Goal: Transaction & Acquisition: Purchase product/service

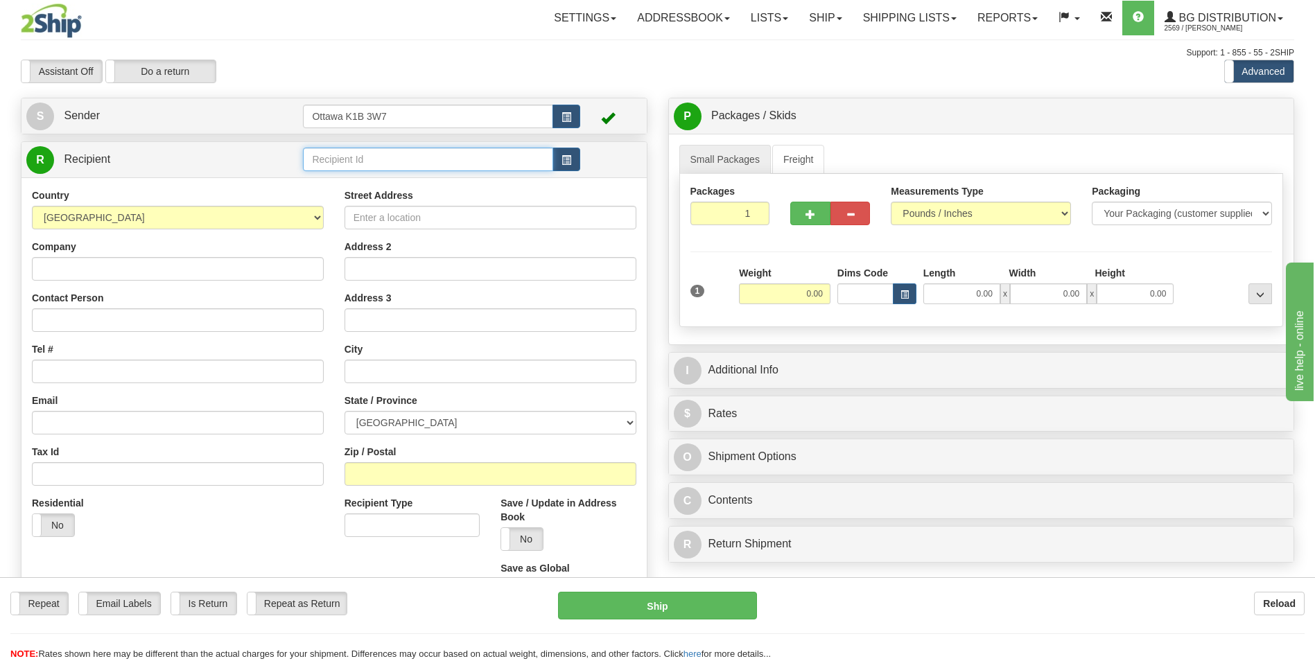
click at [367, 157] on input "text" at bounding box center [428, 160] width 250 height 24
click at [366, 178] on div "910929" at bounding box center [425, 180] width 236 height 15
type input "910929"
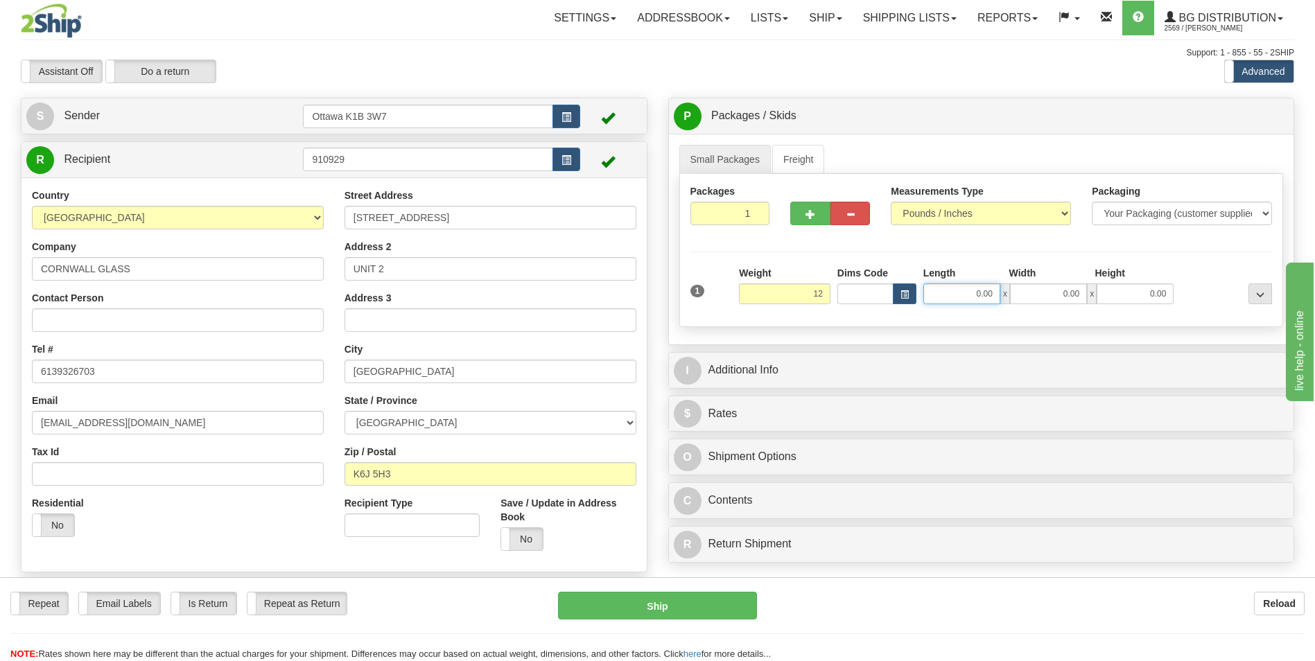
type input "12.00"
click at [956, 299] on input "0.00" at bounding box center [961, 294] width 77 height 21
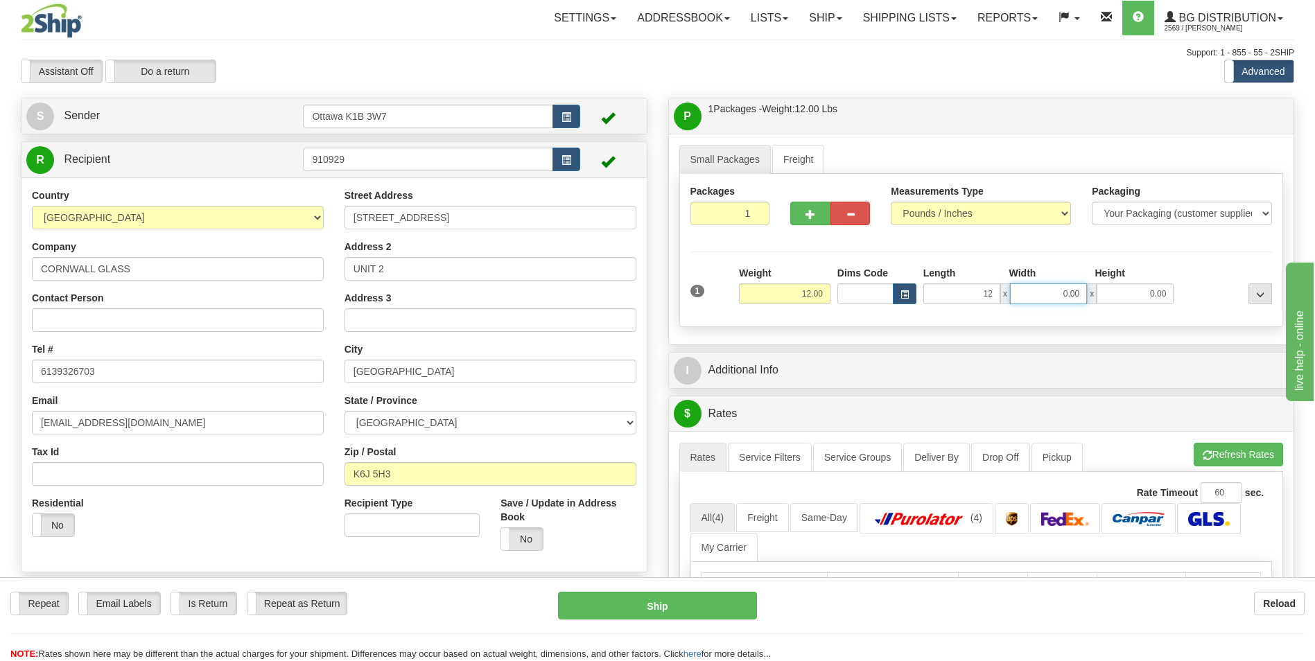
type input "12.00"
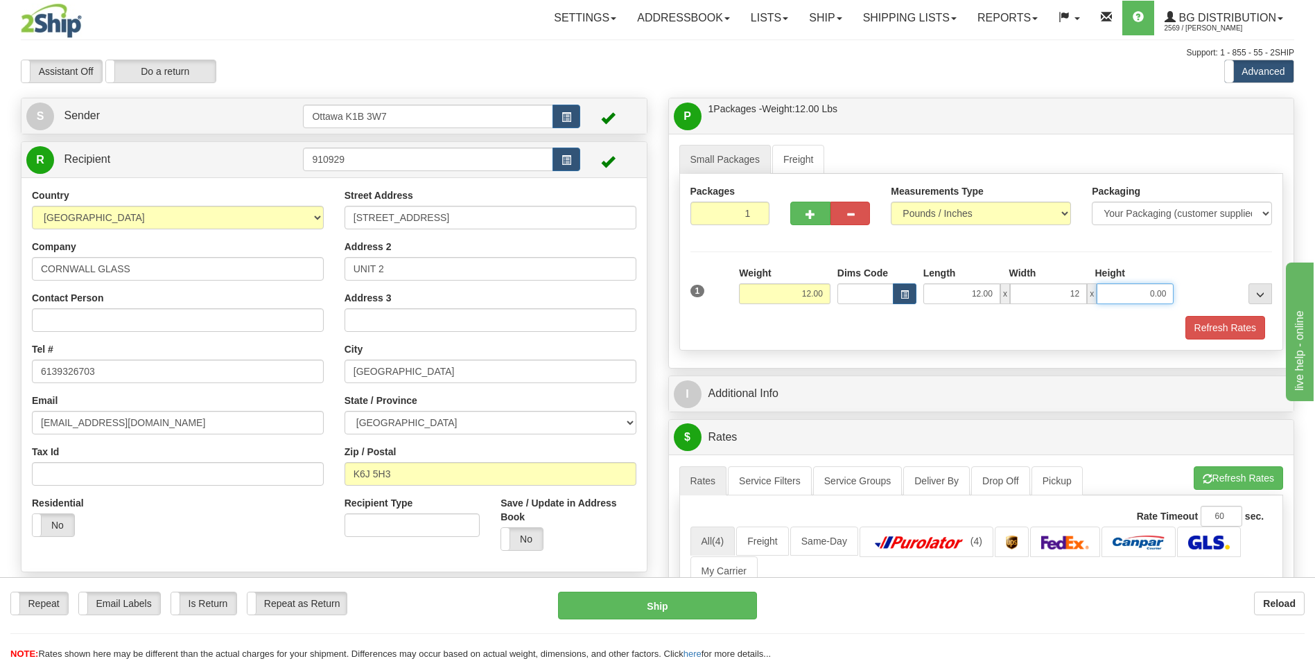
type input "12.00"
drag, startPoint x: 784, startPoint y: 338, endPoint x: 766, endPoint y: 358, distance: 27.0
click at [784, 338] on div "Refresh Rates" at bounding box center [981, 328] width 589 height 24
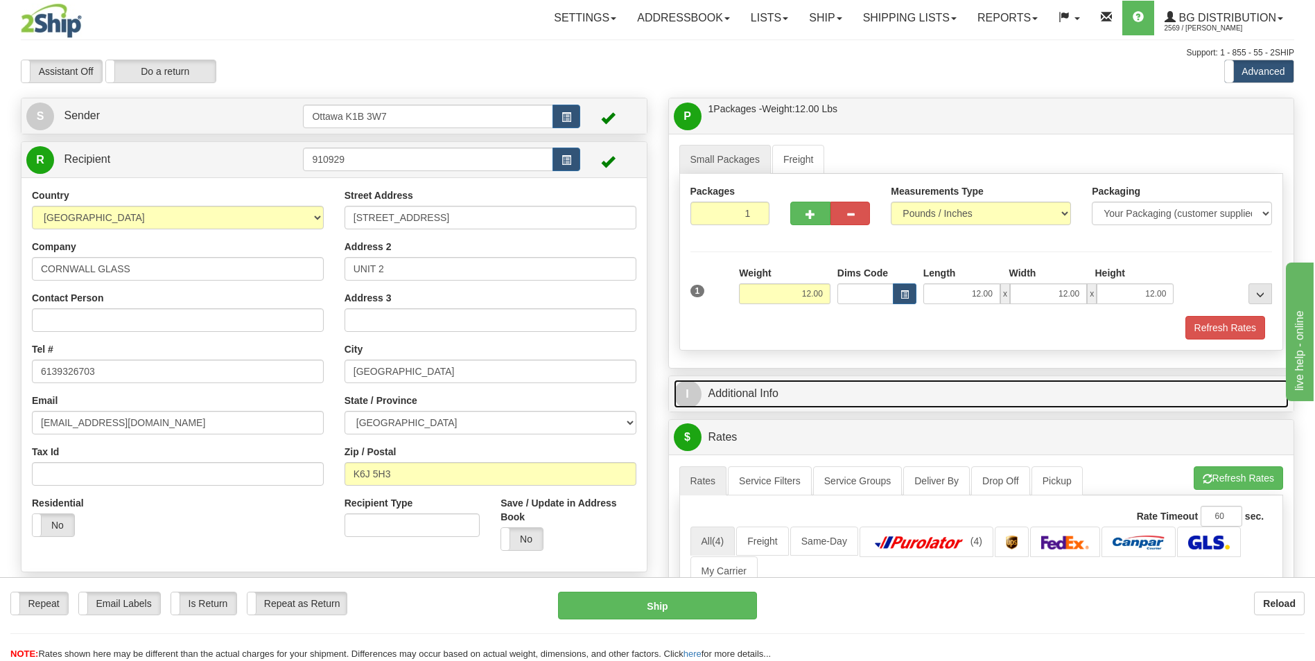
drag, startPoint x: 770, startPoint y: 390, endPoint x: 775, endPoint y: 376, distance: 14.0
click at [771, 389] on link "I Additional Info" at bounding box center [982, 394] width 616 height 28
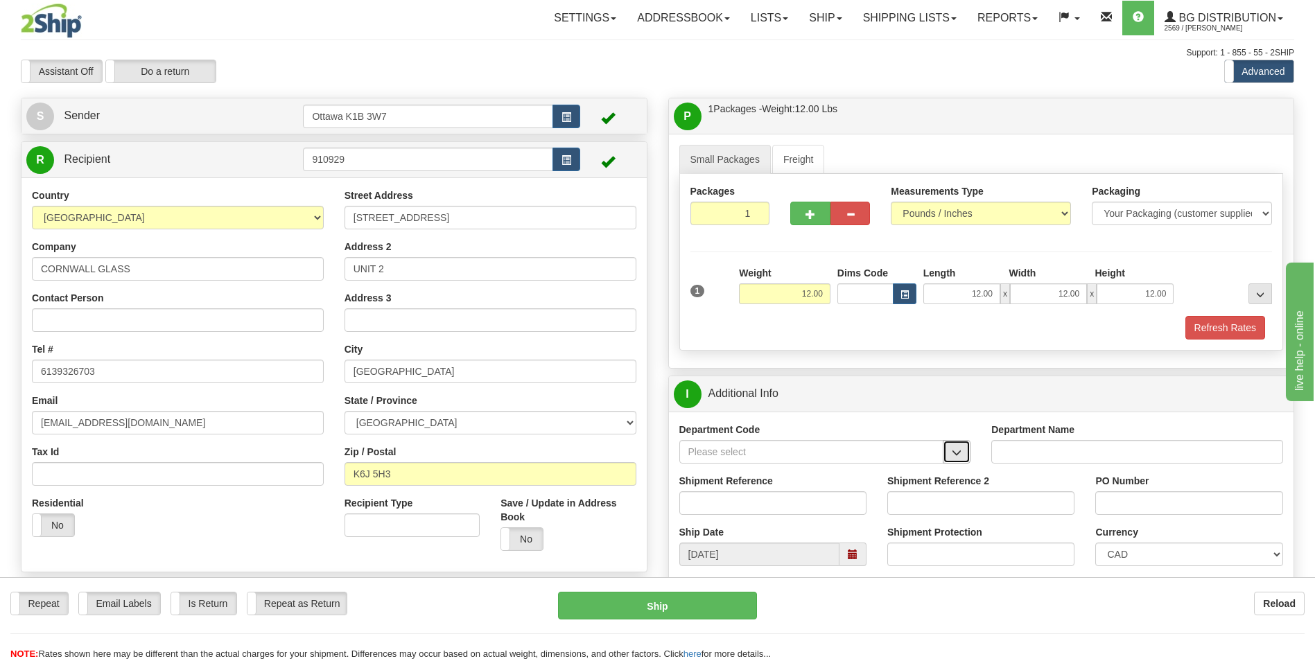
click at [958, 459] on button "button" at bounding box center [957, 452] width 28 height 24
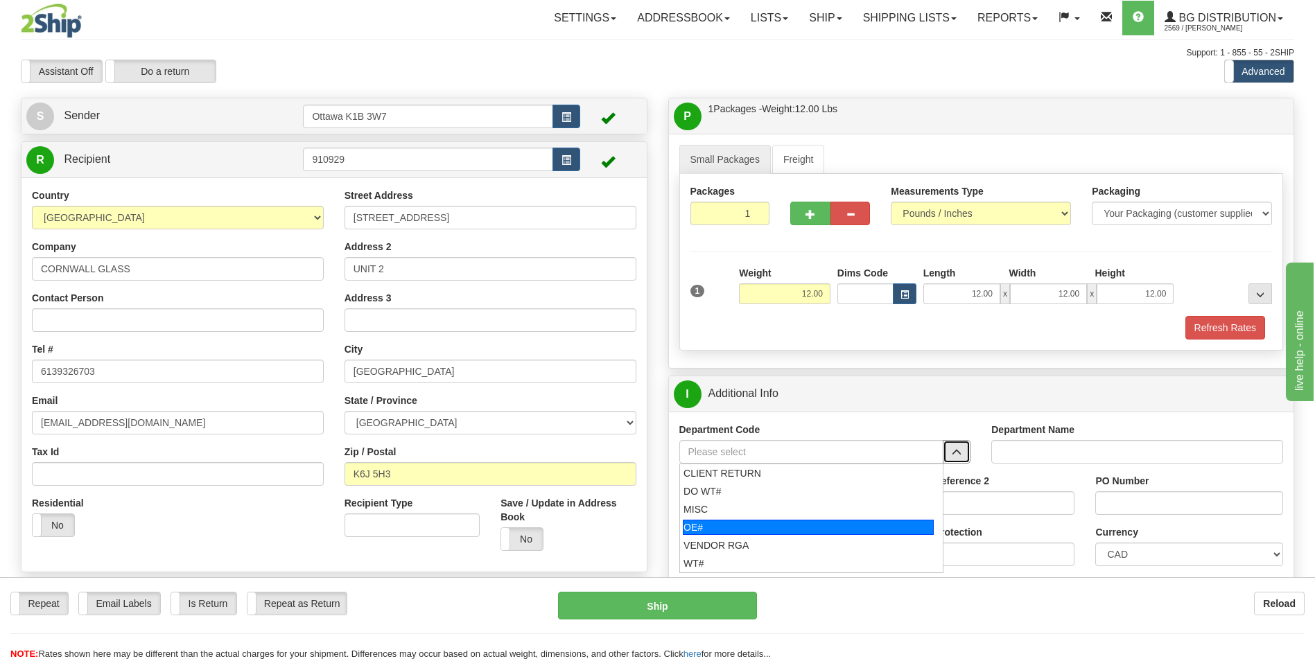
click at [750, 532] on div "OE#" at bounding box center [808, 527] width 251 height 15
type input "OE#"
type input "ORDERS"
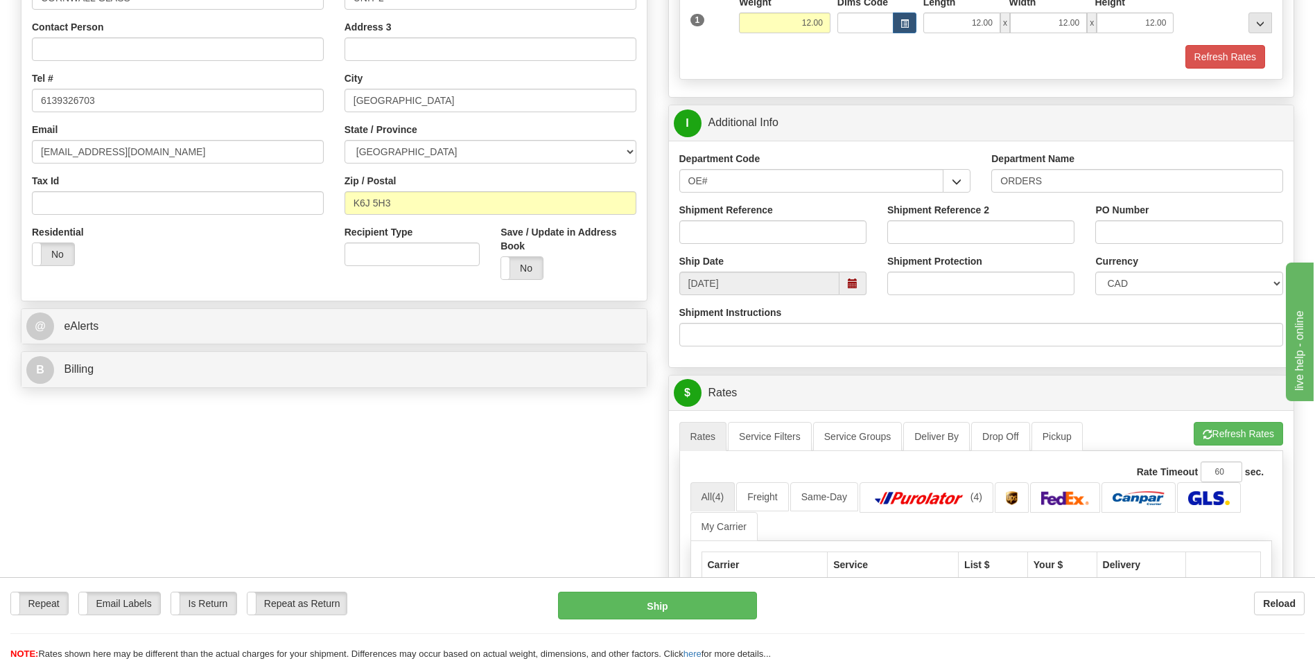
scroll to position [277, 0]
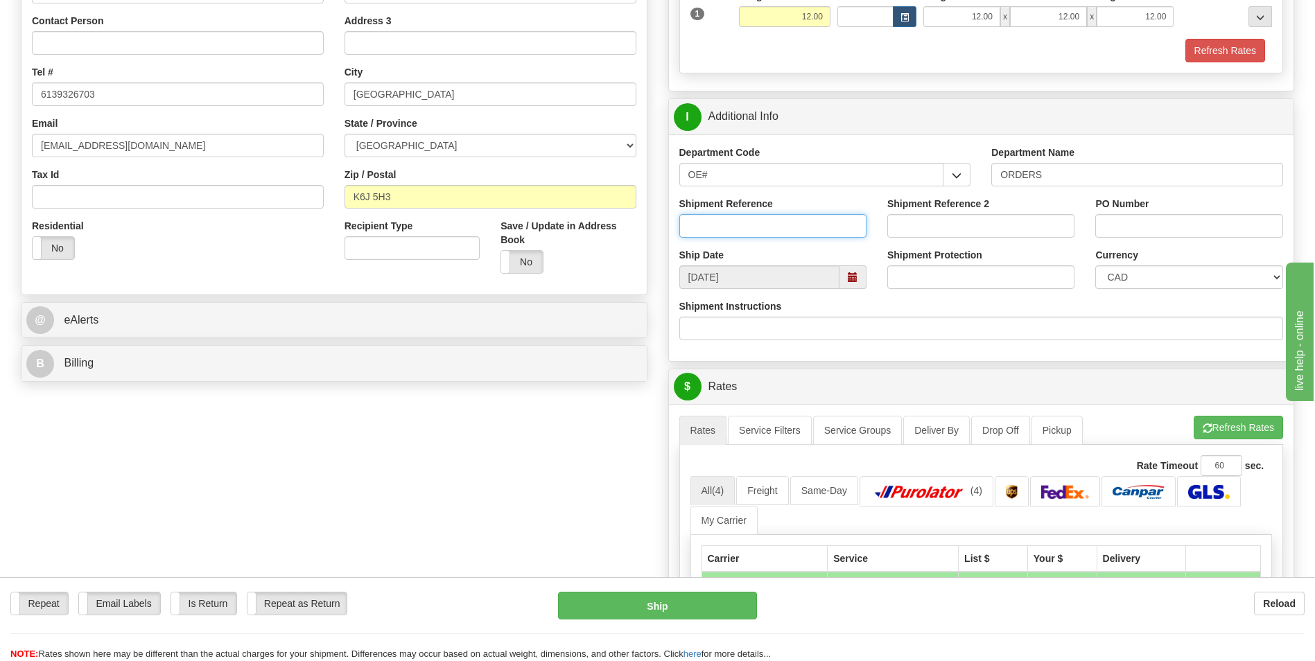
click at [765, 225] on input "Shipment Reference" at bounding box center [772, 226] width 187 height 24
type input "10203880-00"
click at [1167, 230] on input "PO Number" at bounding box center [1188, 226] width 187 height 24
type input "24140"
click at [477, 490] on div "Create a label for the return Create Pickup Without Label S" at bounding box center [657, 418] width 1294 height 1197
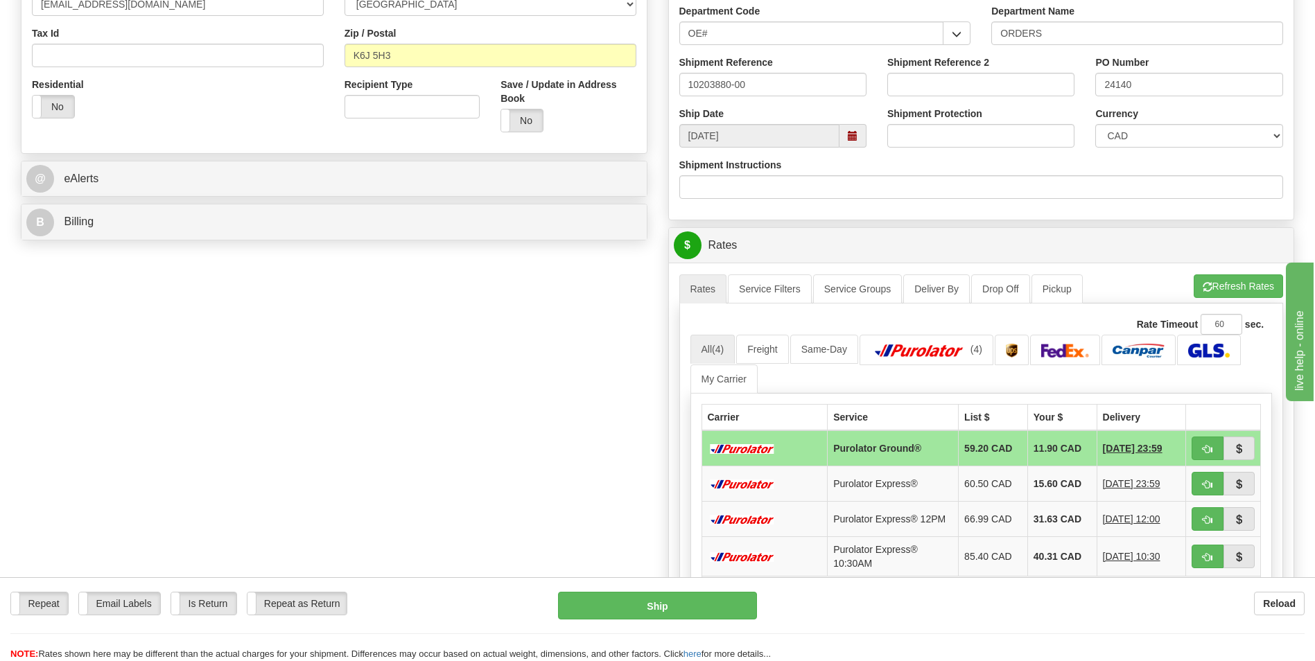
scroll to position [485, 0]
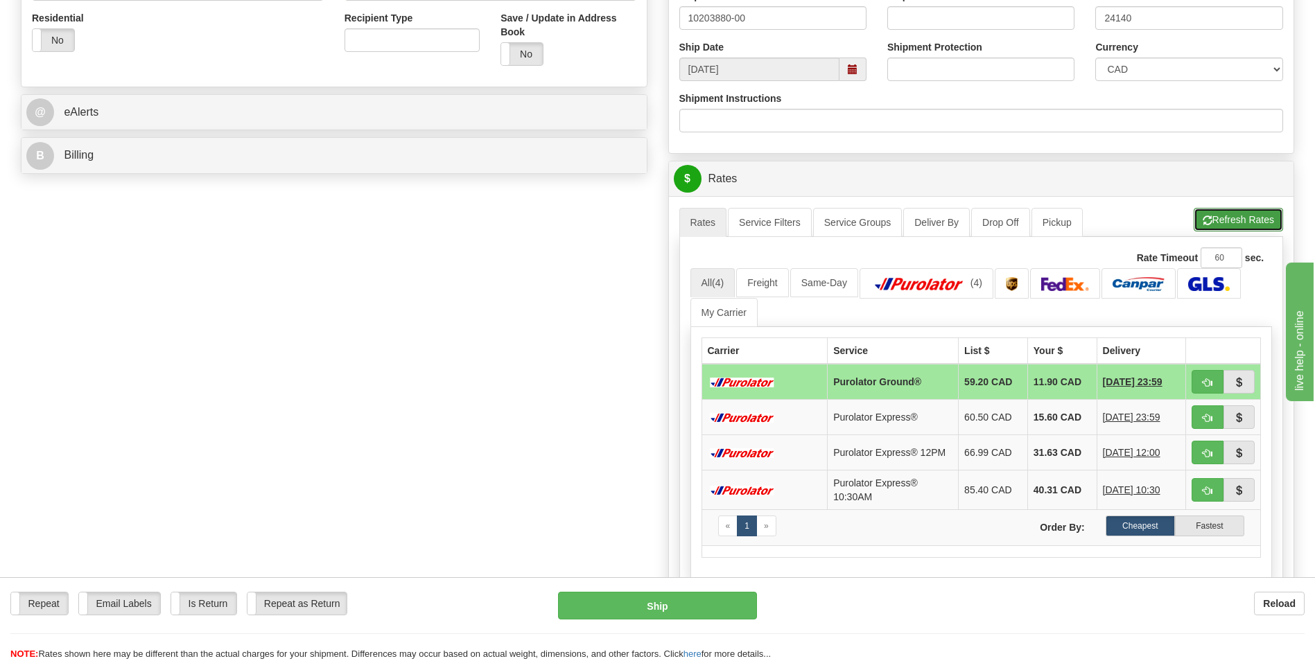
click at [1267, 213] on button "Refresh Rates" at bounding box center [1238, 220] width 89 height 24
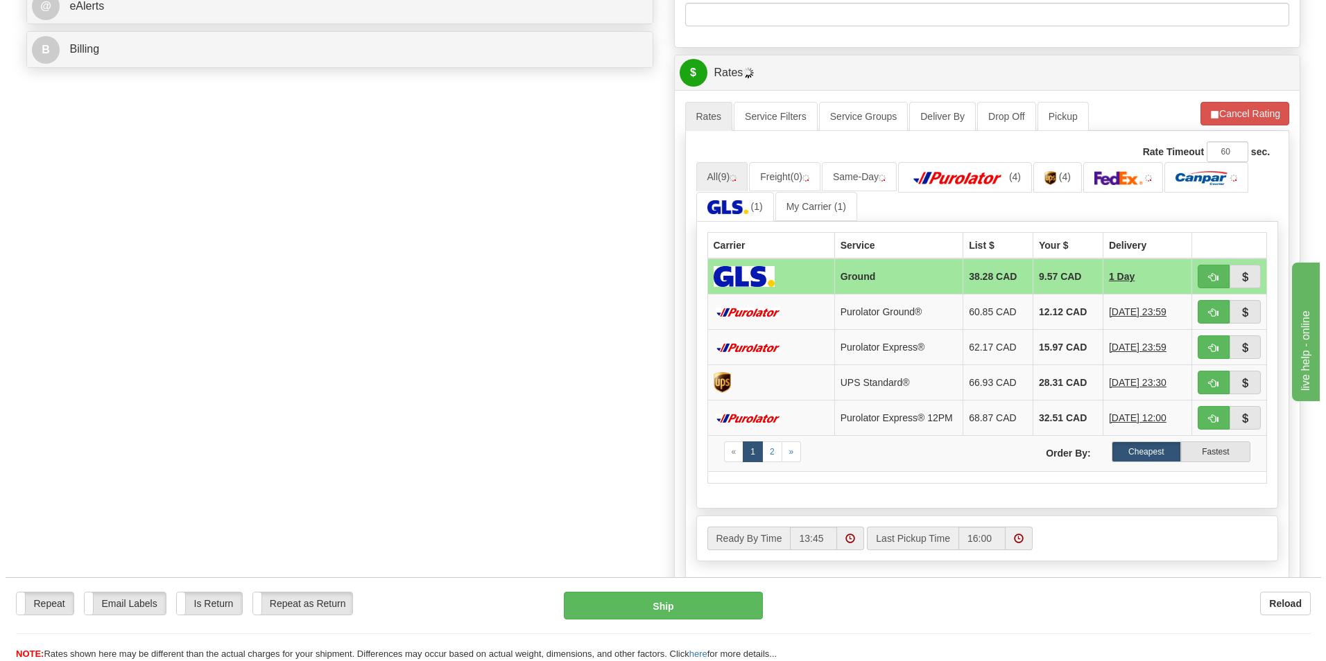
scroll to position [624, 0]
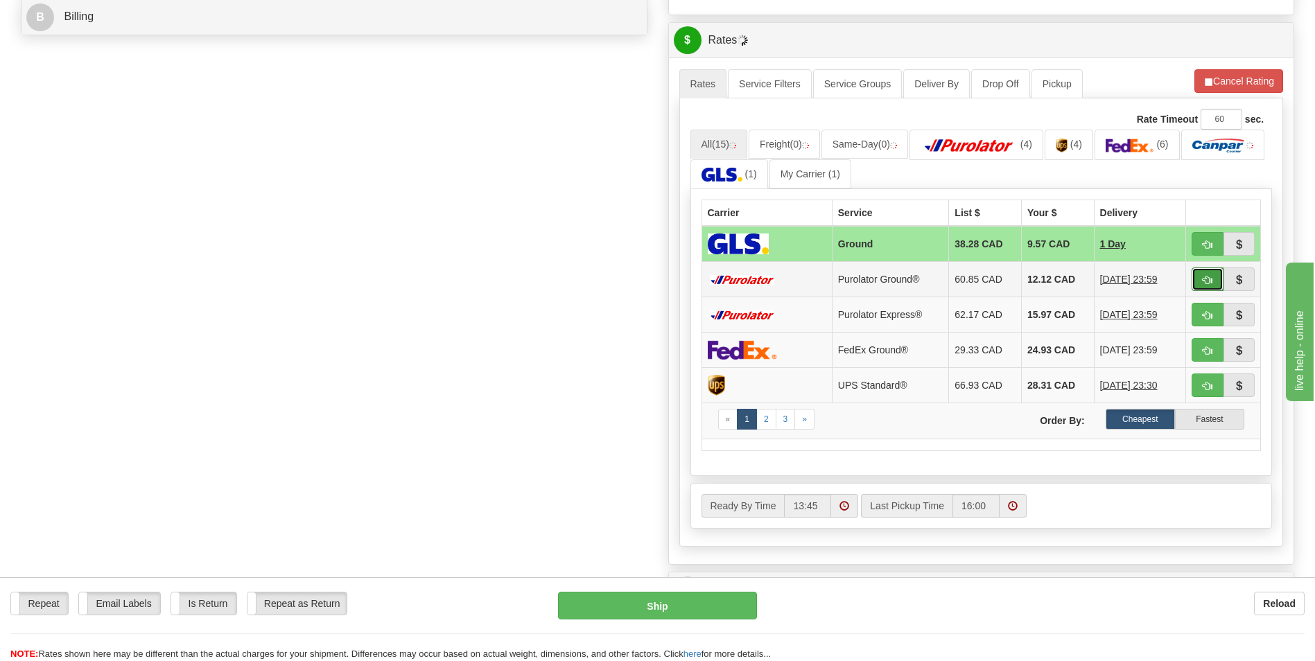
click at [1201, 278] on button "button" at bounding box center [1208, 280] width 32 height 24
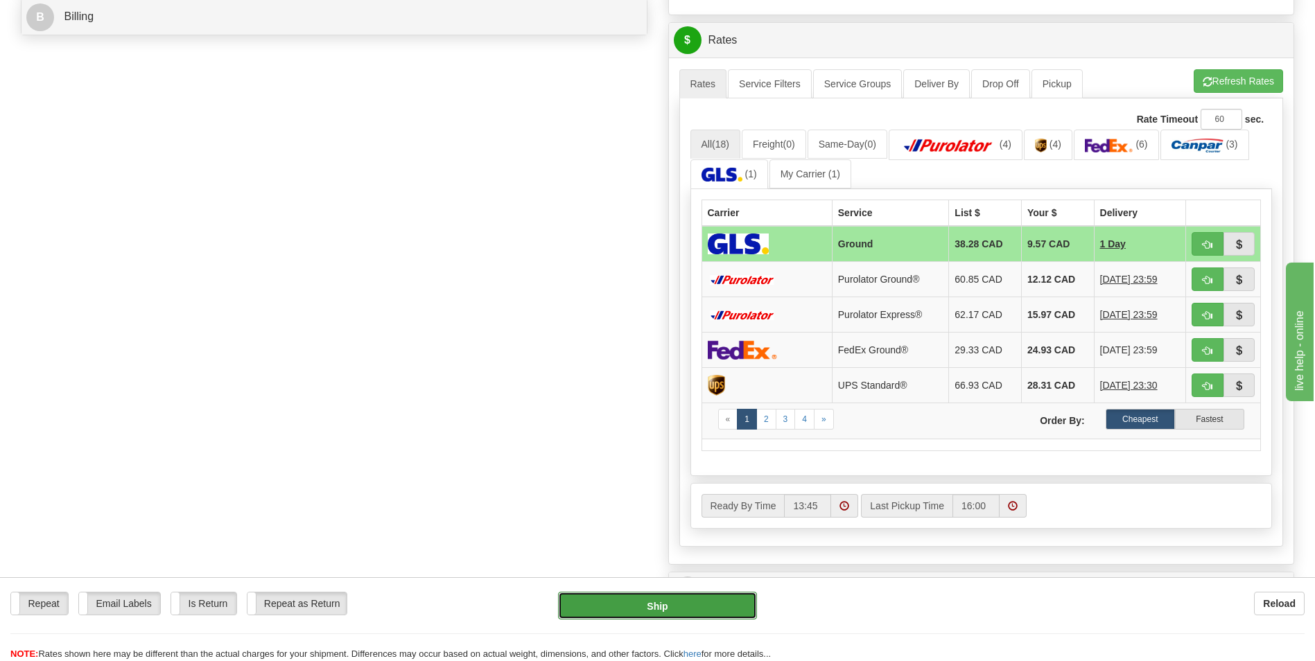
click at [632, 596] on button "Ship" at bounding box center [657, 606] width 198 height 28
type input "1"
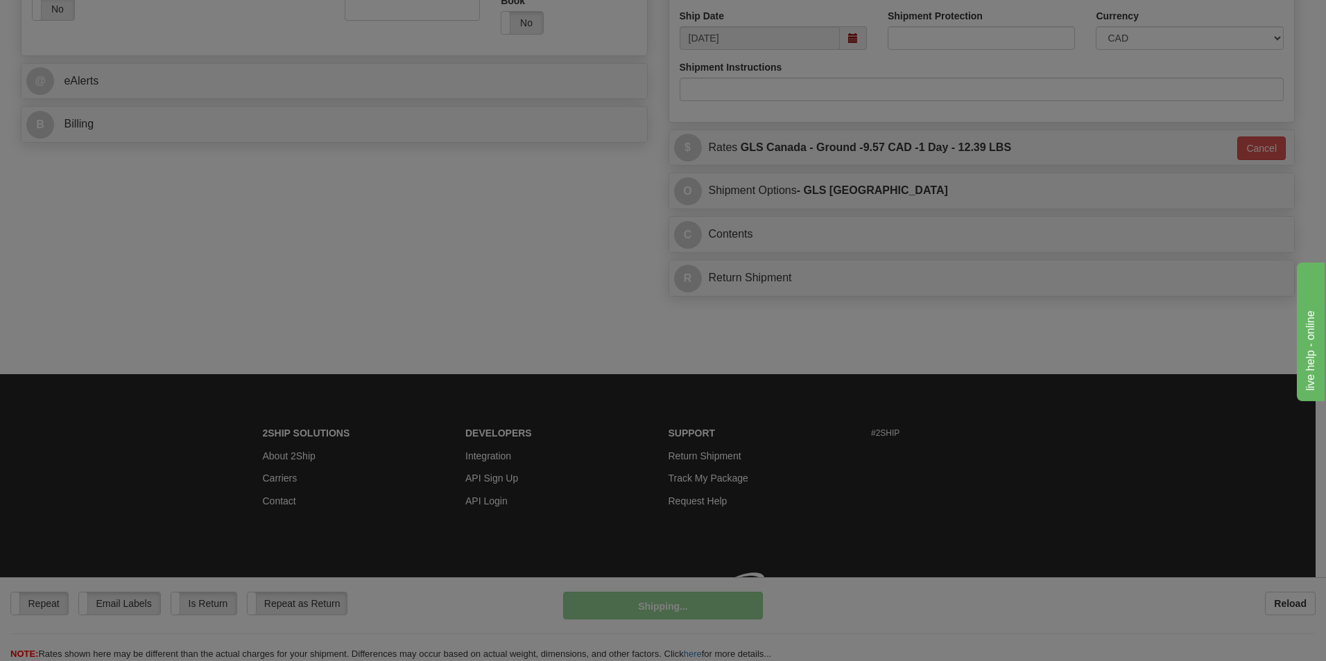
scroll to position [537, 0]
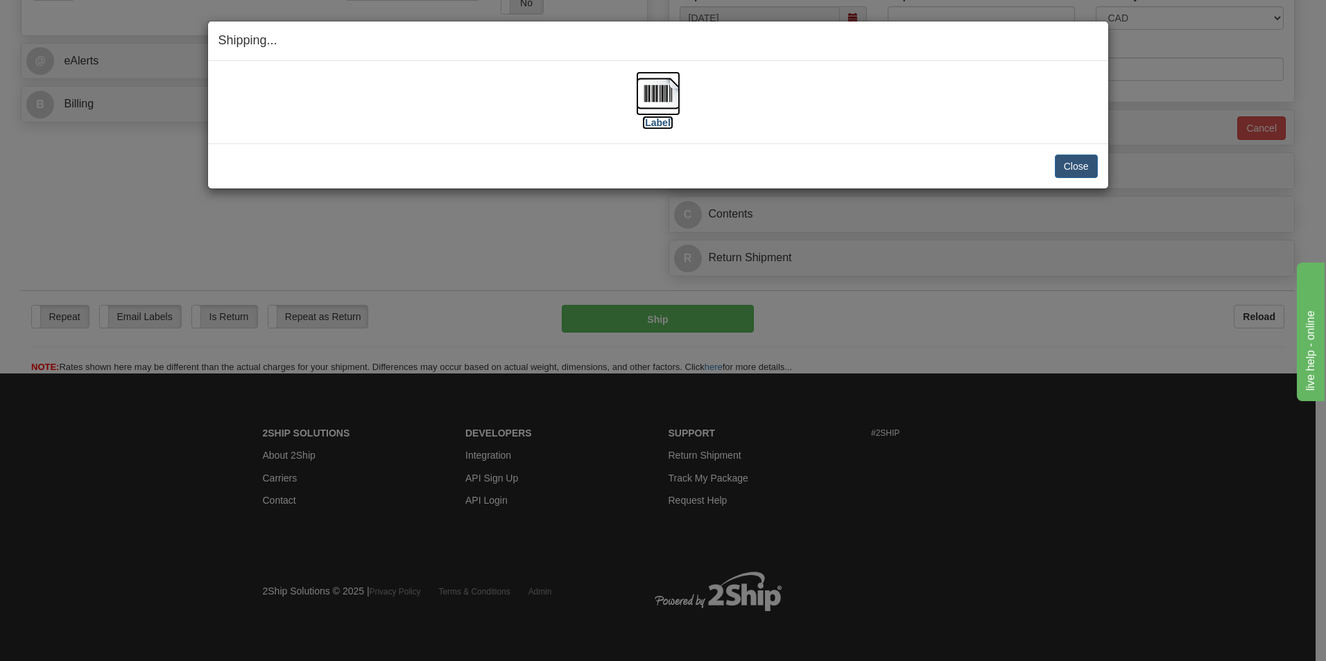
click at [667, 124] on label "[Label]" at bounding box center [658, 123] width 32 height 14
click at [1100, 167] on div "Close Cancel Cancel Shipment and Quit Pickup Quit Pickup ONLY" at bounding box center [658, 166] width 900 height 45
click at [1084, 166] on button "Close" at bounding box center [1075, 167] width 43 height 24
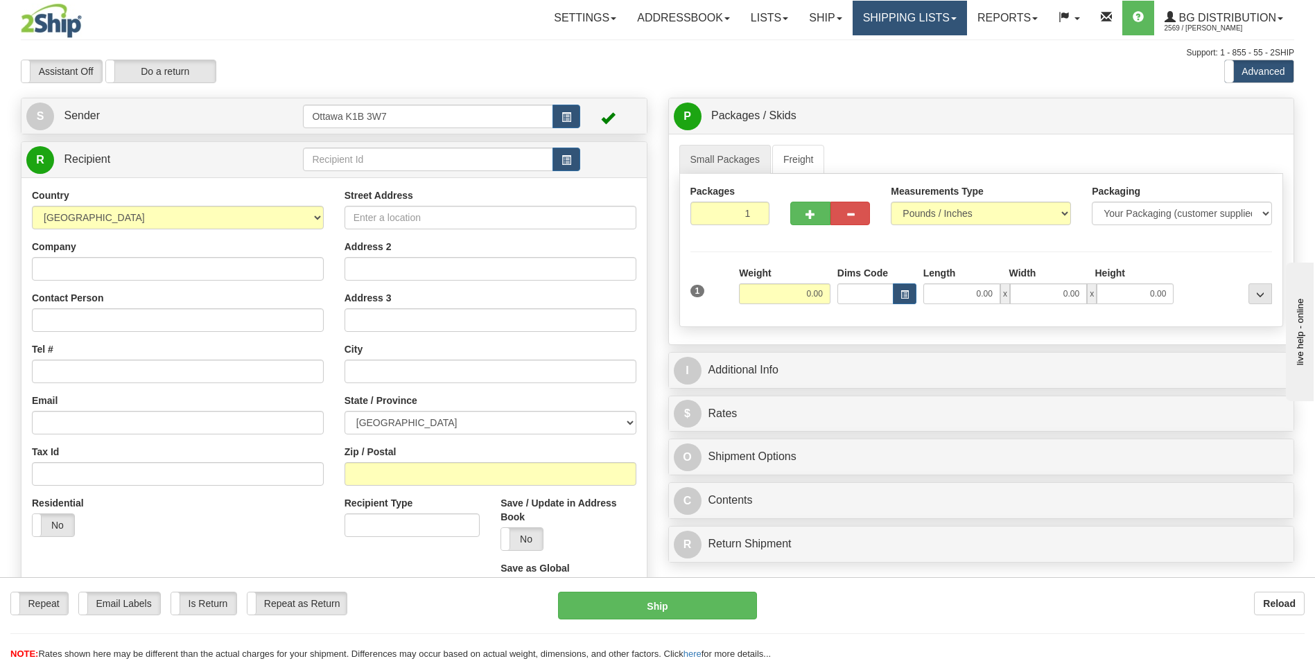
click at [871, 12] on link "Shipping lists" at bounding box center [910, 18] width 114 height 35
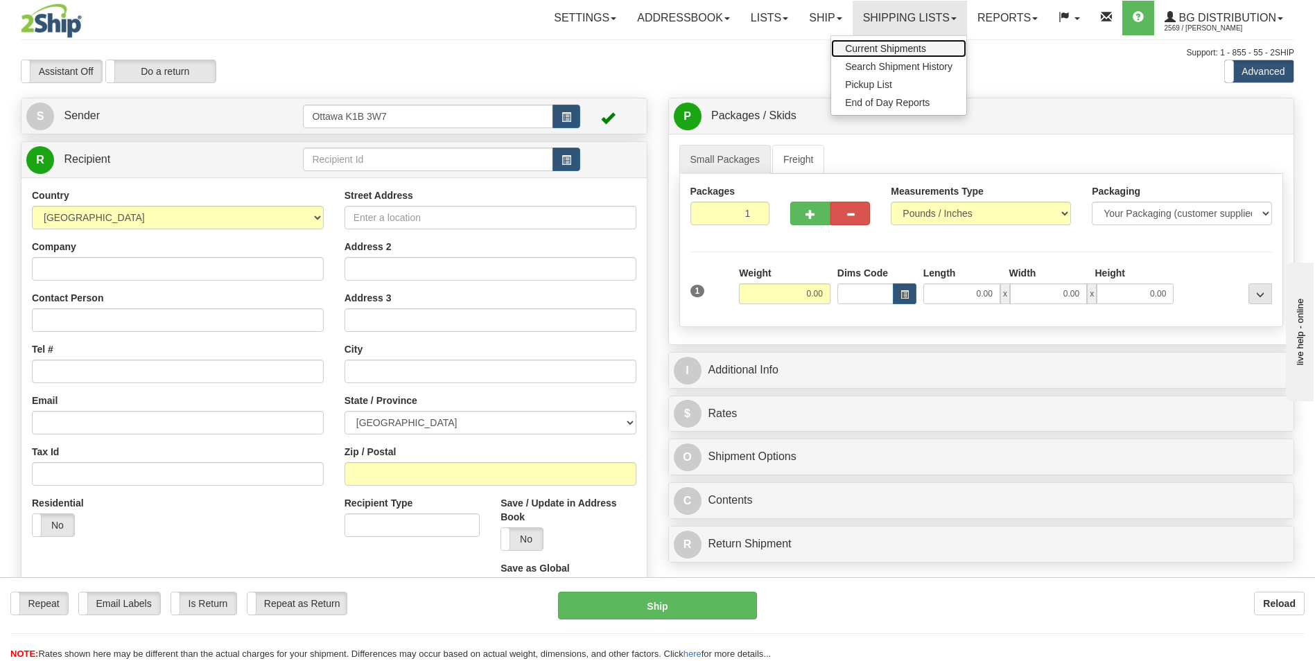
click at [870, 47] on span "Current Shipments" at bounding box center [885, 48] width 81 height 11
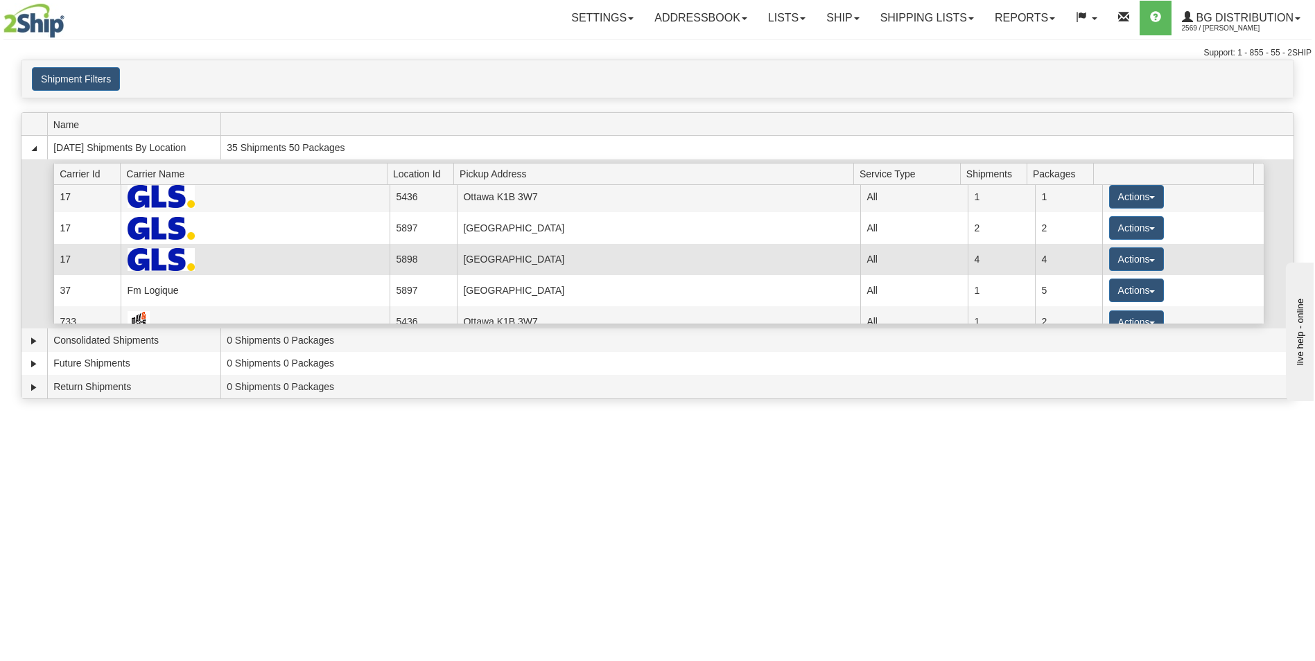
scroll to position [137, 0]
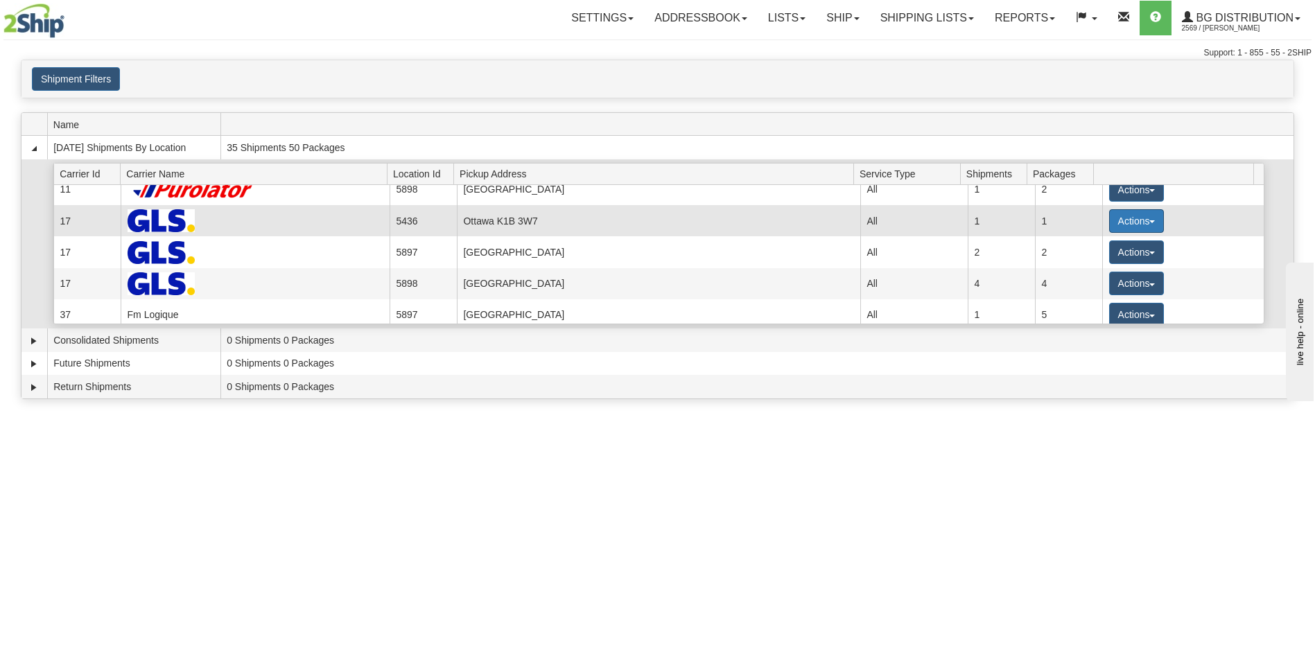
click at [1128, 220] on button "Actions" at bounding box center [1136, 221] width 55 height 24
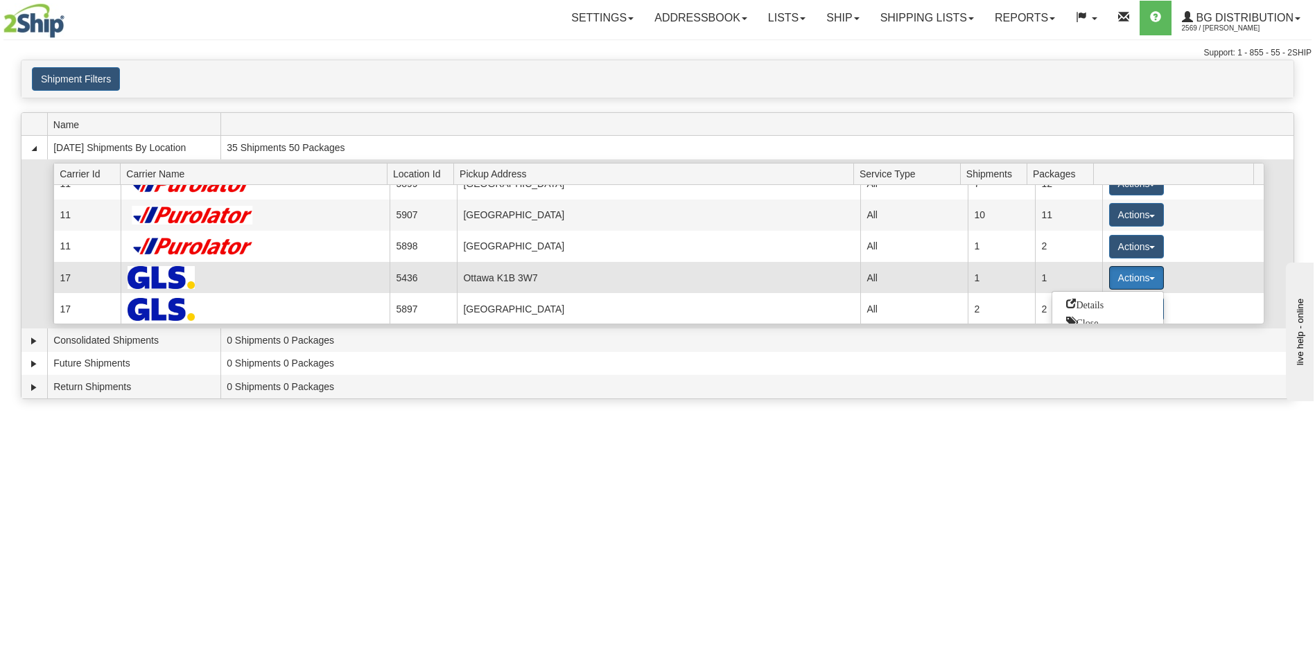
scroll to position [67, 0]
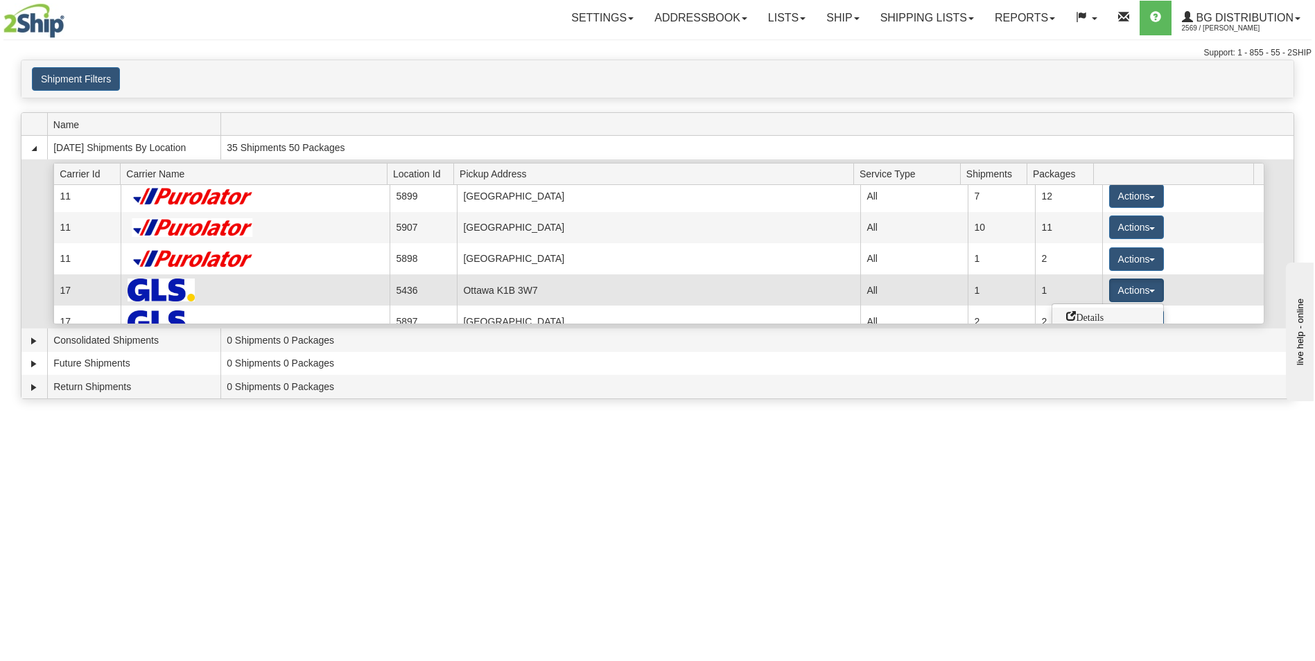
click at [1102, 316] on span "Details" at bounding box center [1084, 316] width 37 height 10
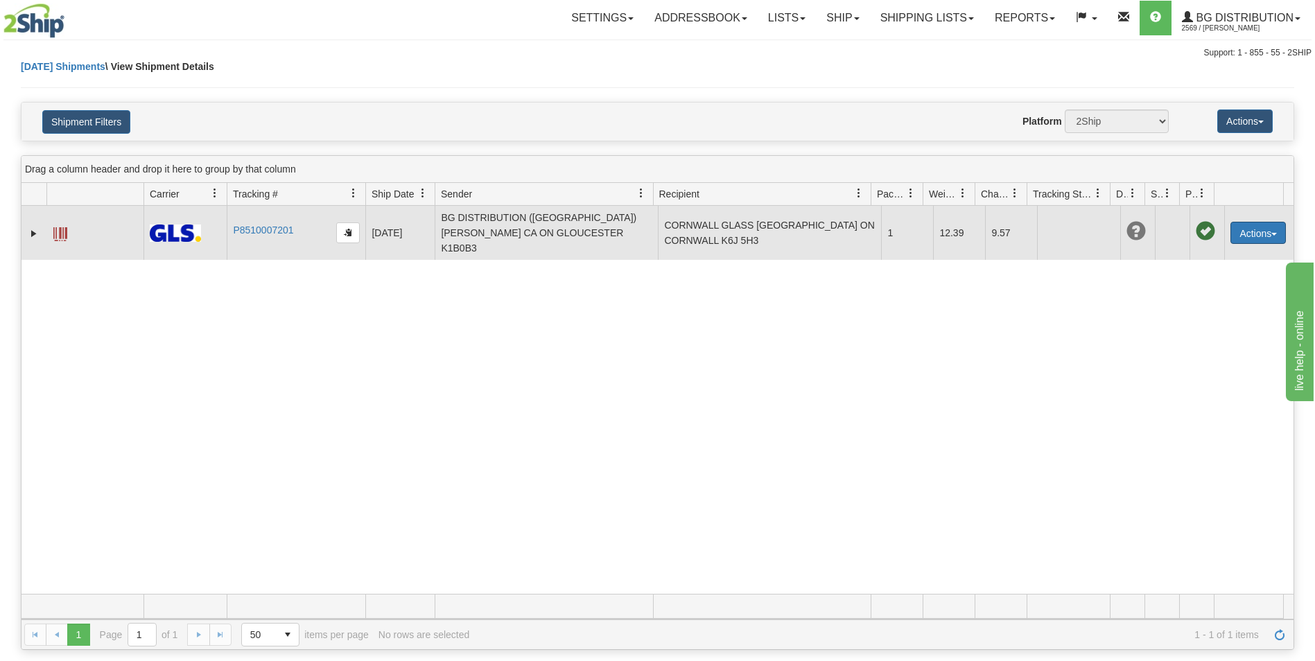
click at [1247, 222] on button "Actions" at bounding box center [1258, 233] width 55 height 22
click at [1209, 256] on link "Edit" at bounding box center [1229, 259] width 111 height 18
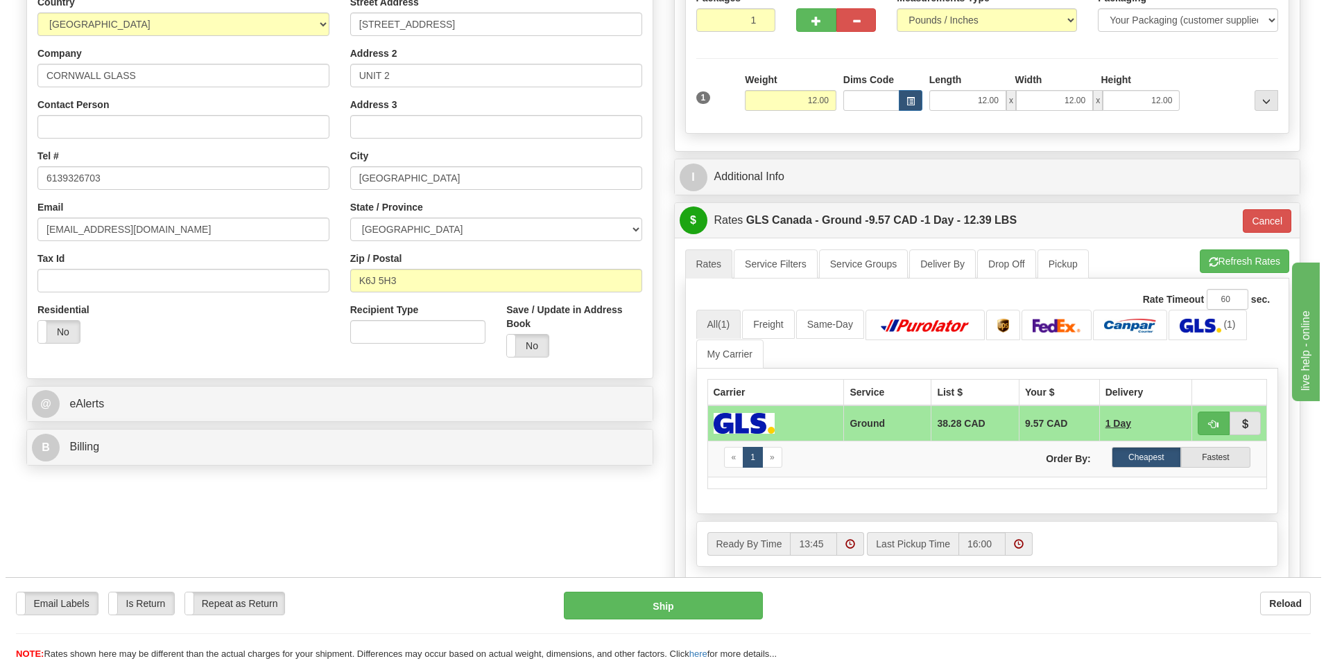
scroll to position [208, 0]
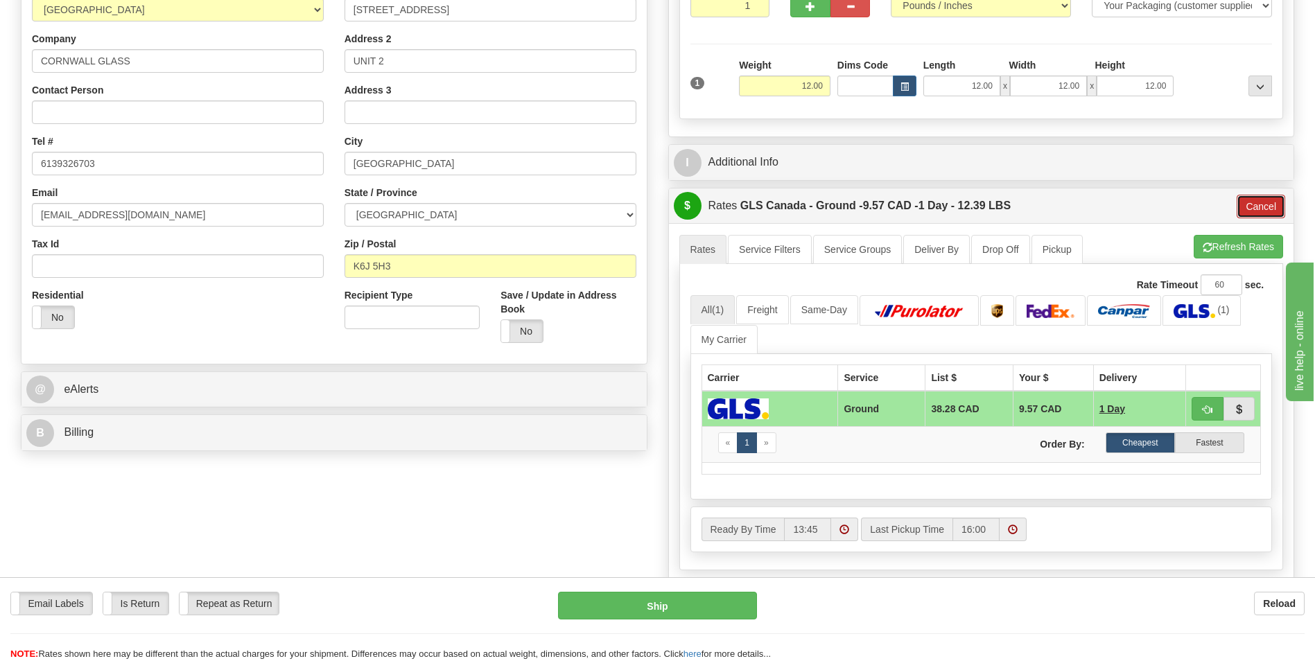
click at [1261, 211] on button "Cancel" at bounding box center [1261, 207] width 49 height 24
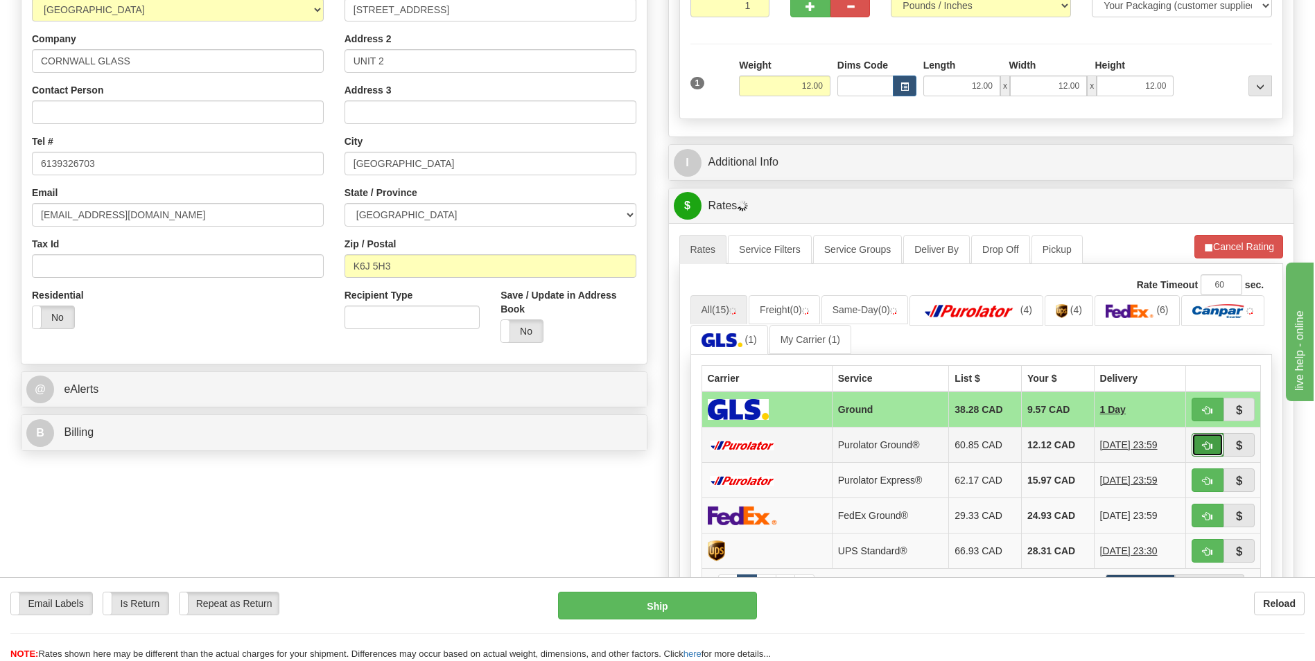
click at [1206, 447] on span "button" at bounding box center [1208, 446] width 10 height 9
click at [1201, 451] on button "button" at bounding box center [1208, 445] width 32 height 24
type input "260"
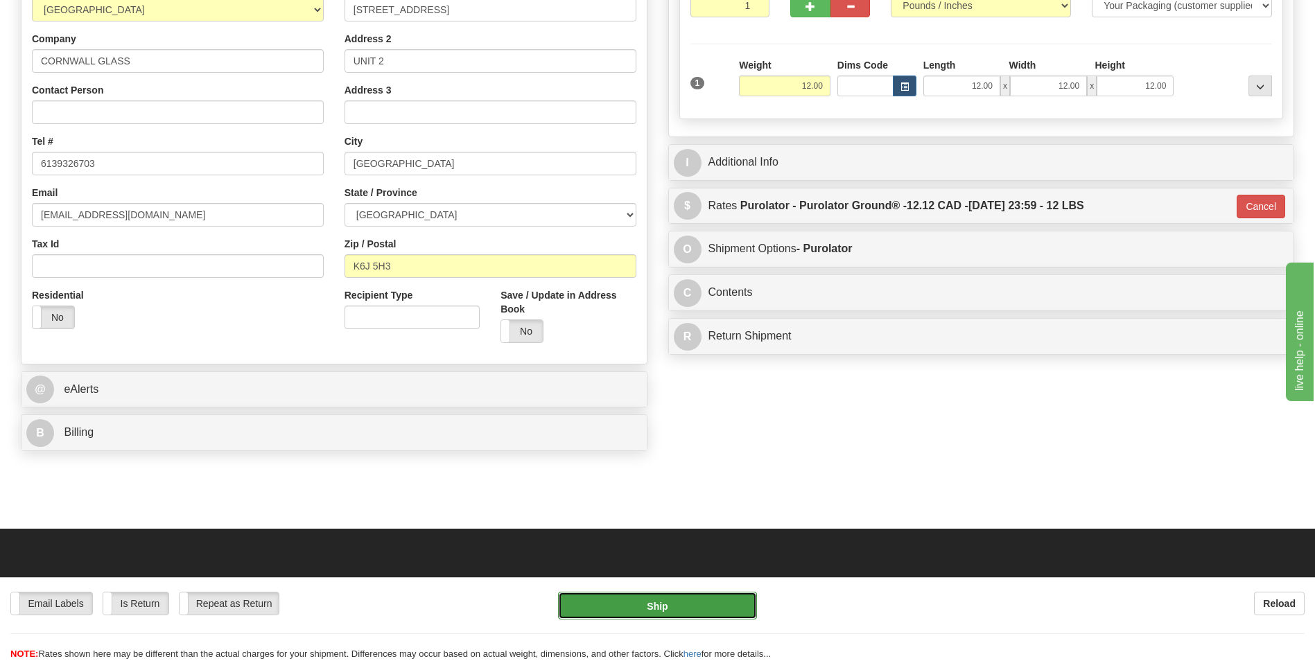
click at [700, 605] on button "Ship" at bounding box center [657, 606] width 198 height 28
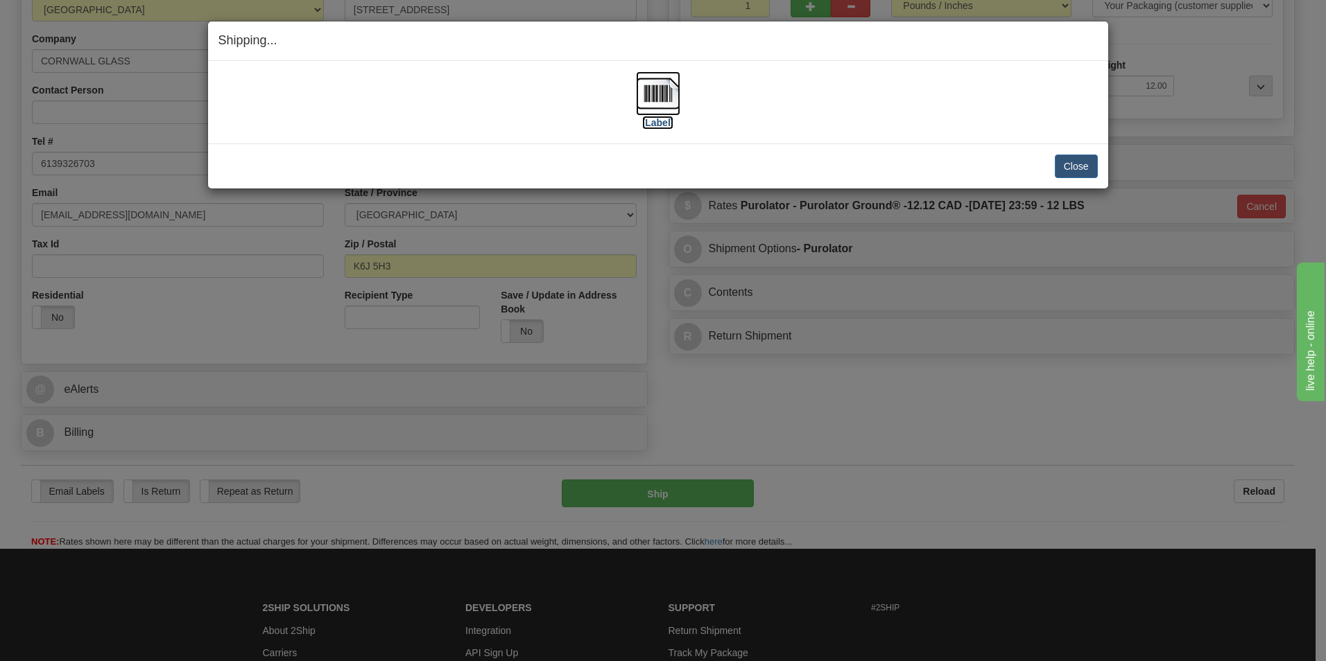
click at [657, 125] on label "[Label]" at bounding box center [658, 123] width 32 height 14
click at [1086, 167] on button "Close" at bounding box center [1075, 167] width 43 height 24
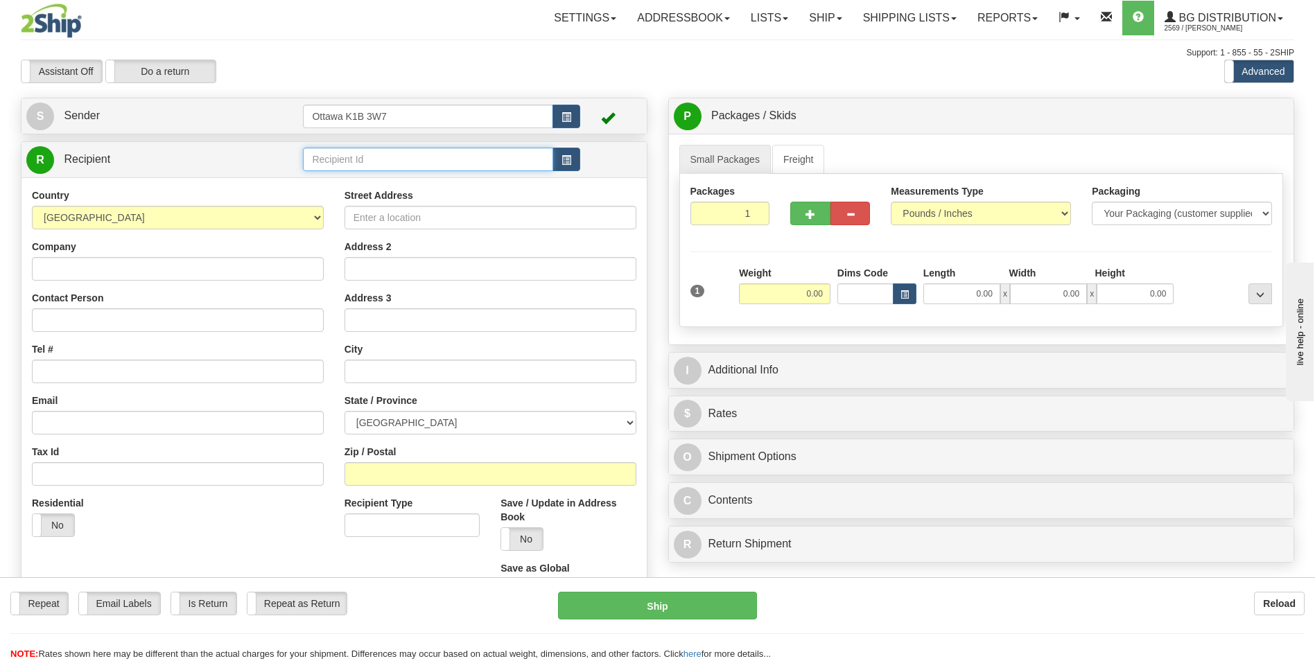
click at [383, 166] on input "text" at bounding box center [428, 160] width 250 height 24
click at [344, 177] on div "910199" at bounding box center [425, 180] width 236 height 15
type input "910199"
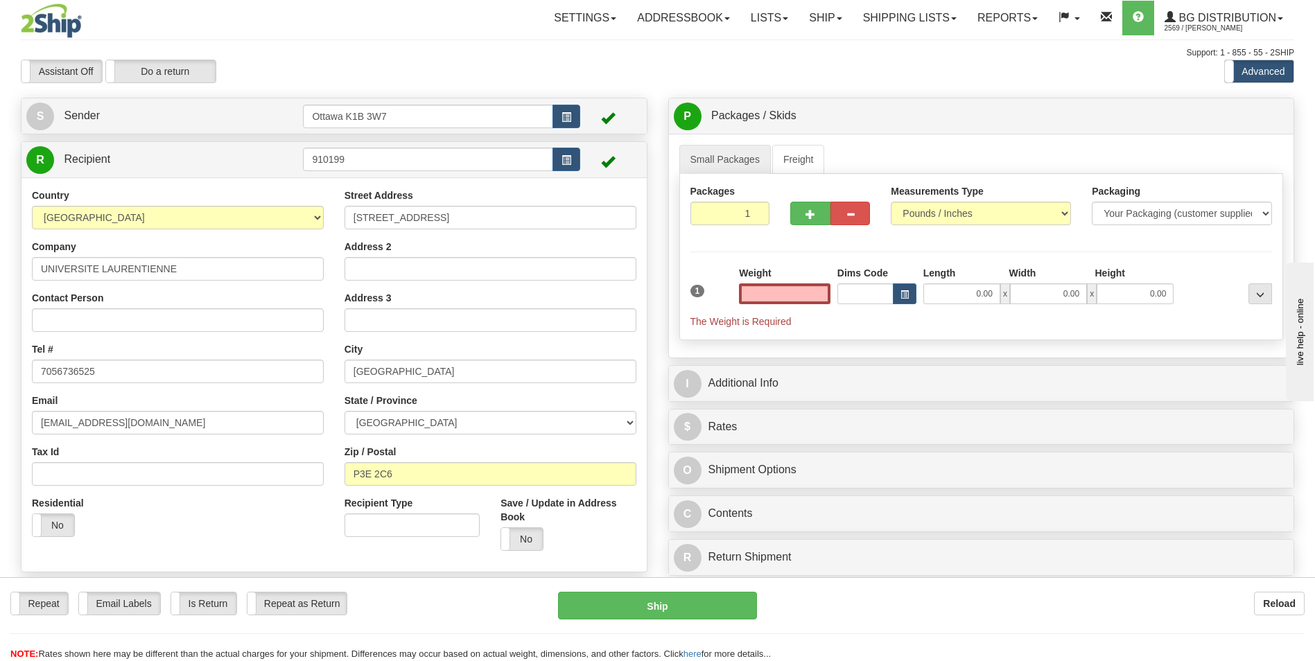
type input "0.00"
click at [782, 297] on input "0.00" at bounding box center [785, 294] width 92 height 21
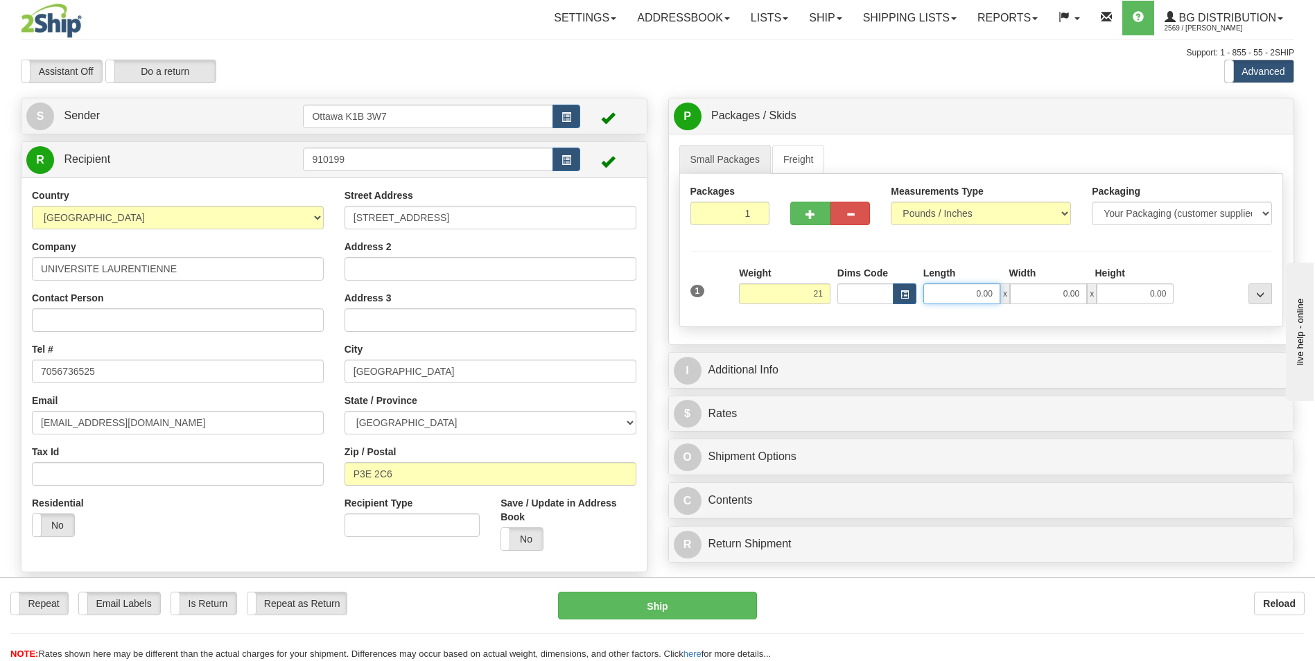
type input "21.00"
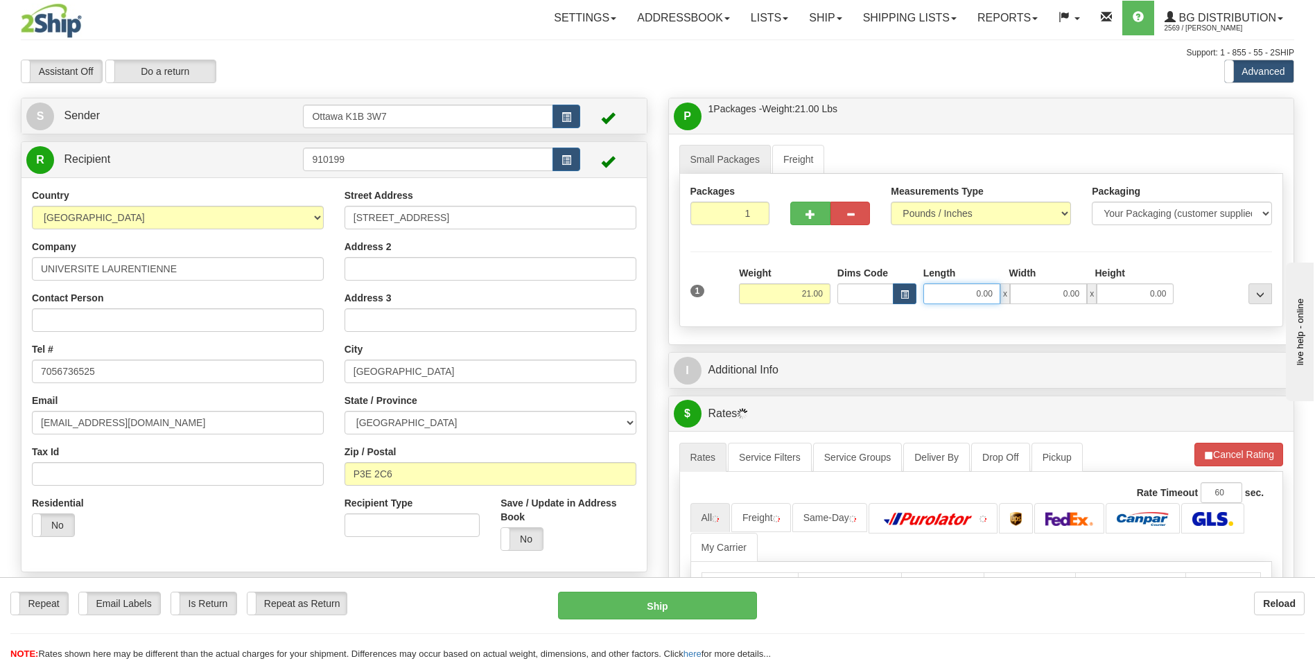
click at [977, 289] on input "0.00" at bounding box center [961, 294] width 77 height 21
type input "12.00"
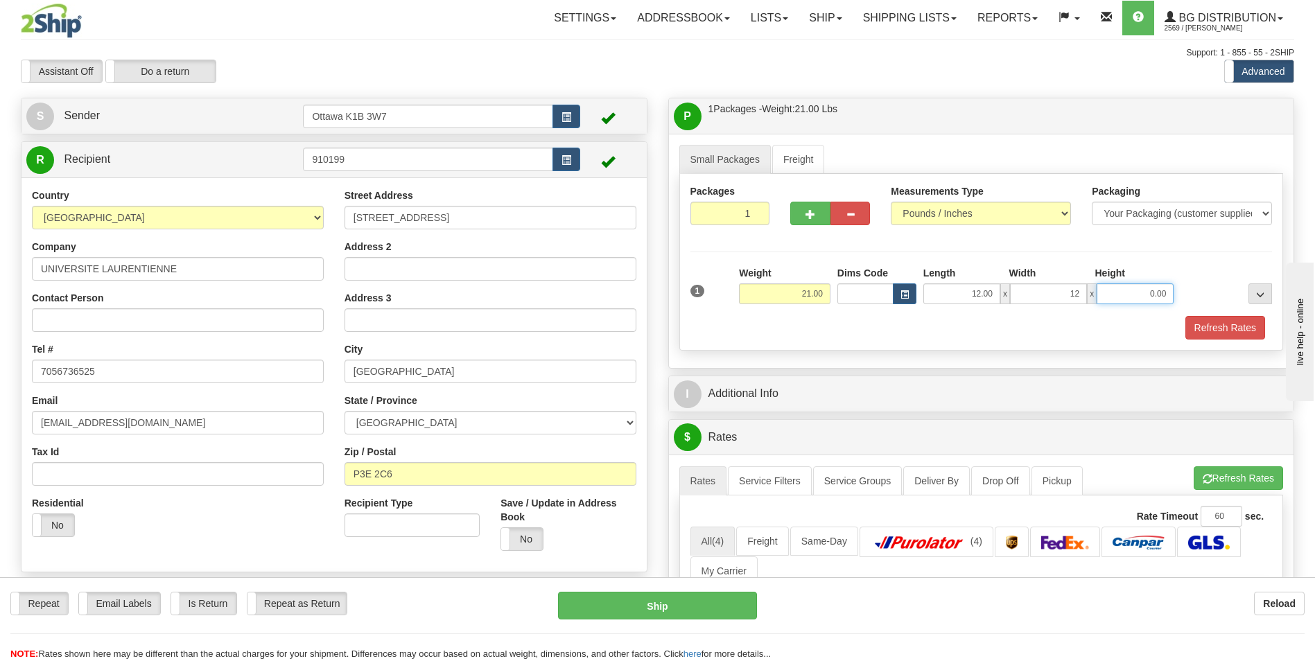
type input "12.00"
drag, startPoint x: 962, startPoint y: 295, endPoint x: 1003, endPoint y: 291, distance: 41.8
click at [1003, 291] on div "12.00 x 12.00 x 12.00" at bounding box center [1048, 294] width 251 height 21
type input "13.00"
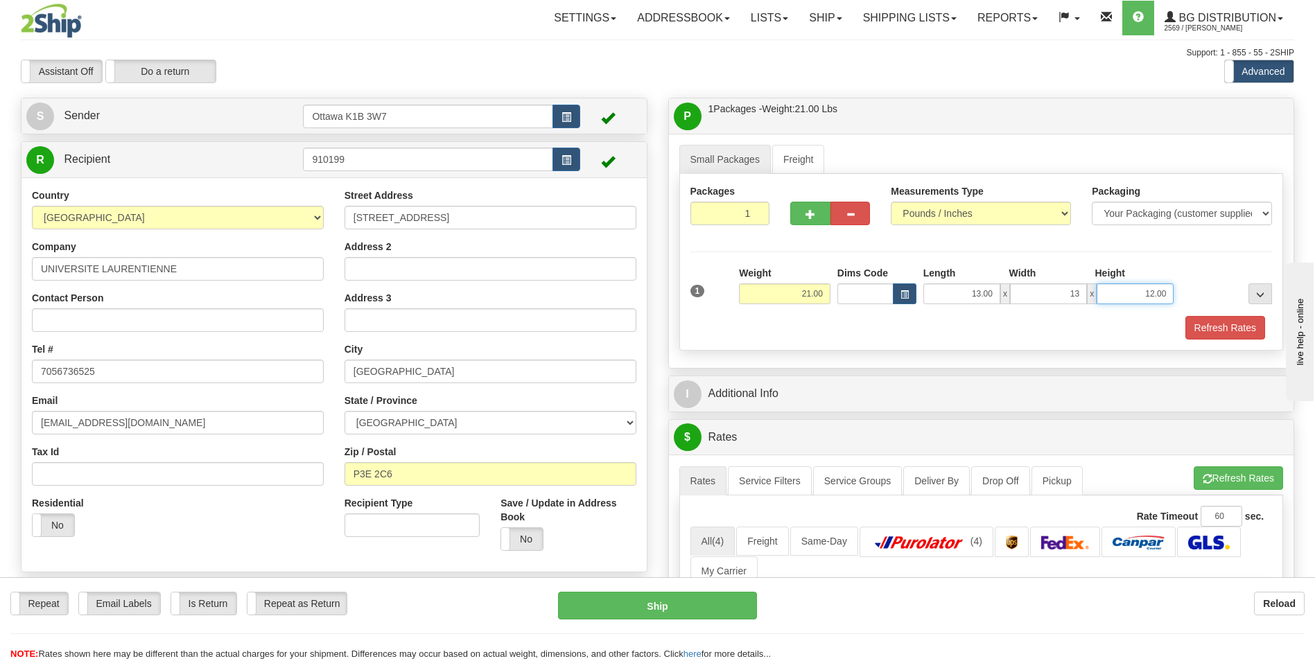
type input "13.00"
click at [1064, 240] on div "Packages 1 1 Measurements Type" at bounding box center [981, 262] width 605 height 177
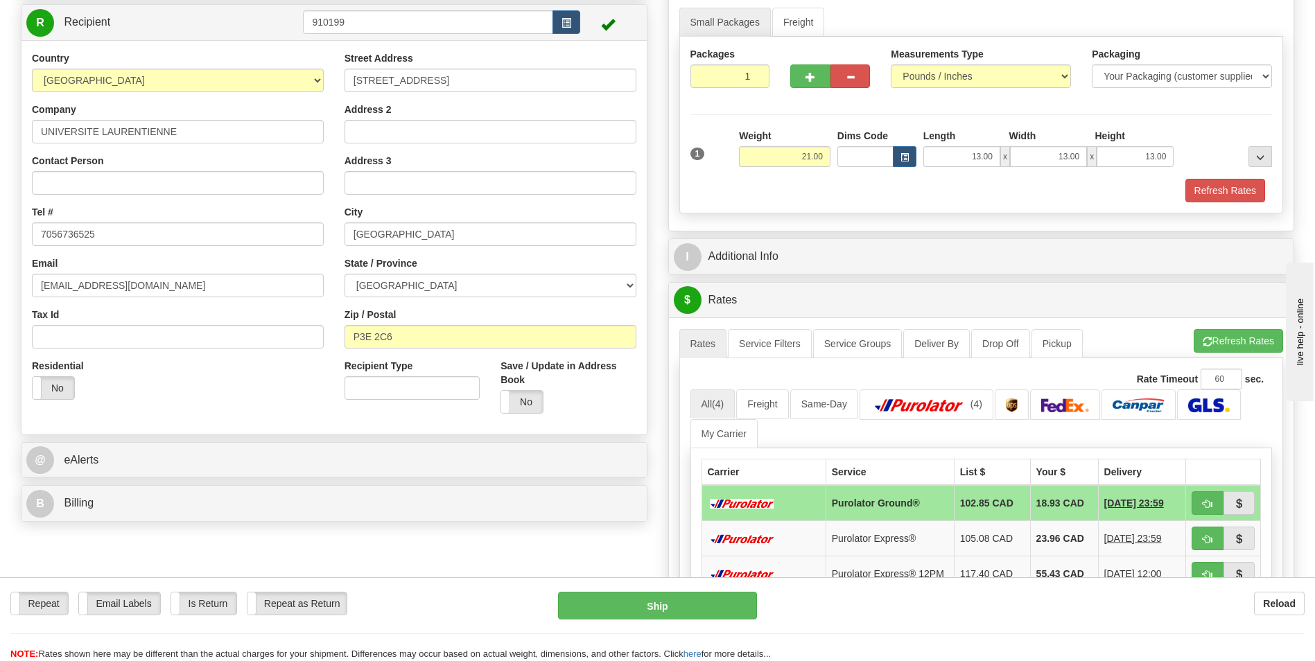
scroll to position [139, 0]
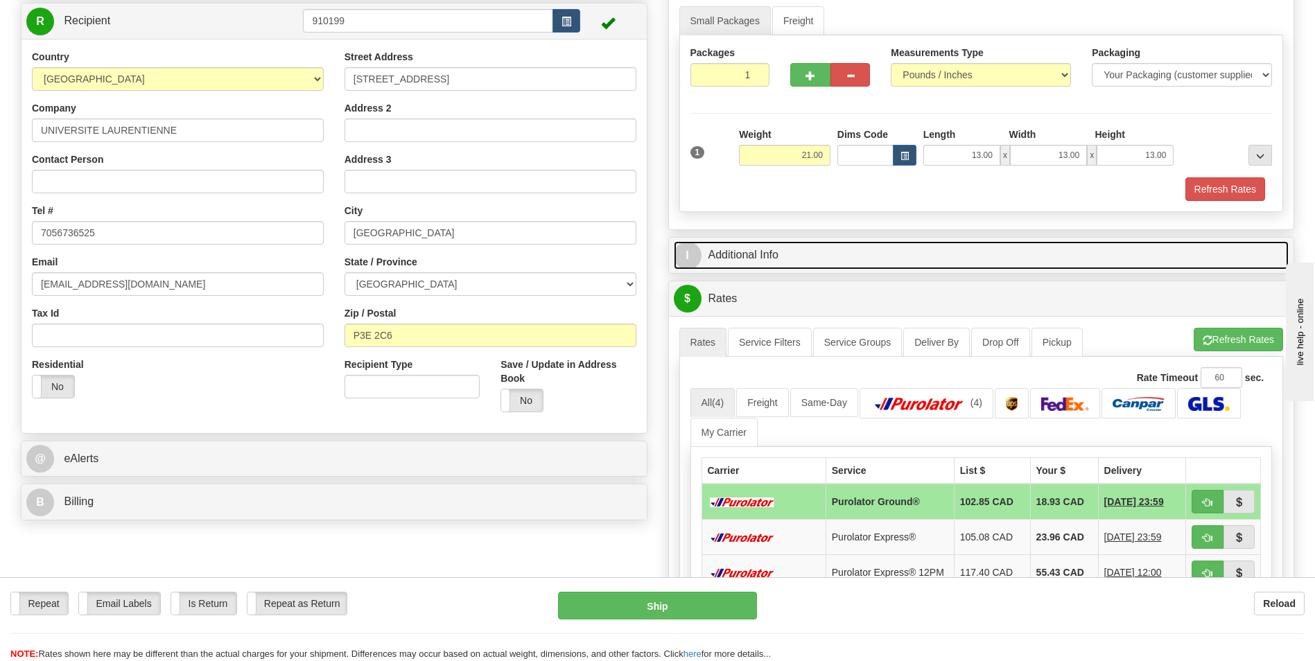
click at [763, 246] on link "I Additional Info" at bounding box center [982, 255] width 616 height 28
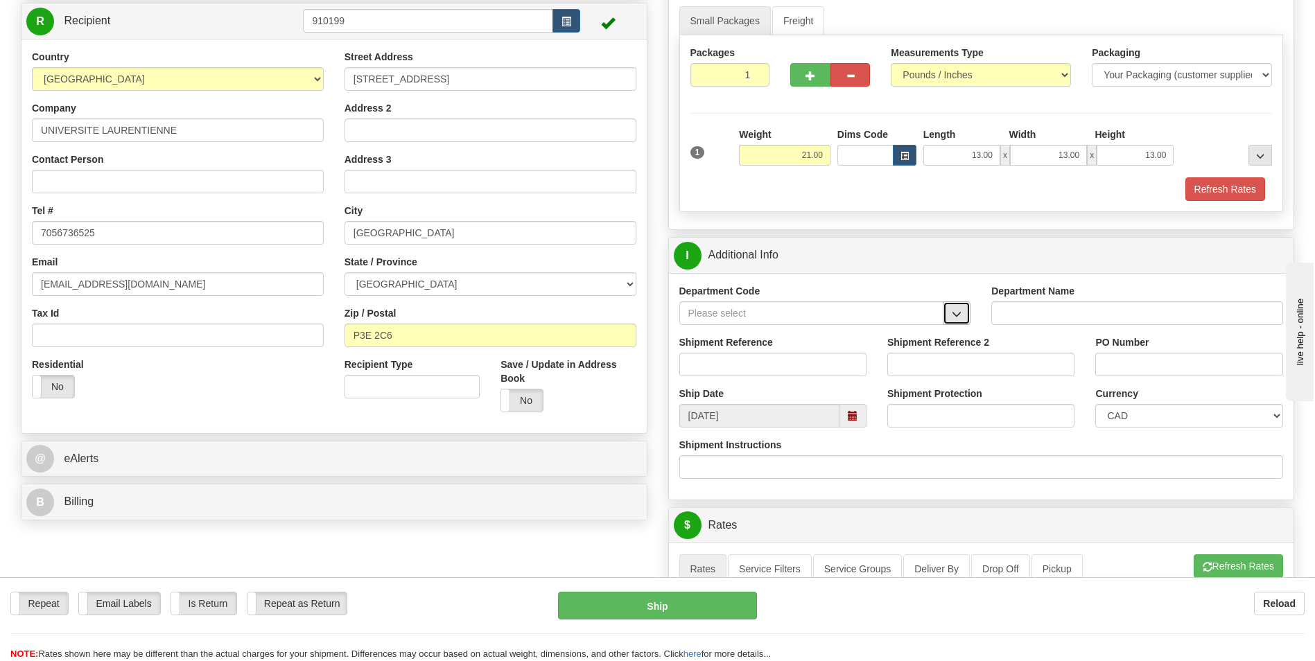
click at [953, 311] on span "button" at bounding box center [957, 314] width 10 height 9
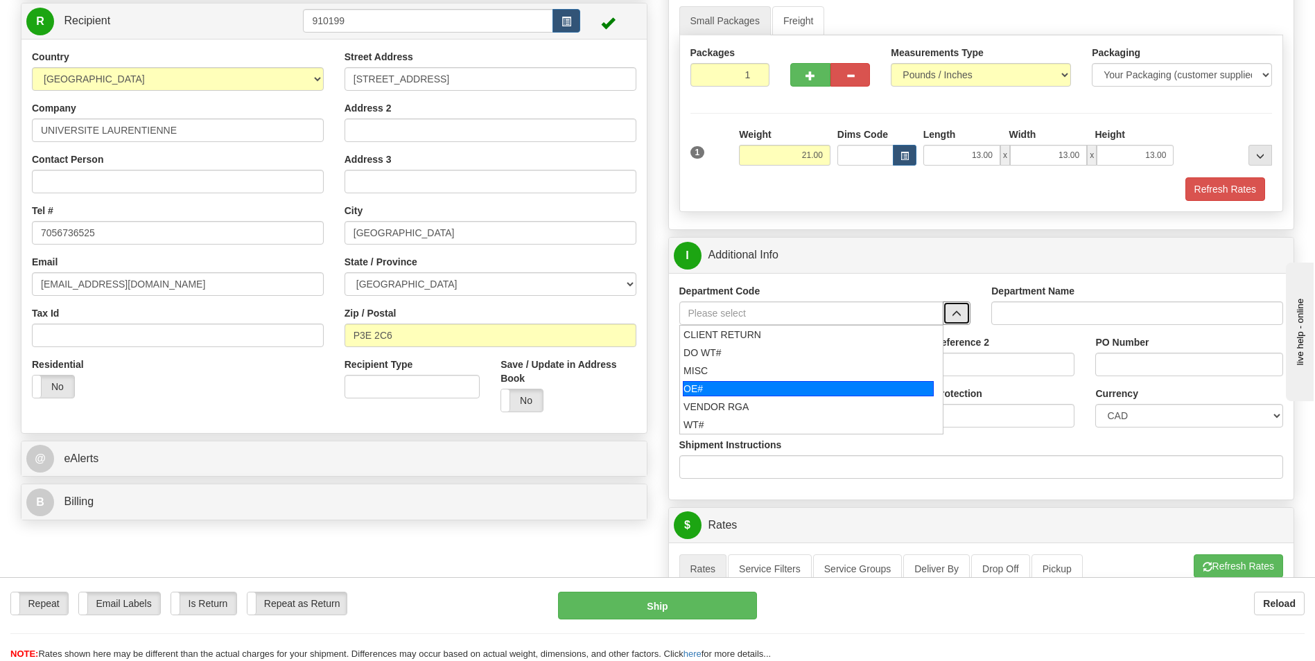
click at [727, 390] on div "OE#" at bounding box center [808, 388] width 251 height 15
type input "OE#"
type input "ORDERS"
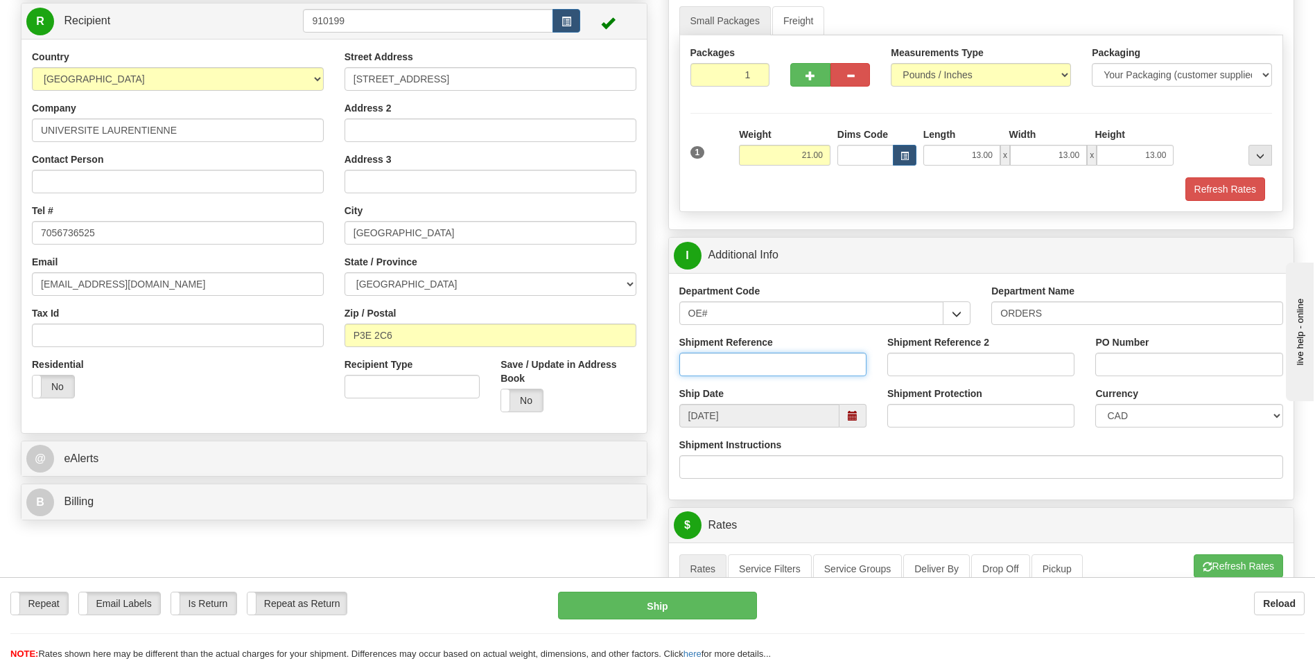
click at [736, 370] on input "Shipment Reference" at bounding box center [772, 365] width 187 height 24
type input "10203980-00"
click at [1179, 363] on input "PO Number" at bounding box center [1188, 365] width 187 height 24
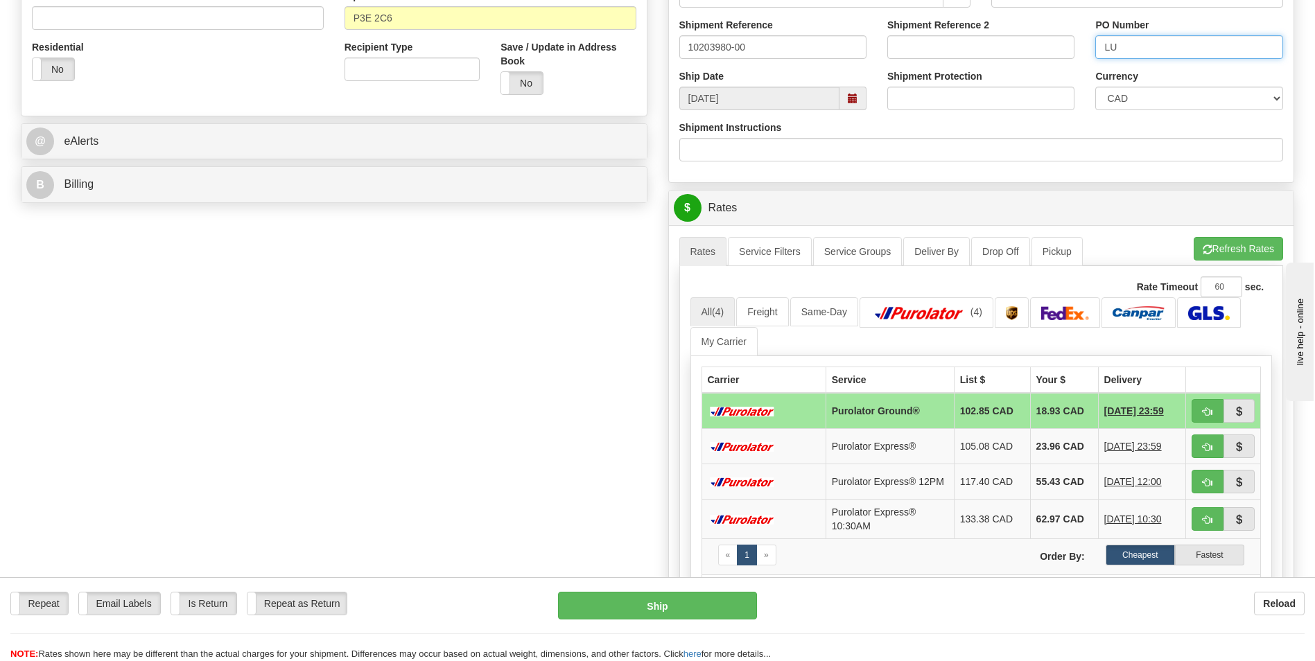
scroll to position [485, 0]
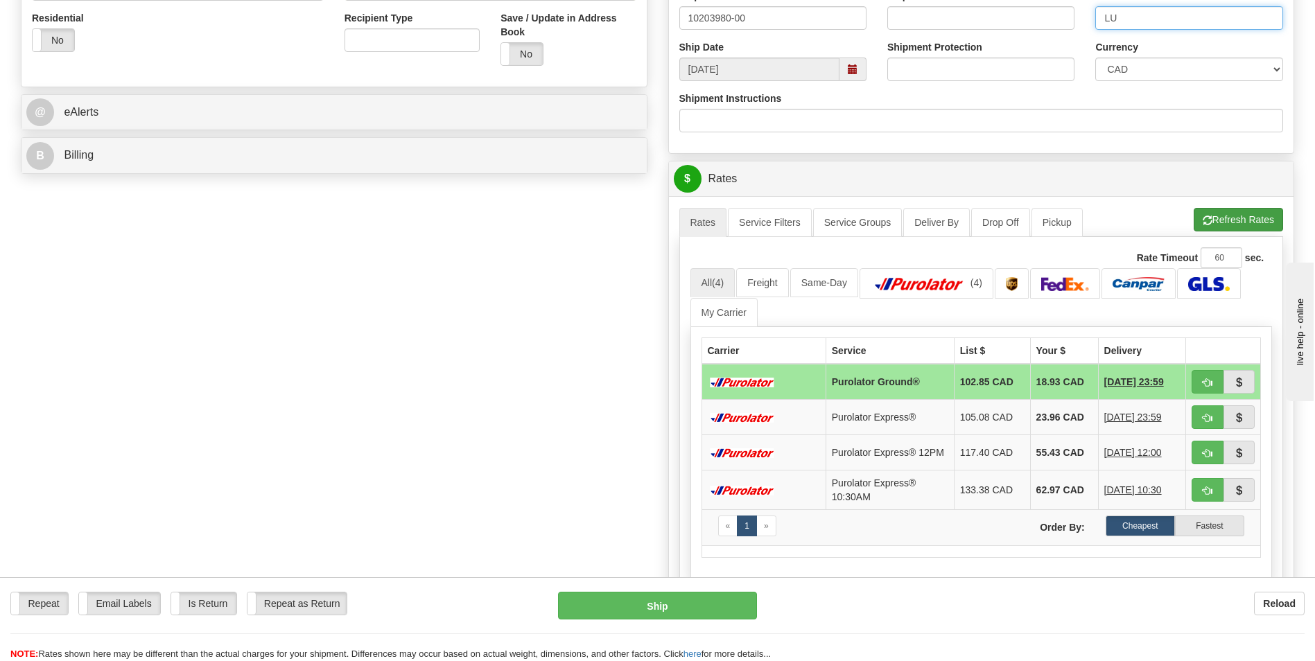
type input "LU"
click at [1226, 216] on button "Refresh Rates" at bounding box center [1238, 220] width 89 height 24
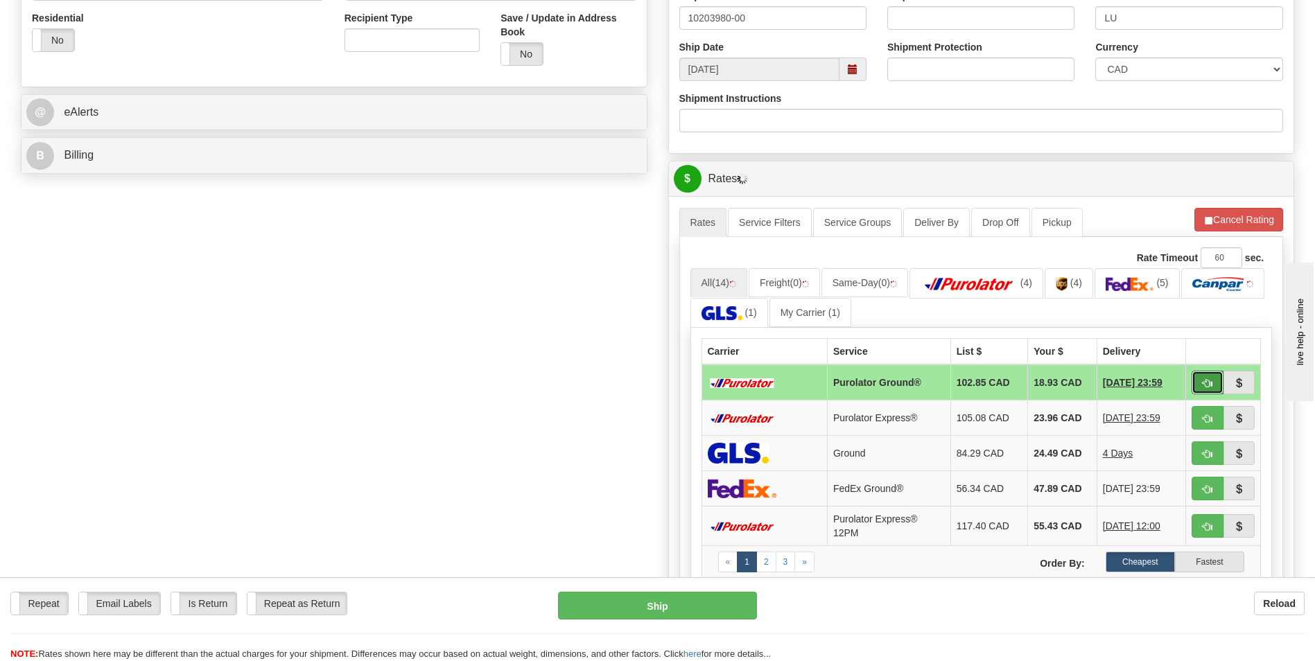
click at [1204, 380] on span "button" at bounding box center [1208, 383] width 10 height 9
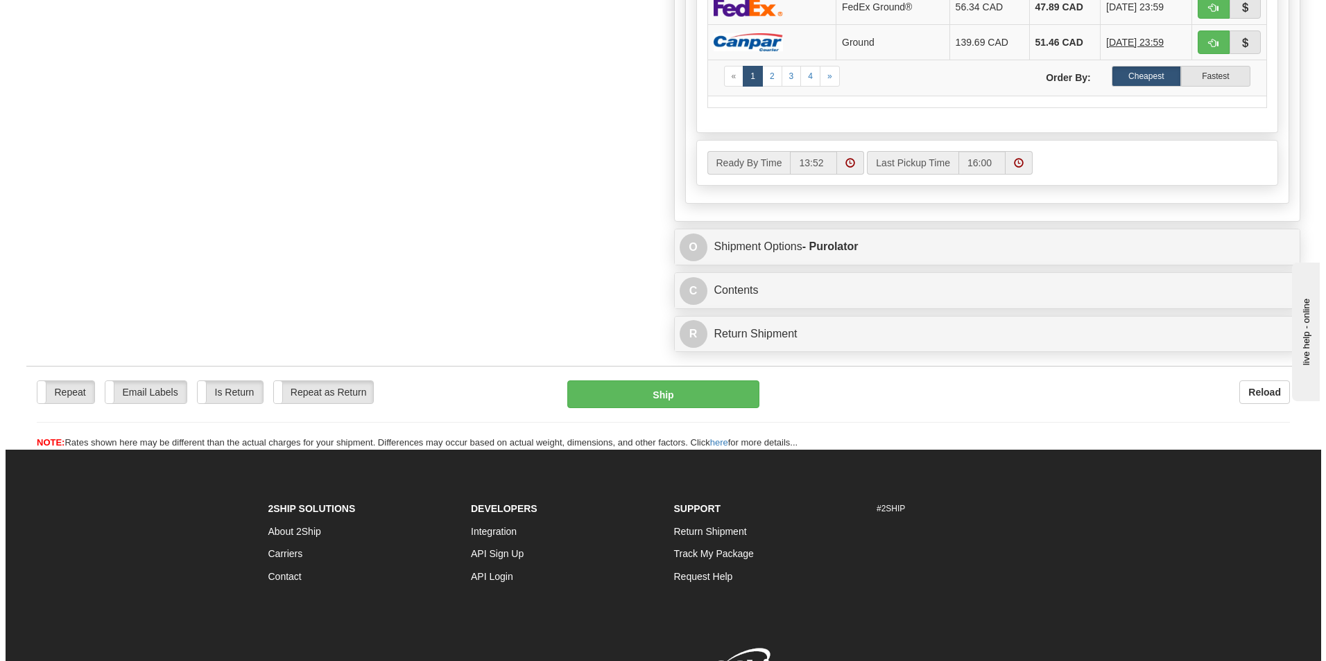
scroll to position [971, 0]
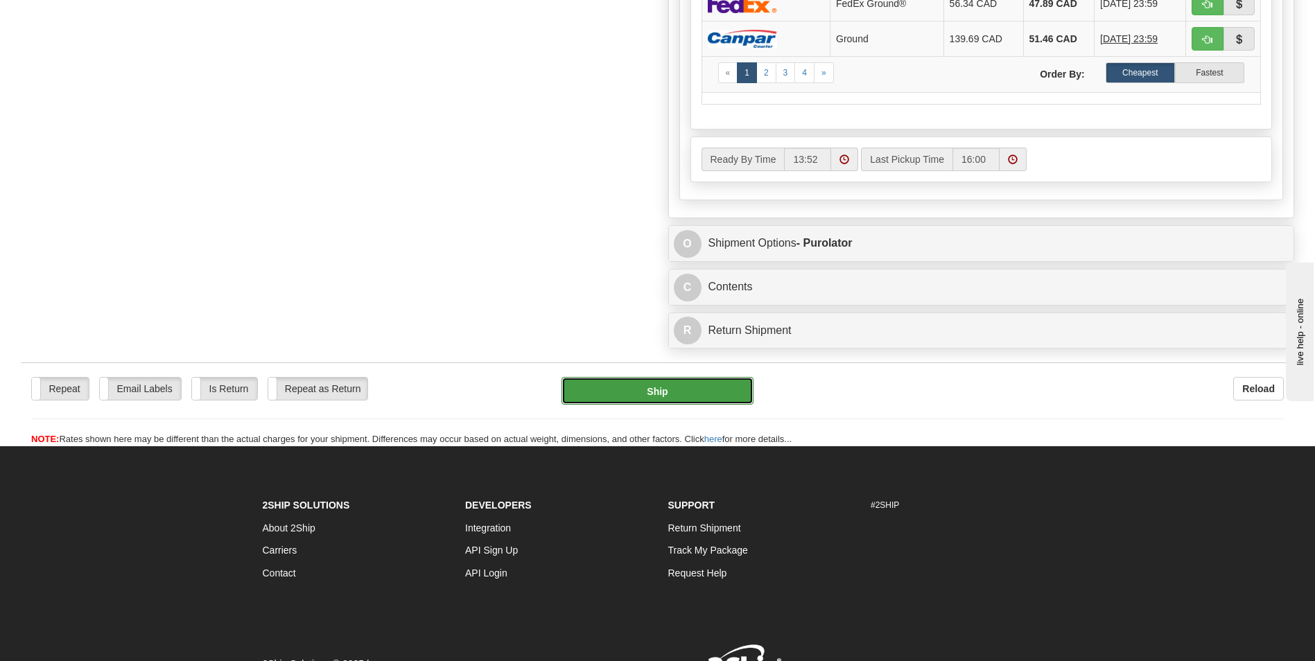
click at [630, 394] on button "Ship" at bounding box center [657, 391] width 191 height 28
type input "260"
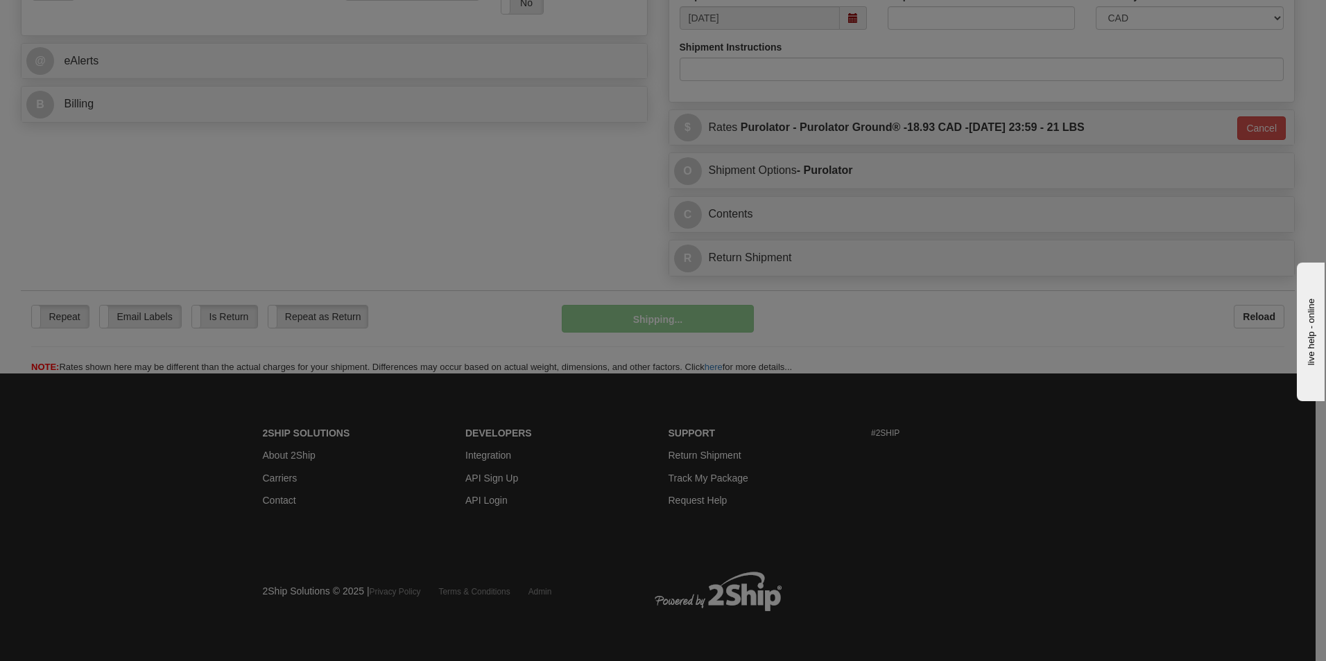
scroll to position [537, 0]
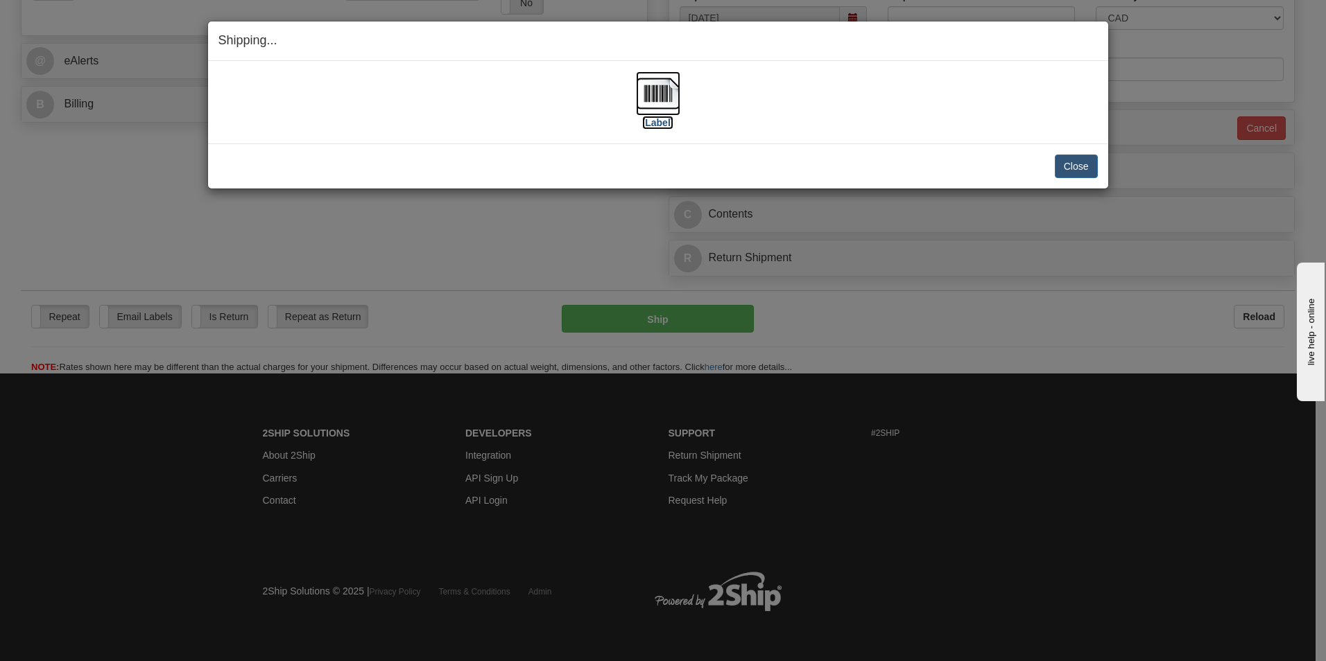
click at [668, 125] on label "[Label]" at bounding box center [658, 123] width 32 height 14
click at [1077, 169] on button "Close" at bounding box center [1075, 167] width 43 height 24
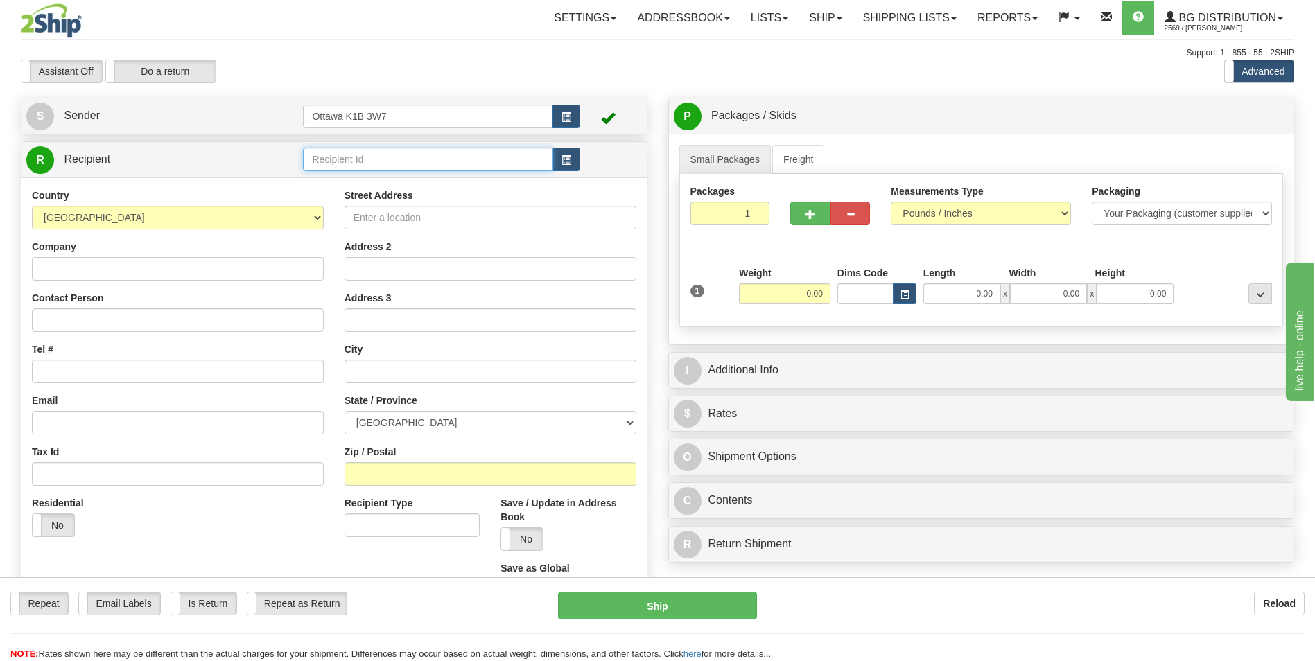
click at [444, 168] on input "text" at bounding box center [428, 160] width 250 height 24
click at [460, 193] on div "910855 - [PERSON_NAME]" at bounding box center [425, 198] width 236 height 15
type input "910855 - [PERSON_NAME]"
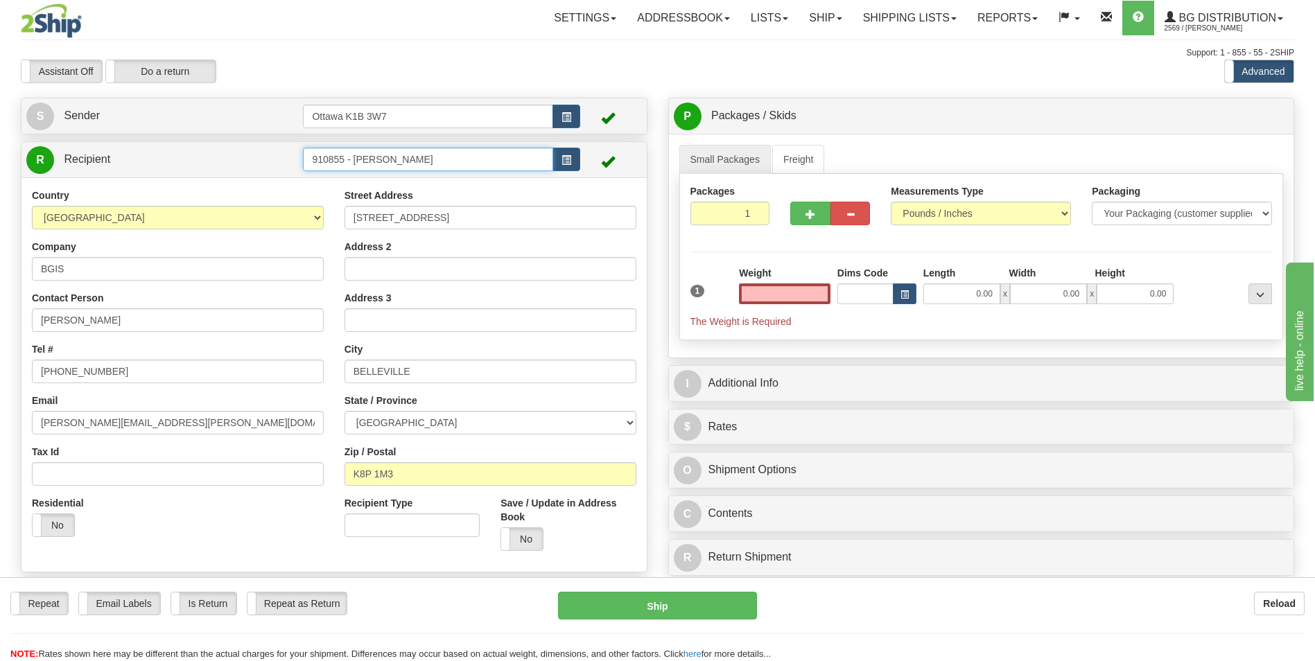
type input "0.00"
click at [510, 157] on input "910855 - [PERSON_NAME]" at bounding box center [428, 160] width 250 height 24
click at [503, 214] on input "[STREET_ADDRESS]" at bounding box center [491, 218] width 292 height 24
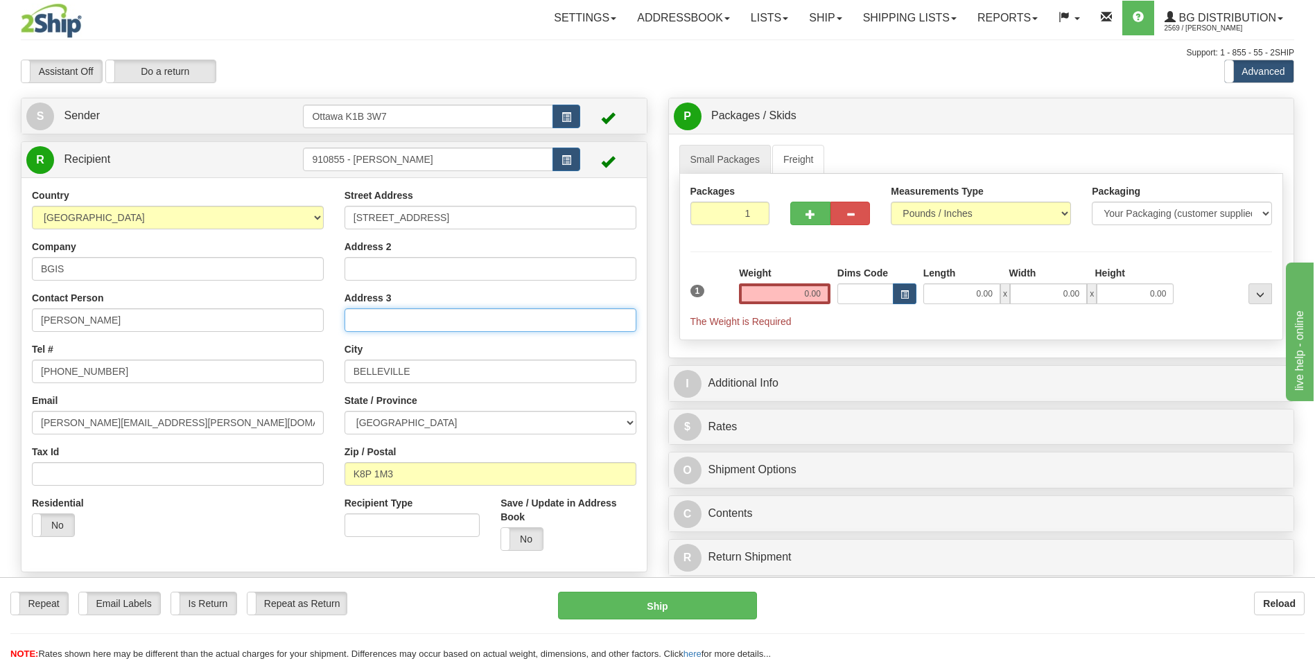
click at [483, 321] on input "Address 3" at bounding box center [491, 321] width 292 height 24
click at [485, 210] on input "[STREET_ADDRESS]" at bounding box center [491, 218] width 292 height 24
click at [486, 209] on input "[STREET_ADDRESS]" at bounding box center [491, 218] width 292 height 24
type input "[STREET_ADDRESS]"
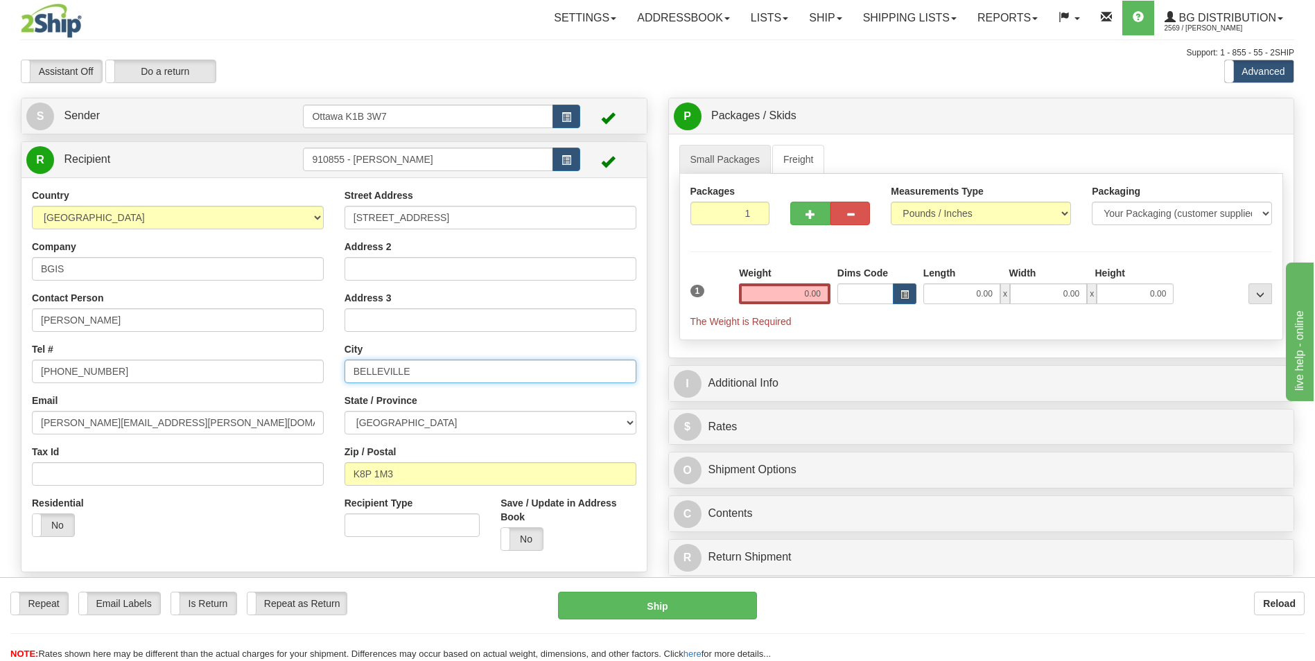
click at [453, 374] on input "BELLEVILLE" at bounding box center [491, 372] width 292 height 24
type input "O"
type input "FOXBORO"
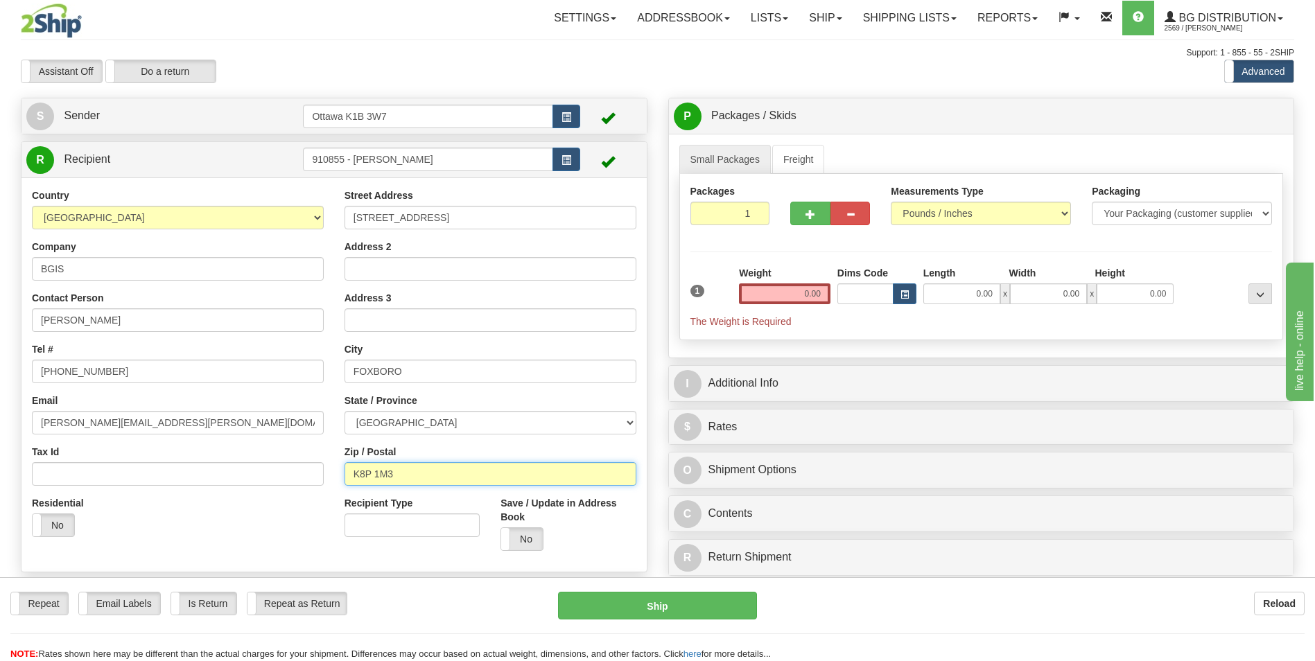
click at [419, 469] on input "K8P 1M3" at bounding box center [491, 474] width 292 height 24
type input "K0K 2B0"
click at [817, 297] on input "0.00" at bounding box center [785, 294] width 92 height 21
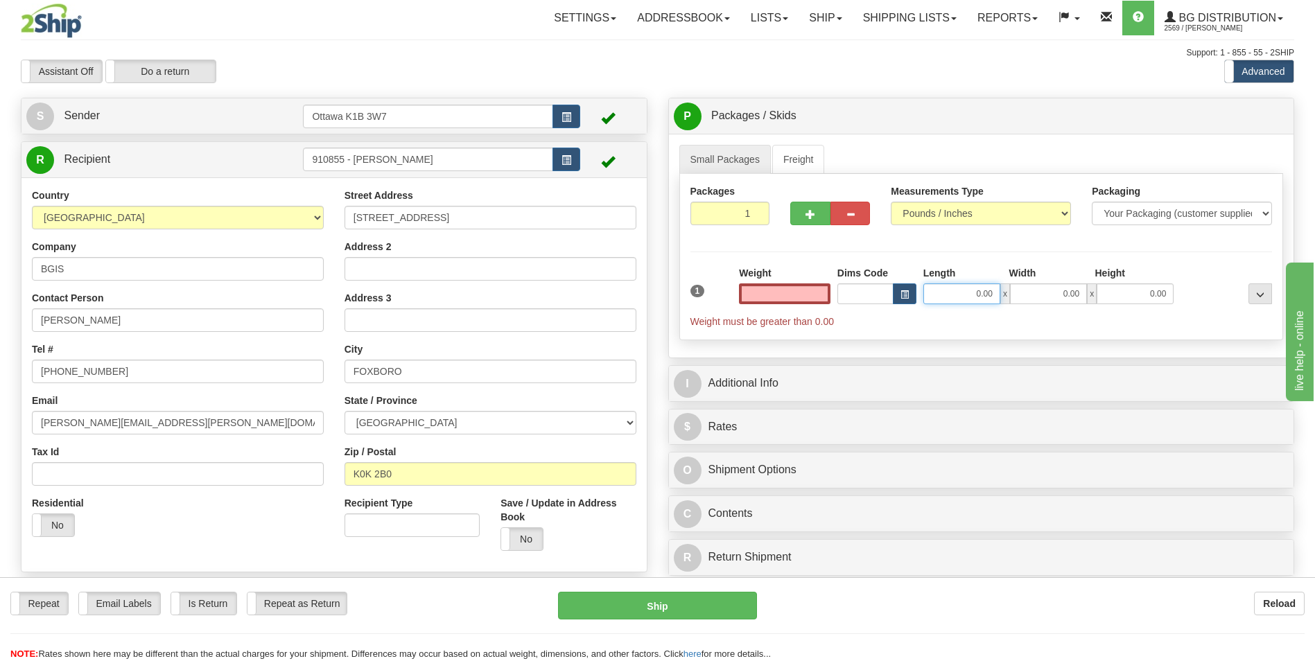
type input "0.00"
click at [960, 303] on input "0.00" at bounding box center [961, 294] width 77 height 21
type input "41.00"
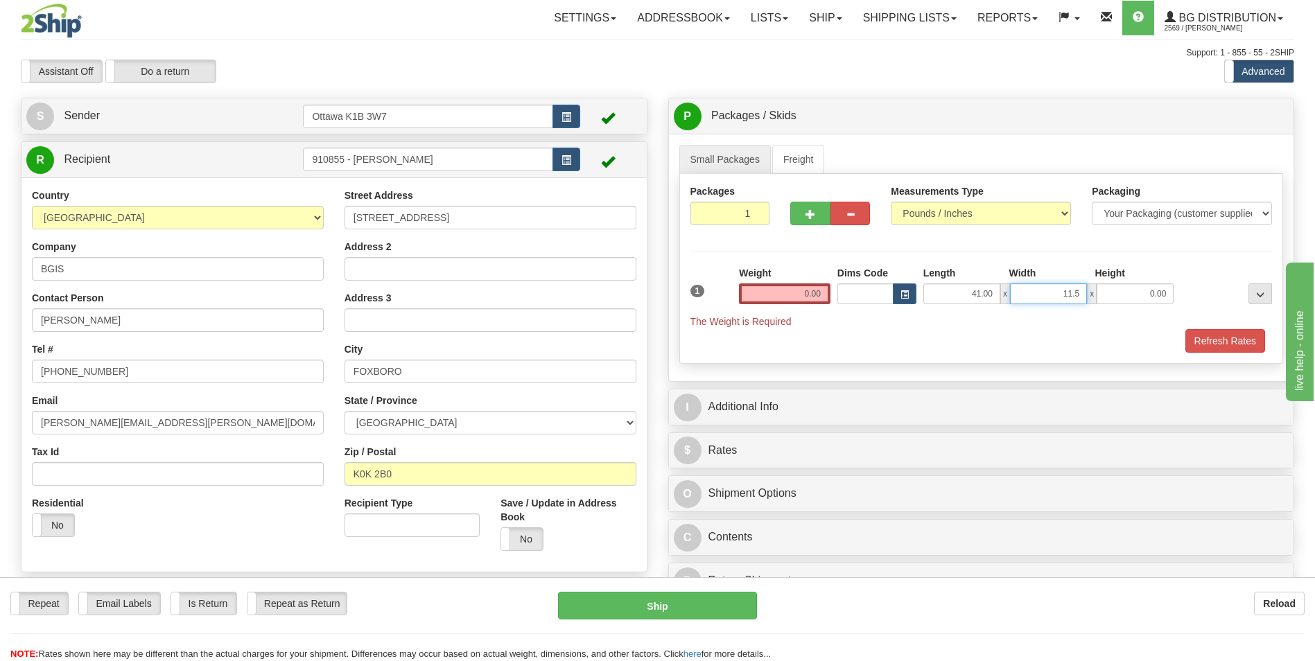
type input "11.50"
type input "6.50"
click at [818, 295] on input "0.00" at bounding box center [785, 294] width 92 height 21
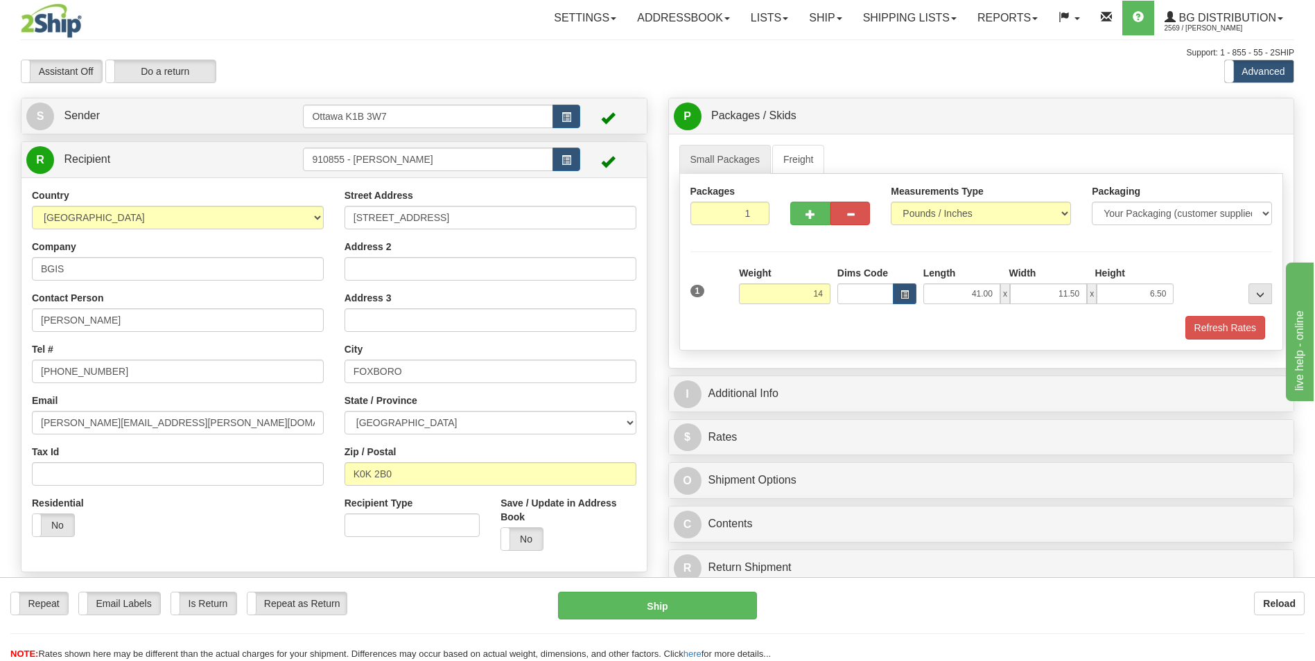
type input "14.00"
click at [923, 327] on div "Refresh Rates" at bounding box center [981, 328] width 589 height 24
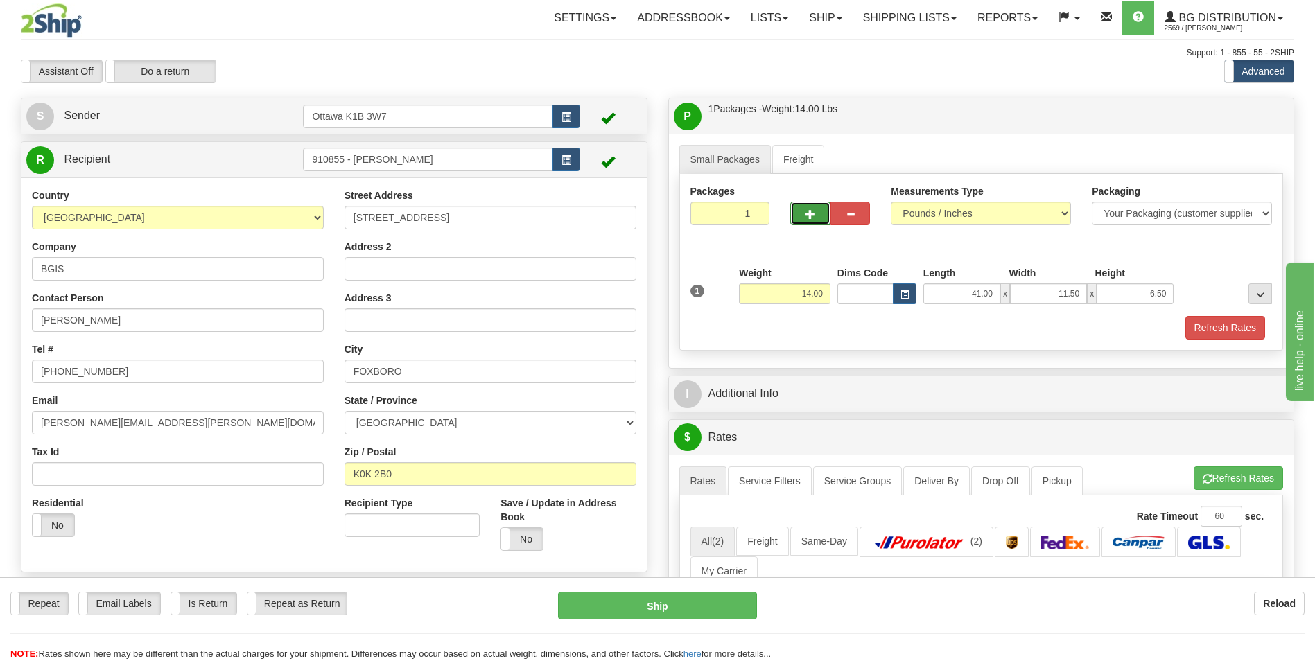
click at [815, 213] on span "button" at bounding box center [811, 214] width 10 height 9
type input "2"
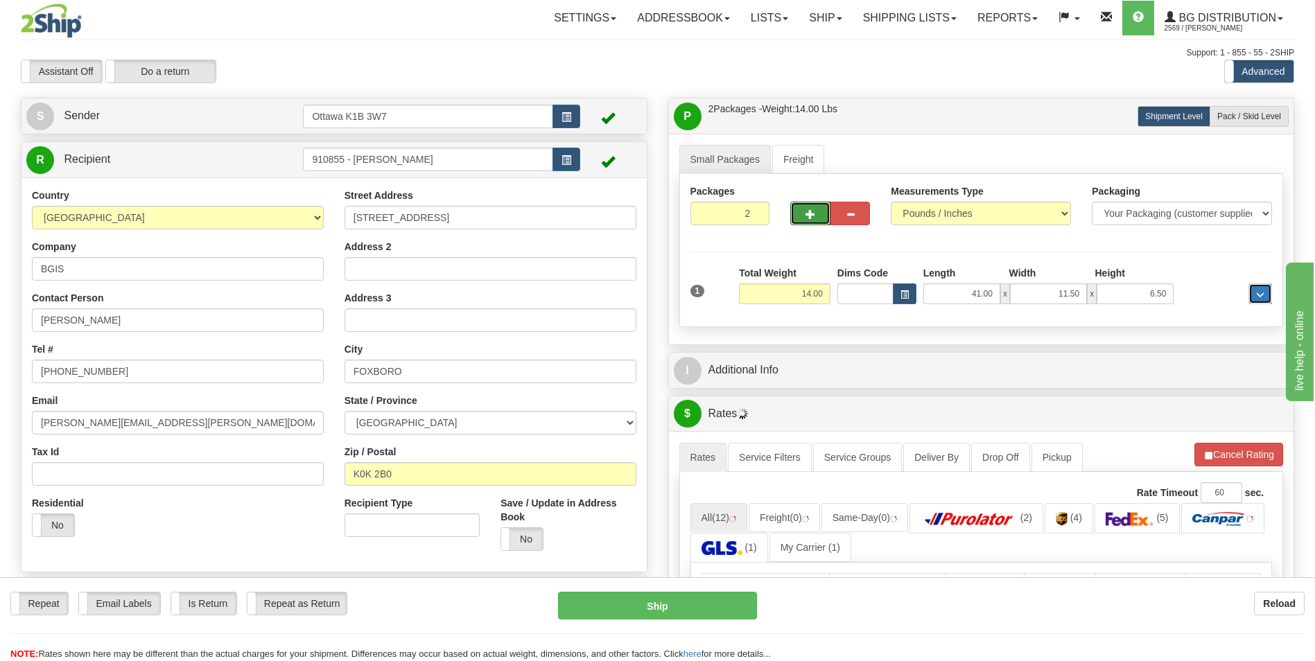
click at [1269, 289] on button "..." at bounding box center [1261, 294] width 24 height 21
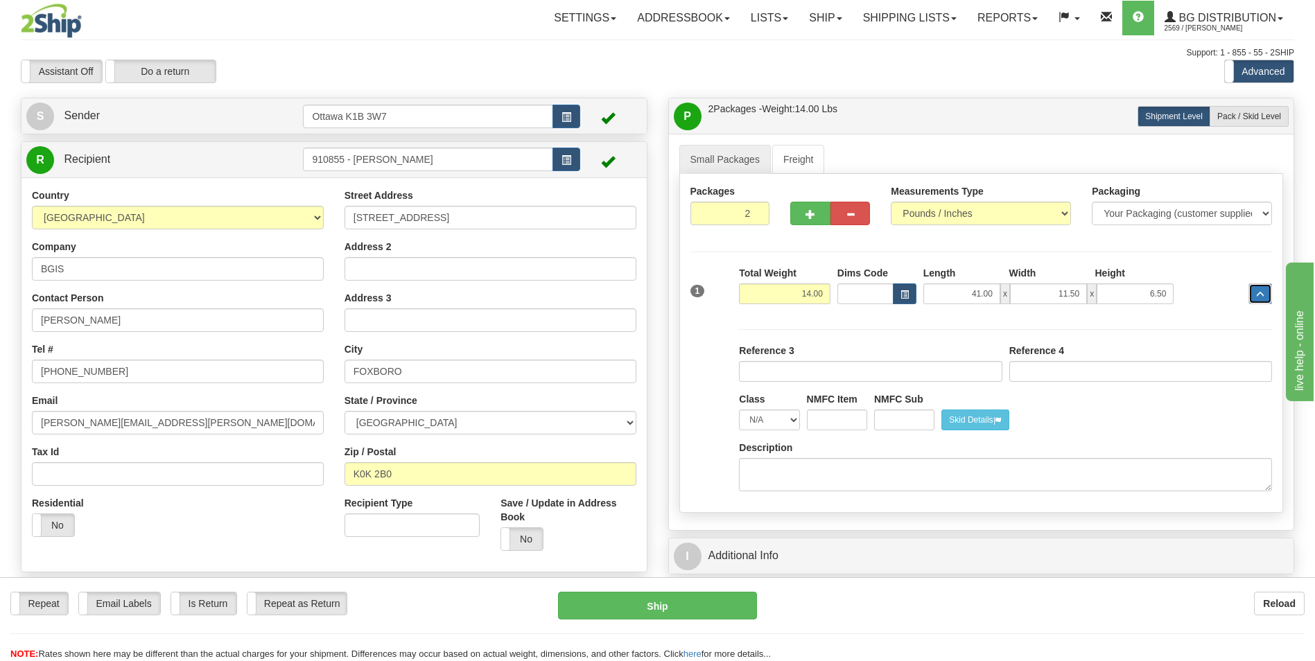
click at [1256, 290] on button "..." at bounding box center [1261, 294] width 24 height 21
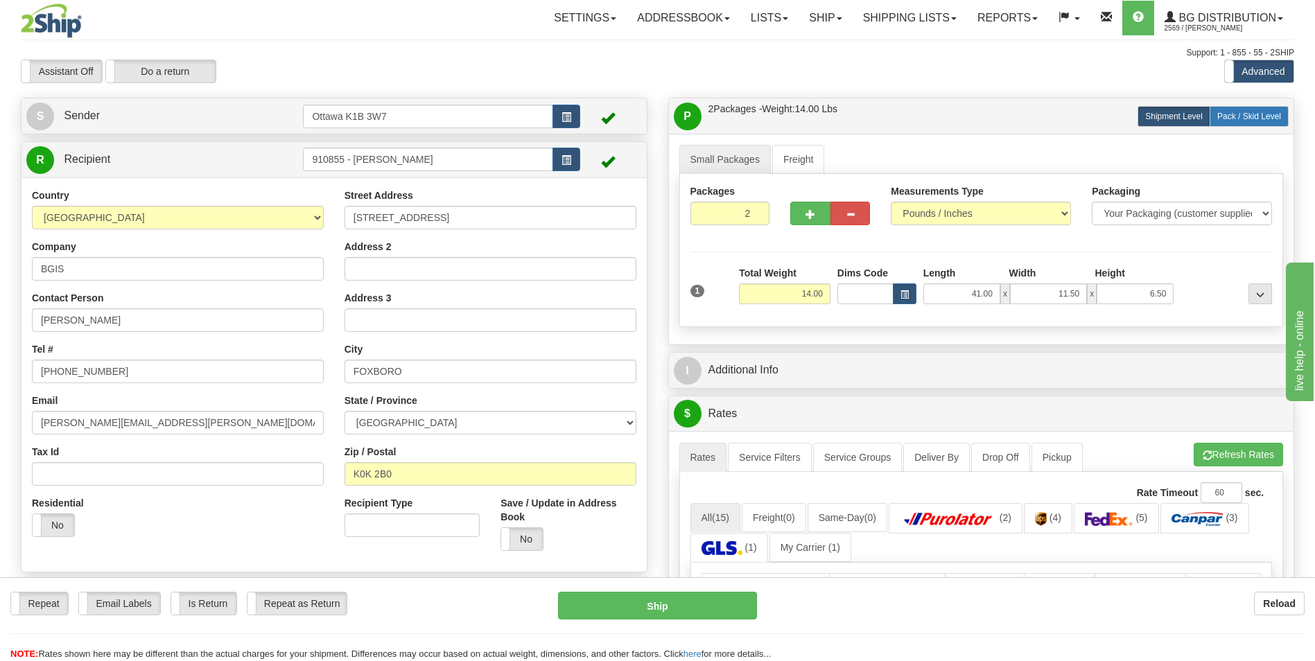
click at [1256, 116] on span "Pack / Skid Level" at bounding box center [1249, 117] width 64 height 10
radio input "true"
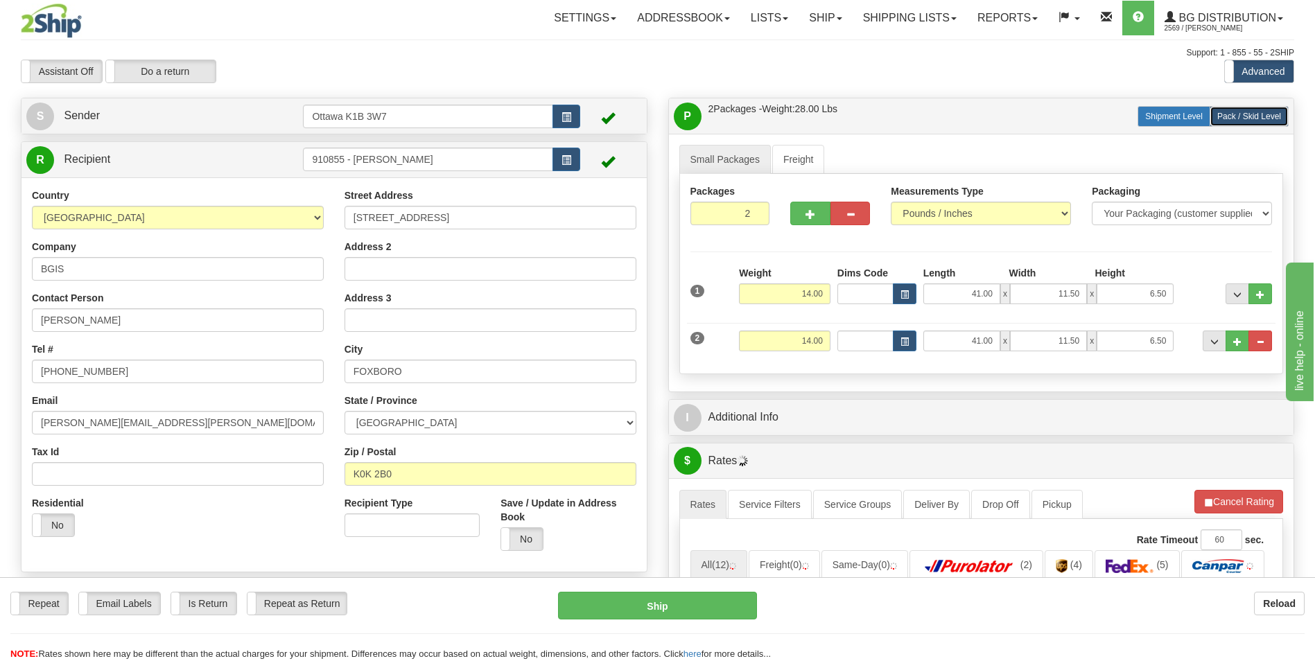
click at [1195, 121] on span "Shipment Level" at bounding box center [1174, 117] width 58 height 10
radio input "true"
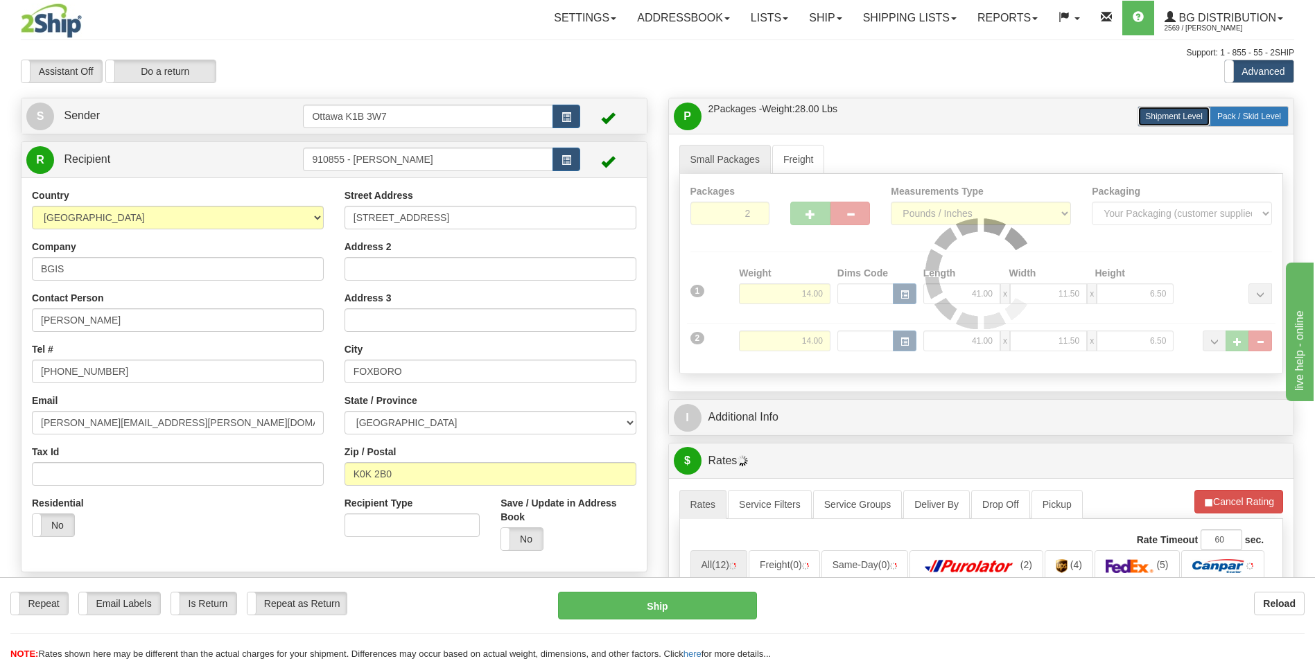
click at [1228, 115] on span "Pack / Skid Level" at bounding box center [1249, 117] width 64 height 10
radio input "true"
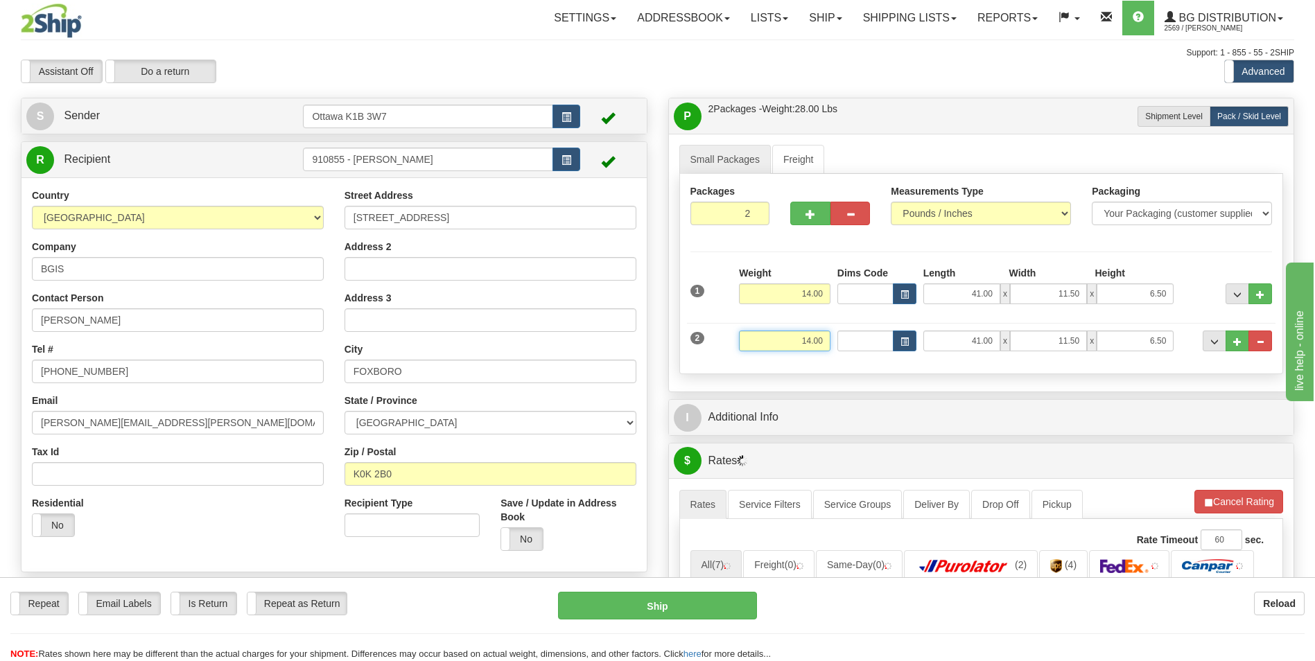
click at [814, 340] on input "14.00" at bounding box center [785, 341] width 92 height 21
click at [825, 340] on input "14.00" at bounding box center [785, 341] width 92 height 21
type input "1"
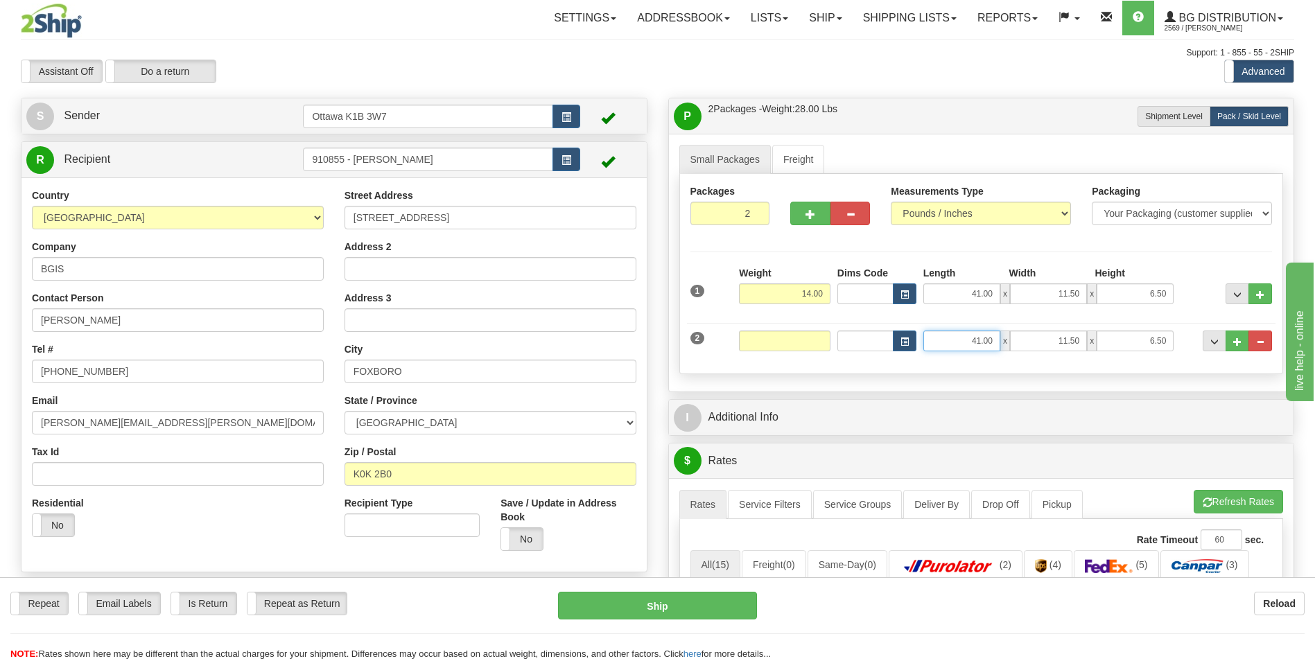
type input "0.00"
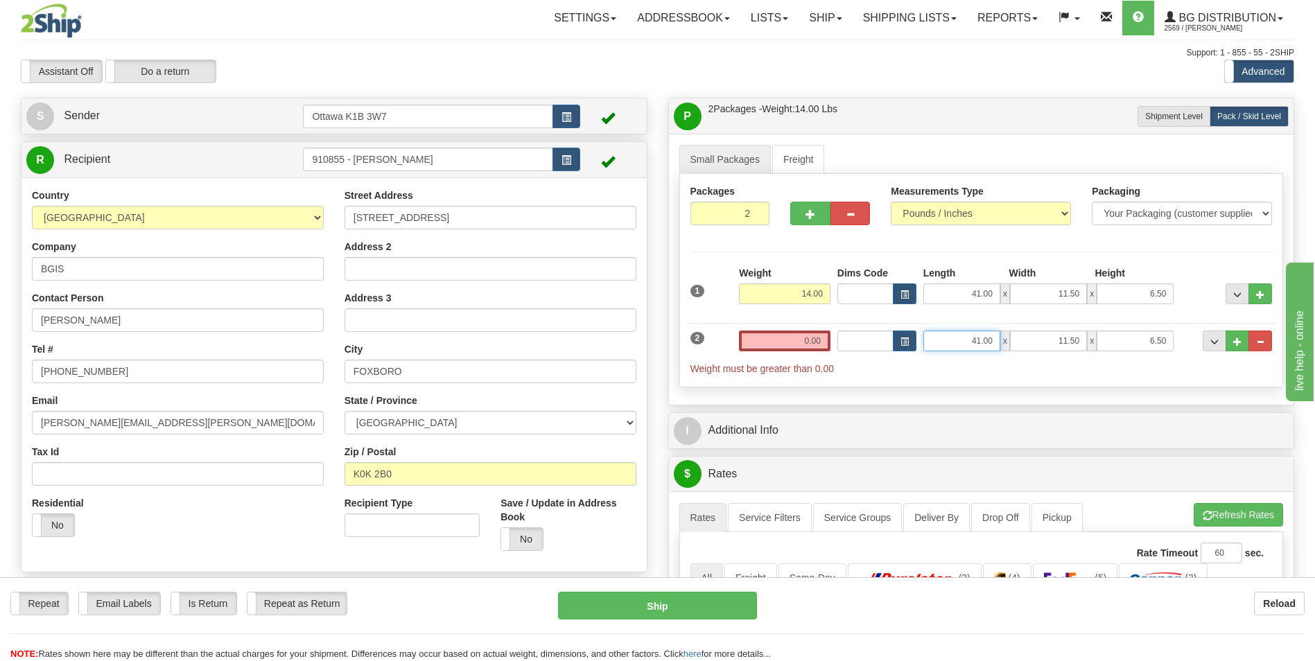
click at [991, 341] on input "41.00" at bounding box center [961, 341] width 77 height 21
type input "4"
type input "0.00"
click at [1081, 340] on input "11.50" at bounding box center [1048, 341] width 77 height 21
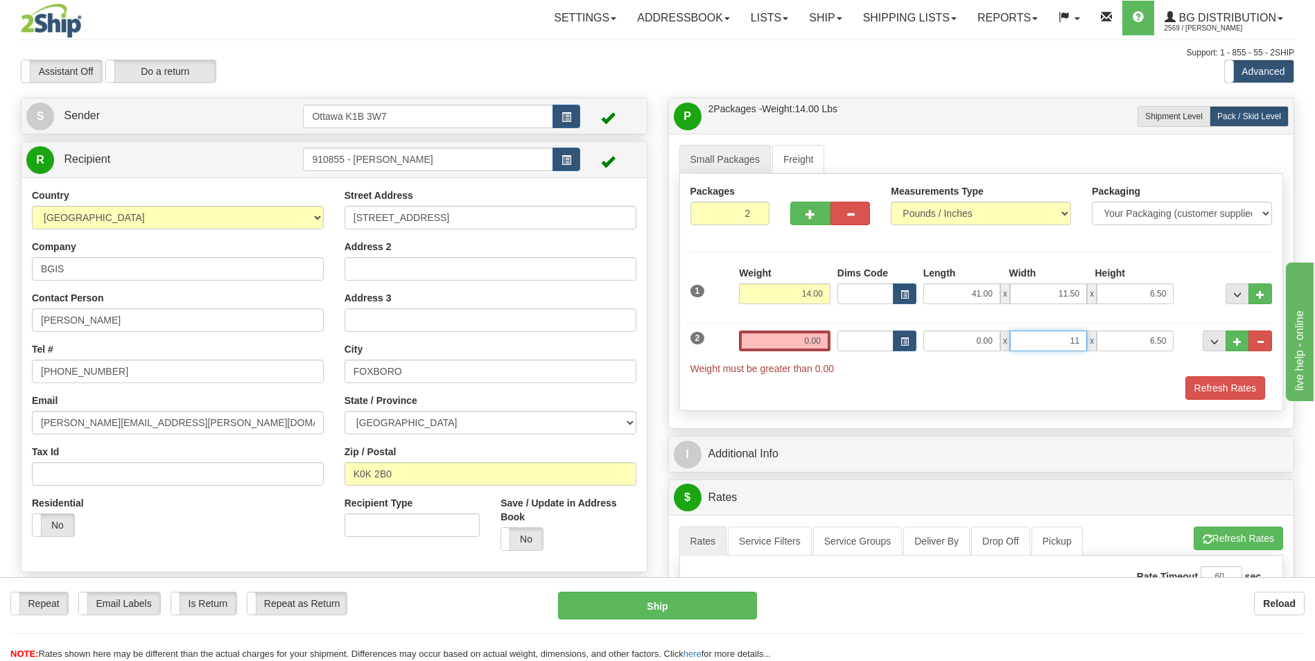
type input "1"
type input "0.00"
click at [1167, 342] on input "6.50" at bounding box center [1135, 341] width 77 height 21
type input "6"
type input "0.00"
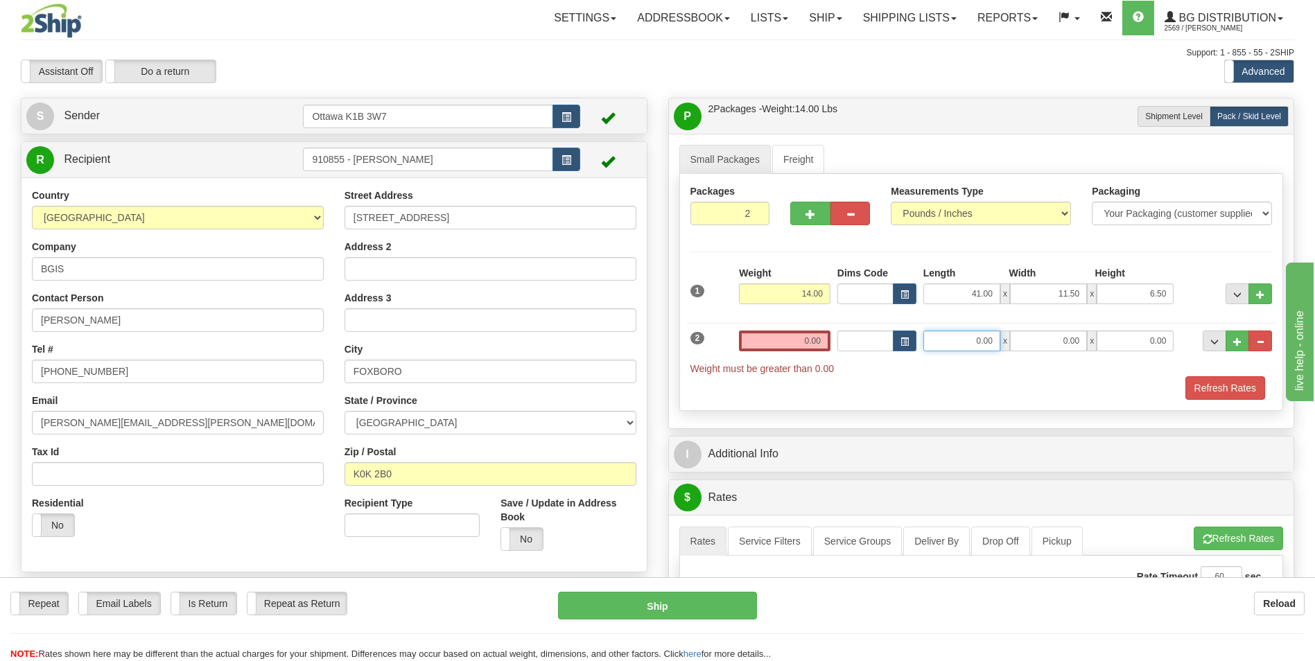
click at [989, 346] on input "0.00" at bounding box center [961, 341] width 77 height 21
type input "12.00"
click at [804, 346] on input "0.00" at bounding box center [785, 341] width 92 height 21
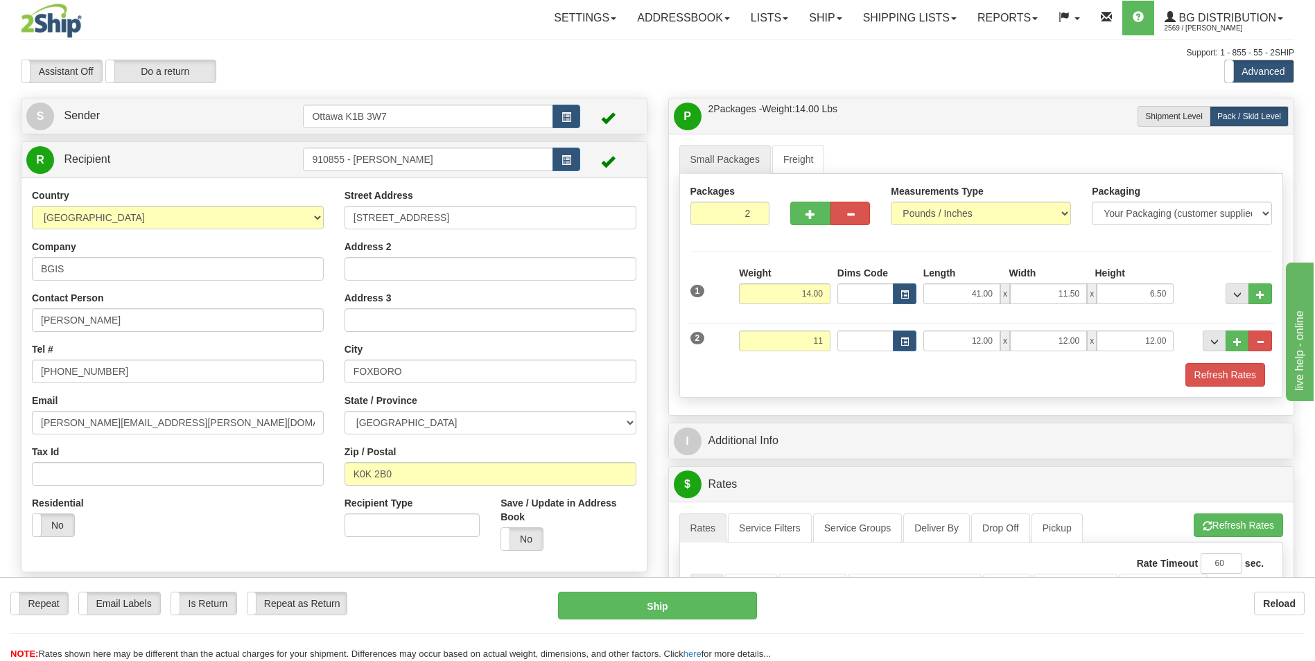
type input "11.00"
click at [833, 368] on div "Refresh Rates" at bounding box center [981, 375] width 589 height 24
click at [1219, 369] on button "Refresh Rates" at bounding box center [1226, 375] width 80 height 24
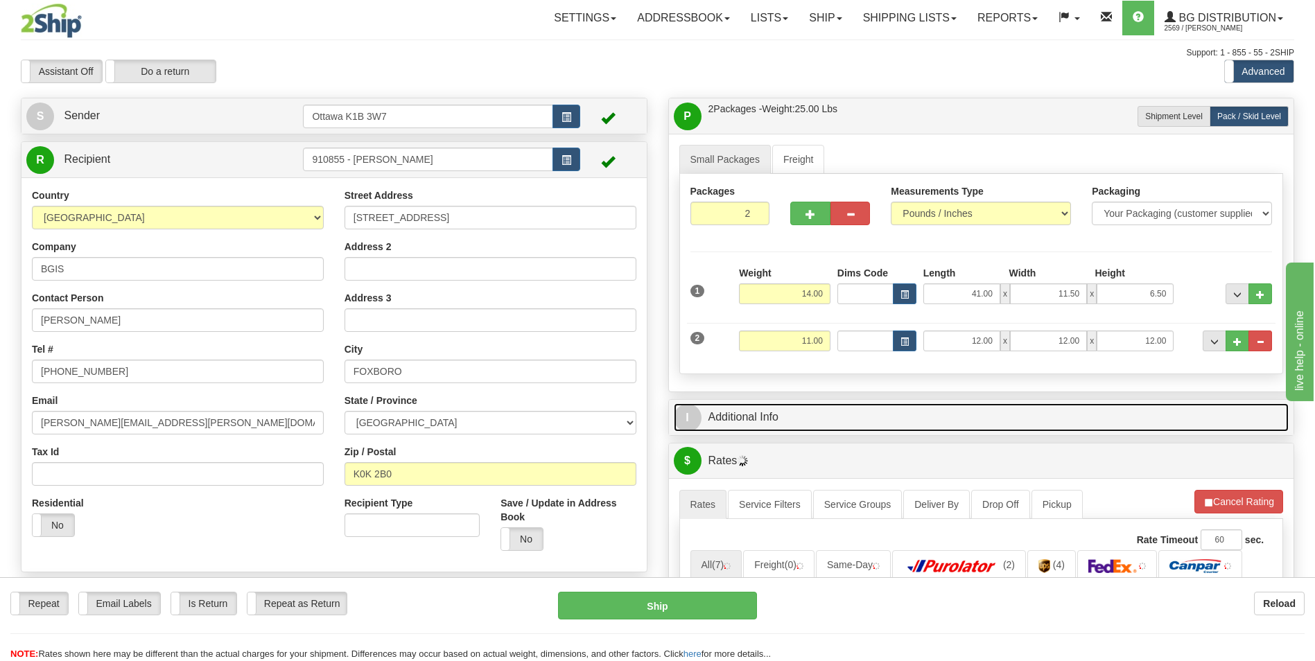
click at [979, 412] on link "I Additional Info" at bounding box center [982, 417] width 616 height 28
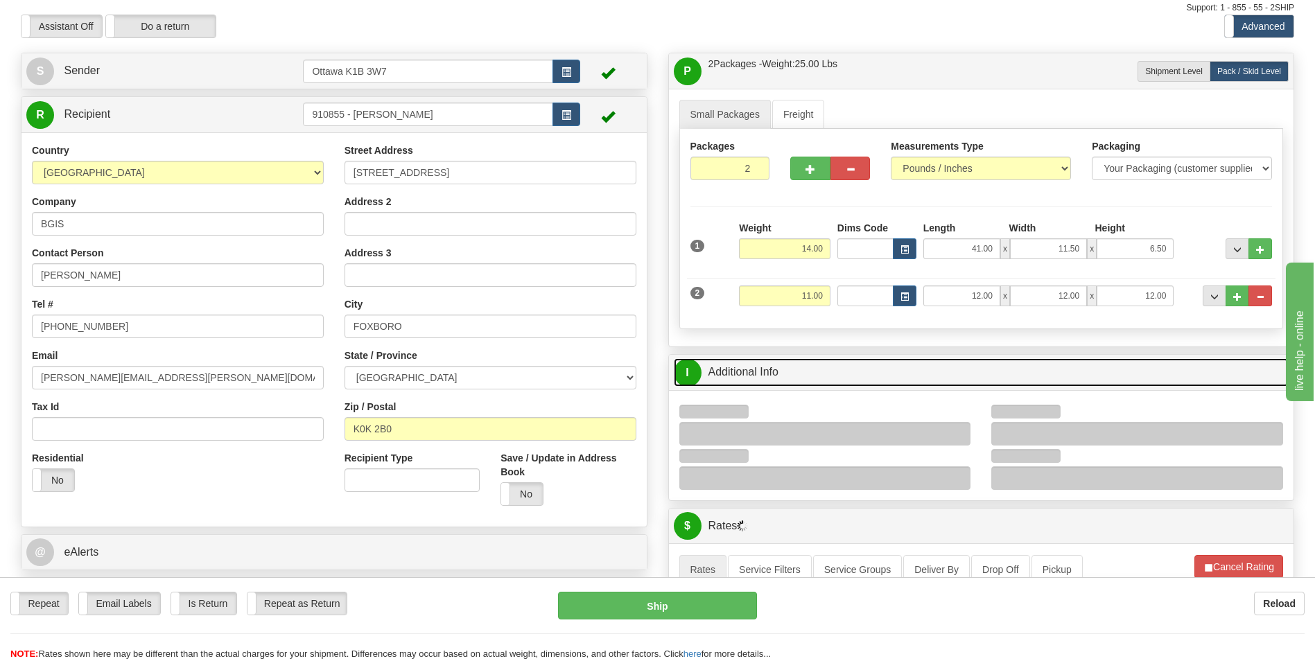
scroll to position [69, 0]
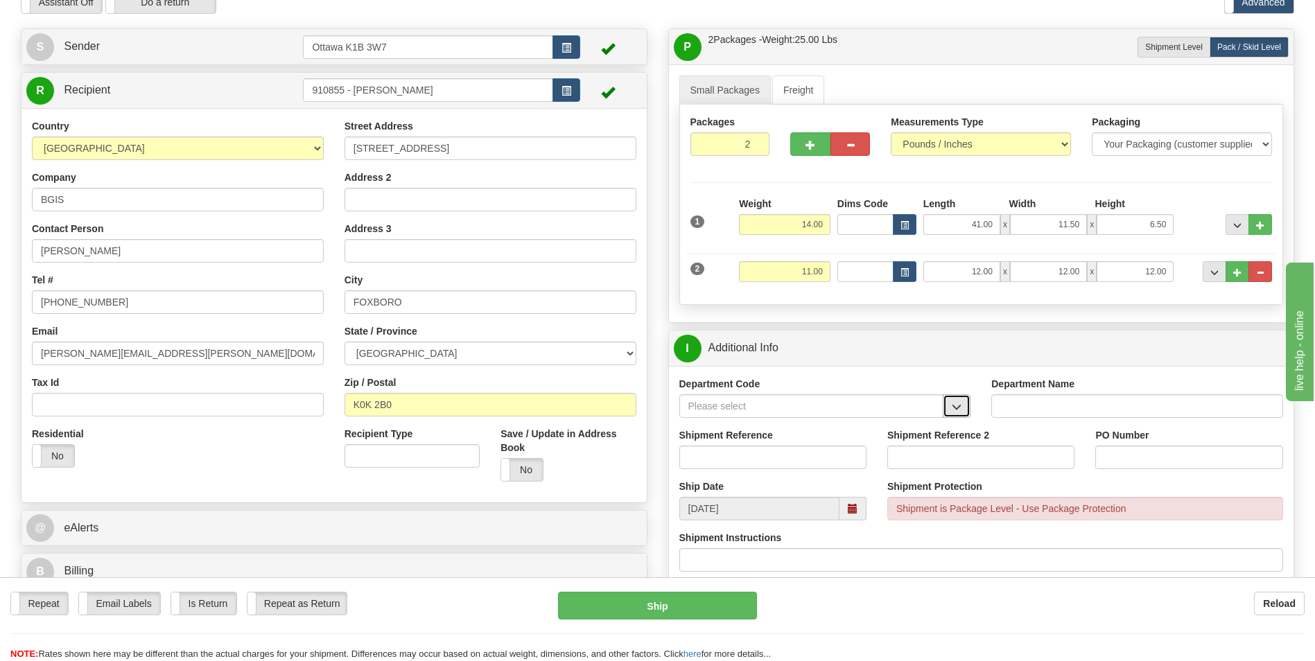
click at [955, 405] on span "button" at bounding box center [957, 407] width 10 height 9
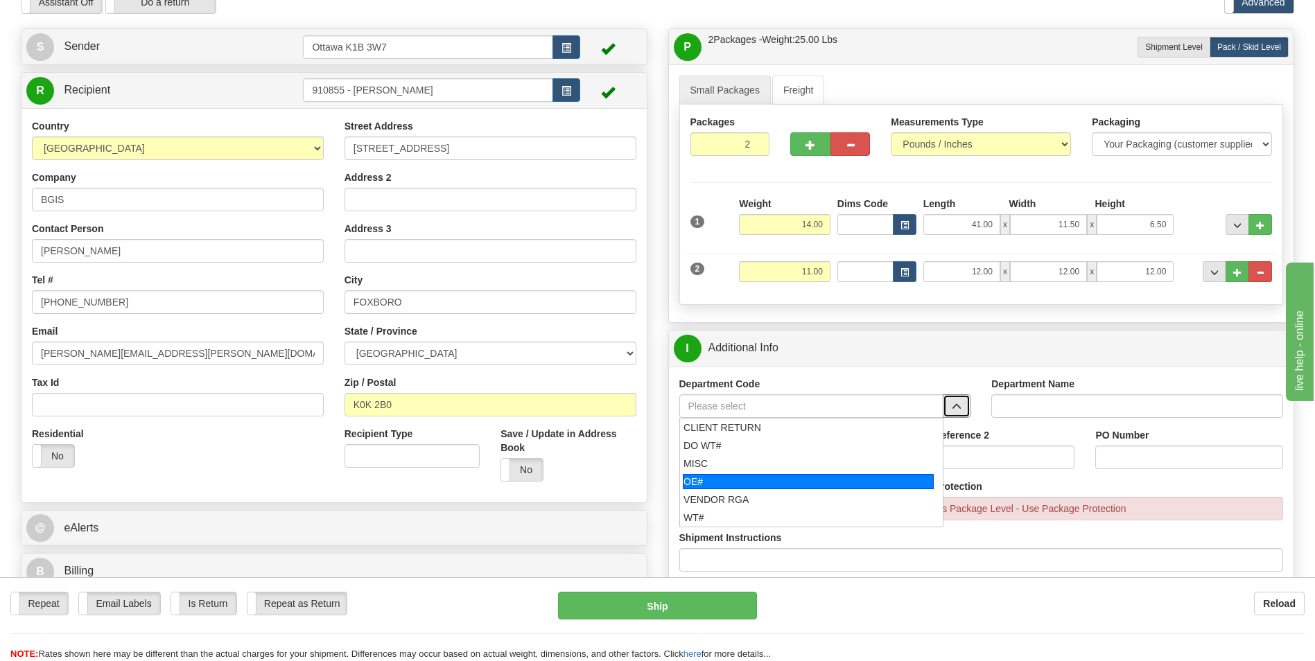
click at [885, 478] on div "OE#" at bounding box center [808, 481] width 251 height 15
type input "OE#"
type input "ORDERS"
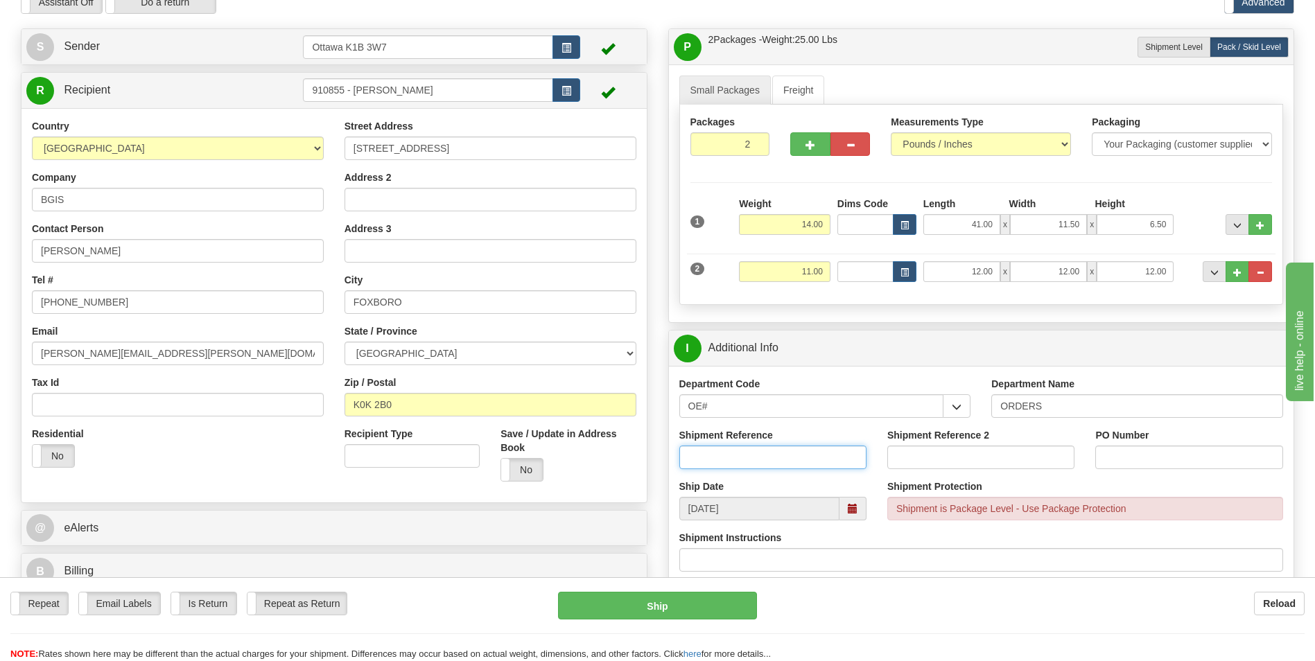
click at [746, 455] on input "Shipment Reference" at bounding box center [772, 458] width 187 height 24
type input "10204032-00"
click at [1111, 458] on input "PO Number" at bounding box center [1188, 458] width 187 height 24
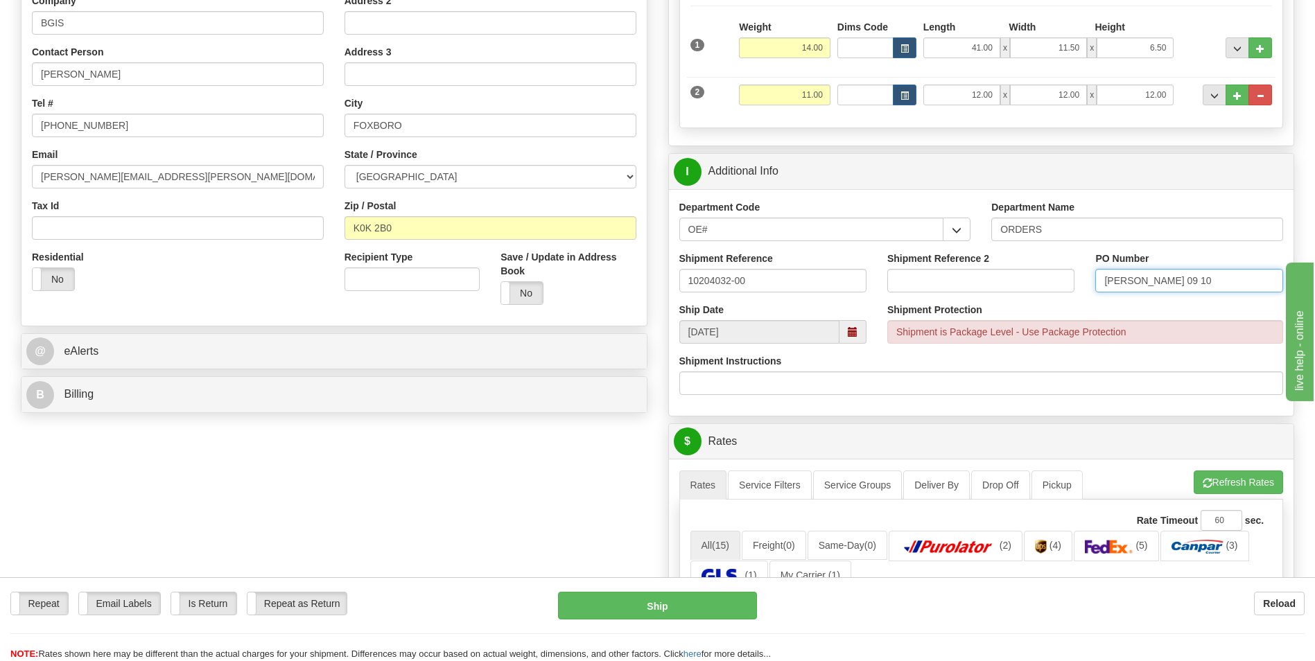
scroll to position [277, 0]
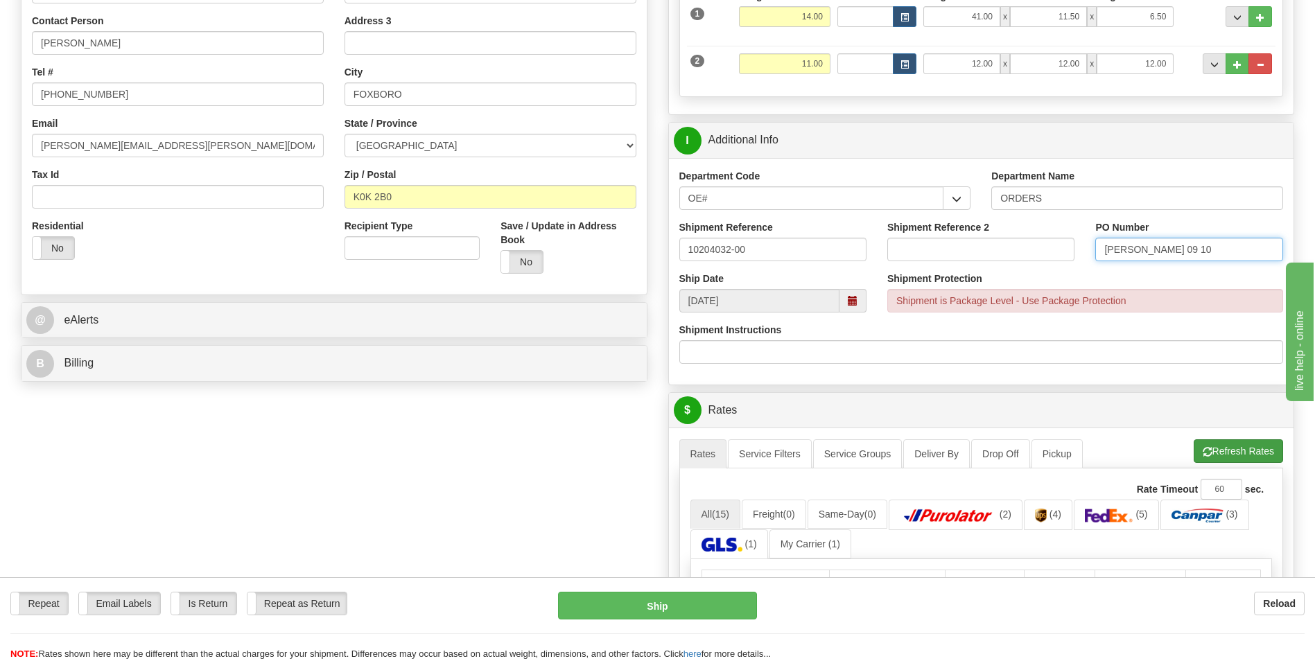
type input "ANDREW 09 10"
click at [1258, 448] on button "Refresh Rates" at bounding box center [1238, 452] width 89 height 24
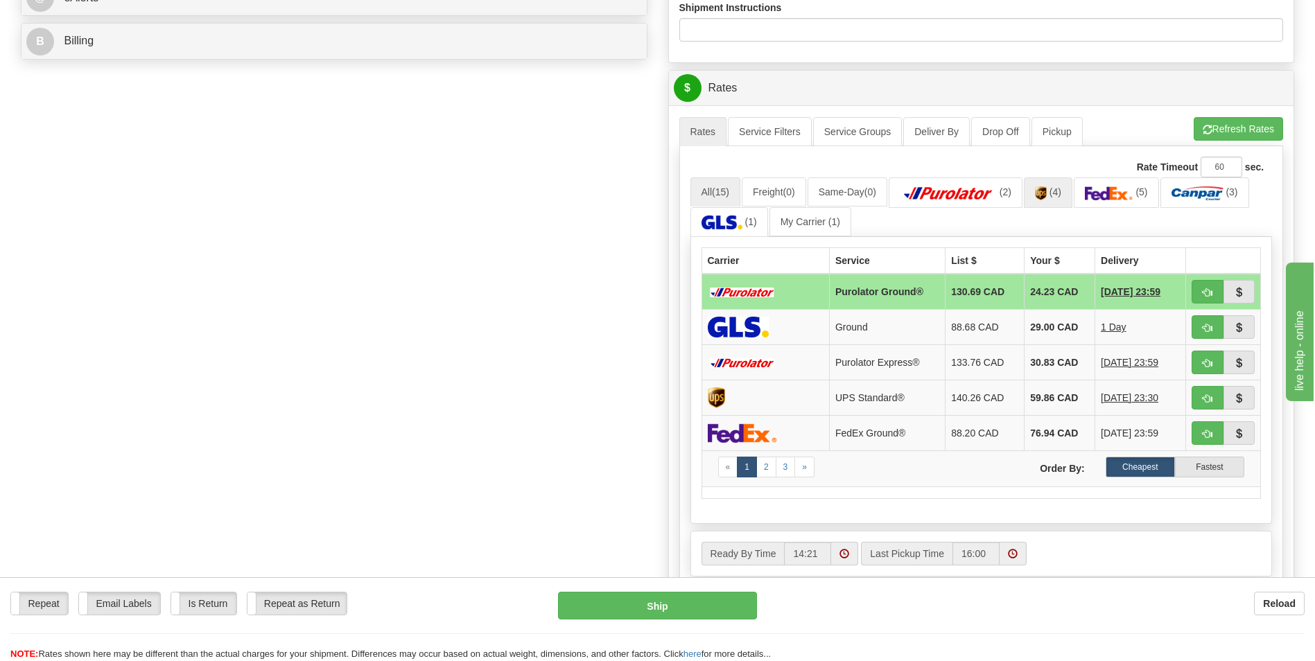
scroll to position [624, 0]
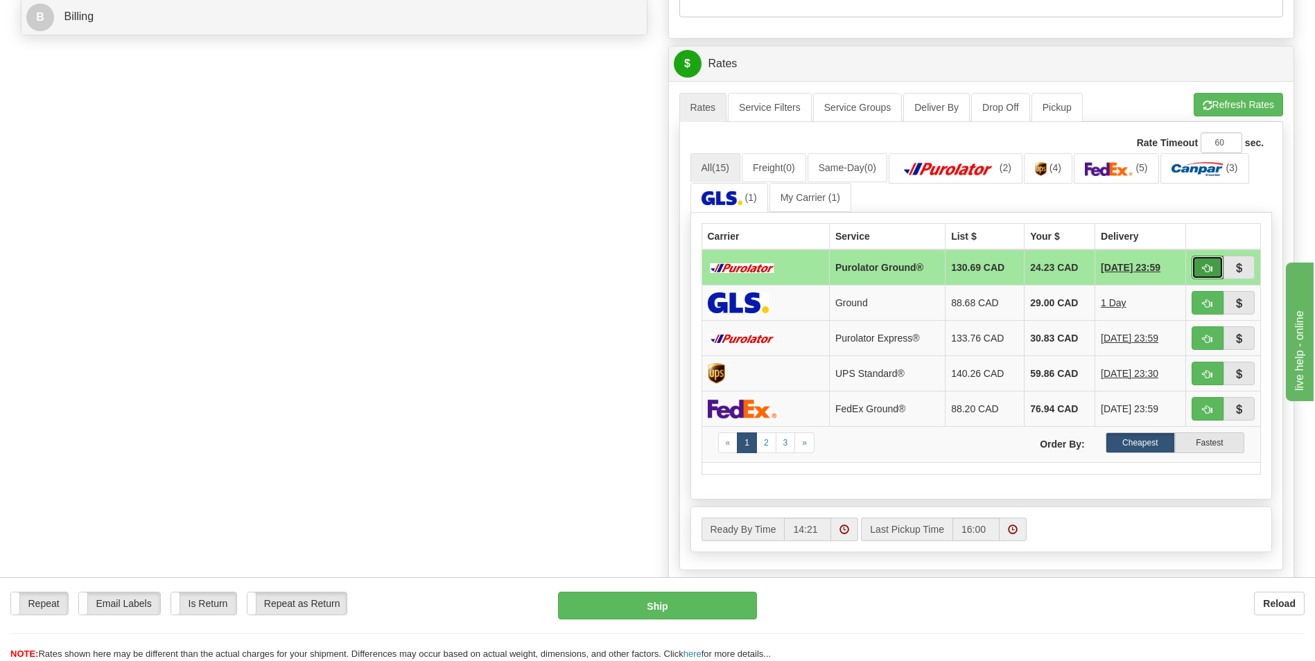
click at [1208, 266] on span "button" at bounding box center [1208, 268] width 10 height 9
type input "260"
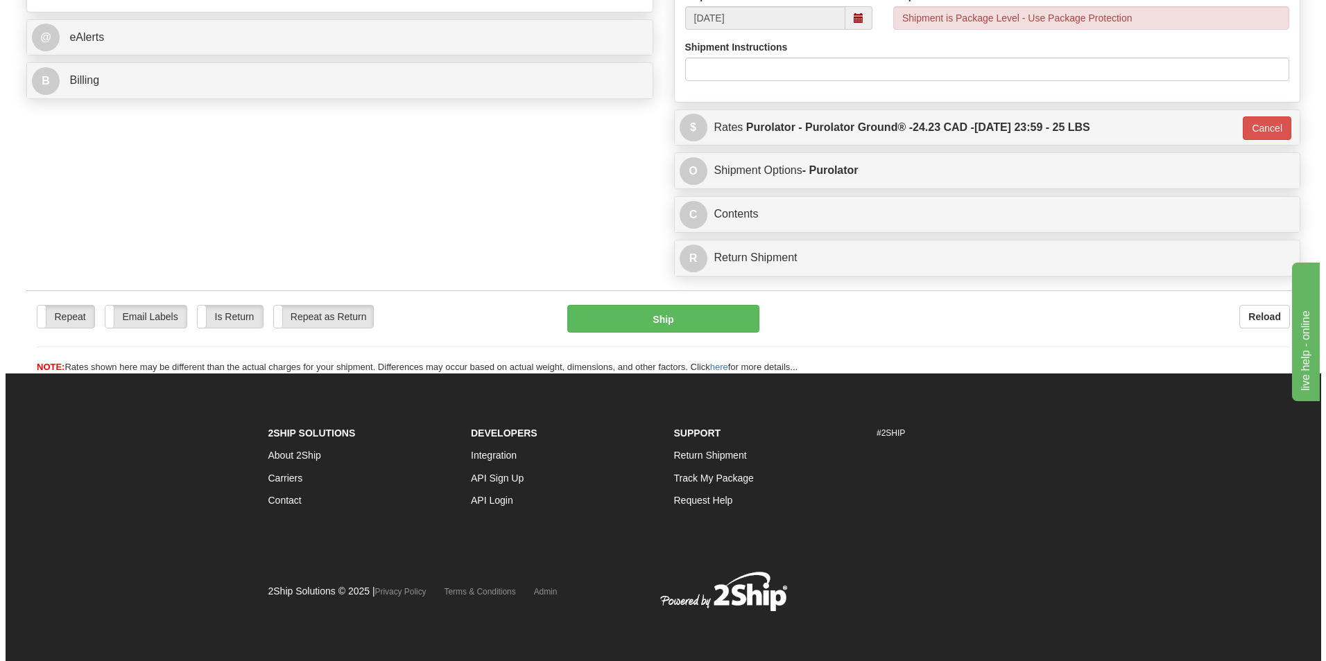
scroll to position [560, 0]
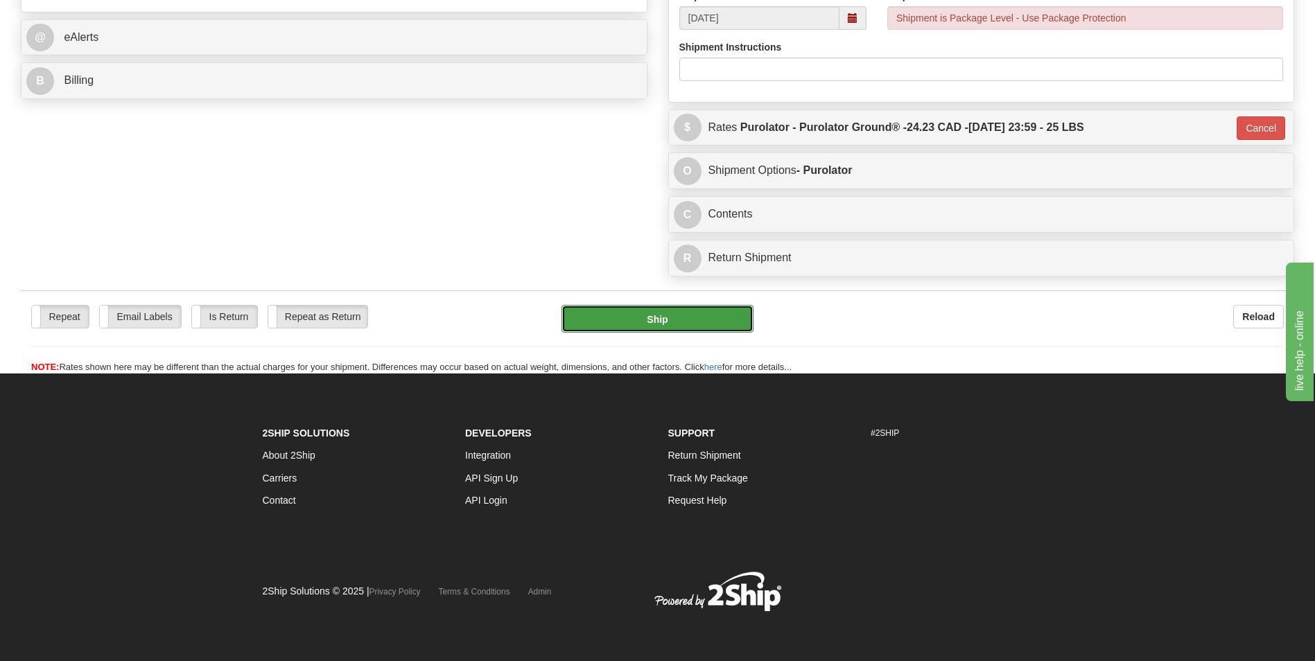
click at [700, 322] on button "Ship" at bounding box center [657, 319] width 191 height 28
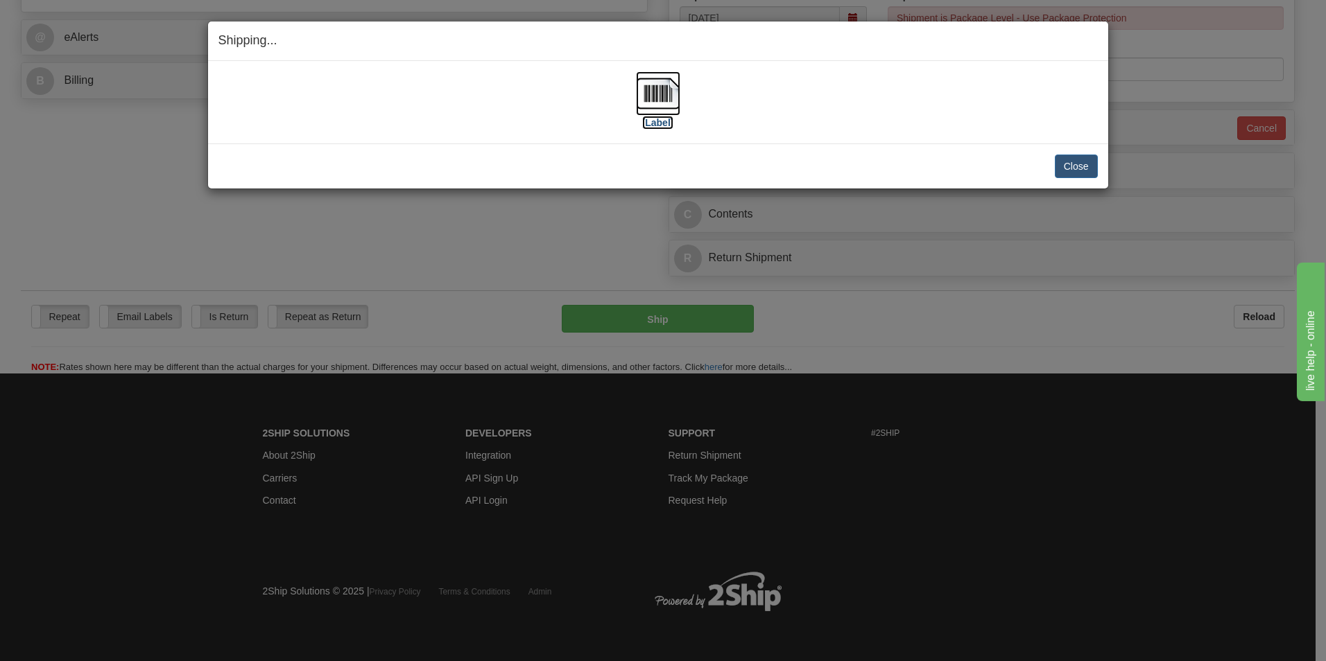
click at [652, 123] on label "[Label]" at bounding box center [658, 123] width 32 height 14
click at [1073, 171] on button "Close" at bounding box center [1075, 167] width 43 height 24
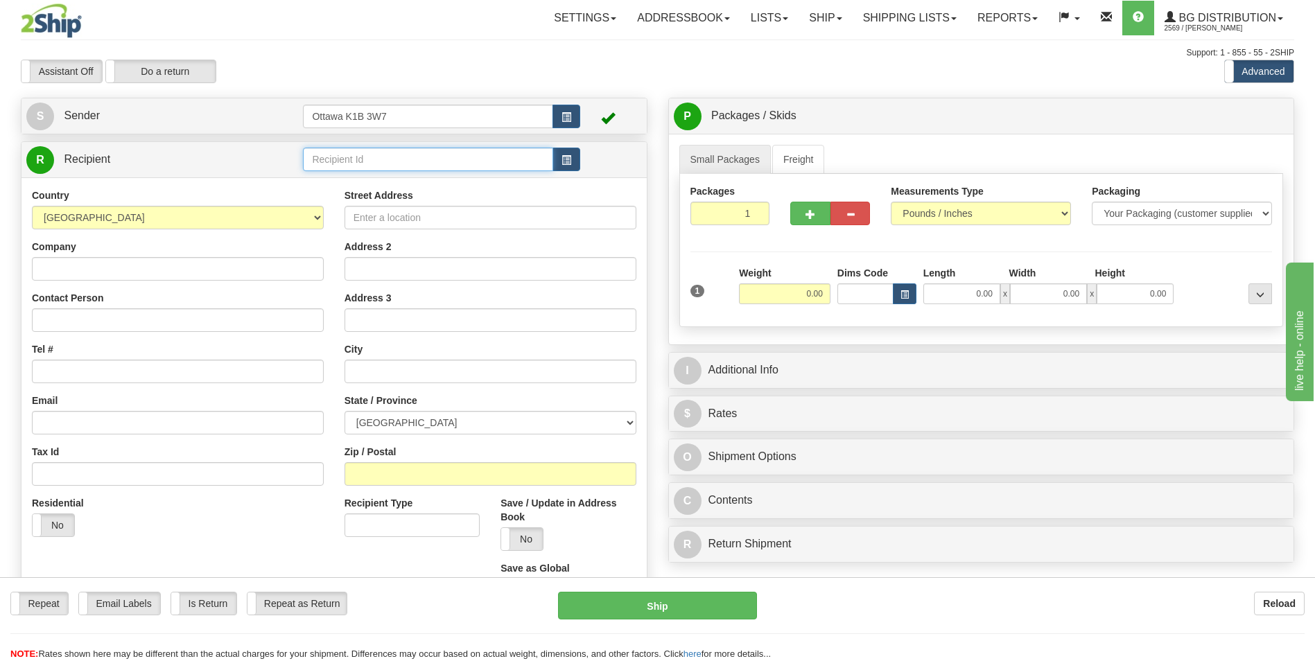
click at [455, 153] on input "text" at bounding box center [428, 160] width 250 height 24
click at [412, 175] on div "910796" at bounding box center [425, 180] width 236 height 15
type input "910796"
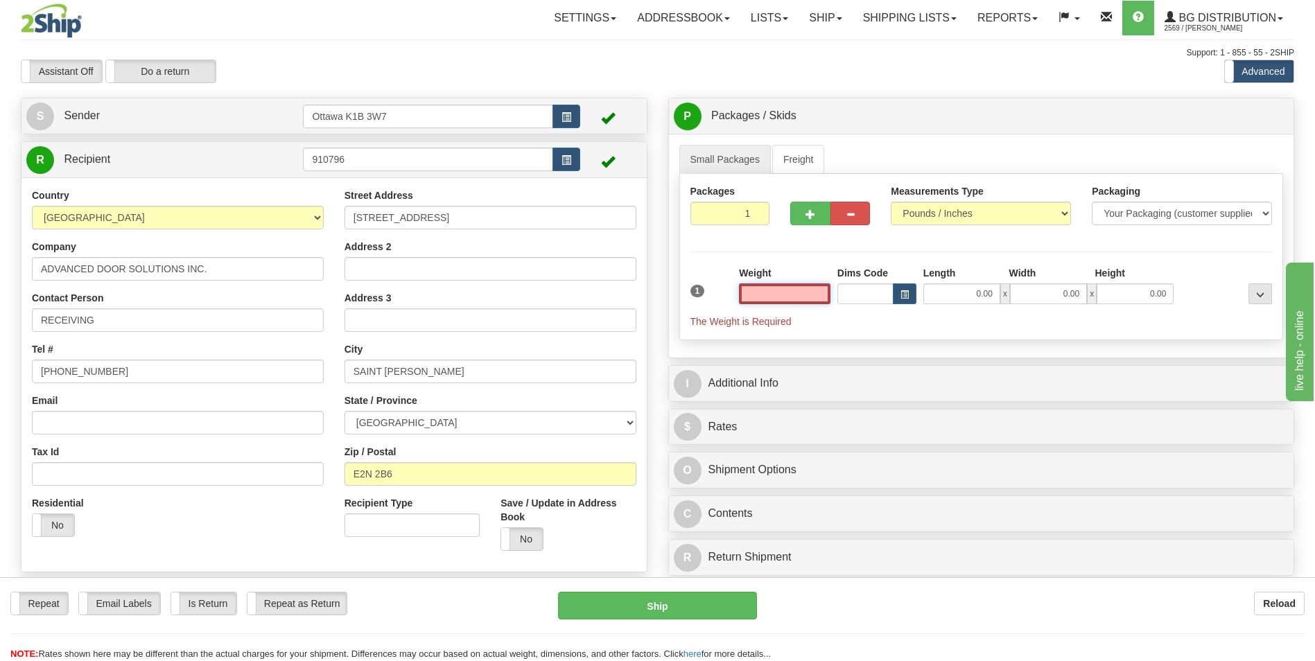
type input "8"
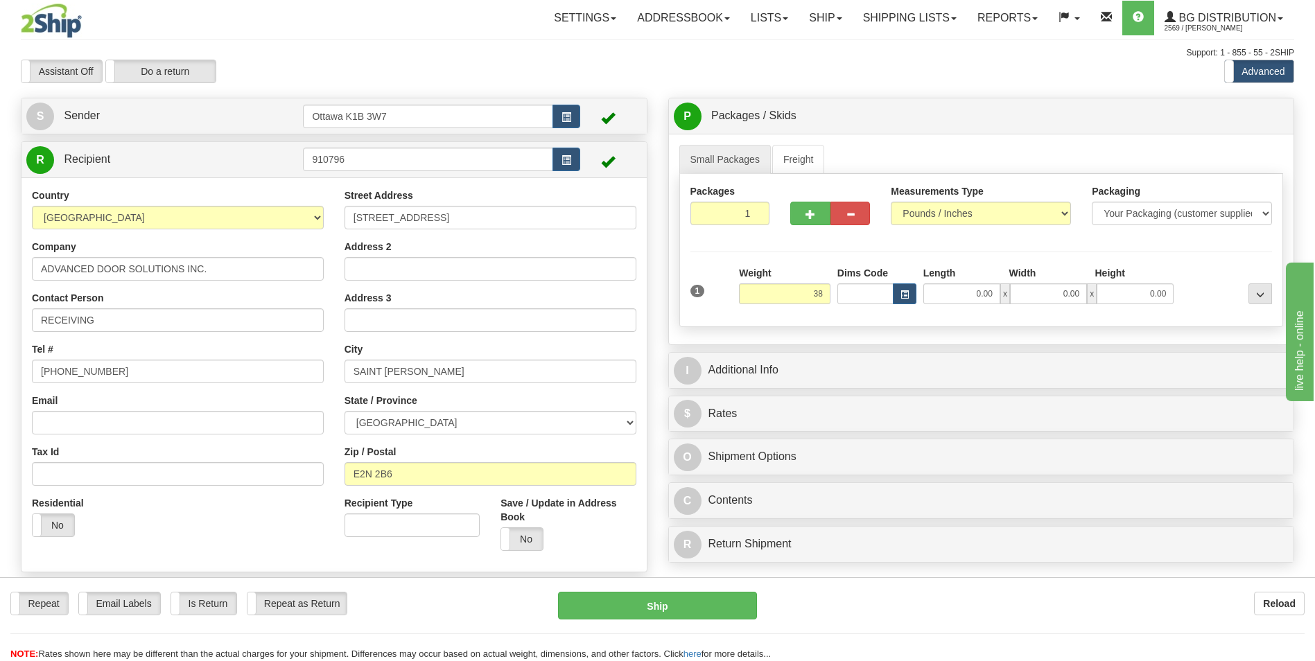
click at [992, 306] on div "1 Weight 38 Dims Code Length" at bounding box center [981, 290] width 589 height 49
type input "38.00"
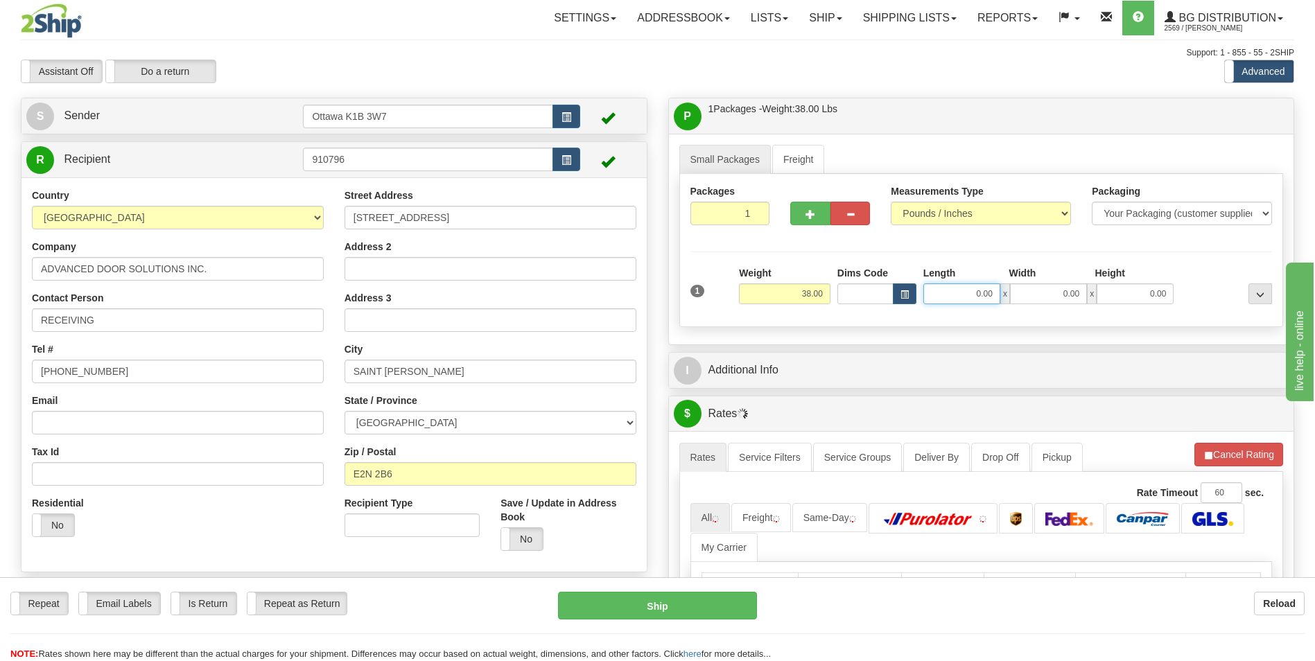
click at [993, 300] on input "0.00" at bounding box center [961, 294] width 77 height 21
type input "44.00"
click at [1052, 297] on input "0.00" at bounding box center [1048, 294] width 77 height 21
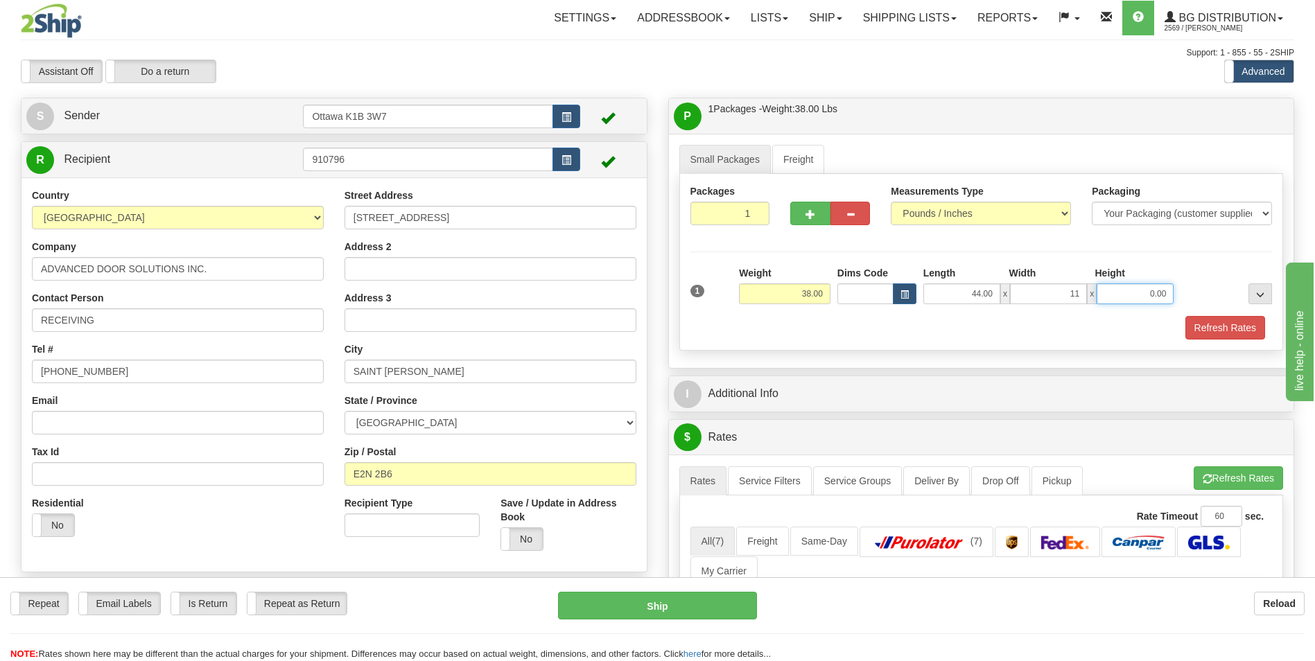
type input "11.00"
click at [1145, 295] on input "0.00" at bounding box center [1135, 294] width 77 height 21
type input "9.00"
click at [839, 318] on div "Refresh Rates" at bounding box center [981, 328] width 589 height 24
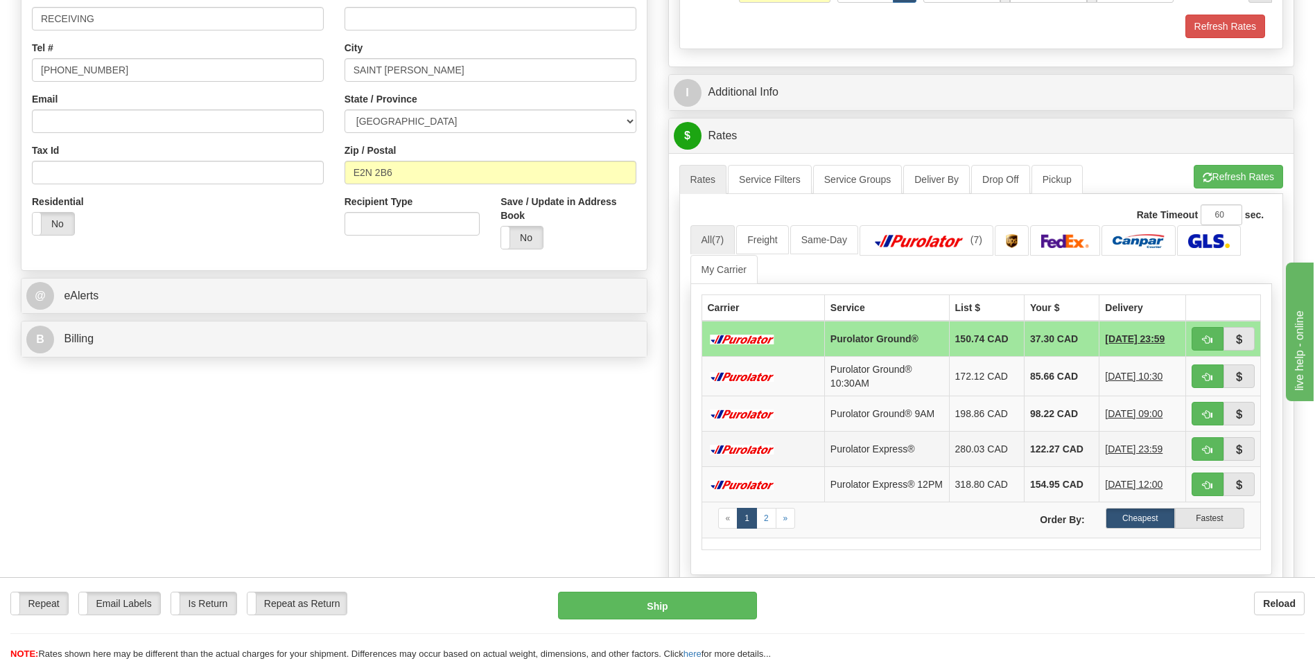
scroll to position [277, 0]
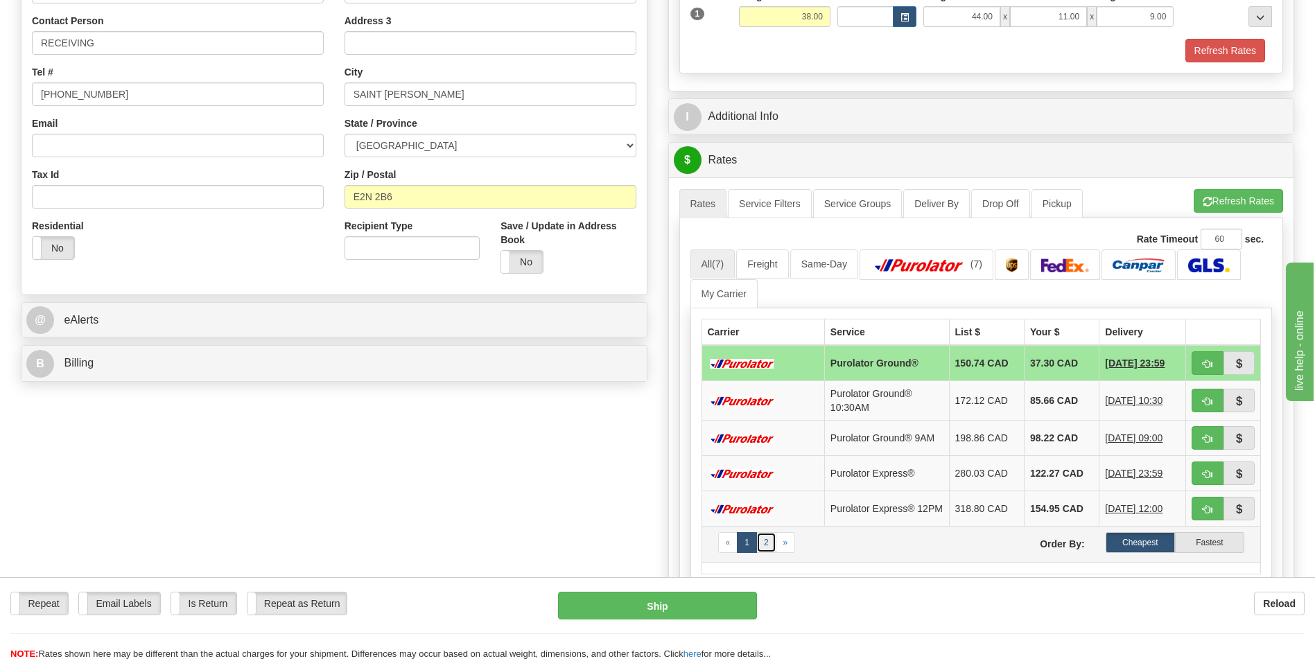
click at [765, 548] on link "2" at bounding box center [766, 542] width 20 height 21
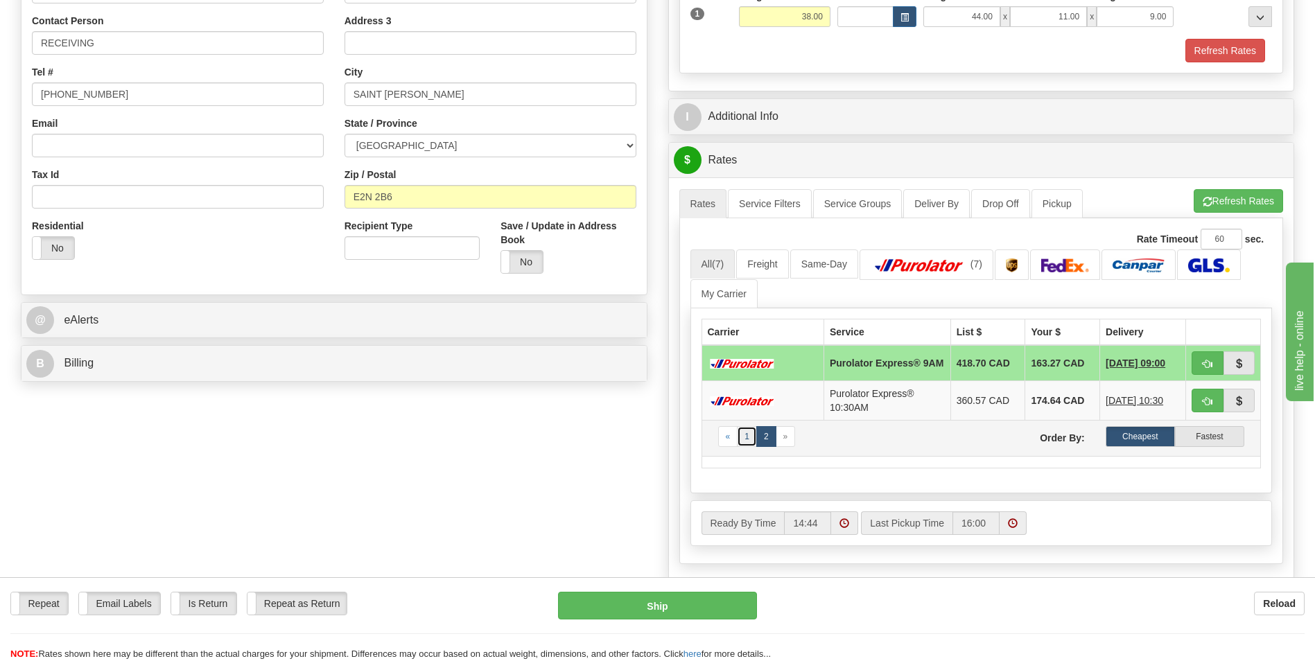
click at [747, 442] on link "1" at bounding box center [747, 436] width 20 height 21
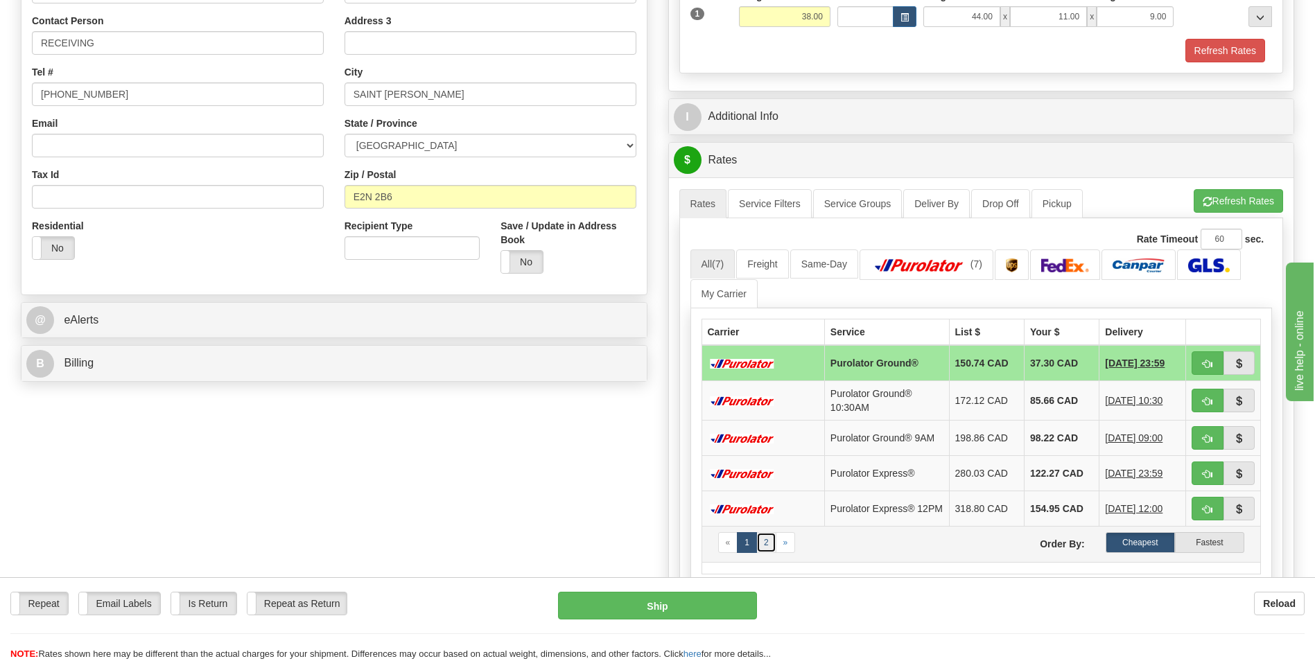
click at [765, 548] on link "2" at bounding box center [766, 542] width 20 height 21
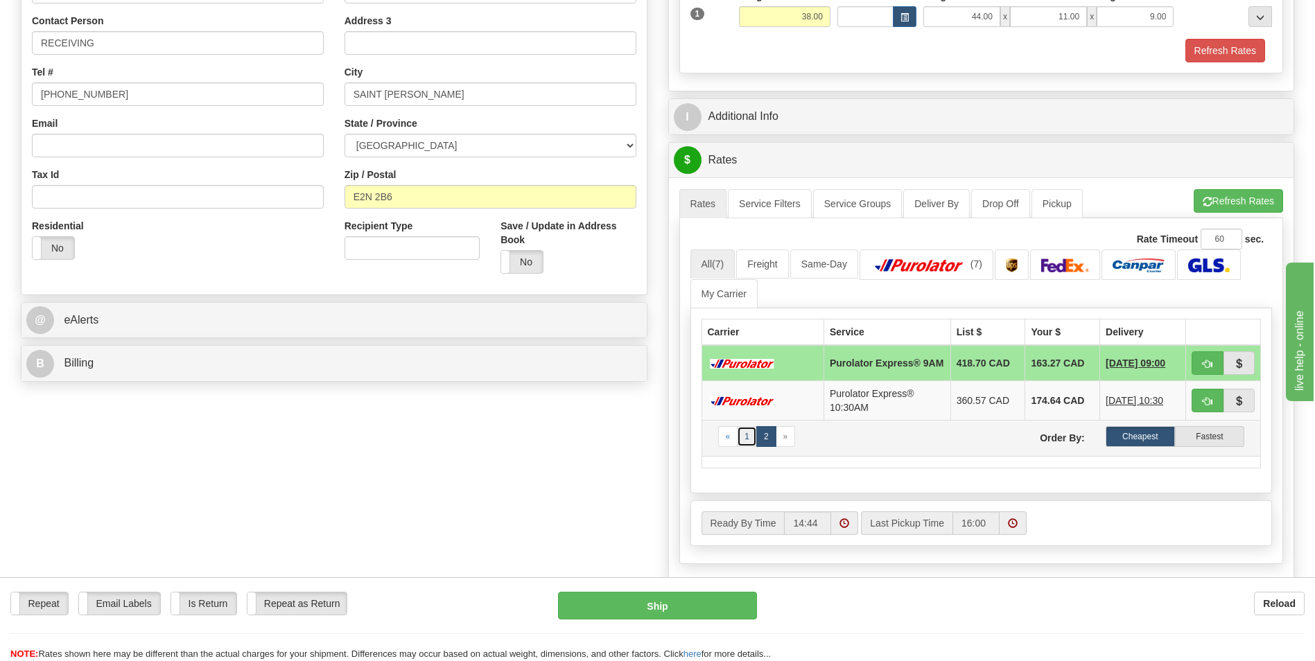
click at [745, 439] on link "1" at bounding box center [747, 436] width 20 height 21
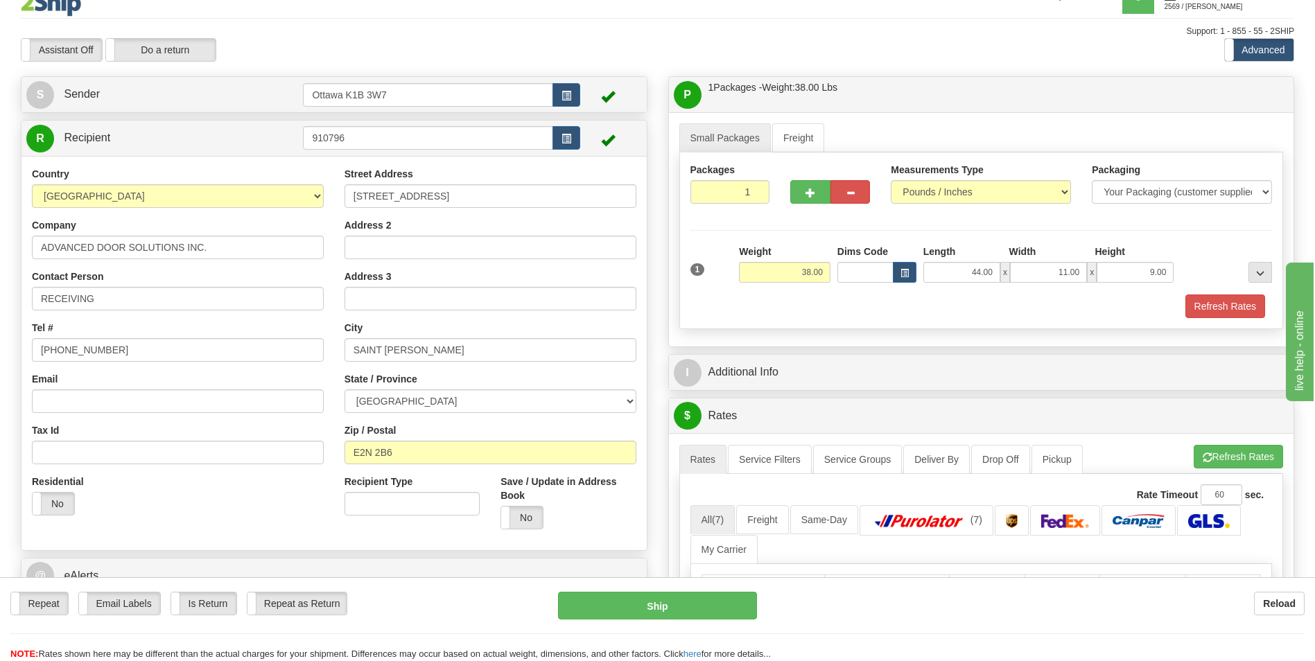
scroll to position [0, 0]
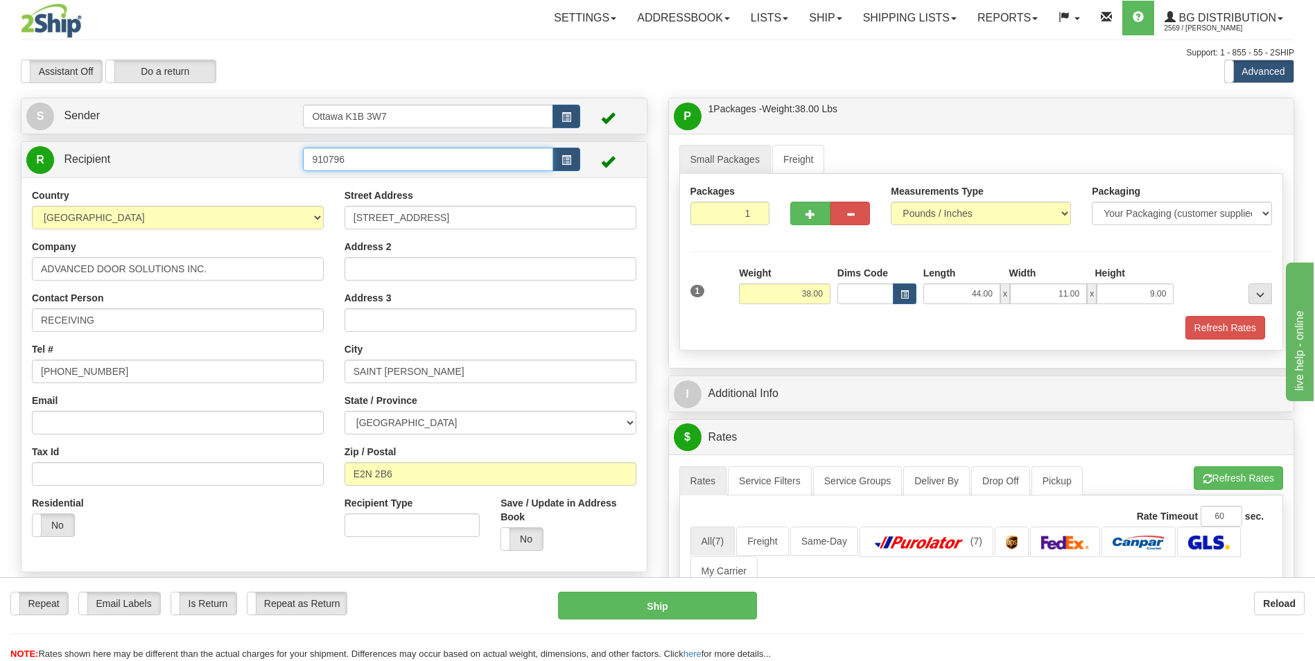
click at [412, 160] on input "910796" at bounding box center [428, 160] width 250 height 24
click at [446, 166] on input "61005" at bounding box center [428, 160] width 250 height 24
type input "61005"
click at [611, 156] on span at bounding box center [608, 162] width 14 height 14
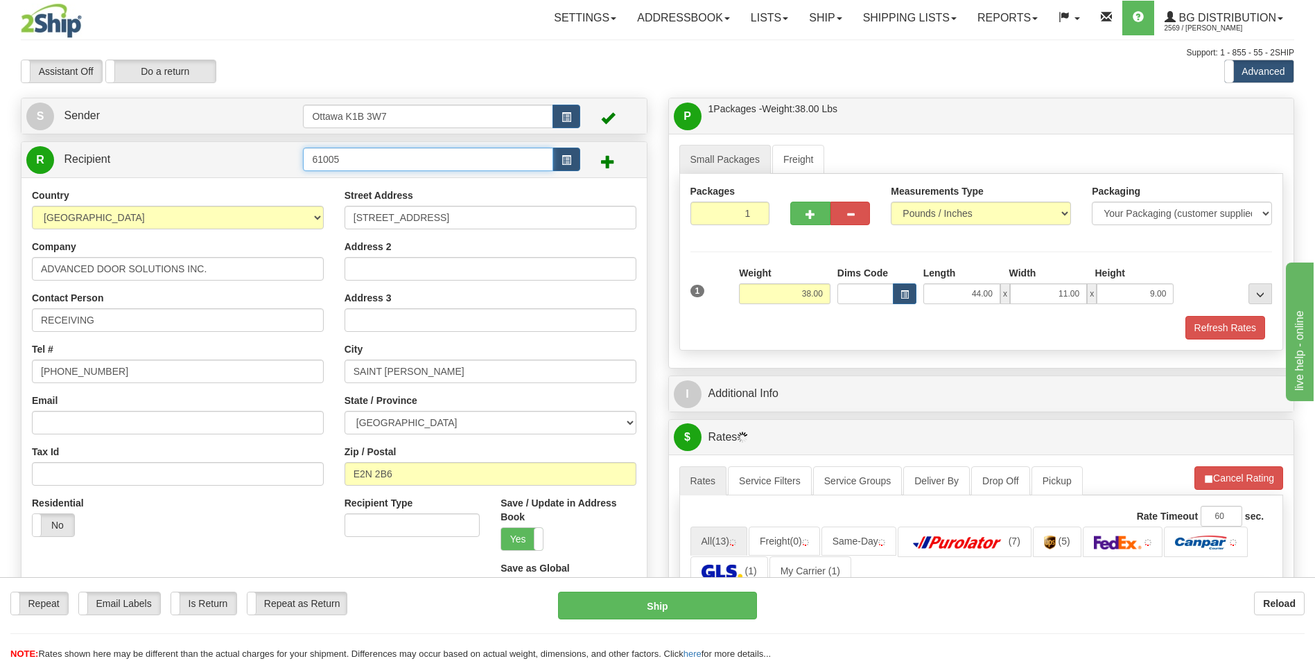
click at [423, 168] on input "61005" at bounding box center [428, 160] width 250 height 24
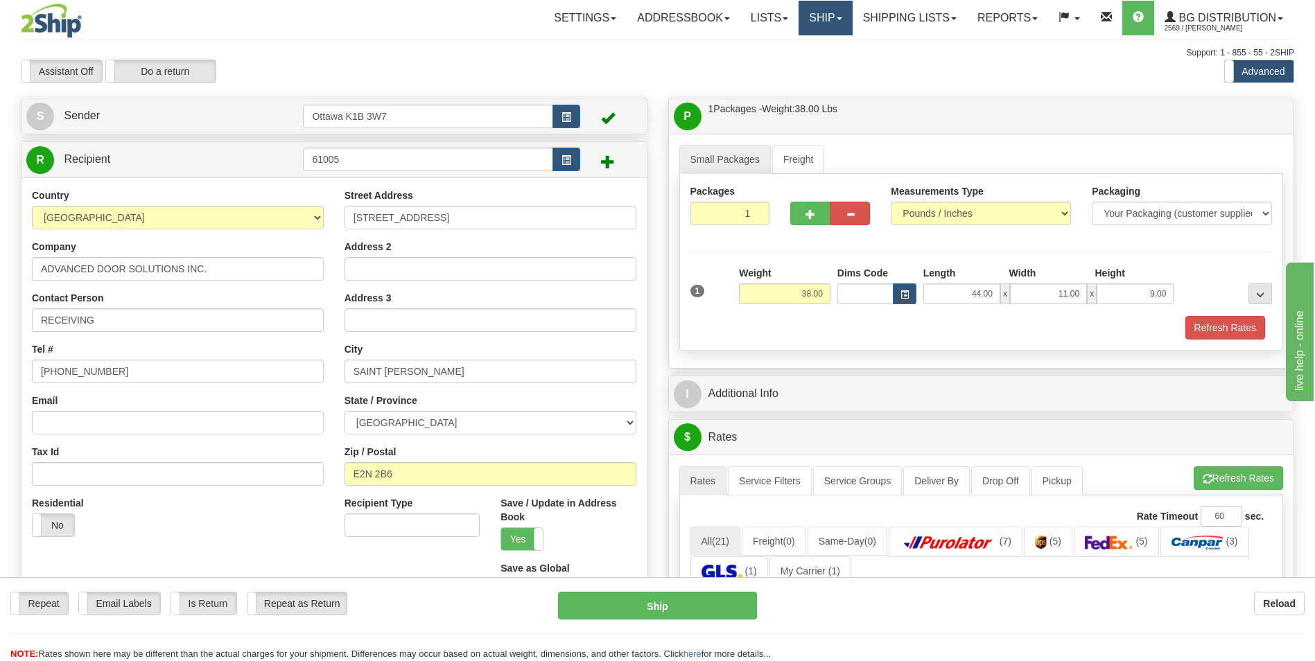
click at [842, 14] on link "Ship" at bounding box center [825, 18] width 53 height 35
click at [786, 42] on link "Ship Screen" at bounding box center [798, 49] width 110 height 18
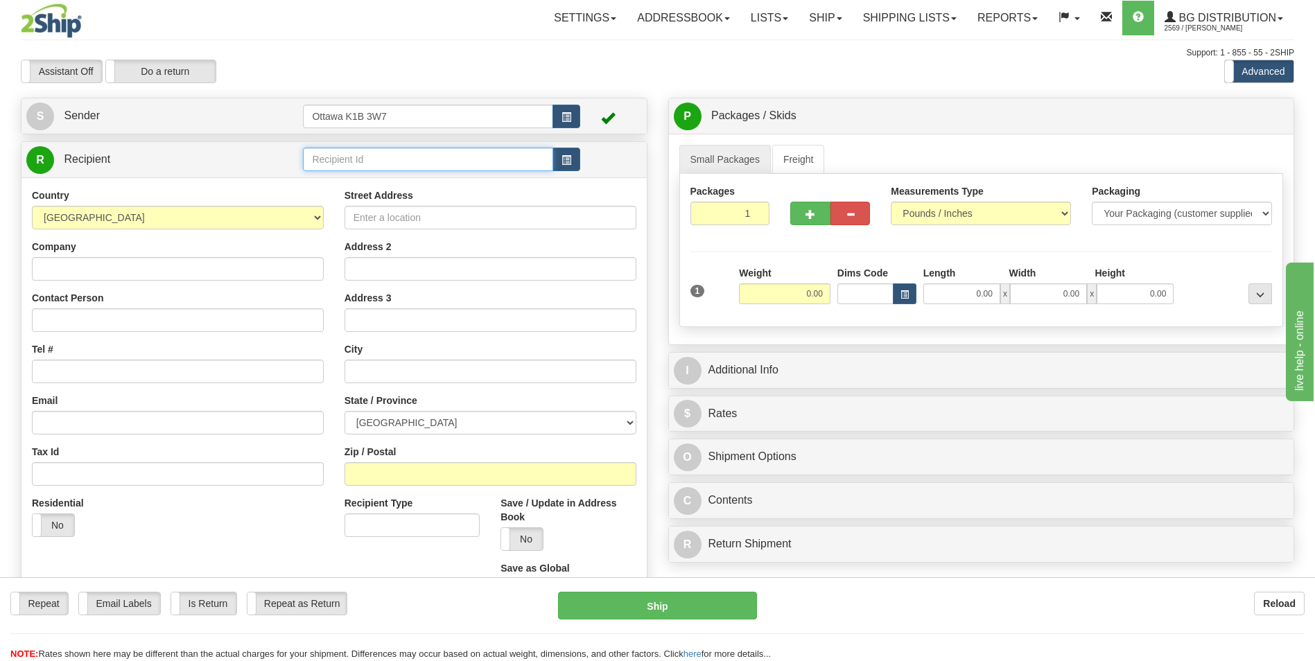
click at [440, 167] on input "text" at bounding box center [428, 160] width 250 height 24
click at [422, 157] on input "61005" at bounding box center [428, 160] width 250 height 24
type input "6"
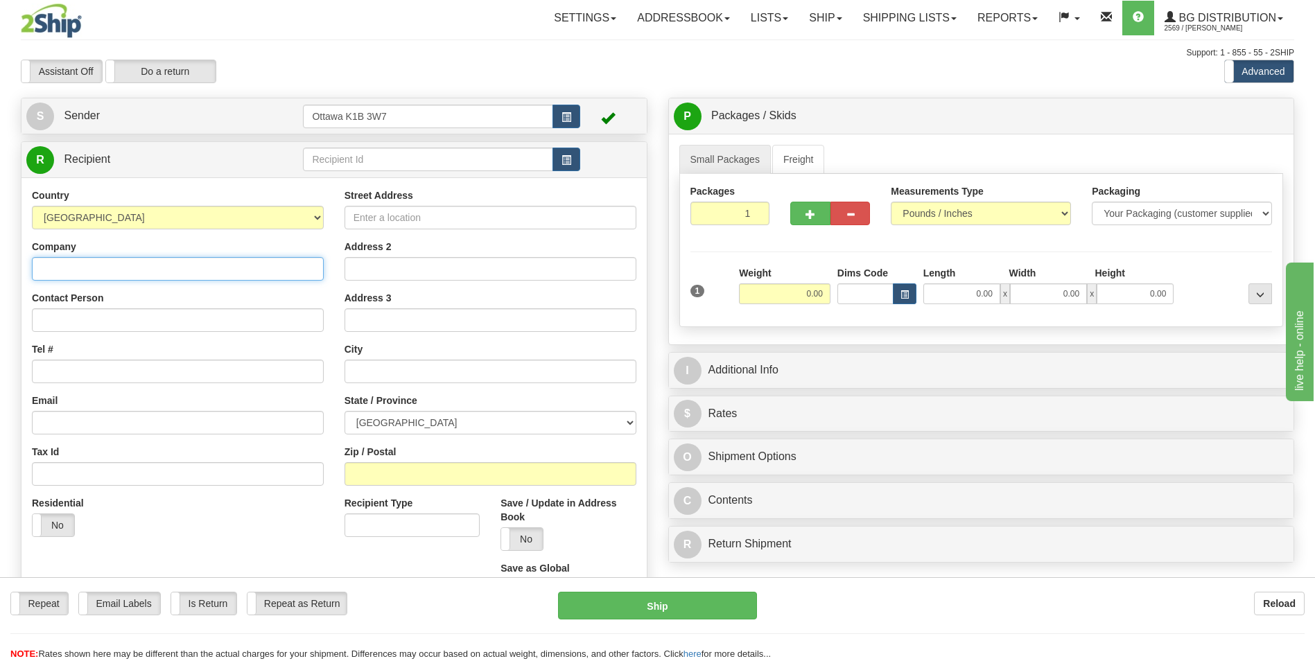
click at [180, 272] on input "Company" at bounding box center [178, 269] width 292 height 24
type input "[PERSON_NAME] DOORS"
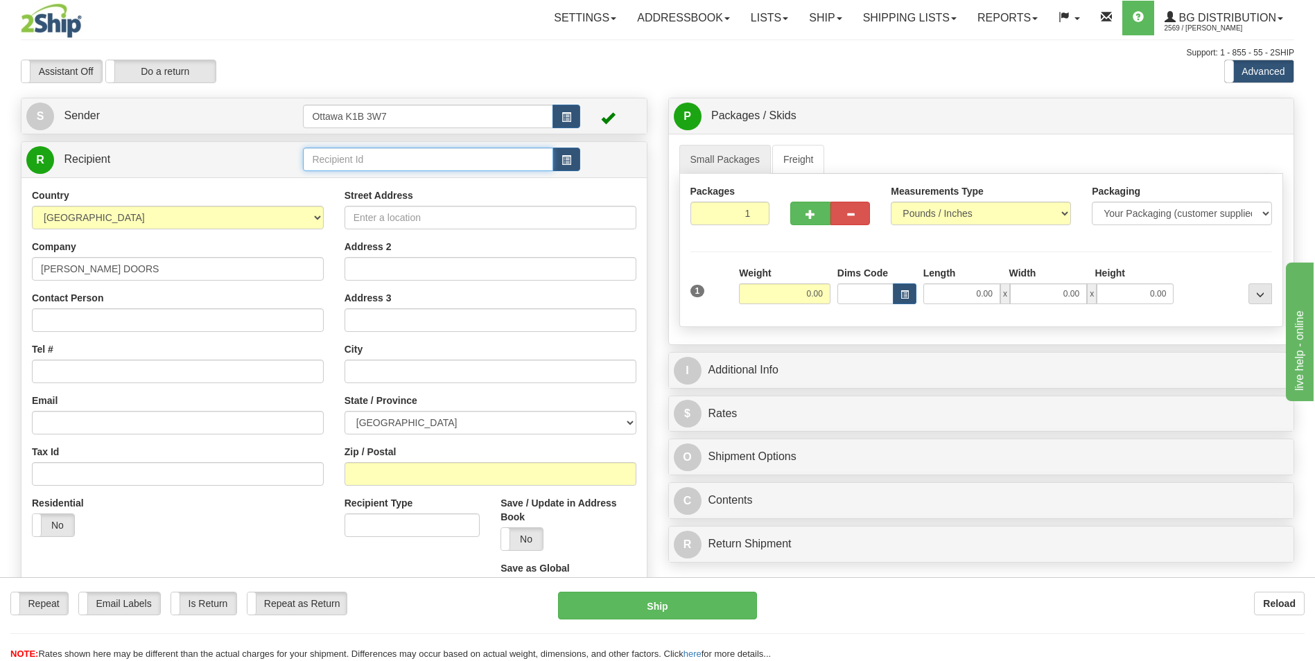
click at [333, 162] on input "text" at bounding box center [428, 160] width 250 height 24
type input "61005"
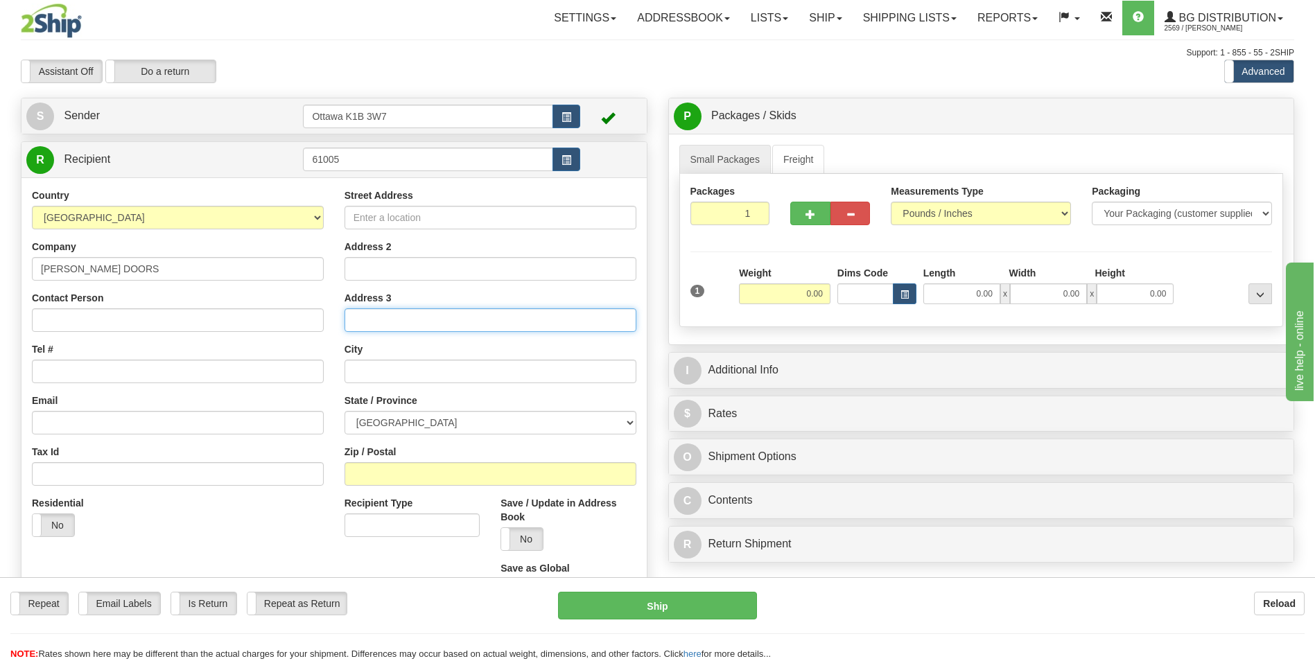
click at [467, 323] on div "Country [GEOGRAPHIC_DATA] [GEOGRAPHIC_DATA] [GEOGRAPHIC_DATA] [GEOGRAPHIC_DATA]…" at bounding box center [333, 400] width 625 height 446
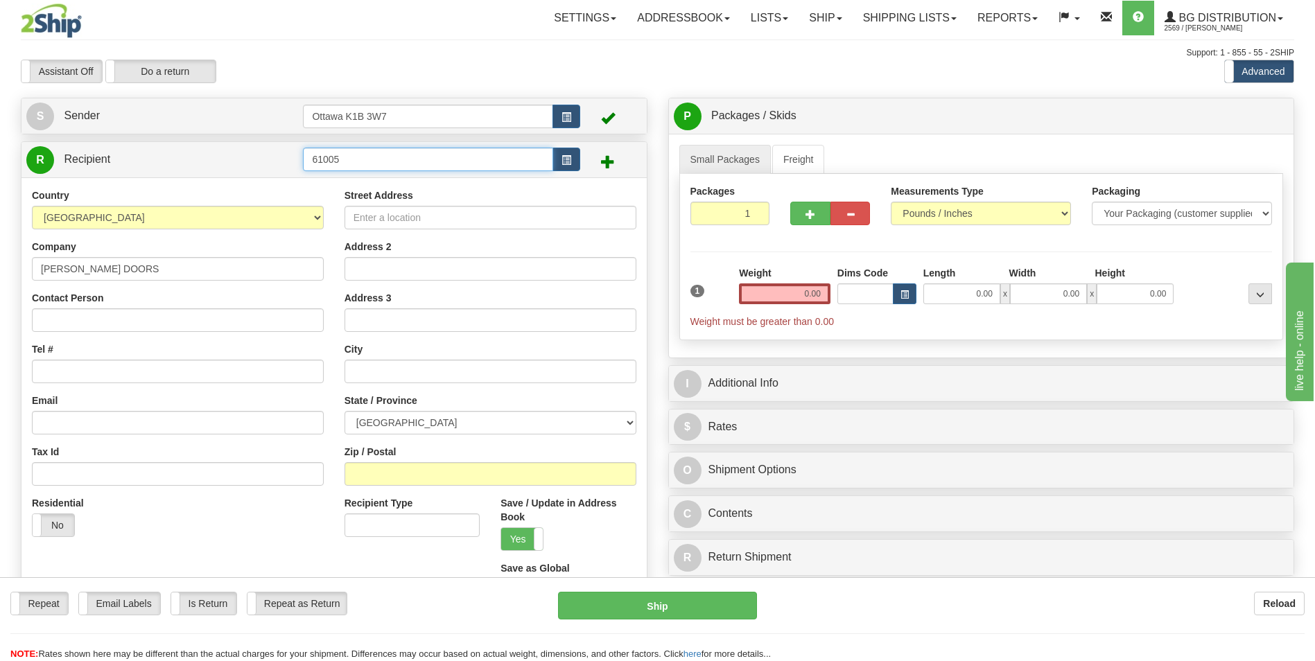
click at [436, 168] on input "61005" at bounding box center [428, 160] width 250 height 24
click at [436, 166] on input "61005" at bounding box center [428, 160] width 250 height 24
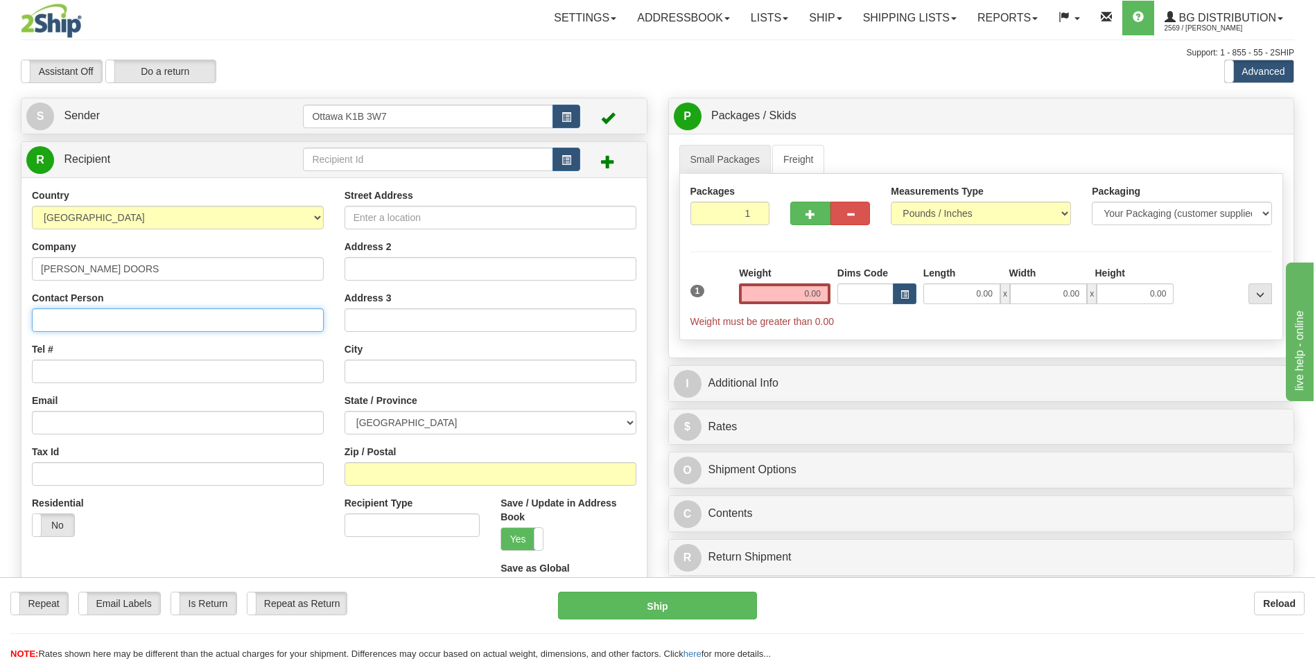
click at [103, 319] on input "Contact Person" at bounding box center [178, 321] width 292 height 24
type input "RECEIVING"
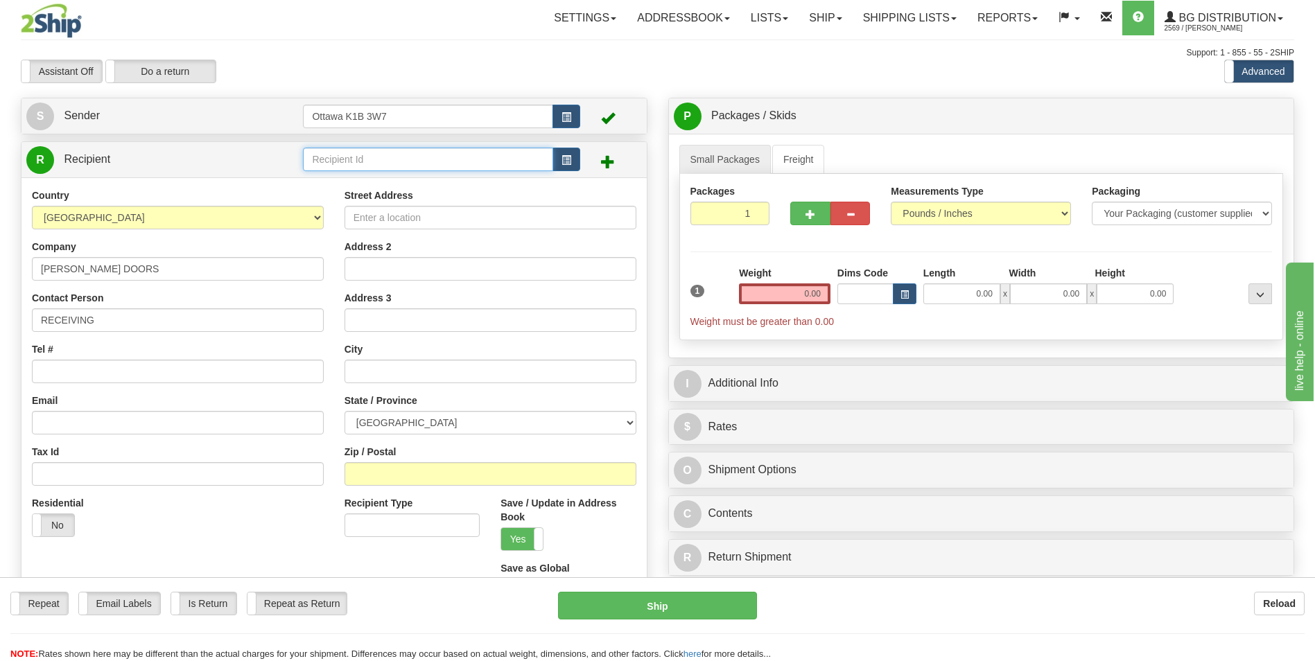
click at [360, 164] on input "text" at bounding box center [428, 160] width 250 height 24
type input "61005"
click at [401, 214] on div "Country AFGHANISTAN ALAND ISLANDS ALBANIA ALGERIA AMERICAN SAMOA ANDORRA ANGOLA…" at bounding box center [333, 400] width 625 height 446
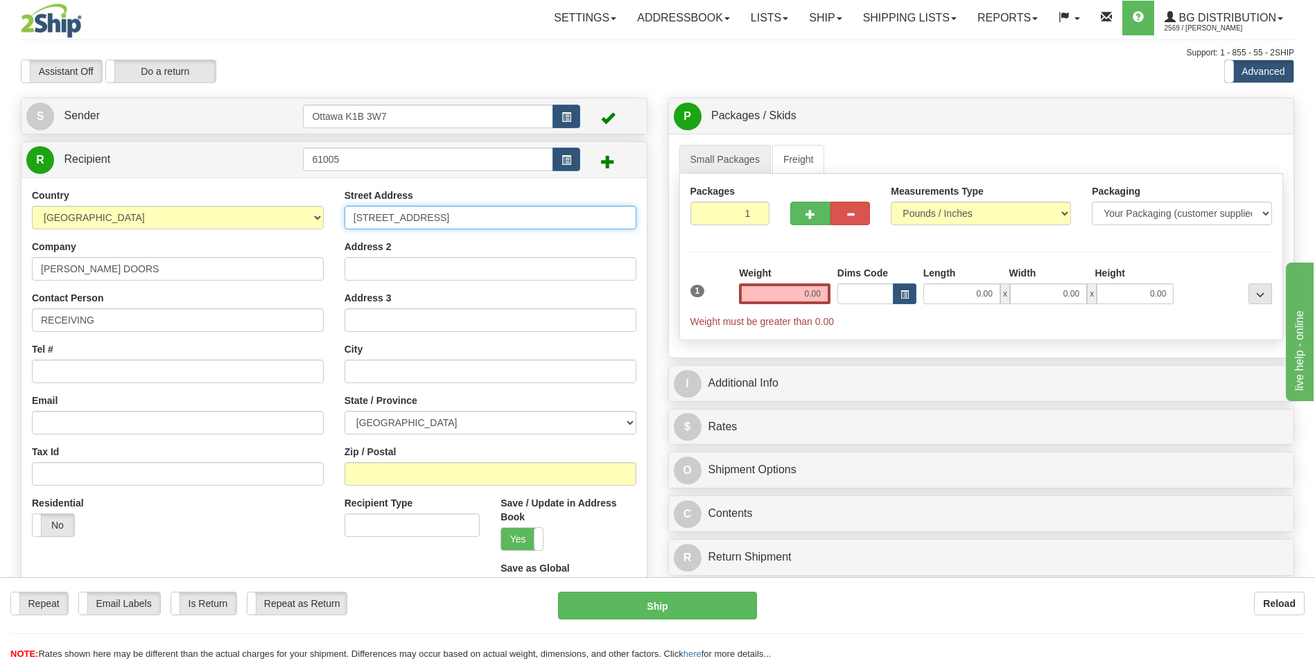
click at [403, 220] on input "1216 FLORDALE RD" at bounding box center [491, 218] width 292 height 24
type input "1216 FLORADALE RD"
click at [397, 358] on div "City" at bounding box center [491, 362] width 292 height 41
click at [395, 369] on input "text" at bounding box center [491, 372] width 292 height 24
type input "ELMIRA"
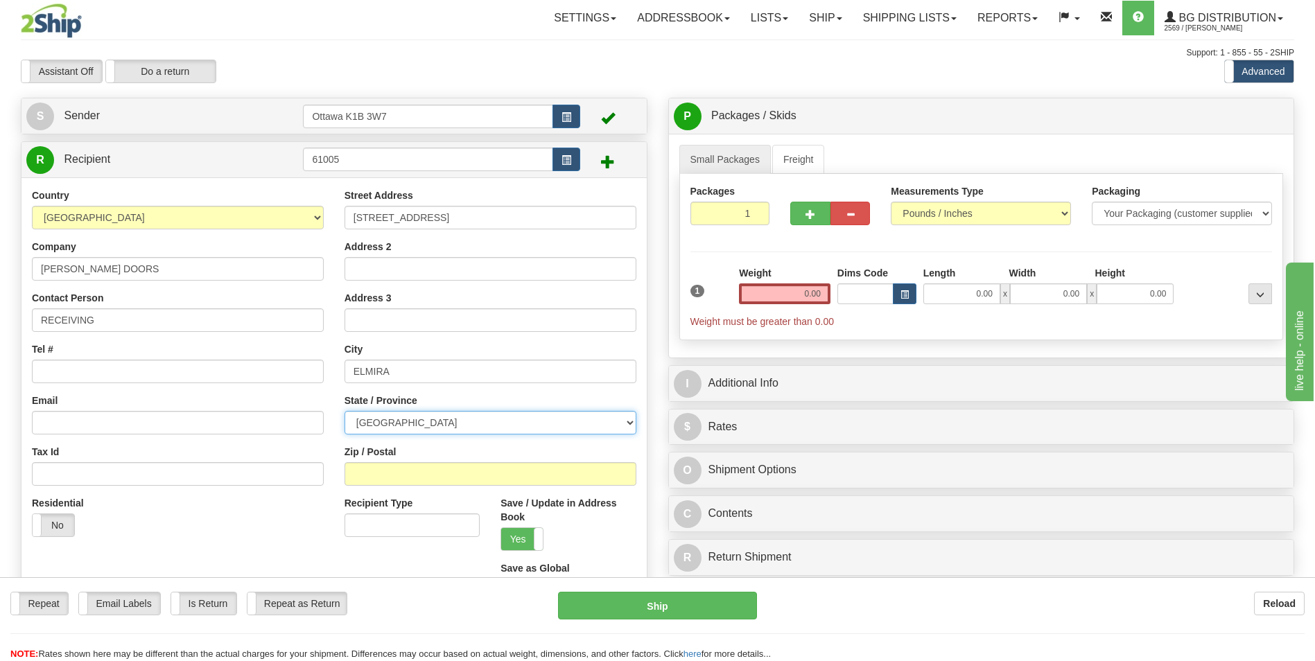
click at [420, 422] on select "ALBERTA BRITISH COLUMBIA MANITOBA NEW BRUNSWICK NEWFOUNDLAND NOVA SCOTIA NUNAVU…" at bounding box center [491, 423] width 292 height 24
select select "ON"
click at [345, 411] on select "ALBERTA BRITISH COLUMBIA MANITOBA NEW BRUNSWICK NEWFOUNDLAND NOVA SCOTIA NUNAVU…" at bounding box center [491, 423] width 292 height 24
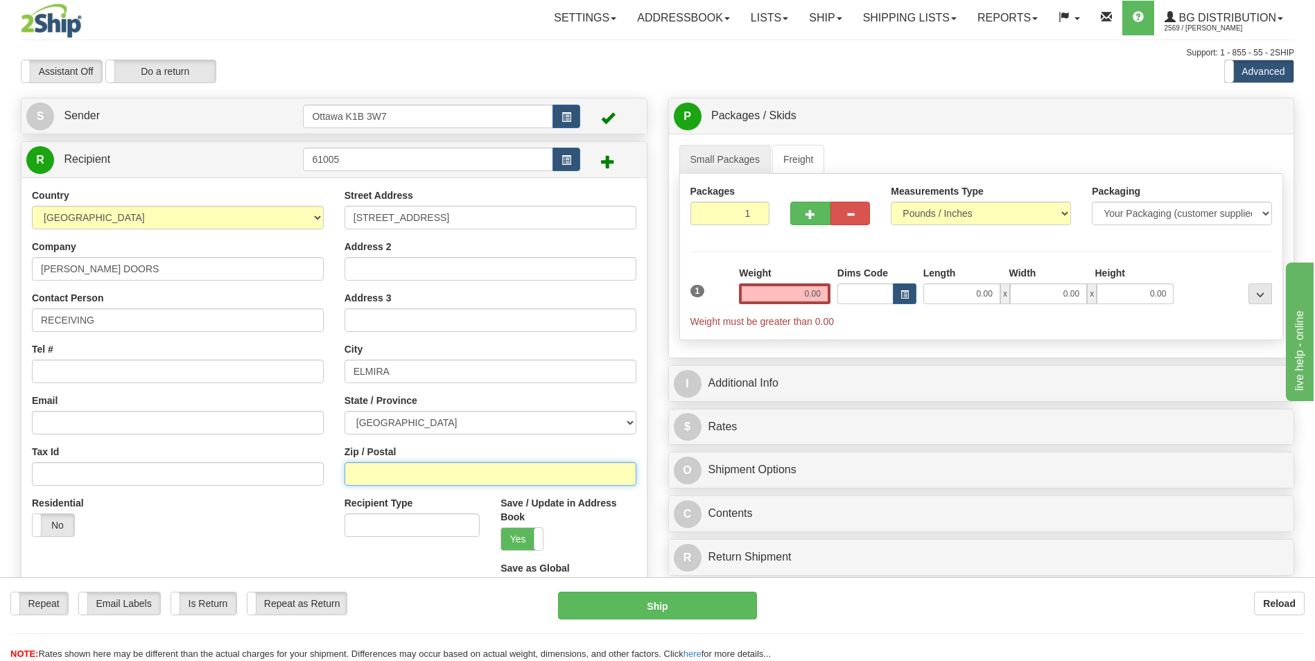
click at [392, 478] on input "Zip / Postal" at bounding box center [491, 474] width 292 height 24
type input "N3B 2Z344"
click at [810, 296] on input "0.00" at bounding box center [785, 294] width 92 height 21
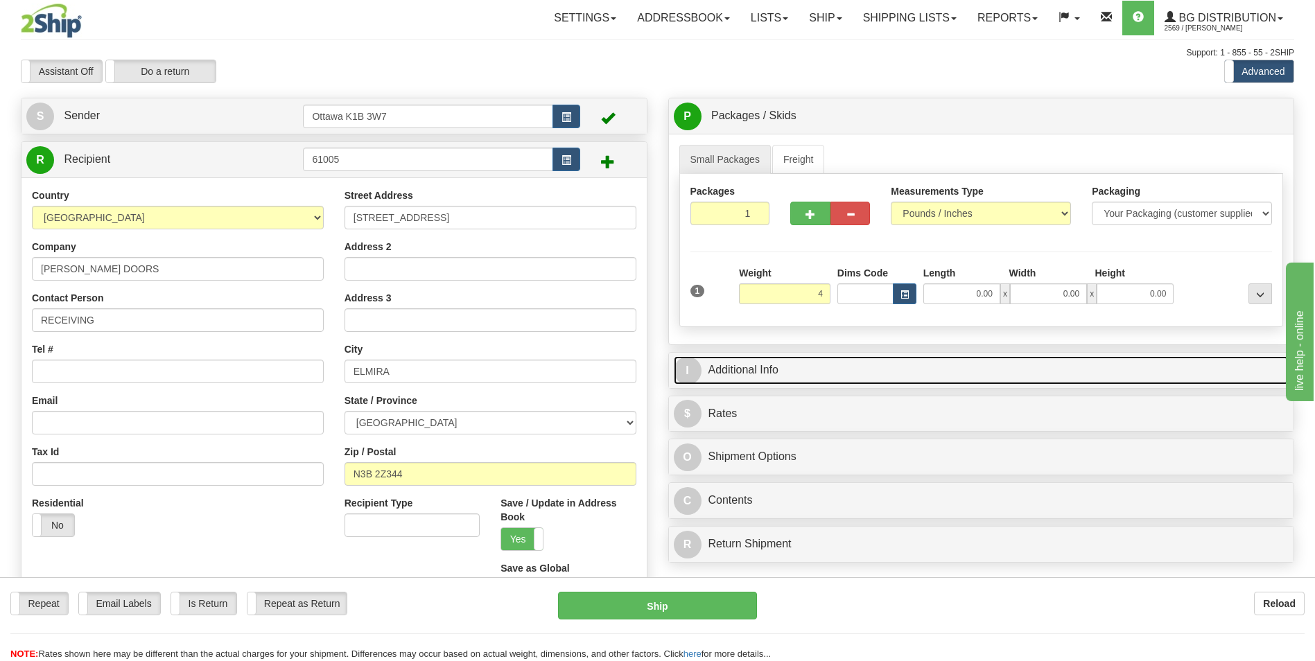
type input "4.00"
click at [828, 366] on link "I Additional Info" at bounding box center [982, 370] width 616 height 28
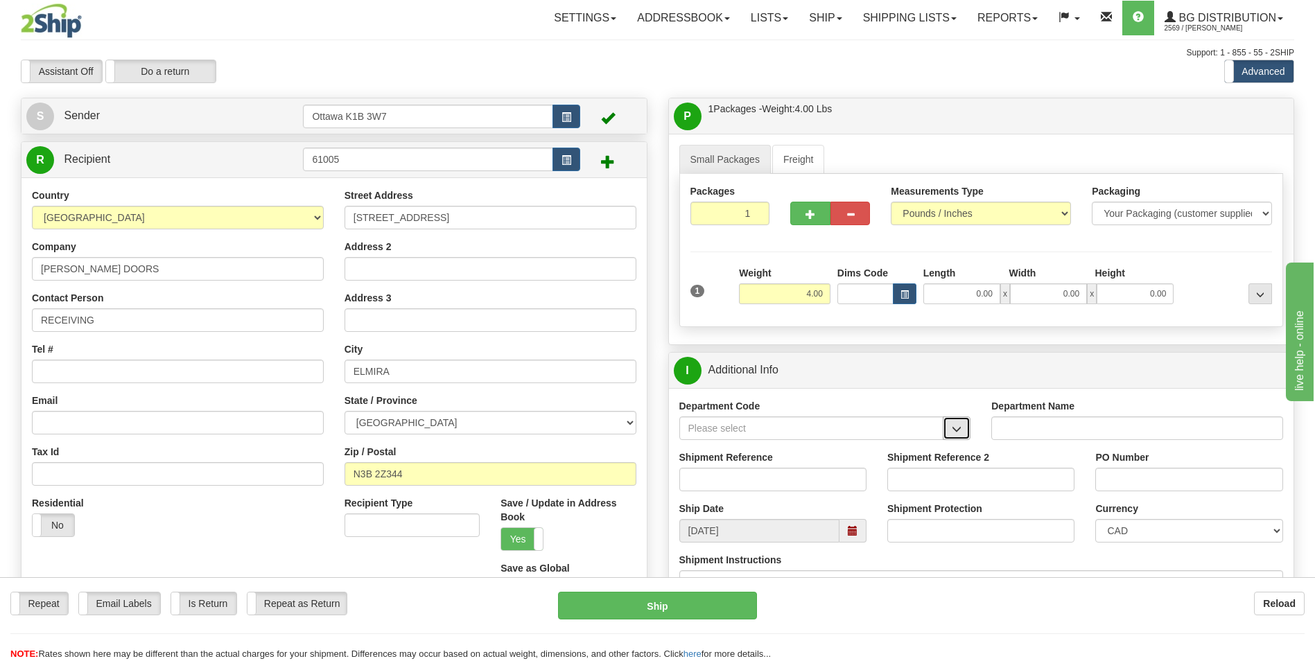
click at [953, 431] on span "button" at bounding box center [957, 429] width 10 height 9
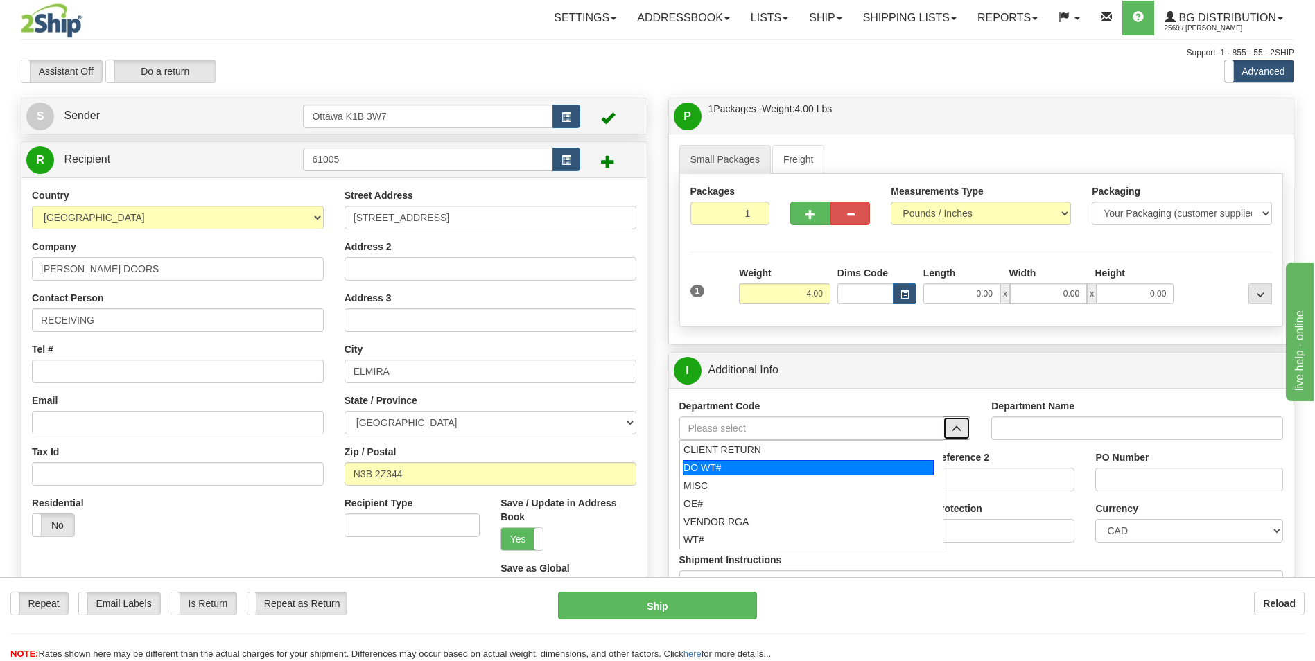
click at [847, 466] on div "DO WT#" at bounding box center [808, 467] width 251 height 15
type input "DO WT#"
type input "DIRECT ORDERS"
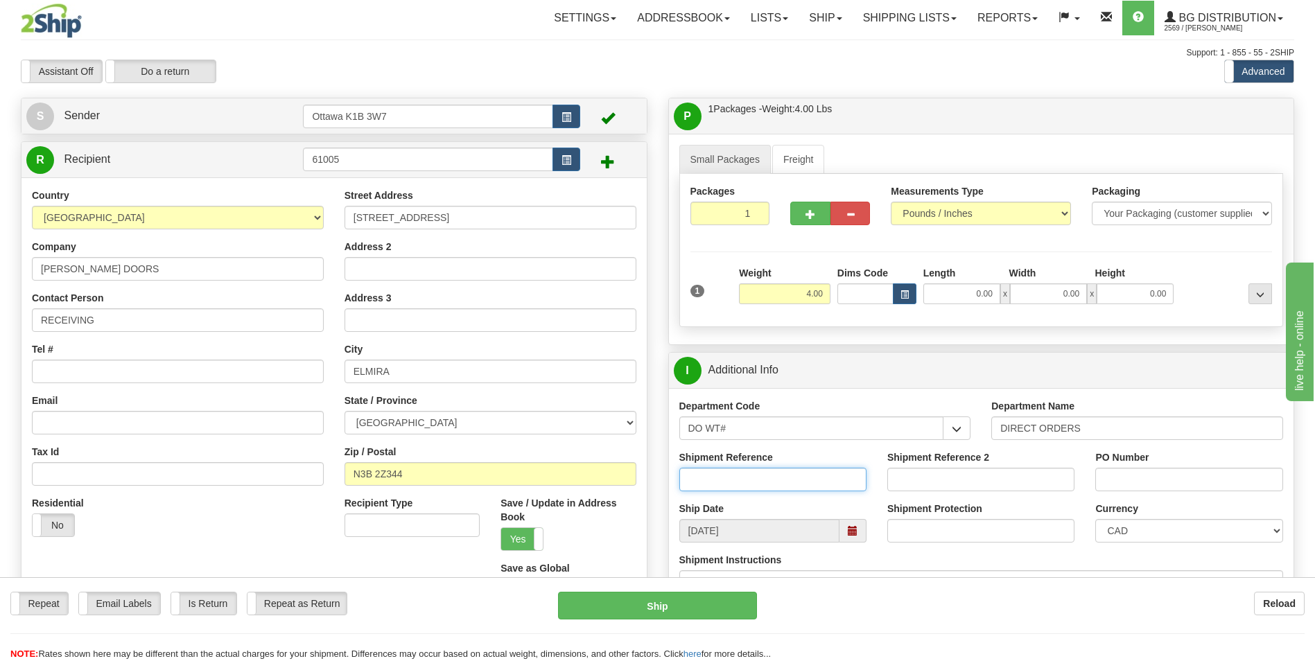
click at [724, 485] on input "Shipment Reference" at bounding box center [772, 480] width 187 height 24
type input "166101-00"
click at [1110, 476] on input "PO Number" at bounding box center [1188, 480] width 187 height 24
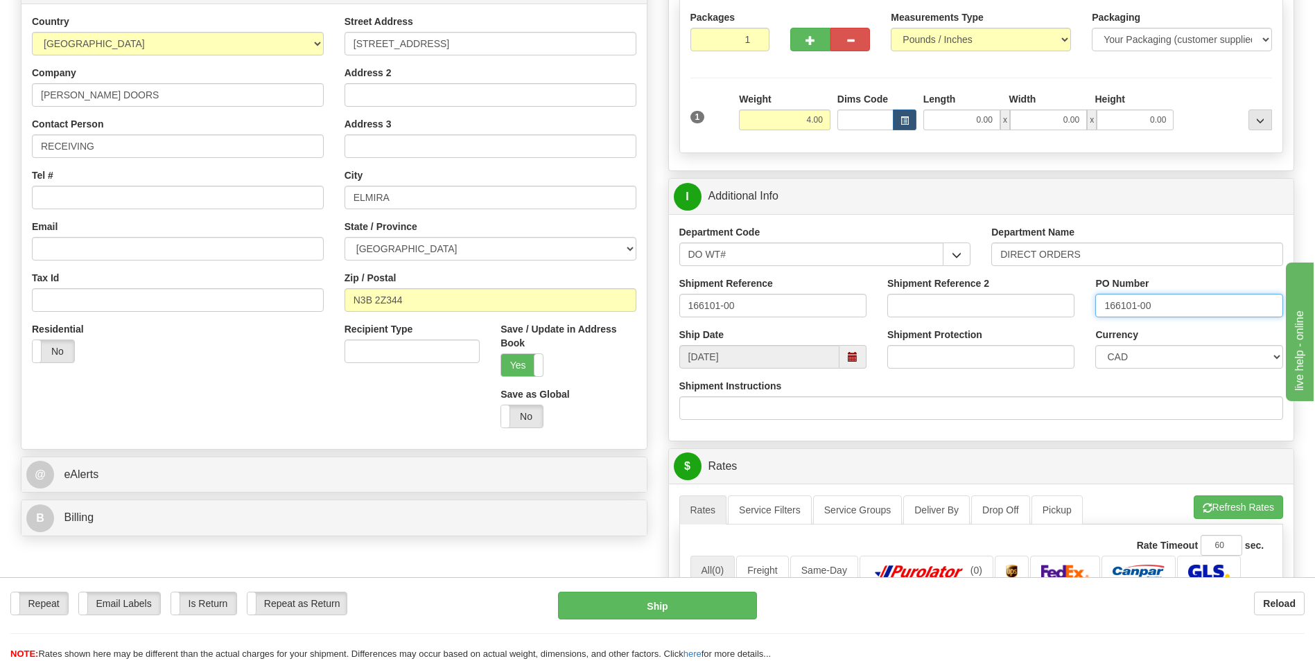
scroll to position [208, 0]
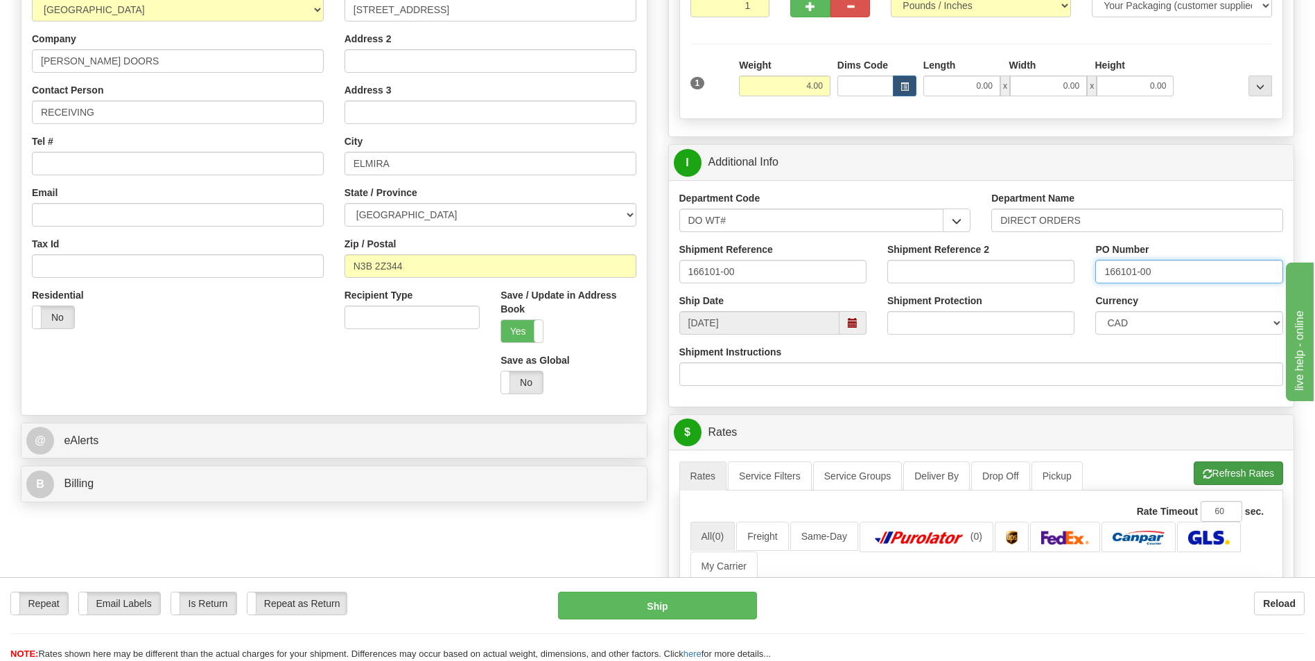
type input "166101-00"
click at [1222, 472] on button "Refresh Rates" at bounding box center [1238, 474] width 89 height 24
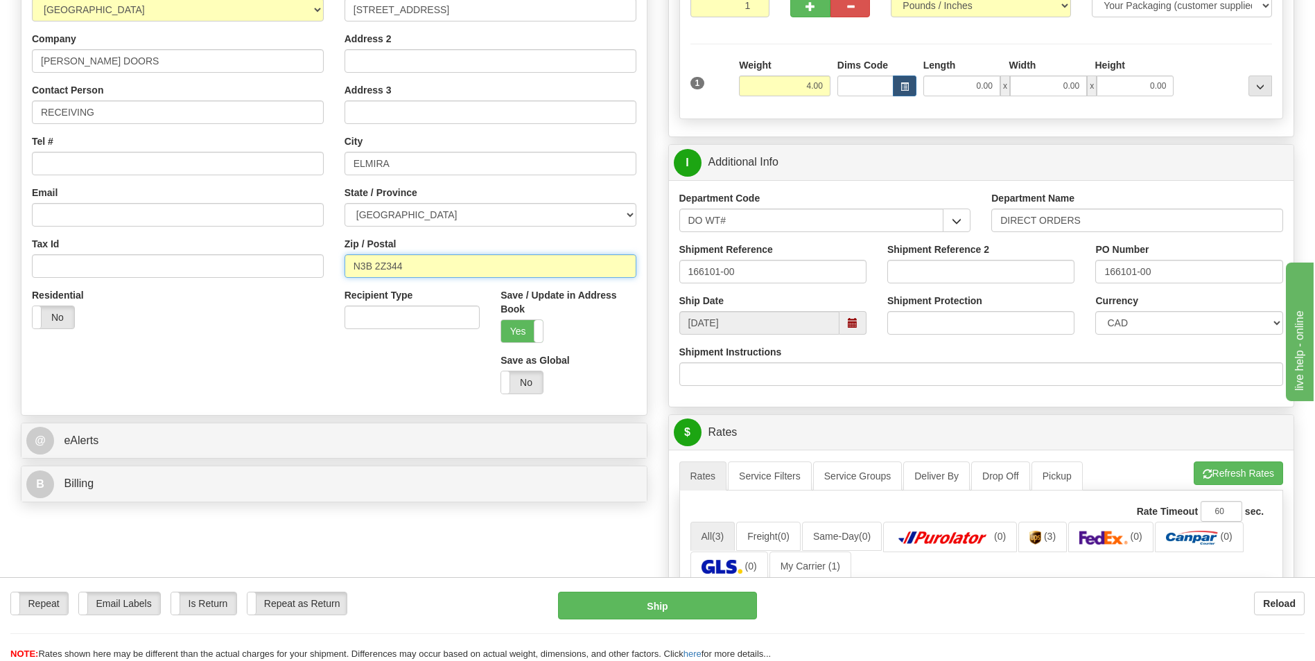
click at [464, 266] on input "N3B 2Z344" at bounding box center [491, 266] width 292 height 24
click at [452, 269] on input "N3B 2Z34" at bounding box center [491, 266] width 292 height 24
type input "N3B 2Z3"
click at [1210, 471] on button "Refresh Rates" at bounding box center [1238, 474] width 89 height 24
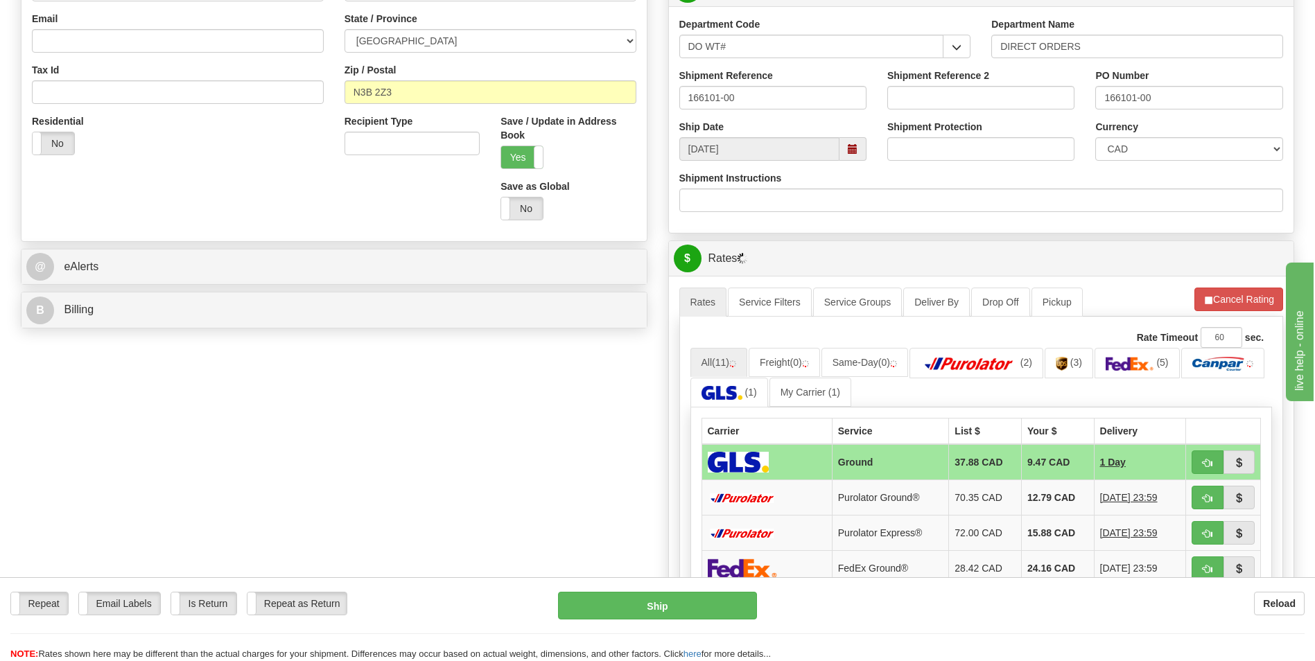
scroll to position [416, 0]
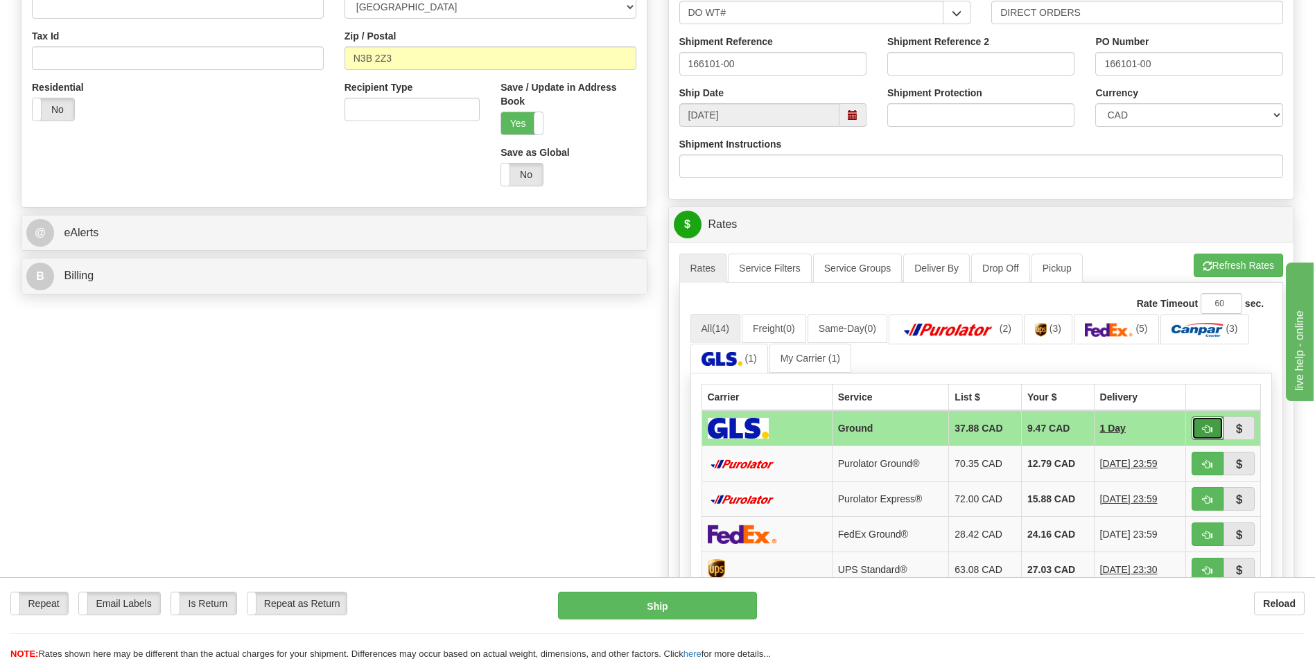
click at [1208, 426] on span "button" at bounding box center [1208, 429] width 10 height 9
type input "1"
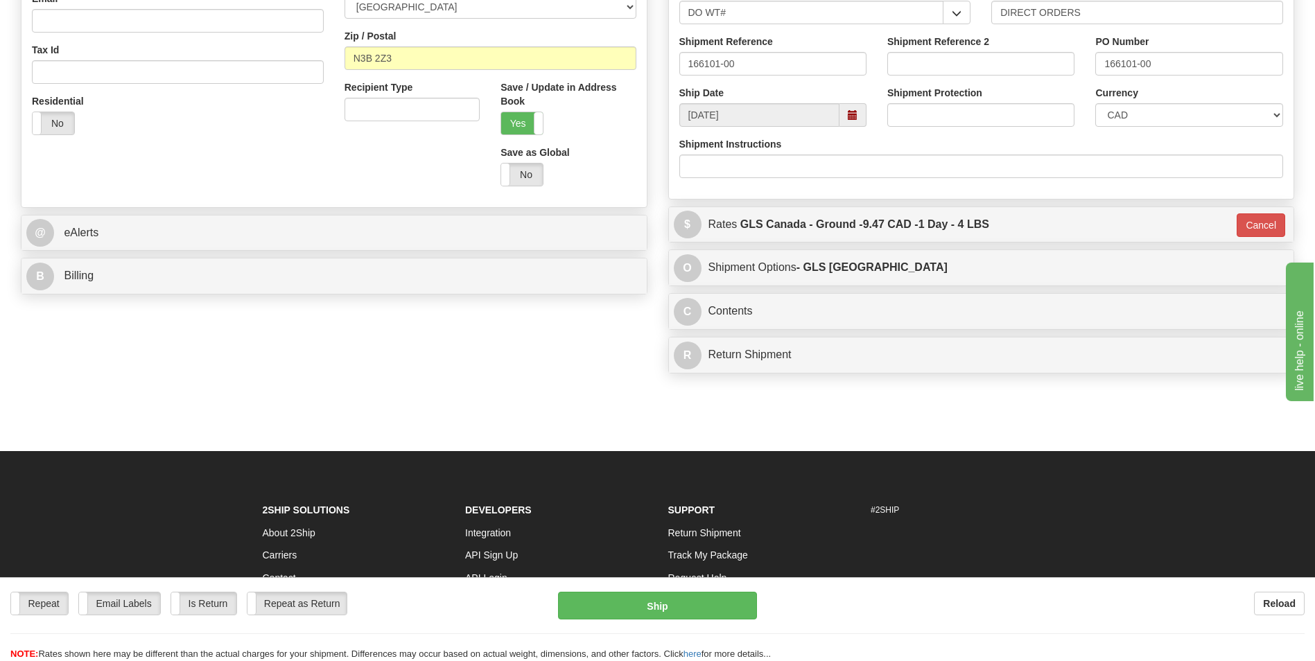
scroll to position [430, 0]
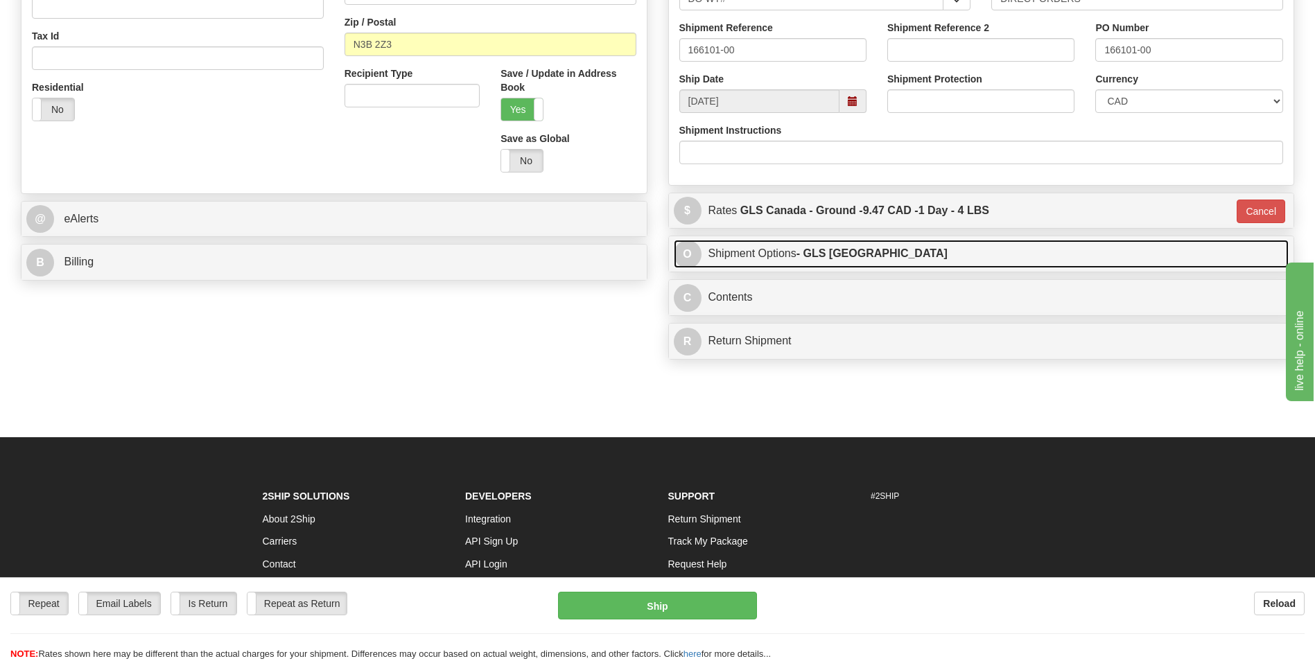
click at [825, 257] on strong "- GLS Canada" at bounding box center [872, 254] width 151 height 12
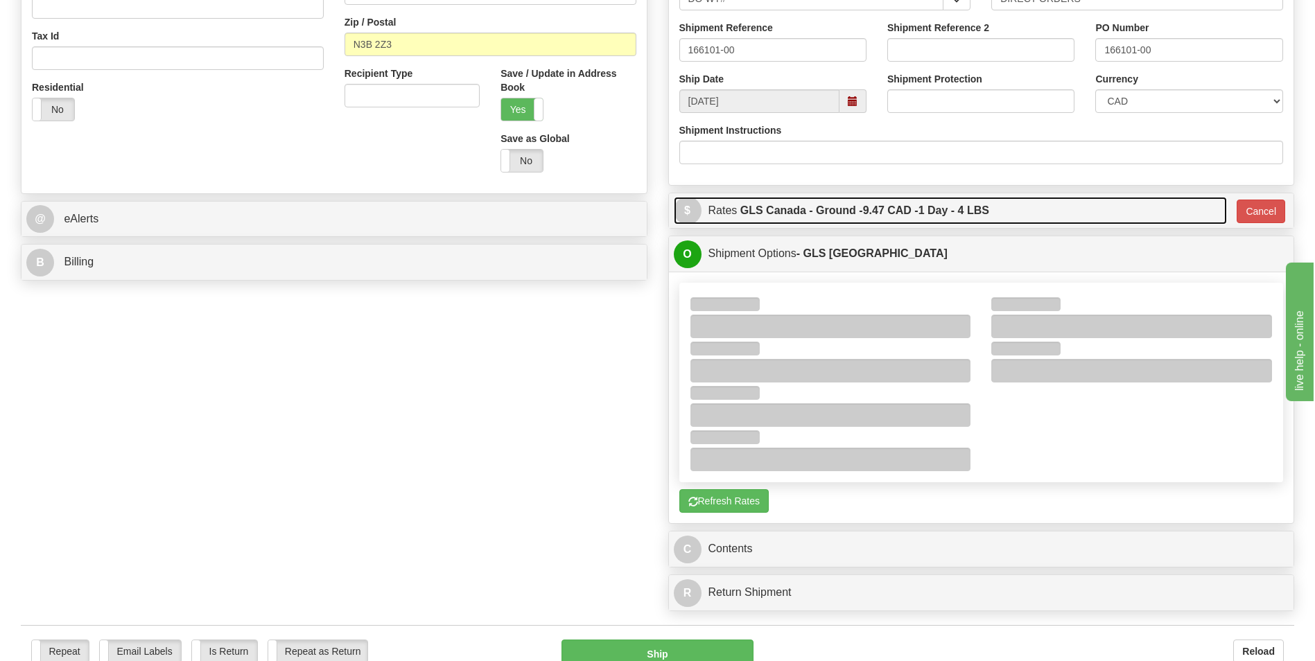
click at [786, 205] on label "GLS Canada - Ground - 9.47 CAD - 1 Day - 4 LBS" at bounding box center [864, 211] width 249 height 28
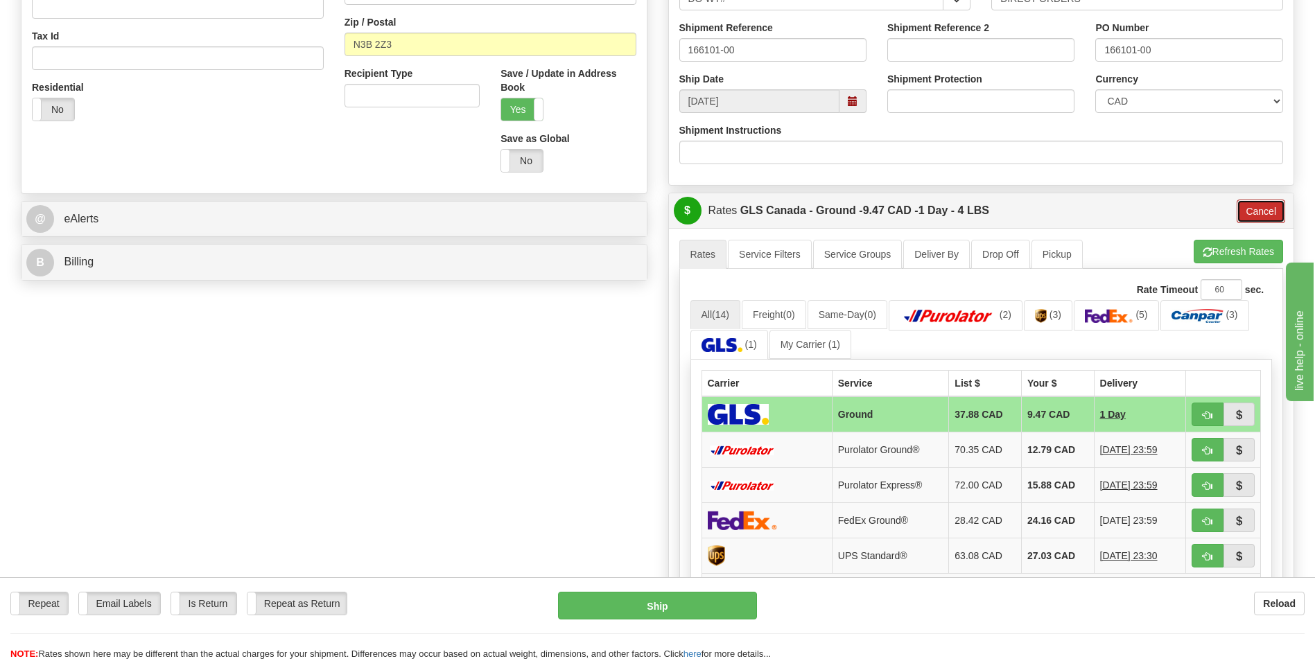
click at [1266, 208] on button "Cancel" at bounding box center [1261, 212] width 49 height 24
click at [1206, 448] on span "button" at bounding box center [1208, 450] width 10 height 9
type input "260"
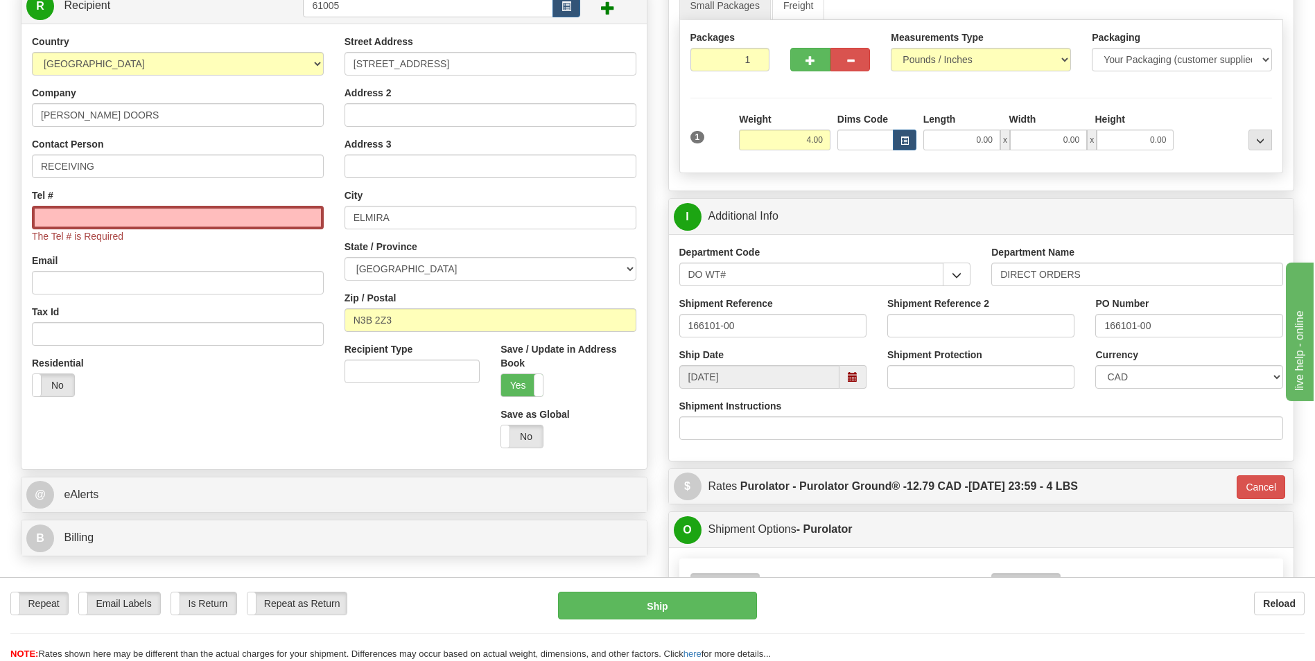
scroll to position [153, 0]
click at [177, 218] on input "Tel #" at bounding box center [178, 219] width 292 height 24
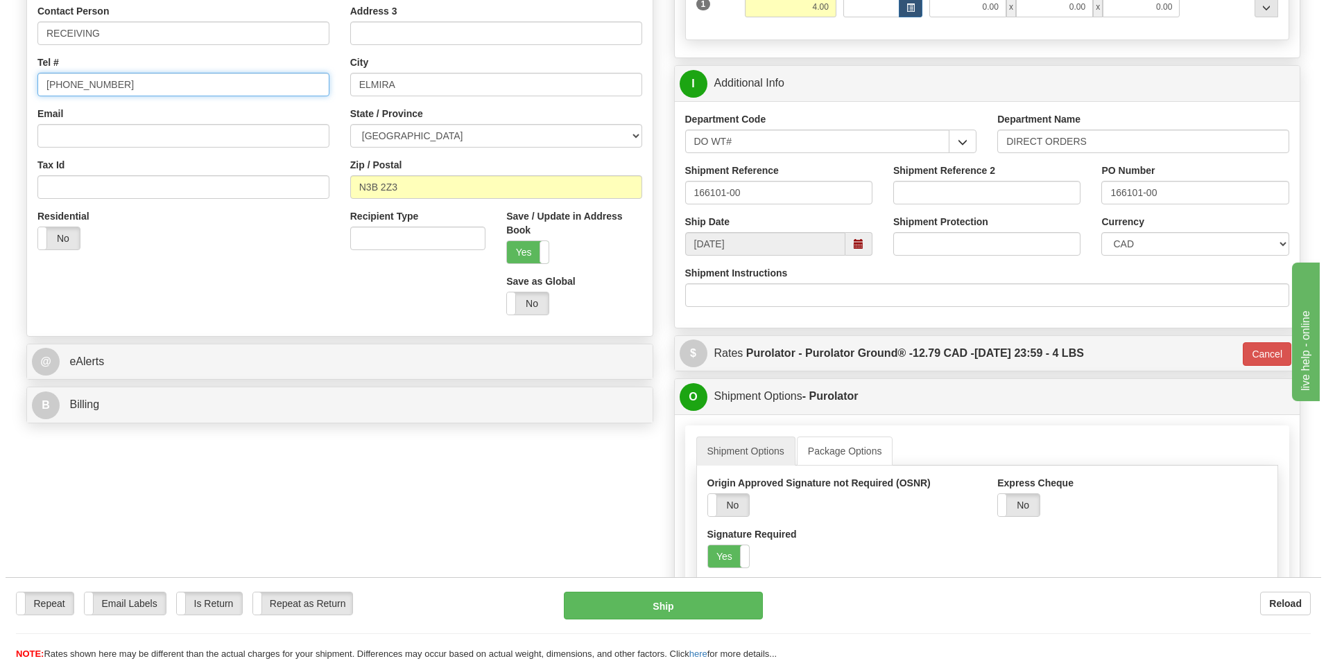
scroll to position [291, 0]
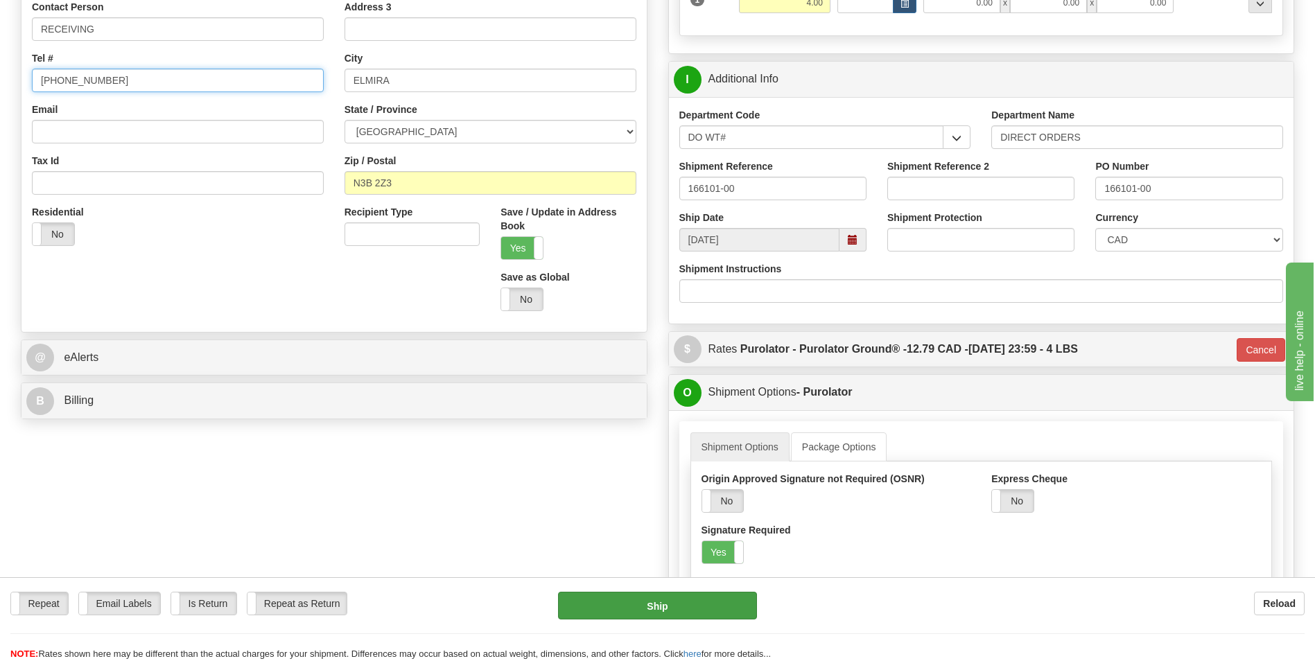
type input "905-265-9449"
click at [662, 600] on button "Ship" at bounding box center [657, 606] width 198 height 28
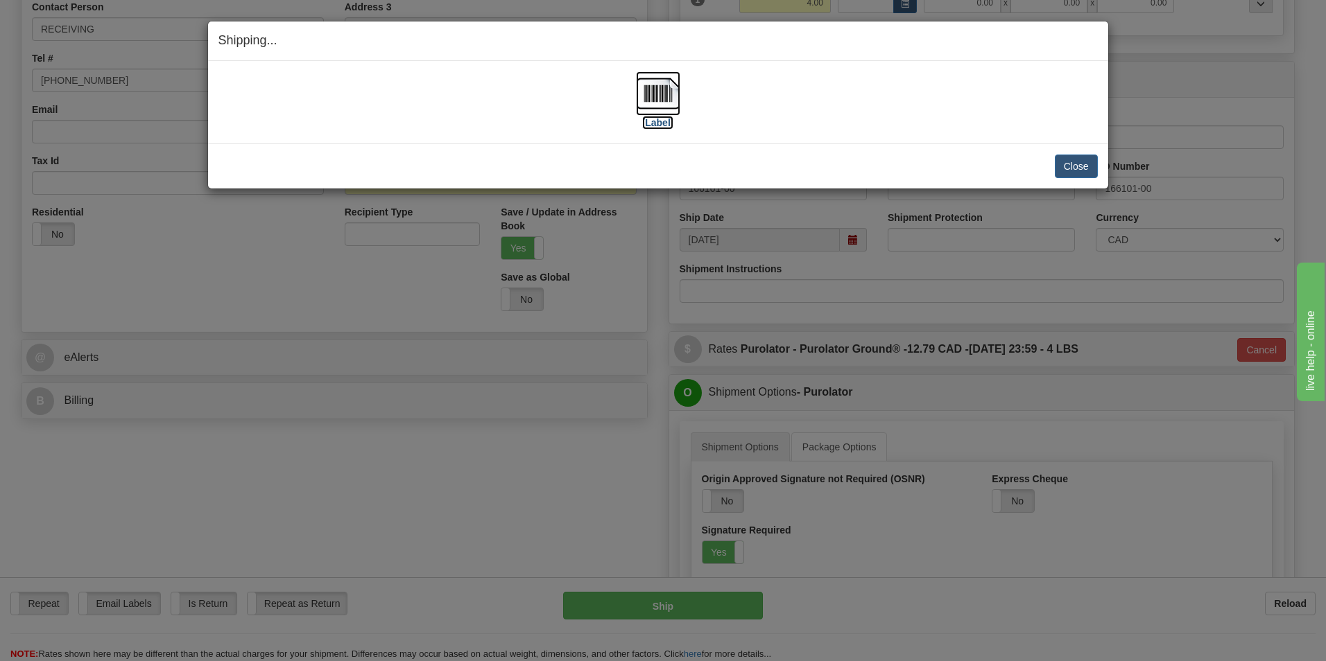
click at [659, 122] on label "[Label]" at bounding box center [658, 123] width 32 height 14
click at [1062, 168] on button "Close" at bounding box center [1075, 167] width 43 height 24
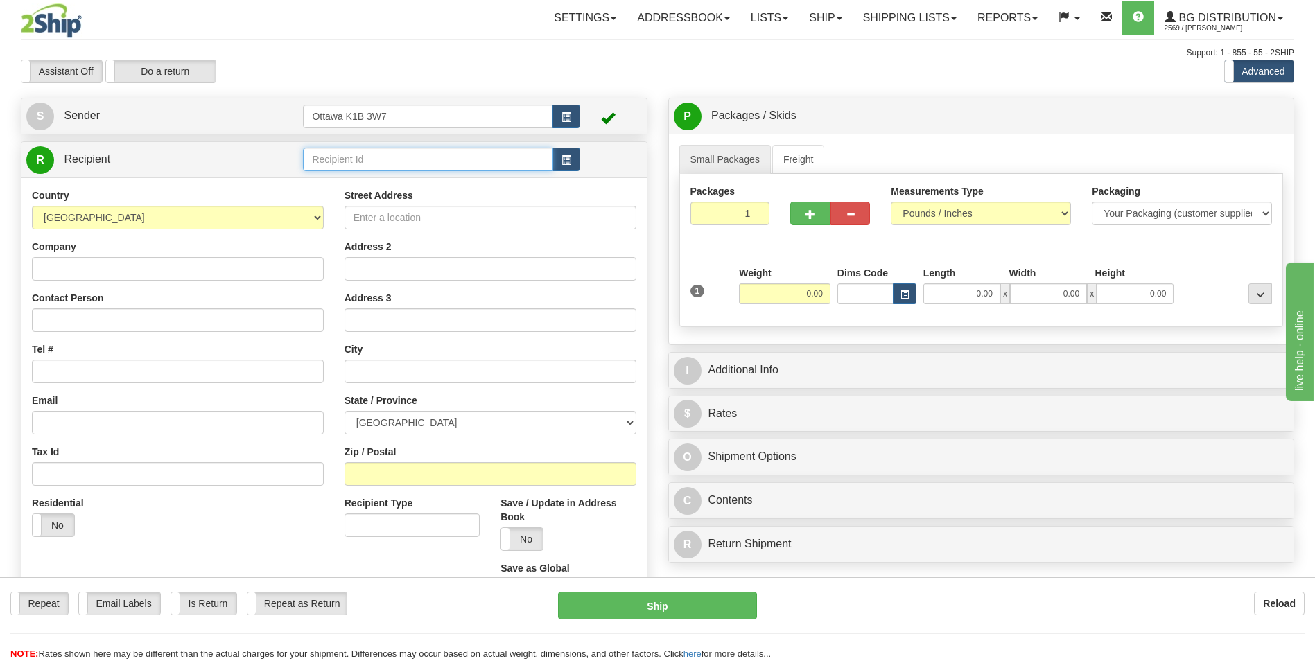
click at [416, 157] on input "text" at bounding box center [428, 160] width 250 height 24
click at [406, 187] on div "910331" at bounding box center [425, 180] width 236 height 15
type input "910331"
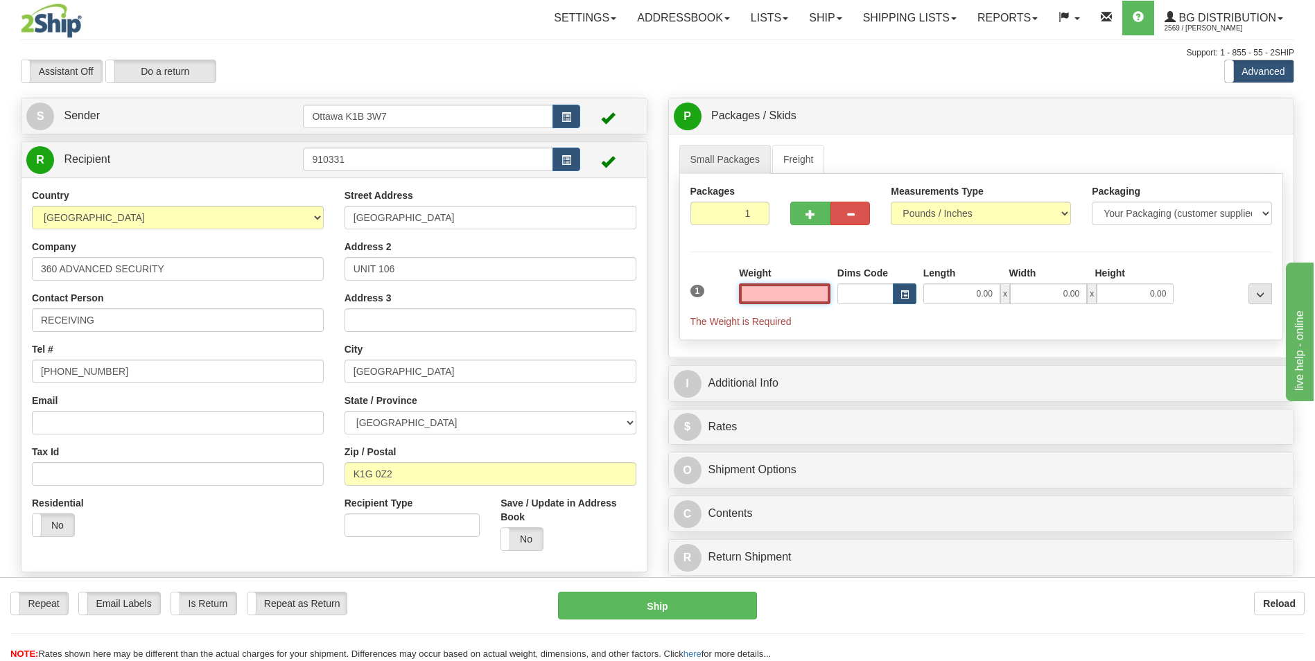
click at [774, 299] on input "text" at bounding box center [785, 294] width 92 height 21
type input "0.00"
click at [974, 301] on input "0.00" at bounding box center [961, 294] width 77 height 21
type input "11.00"
click at [1075, 293] on input "0.00" at bounding box center [1048, 294] width 77 height 21
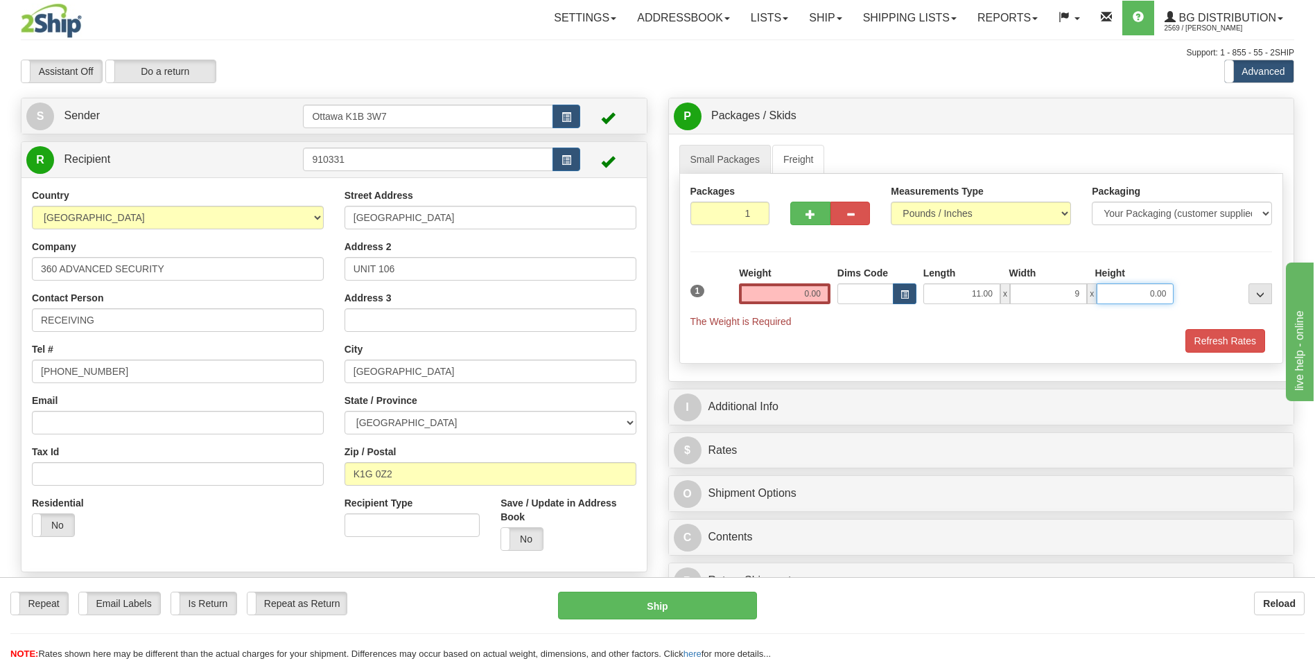
type input "9.00"
click at [1167, 294] on input "0.00" at bounding box center [1135, 294] width 77 height 21
type input "11.00"
click at [815, 295] on input "0.00" at bounding box center [785, 294] width 92 height 21
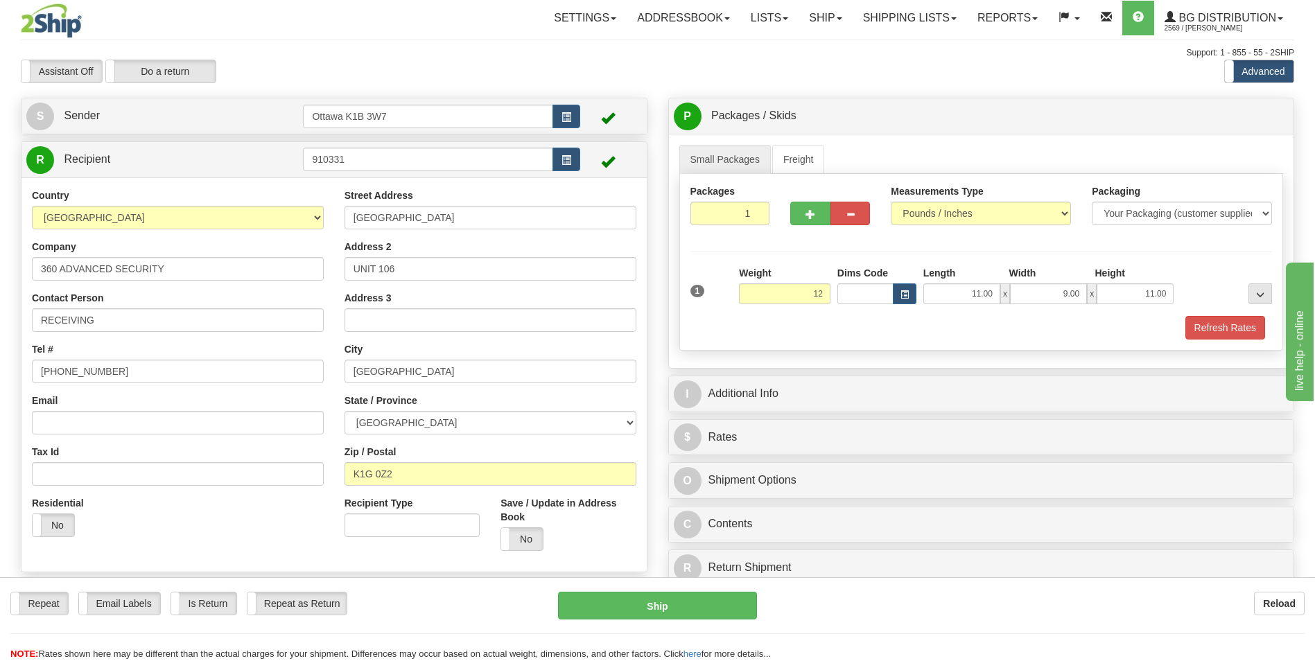
type input "12.00"
click at [801, 256] on div "Packages 1 1 Measurements Type" at bounding box center [981, 262] width 605 height 177
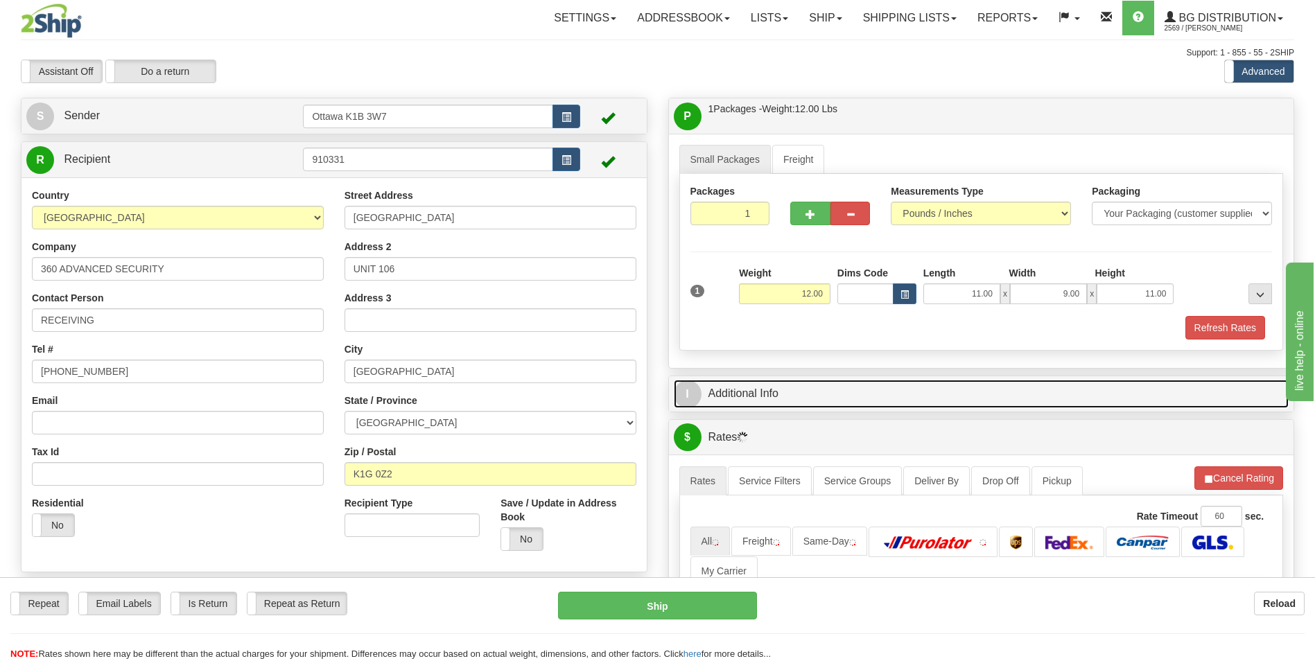
click at [779, 391] on link "I Additional Info" at bounding box center [982, 394] width 616 height 28
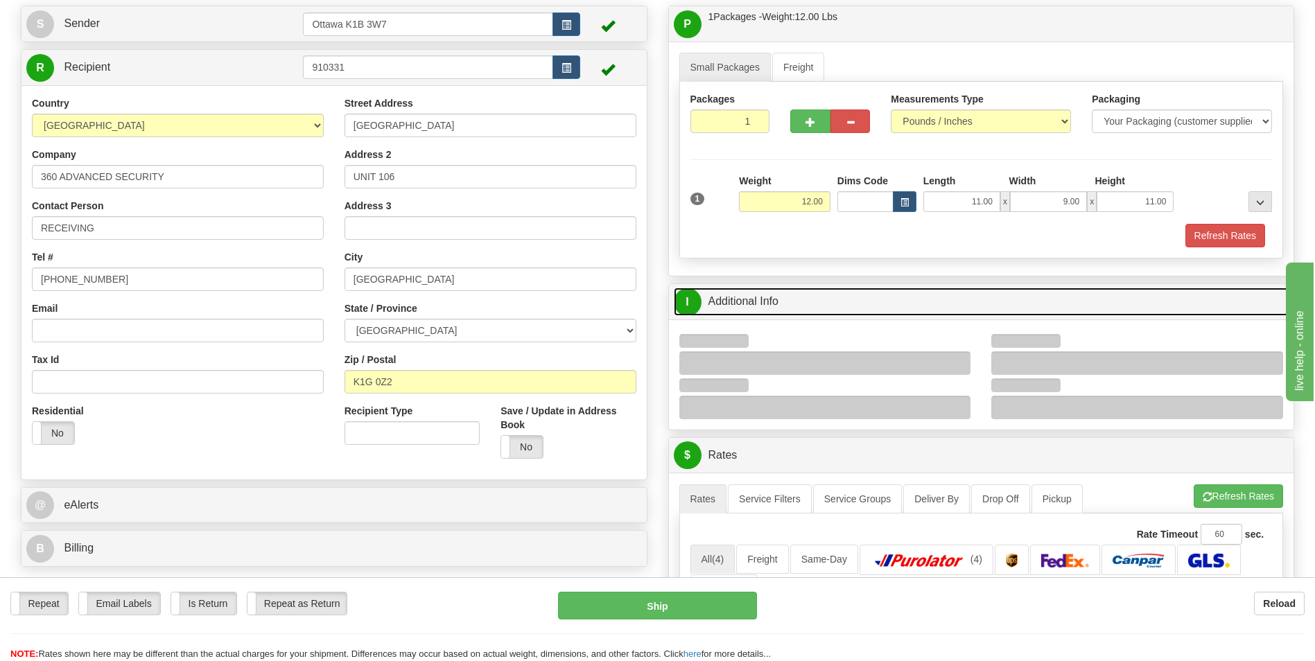
scroll to position [139, 0]
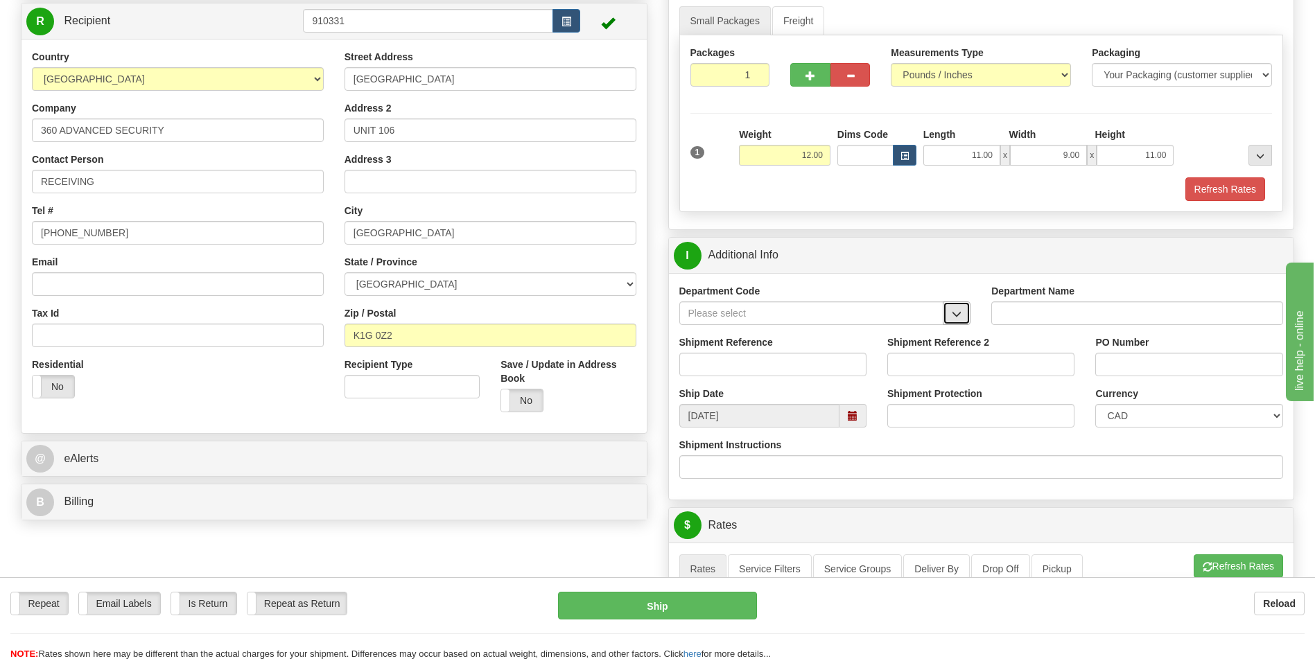
click at [961, 318] on span "button" at bounding box center [957, 314] width 10 height 9
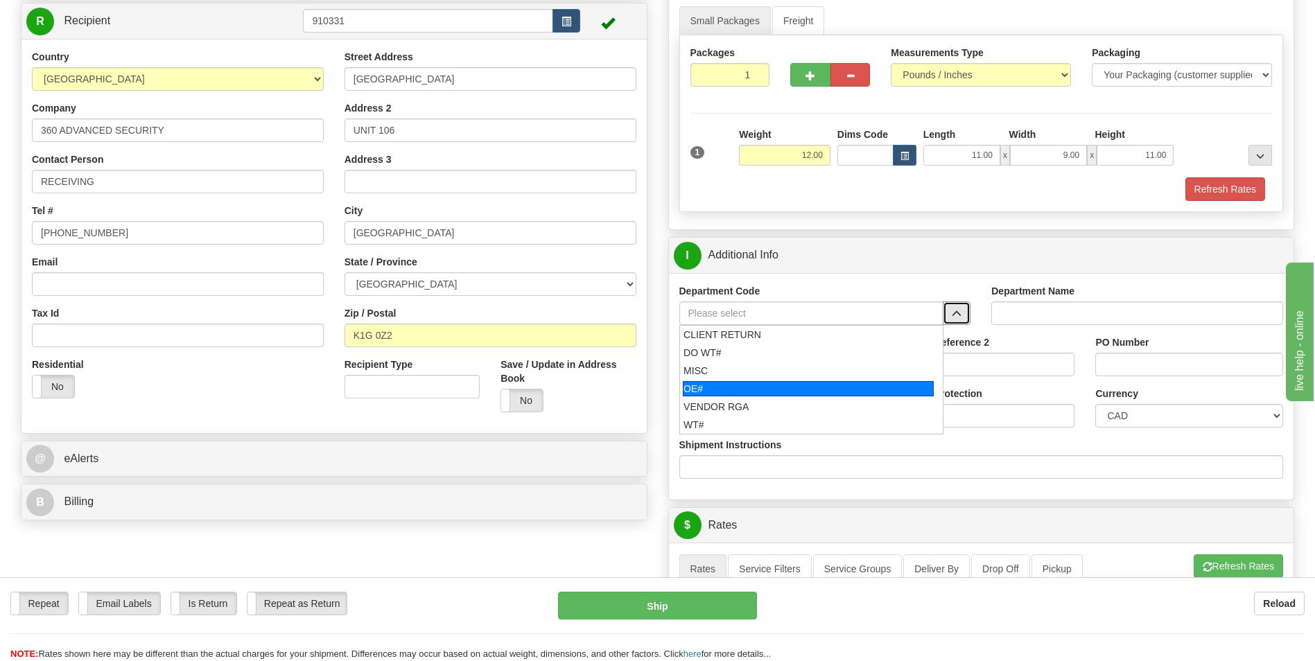
click at [805, 387] on div "OE#" at bounding box center [808, 388] width 251 height 15
type input "OE#"
type input "ORDERS"
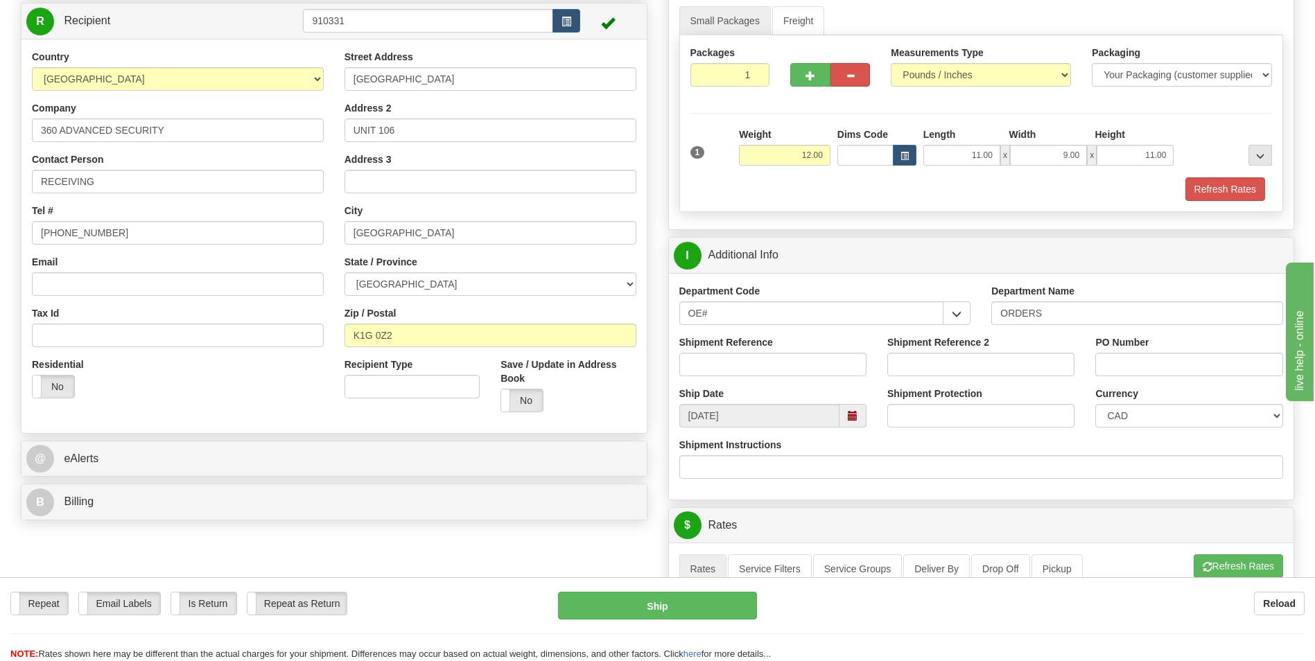
click at [746, 376] on div "Shipment Reference" at bounding box center [773, 361] width 208 height 51
click at [752, 367] on input "Shipment Reference" at bounding box center [772, 365] width 187 height 24
type input "10204003-00"
click at [1126, 372] on input "PO Number" at bounding box center [1188, 365] width 187 height 24
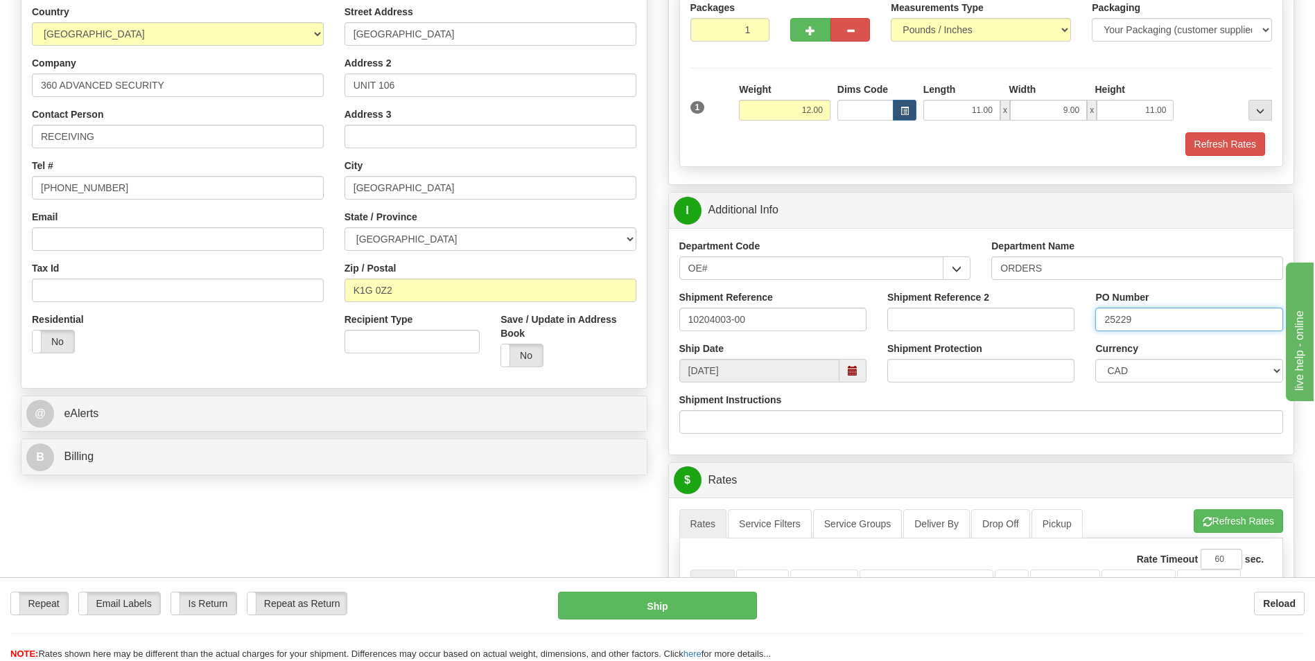
scroll to position [208, 0]
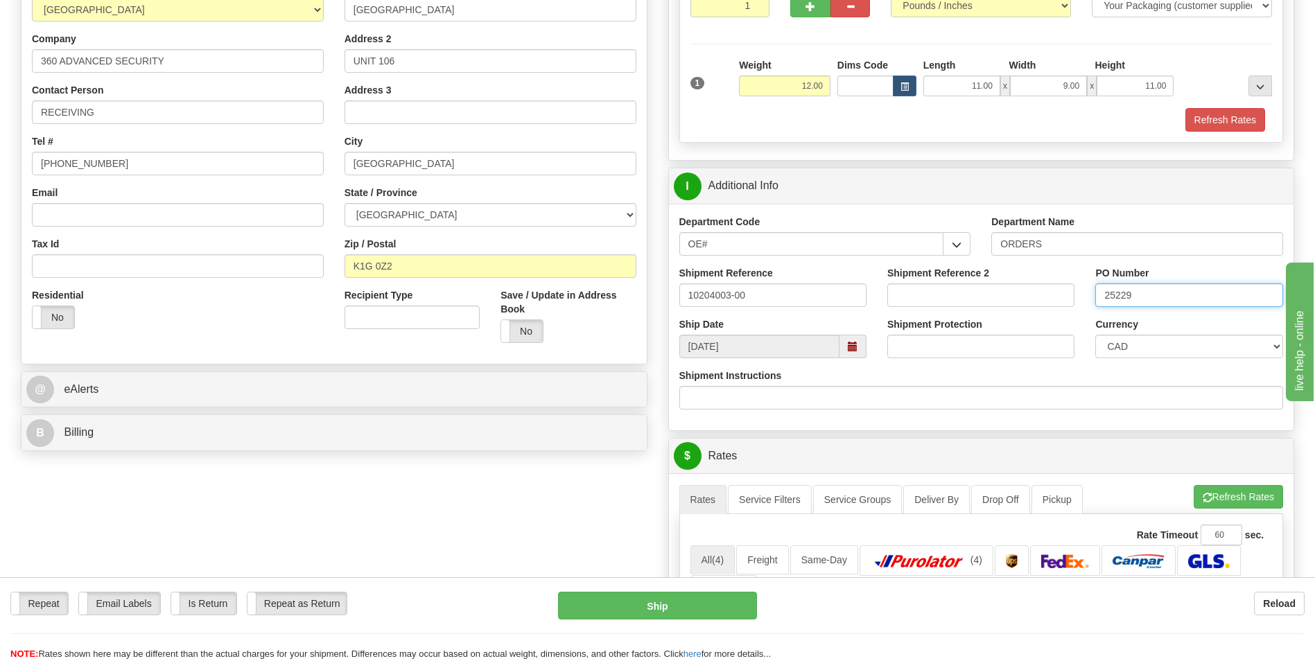
type input "25229"
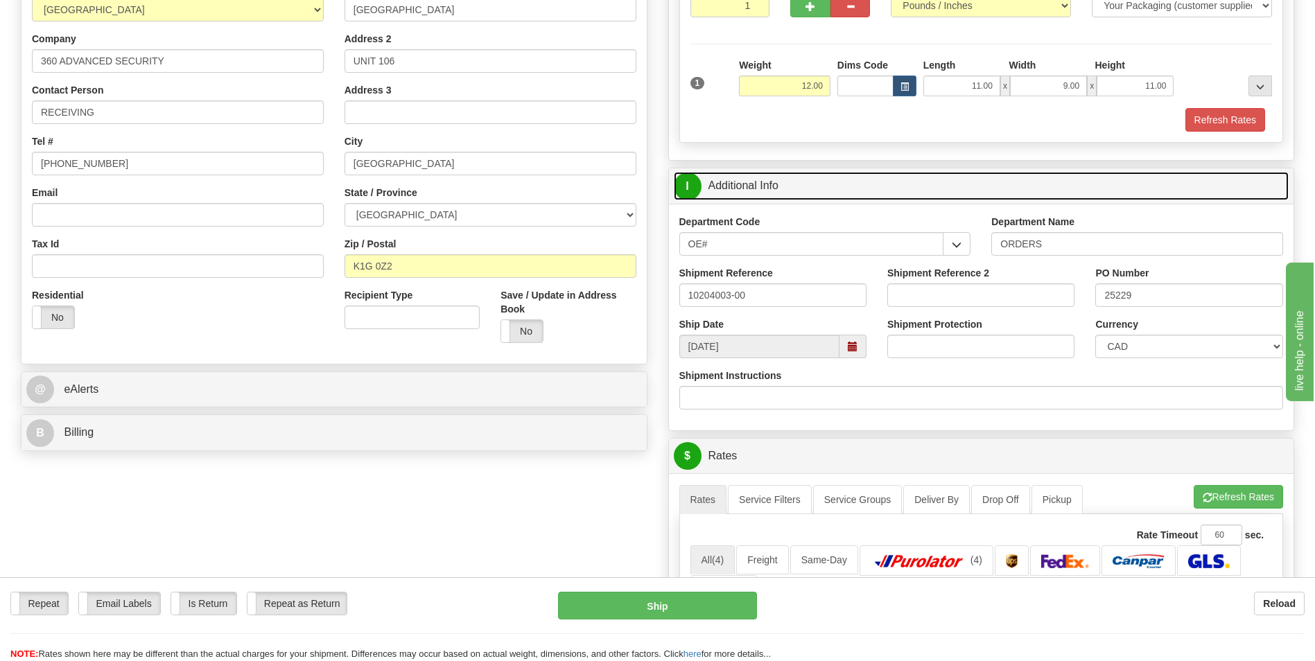
click at [856, 191] on link "I Additional Info" at bounding box center [982, 186] width 616 height 28
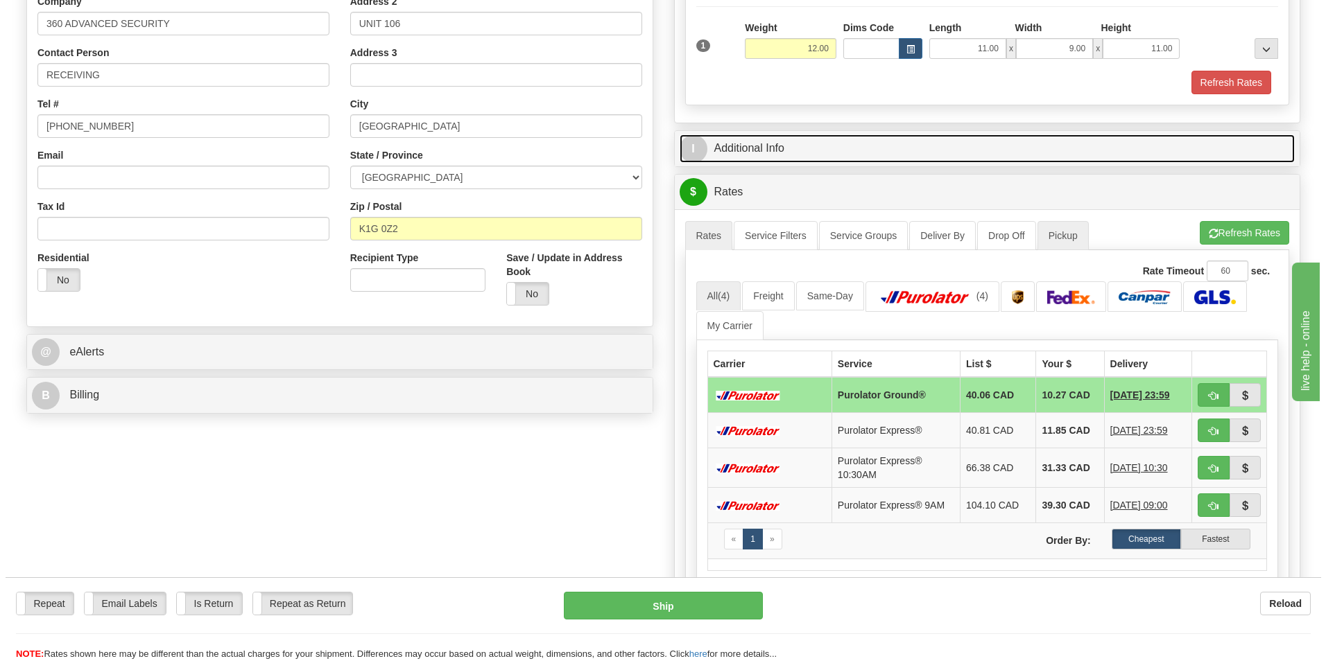
scroll to position [277, 0]
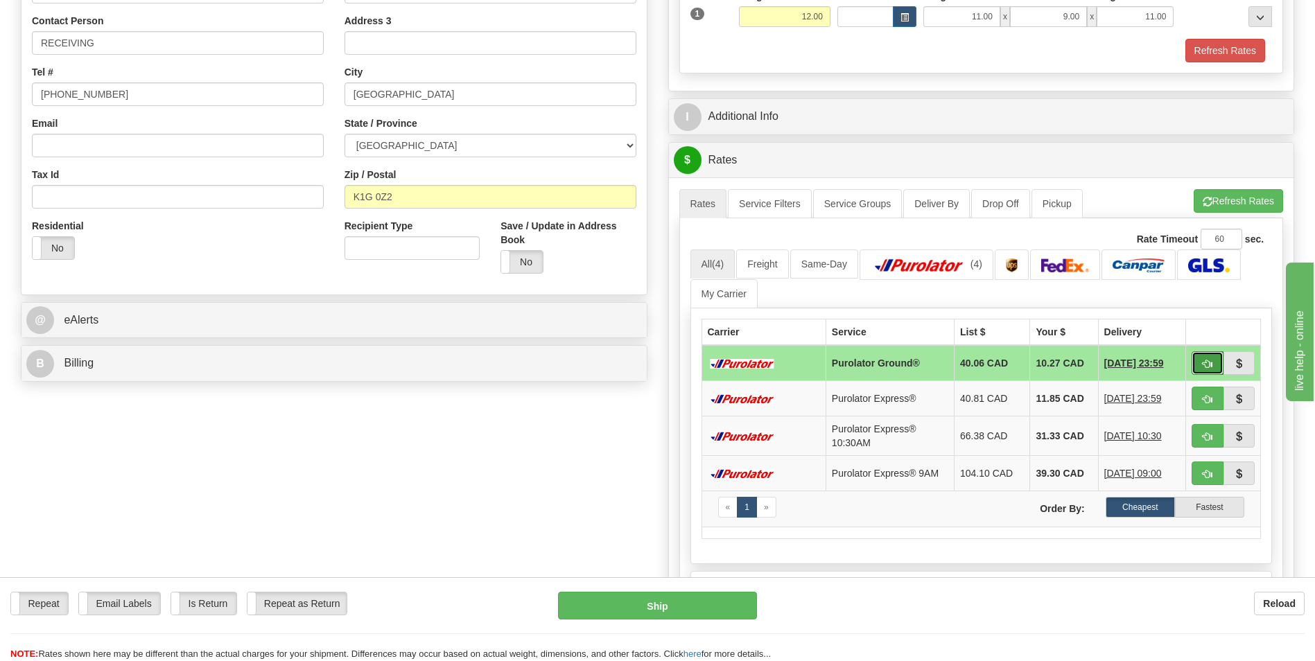
click at [1208, 365] on span "button" at bounding box center [1208, 364] width 10 height 9
type input "260"
click at [1206, 356] on button "button" at bounding box center [1208, 363] width 32 height 24
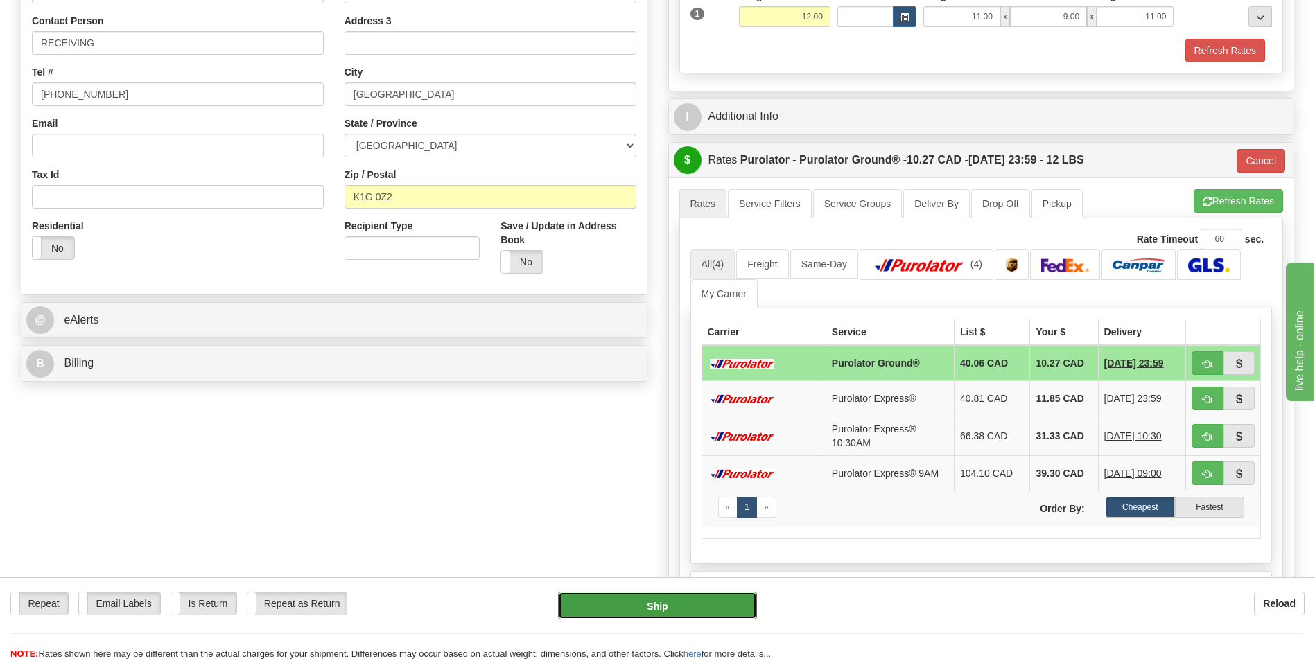
click at [706, 600] on button "Ship" at bounding box center [657, 606] width 198 height 28
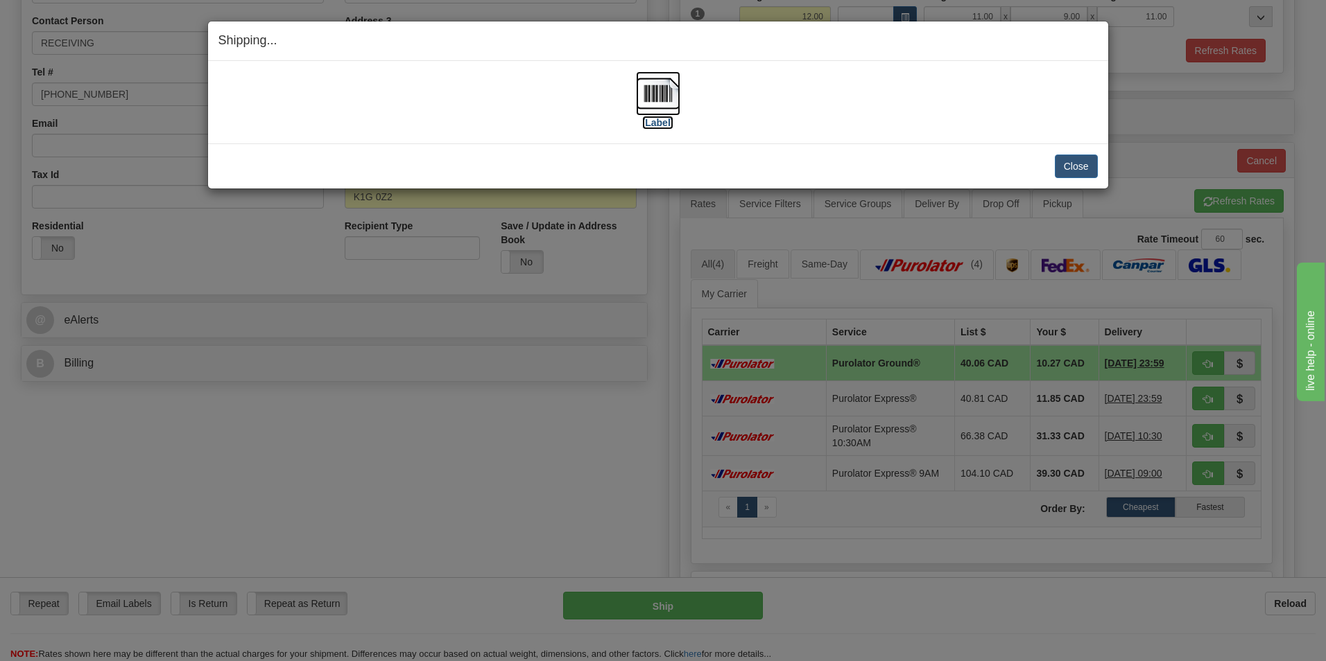
click at [653, 121] on label "[Label]" at bounding box center [658, 123] width 32 height 14
click at [1064, 160] on button "Close" at bounding box center [1075, 167] width 43 height 24
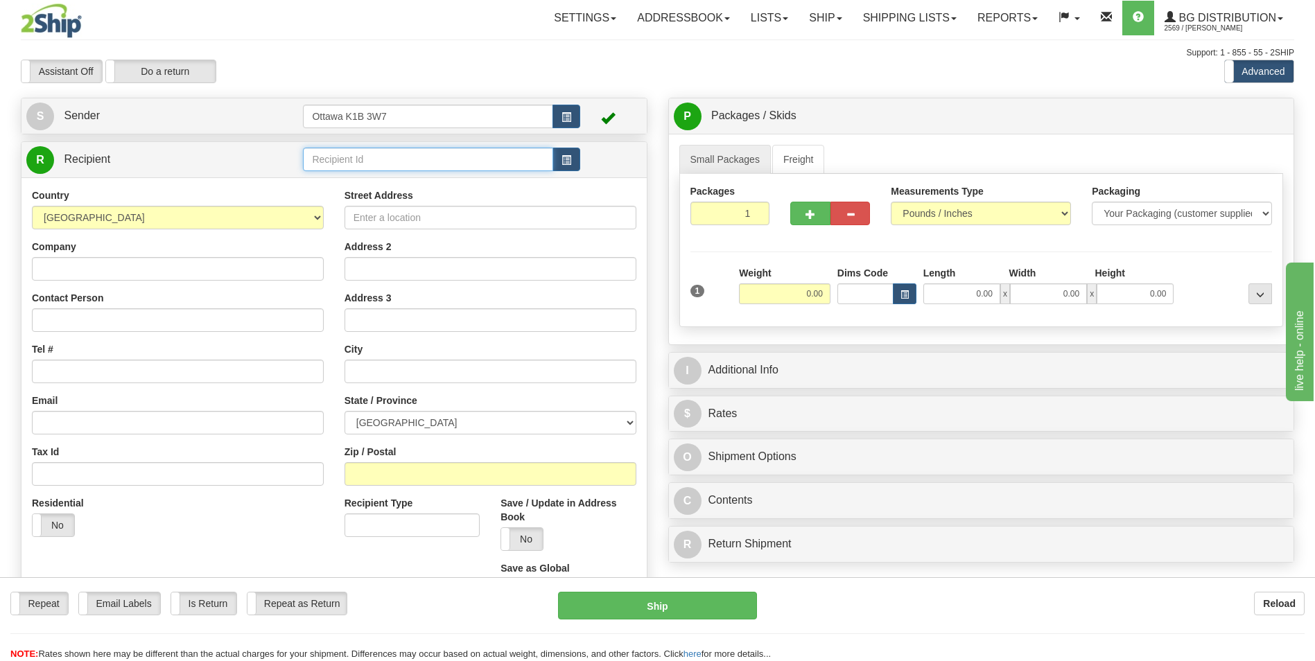
click at [413, 157] on input "text" at bounding box center [428, 160] width 250 height 24
click at [392, 186] on div "910768" at bounding box center [425, 180] width 236 height 15
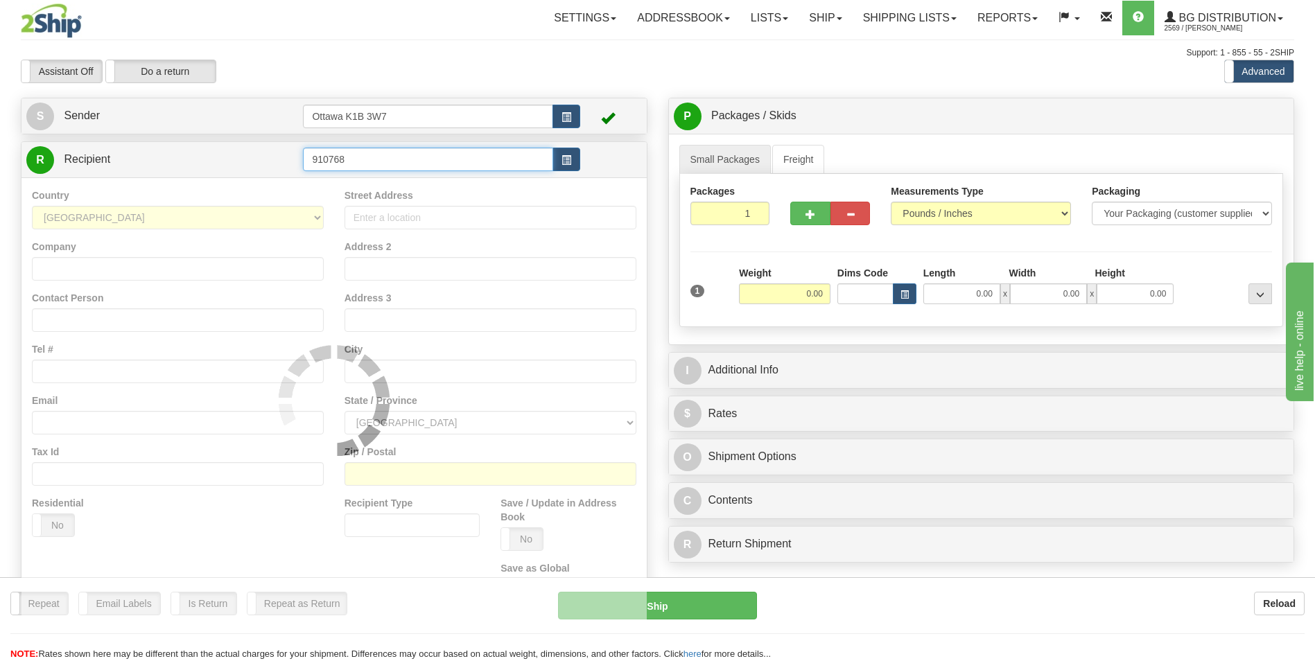
type input "910768"
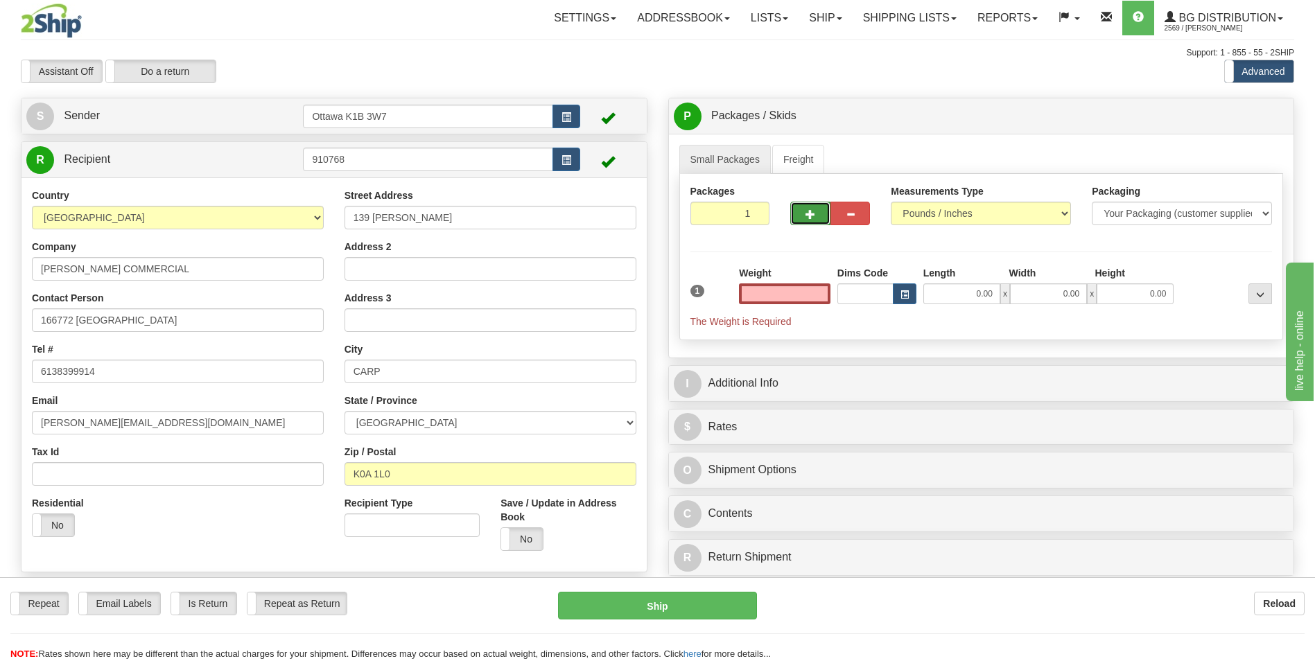
type input "0.00"
click at [818, 209] on button "button" at bounding box center [810, 214] width 40 height 24
type input "2"
click at [964, 288] on input "0.00" at bounding box center [961, 294] width 77 height 21
type input "12.00"
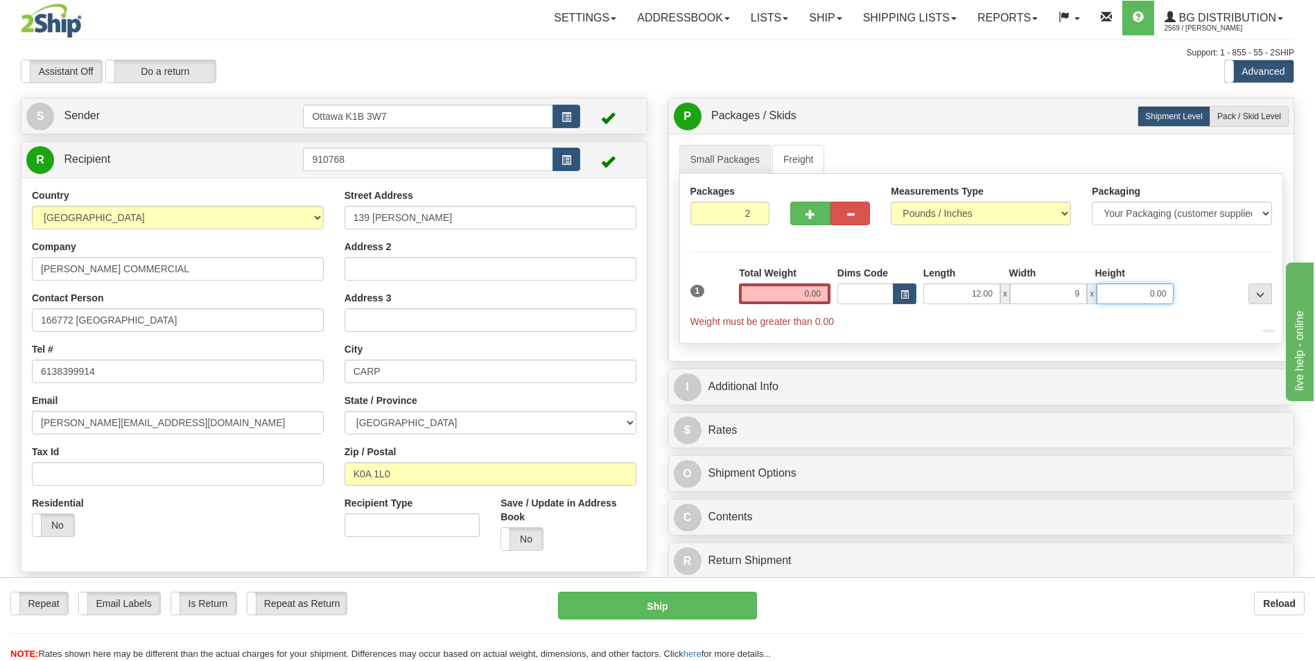
type input "9.00"
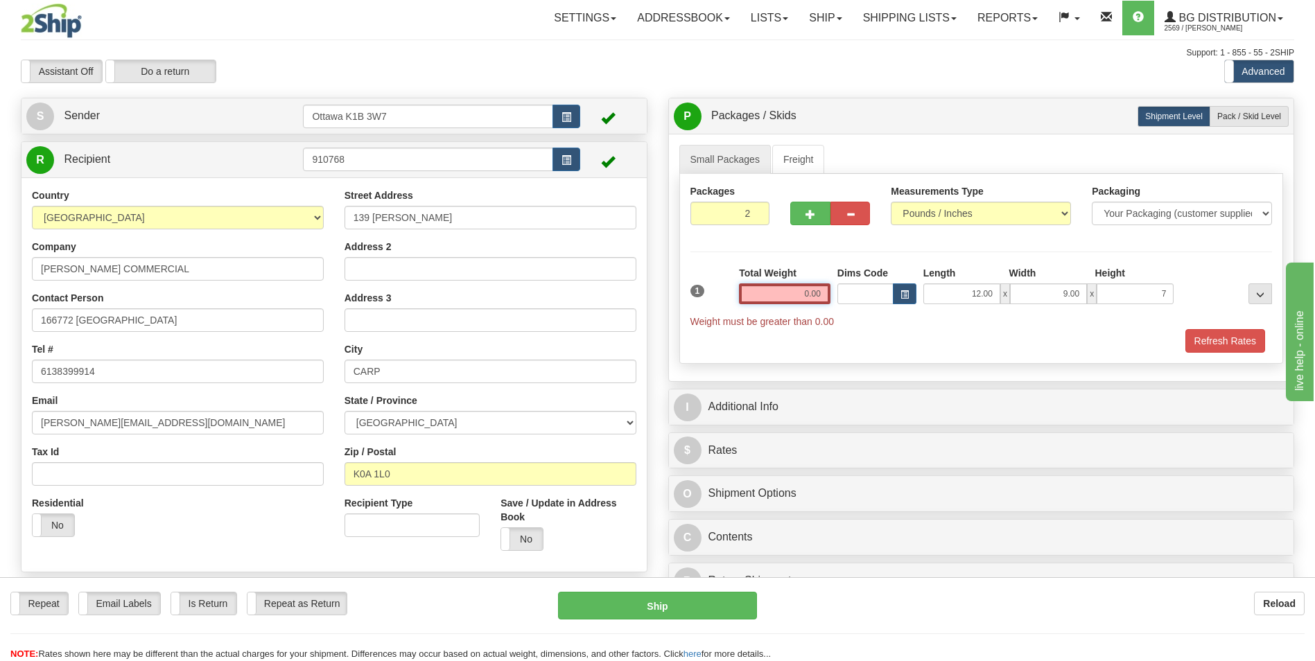
type input "7.00"
click at [822, 298] on input "0.00" at bounding box center [785, 294] width 92 height 21
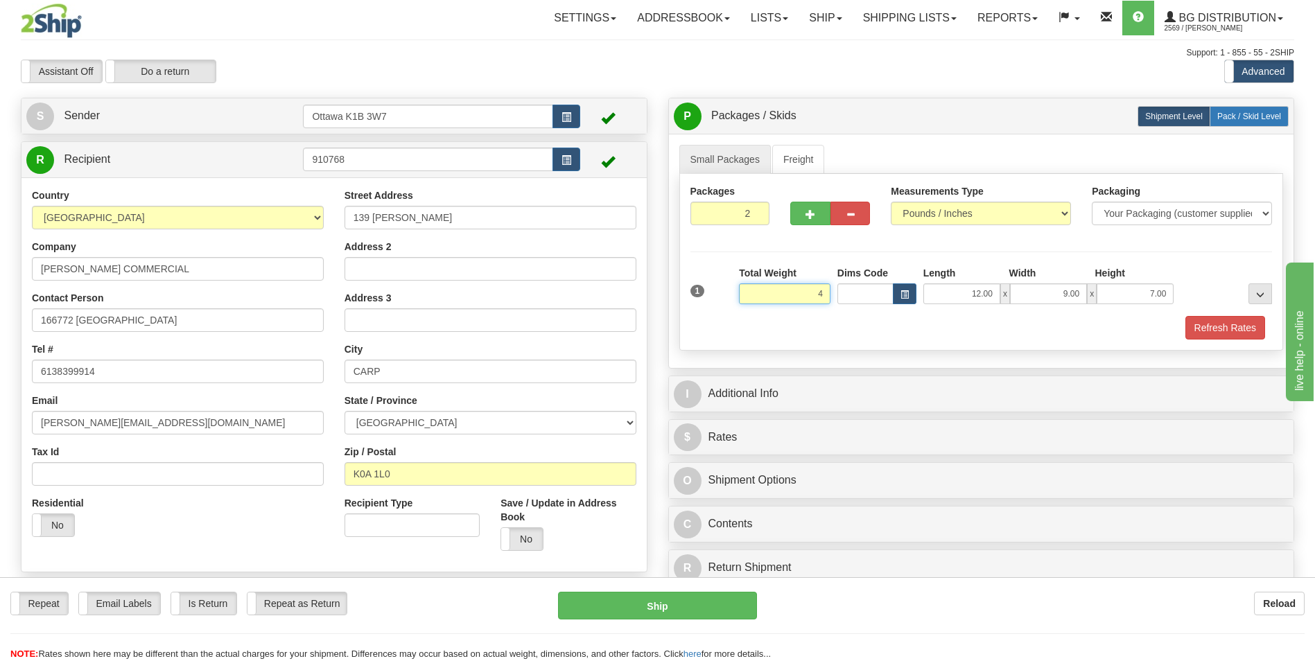
type input "4"
click at [1243, 112] on span "Pack / Skid Level" at bounding box center [1249, 117] width 64 height 10
radio input "true"
type input "4.00"
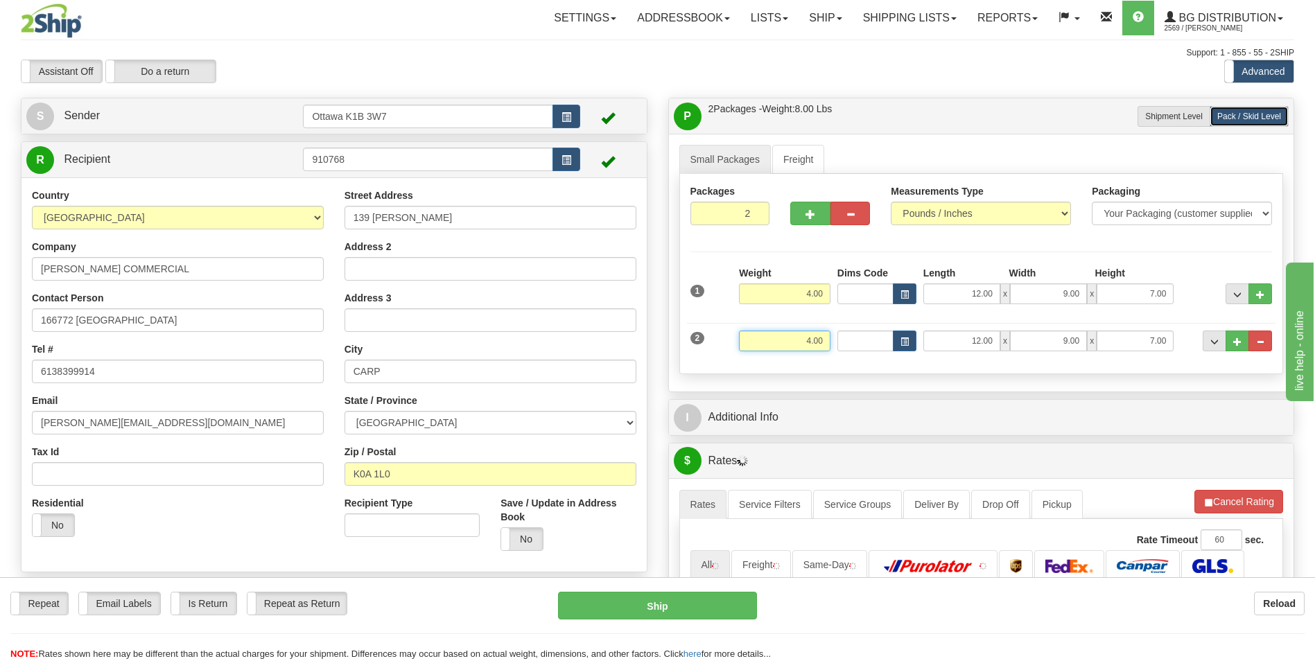
click at [815, 344] on input "4.00" at bounding box center [785, 341] width 92 height 21
type input "0.00"
click at [1002, 341] on span "x" at bounding box center [1005, 341] width 10 height 21
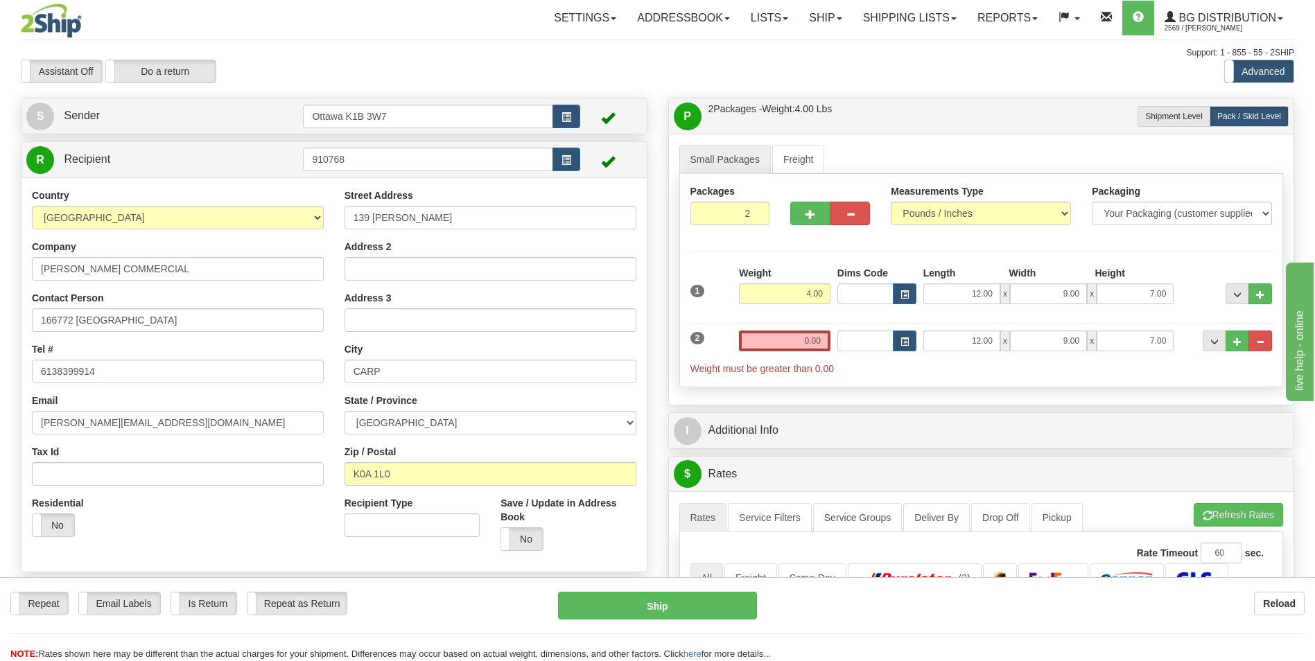
click at [1007, 342] on span "x" at bounding box center [1005, 341] width 10 height 21
click at [981, 342] on input "12.00" at bounding box center [961, 341] width 77 height 21
type input "0.00"
click at [1069, 343] on input "9.00" at bounding box center [1048, 341] width 77 height 21
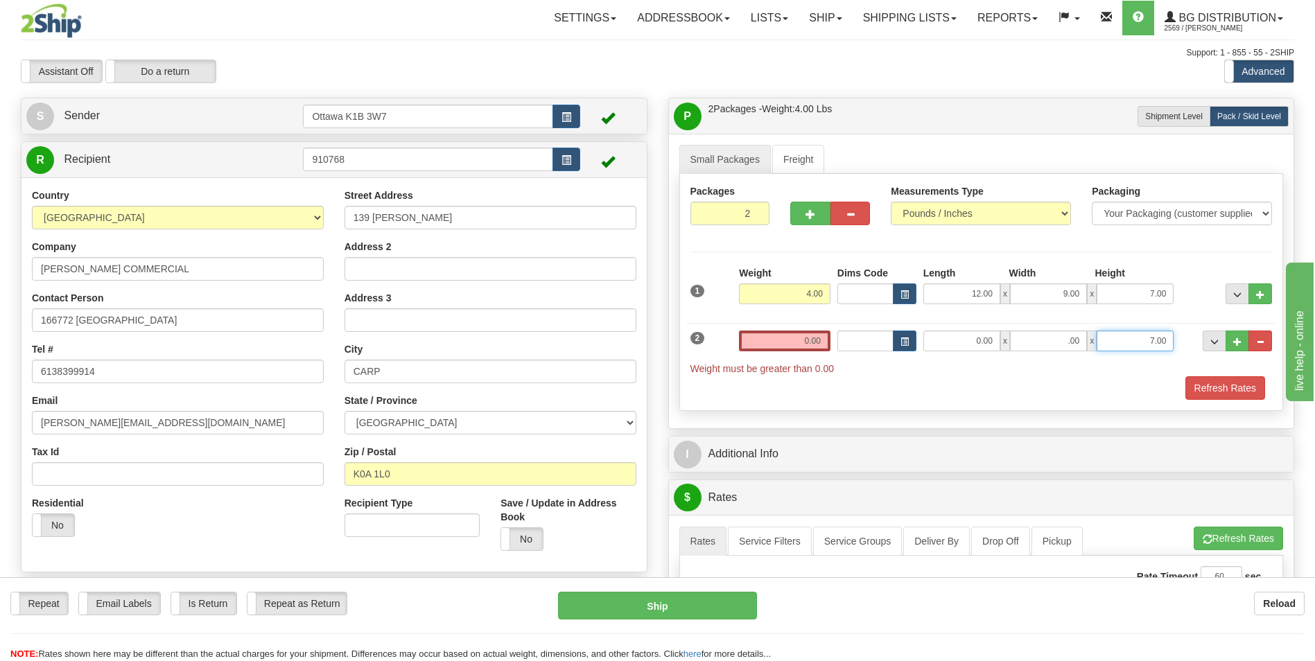
type input "0.00"
click at [1161, 341] on input "7.00" at bounding box center [1135, 341] width 77 height 21
type input "0.00"
click at [803, 342] on input "0.00" at bounding box center [785, 341] width 92 height 21
click at [809, 345] on input "text" at bounding box center [785, 341] width 92 height 21
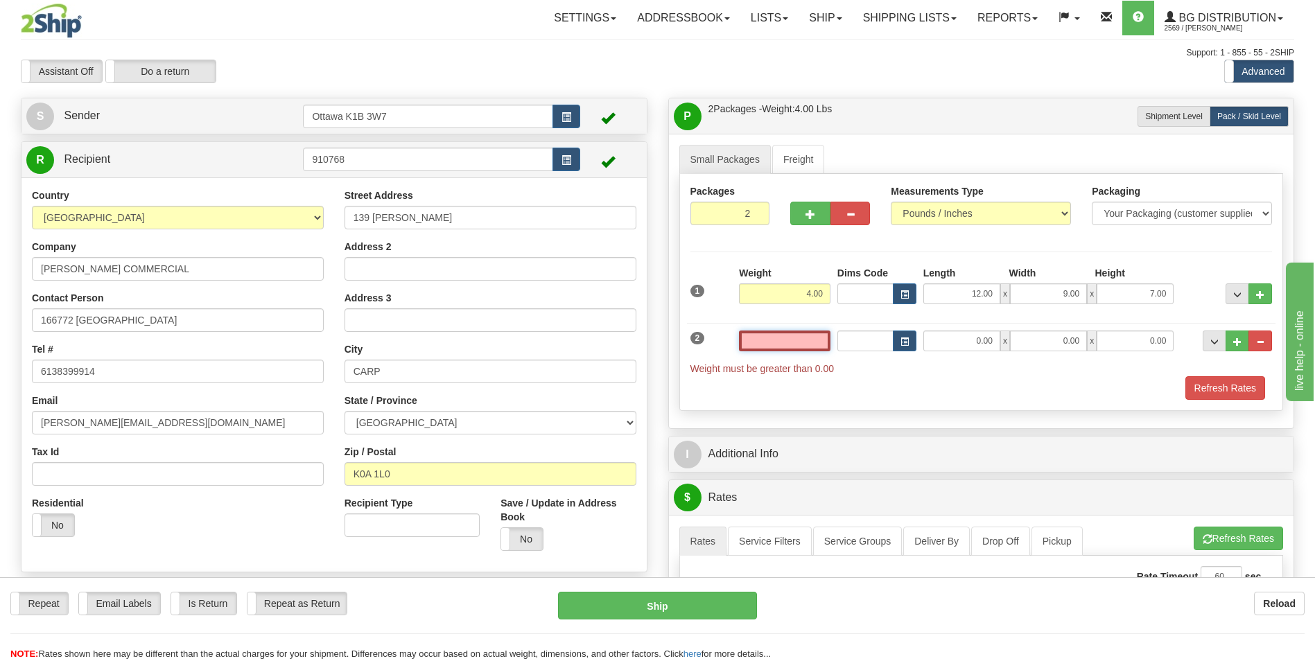
click at [819, 344] on input "text" at bounding box center [785, 341] width 92 height 21
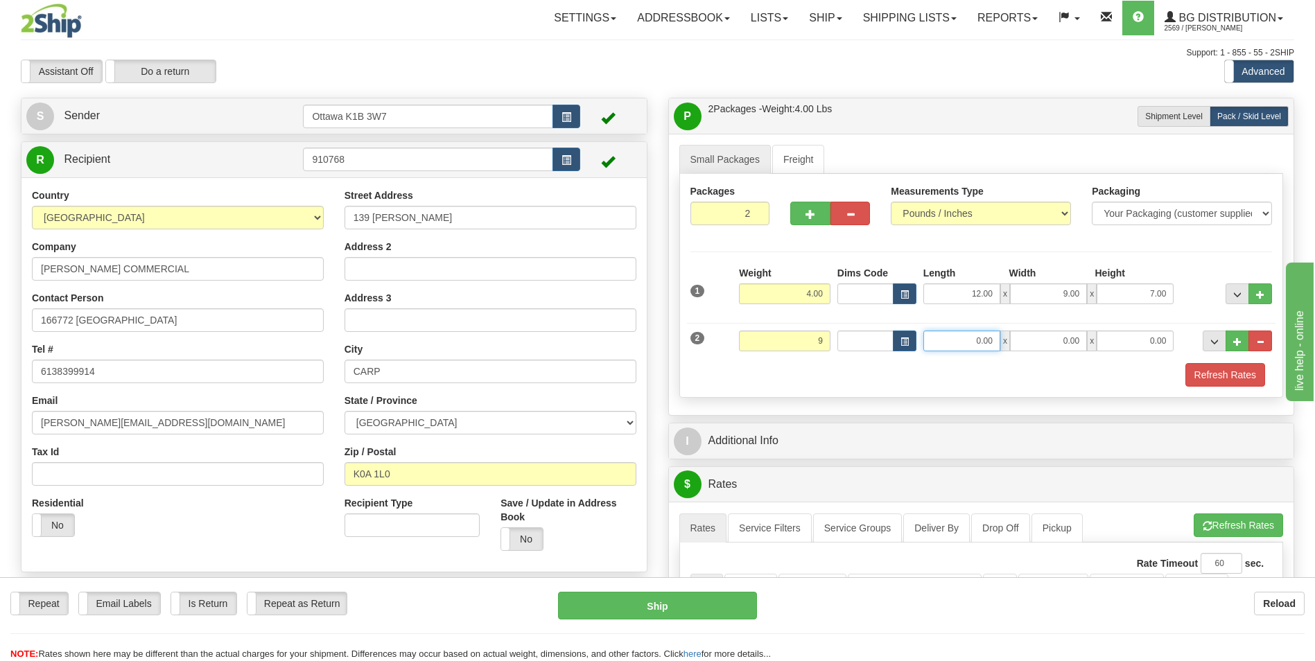
click at [987, 335] on input "0.00" at bounding box center [961, 341] width 77 height 21
type input "9.00"
type input "16.00"
type input "8.00"
type input "5.00"
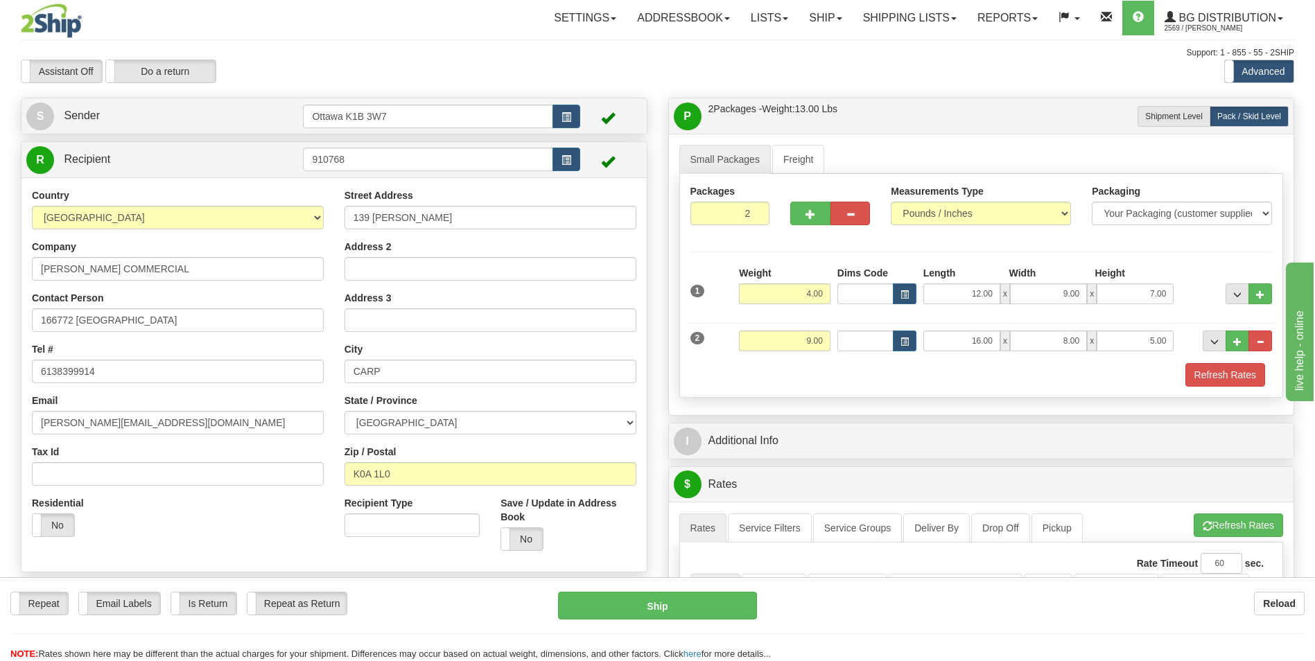
click at [833, 376] on div "Refresh Rates" at bounding box center [981, 375] width 589 height 24
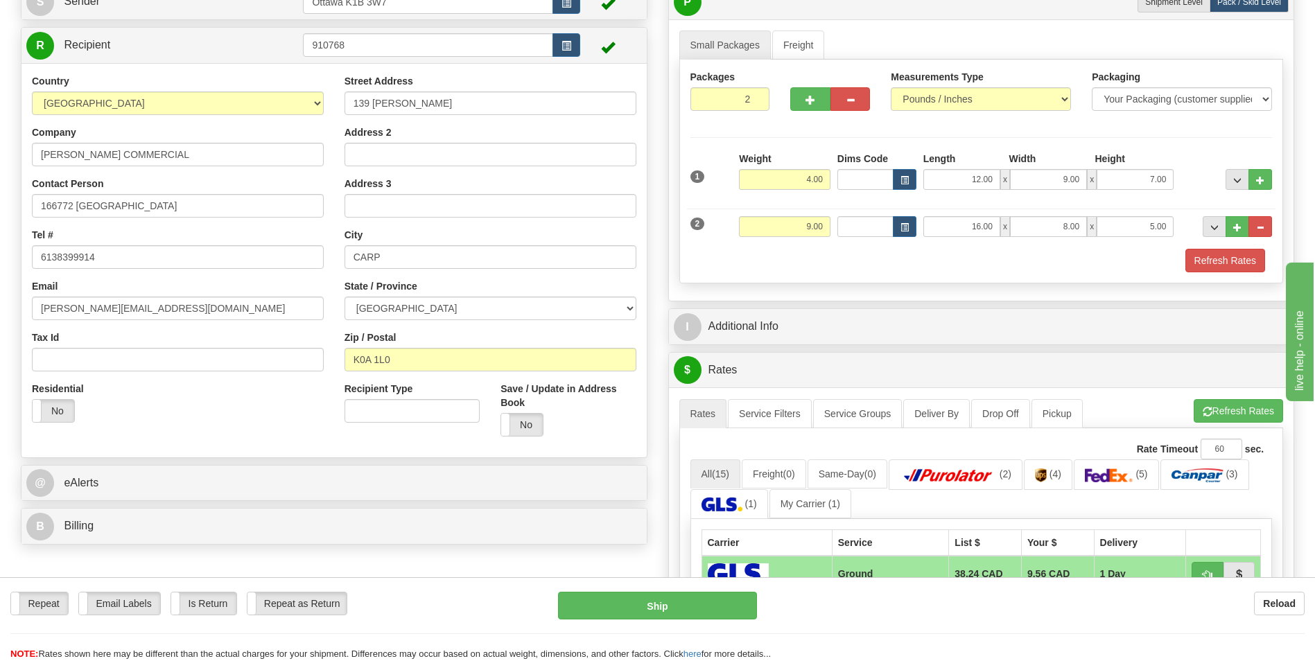
scroll to position [139, 0]
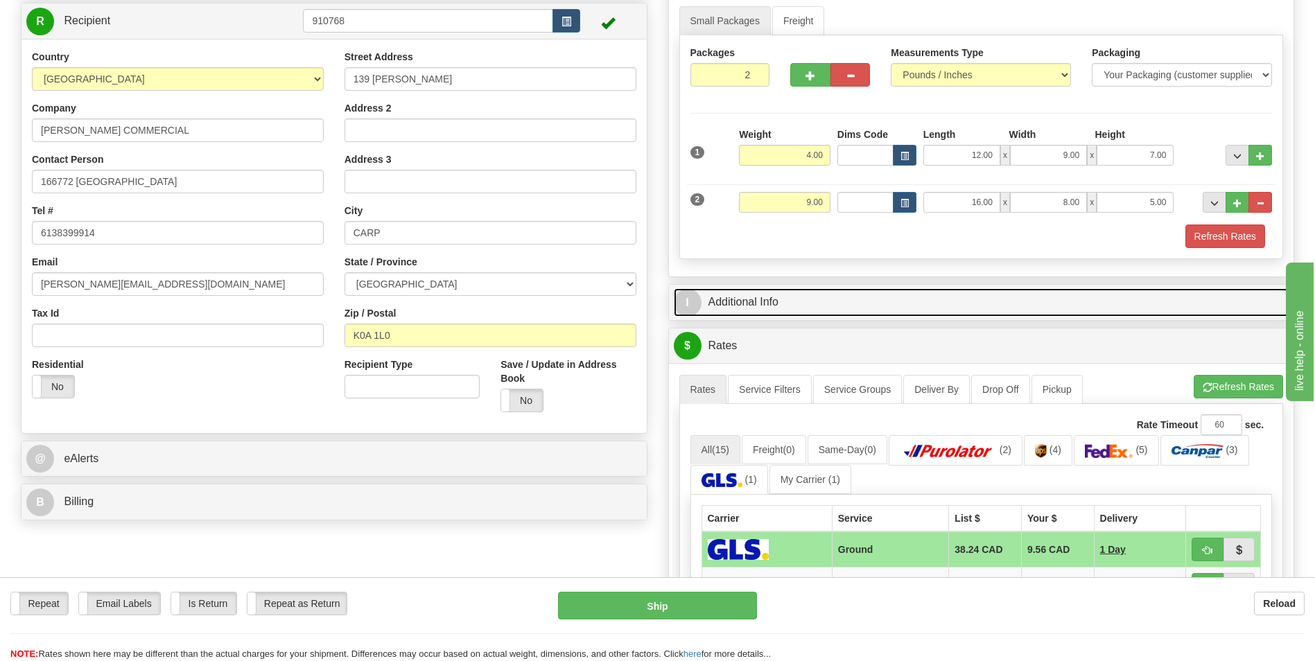
click at [912, 303] on link "I Additional Info" at bounding box center [982, 302] width 616 height 28
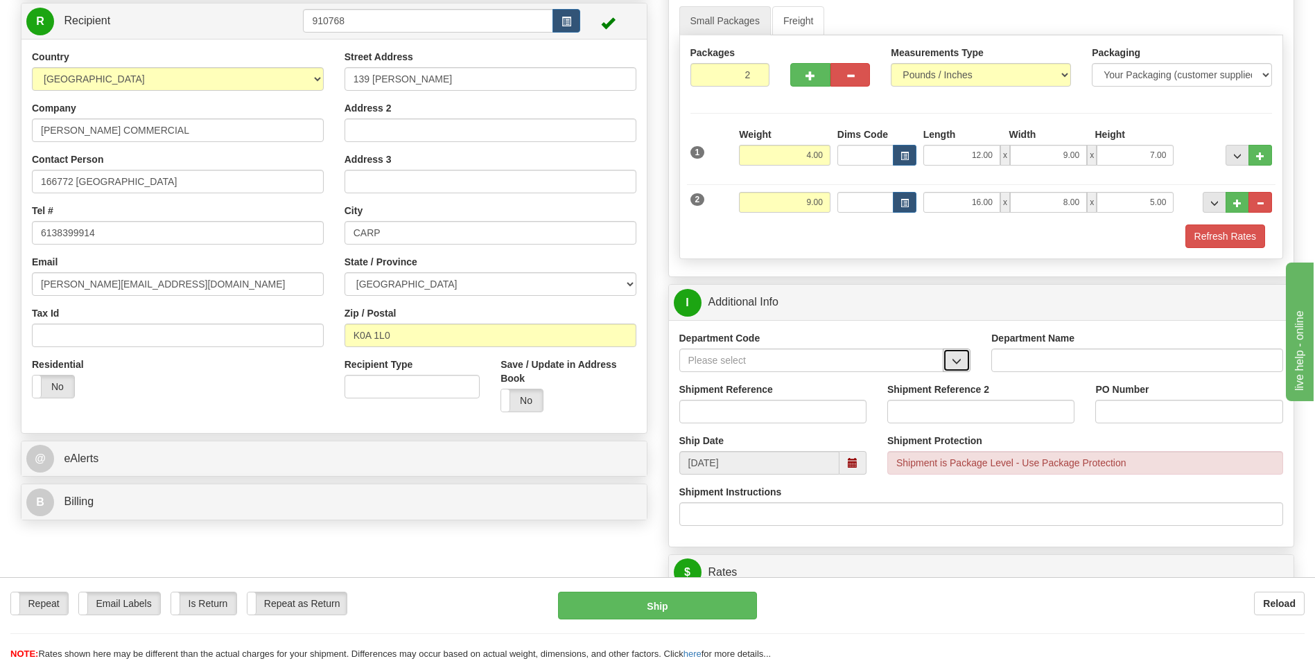
click at [959, 357] on span "button" at bounding box center [957, 361] width 10 height 9
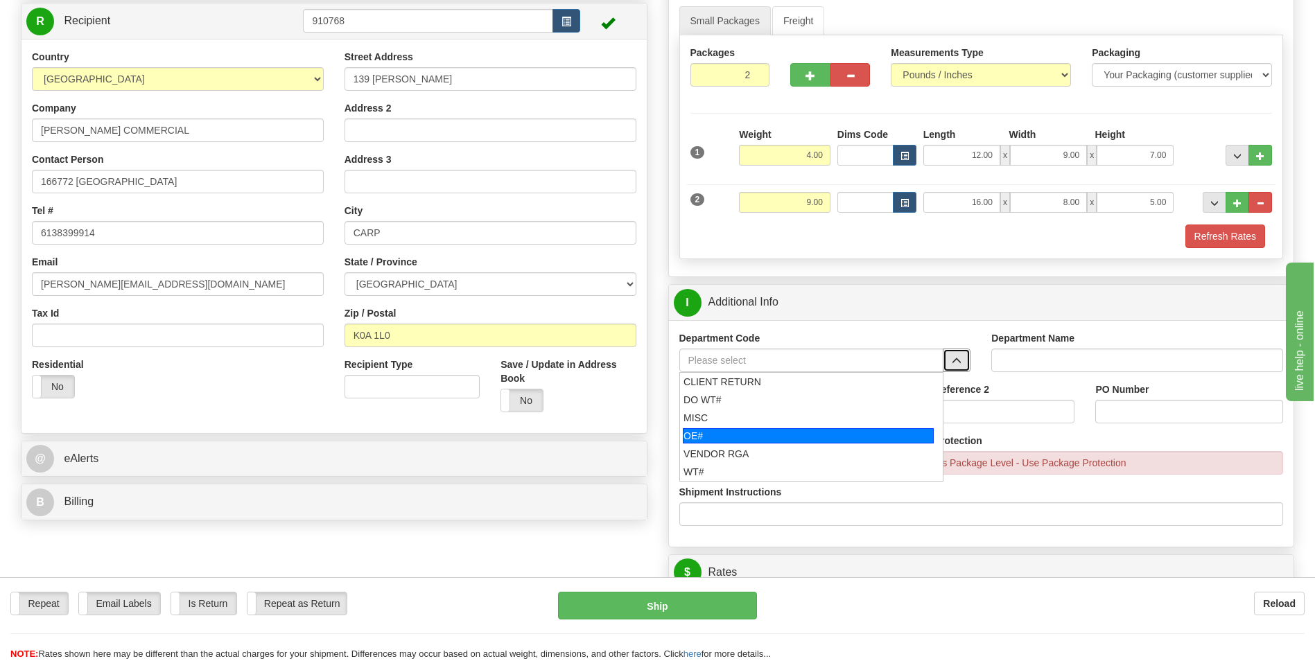
click at [787, 434] on div "OE#" at bounding box center [808, 435] width 251 height 15
type input "OE#"
type input "ORDERS"
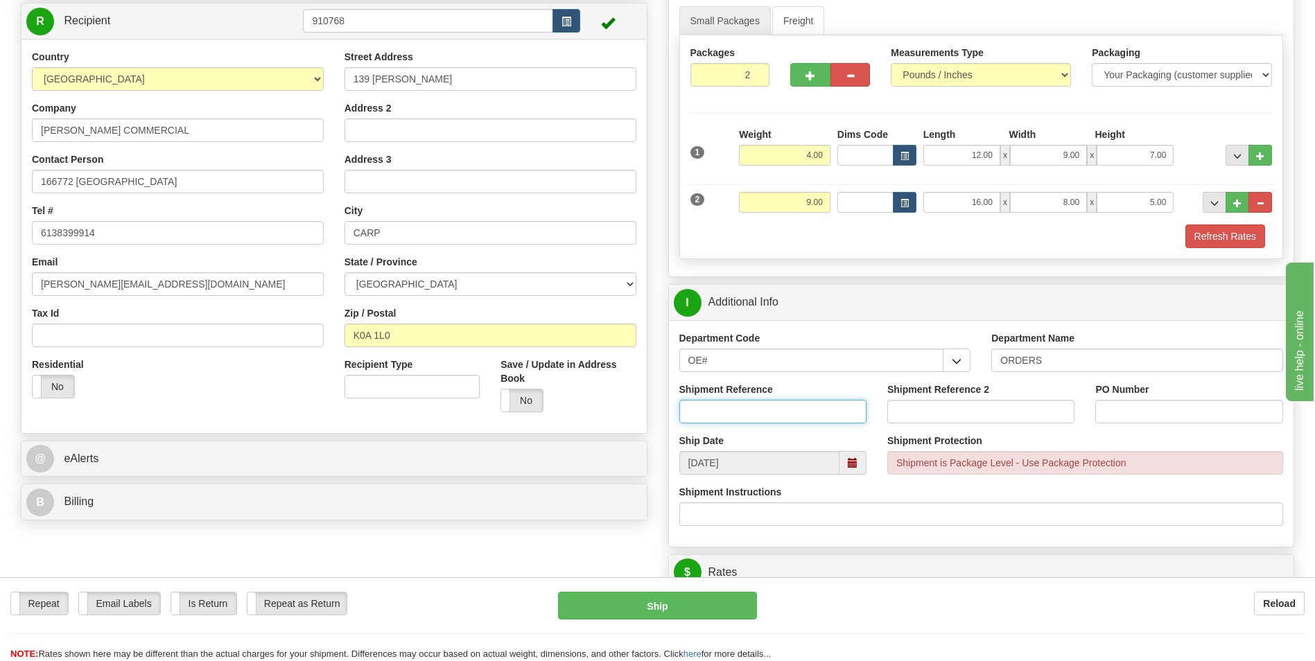
click at [789, 401] on input "Shipment Reference" at bounding box center [772, 412] width 187 height 24
type input "10202178-01"
click at [1112, 410] on input "PO Number" at bounding box center [1188, 412] width 187 height 24
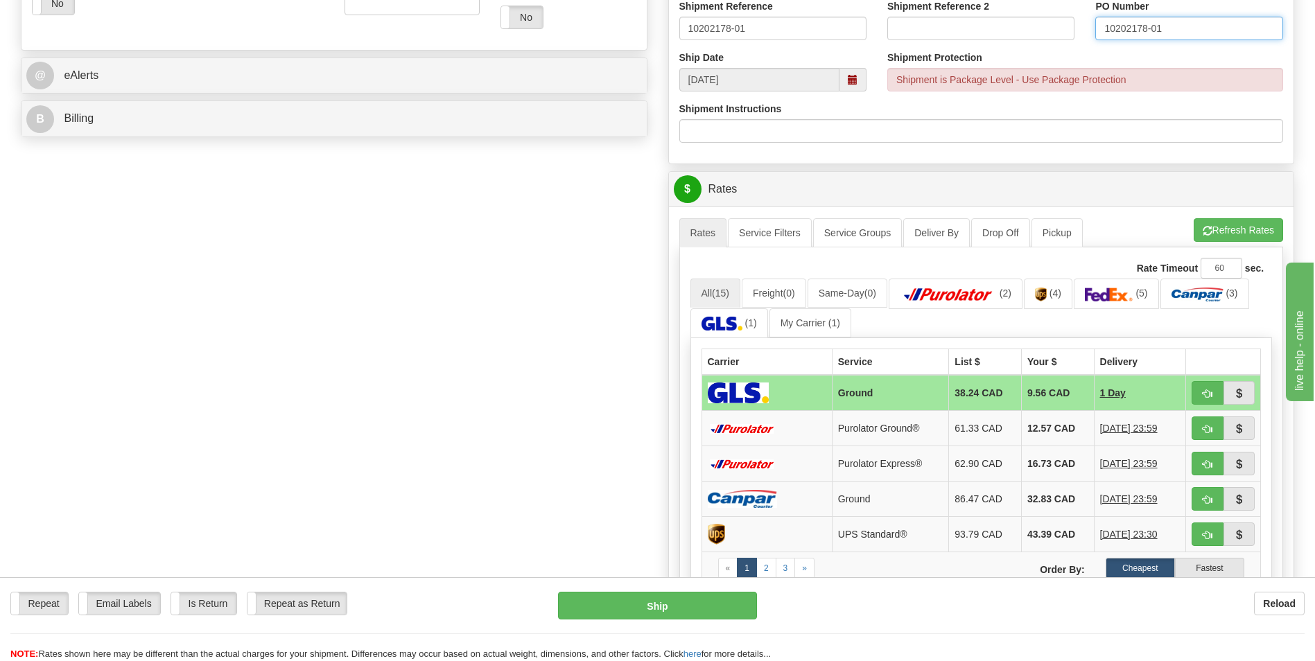
scroll to position [555, 0]
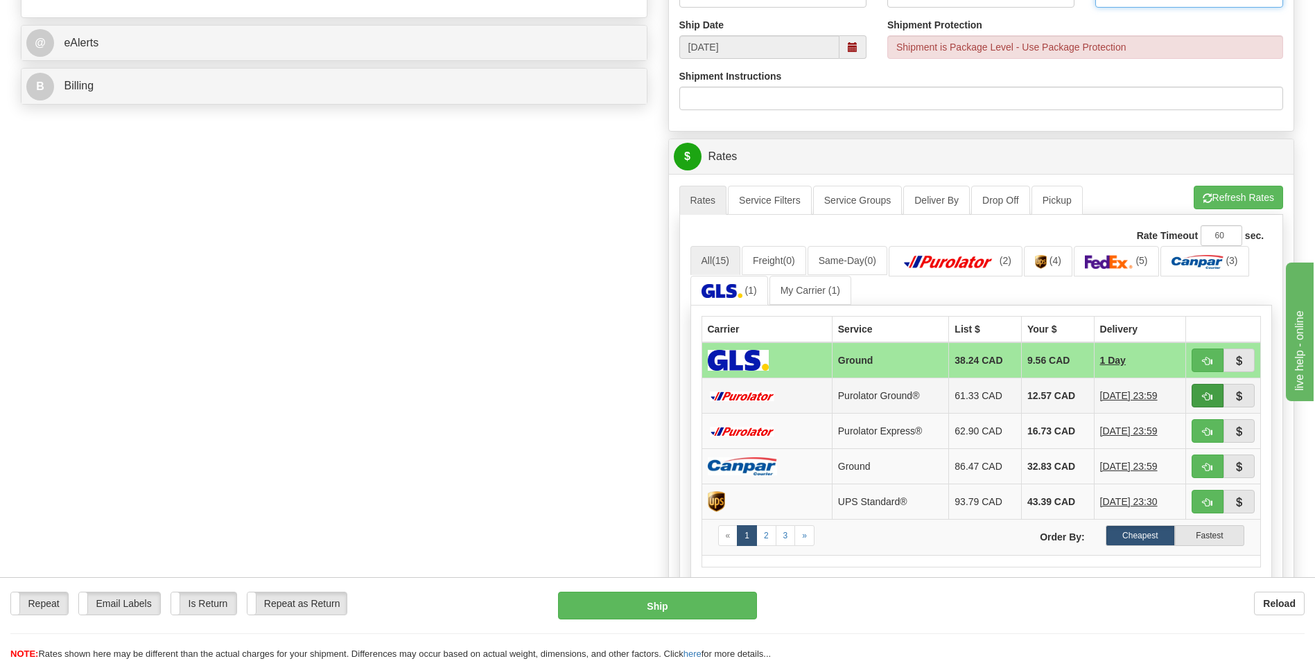
type input "10202178-01"
click at [1207, 392] on span "button" at bounding box center [1208, 396] width 10 height 9
type input "260"
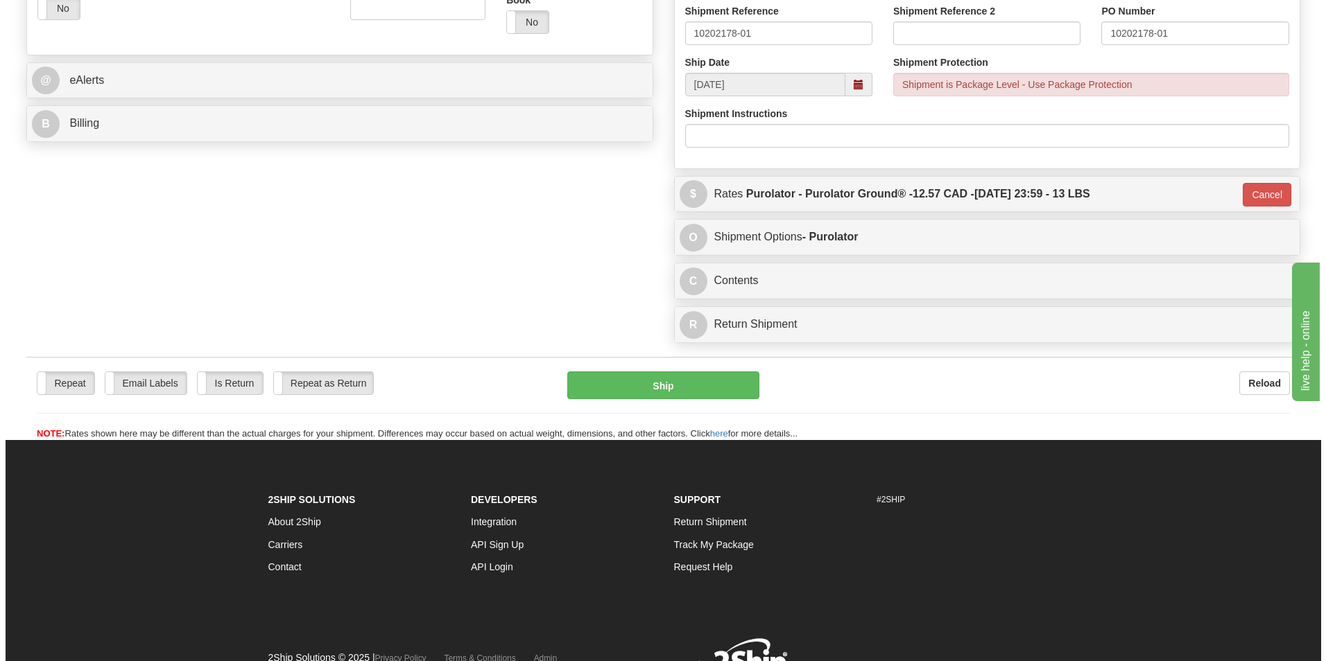
scroll to position [485, 0]
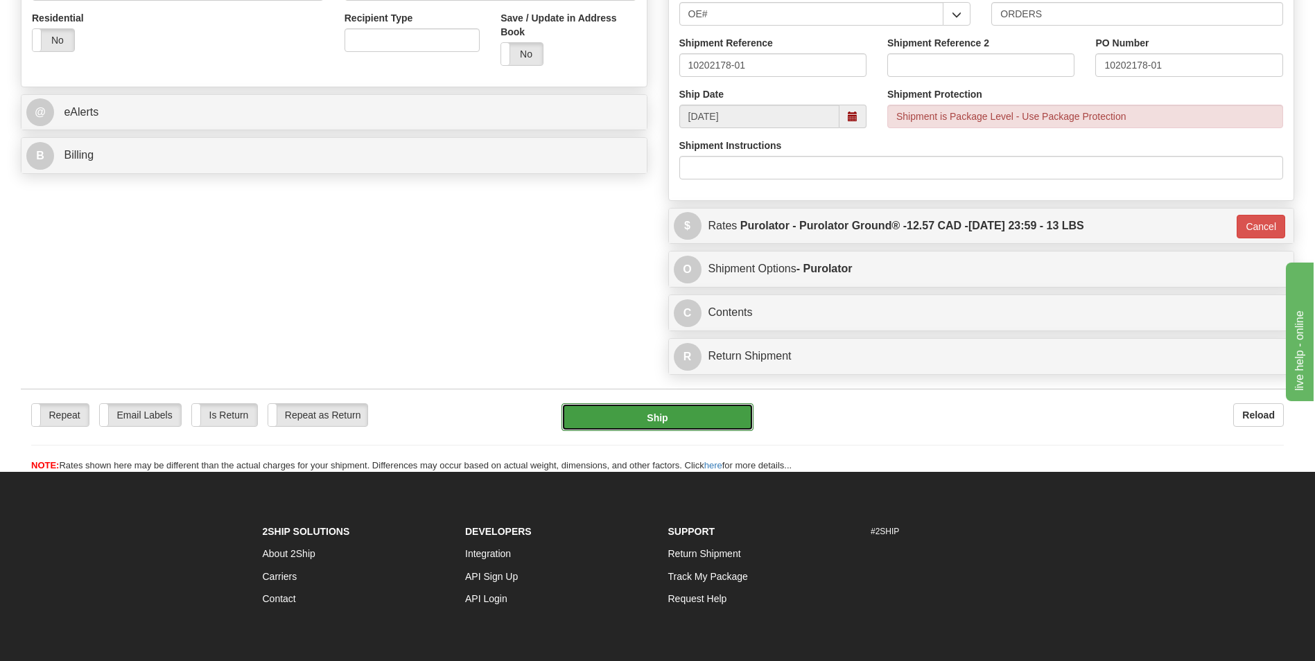
click at [661, 413] on button "Ship" at bounding box center [657, 417] width 191 height 28
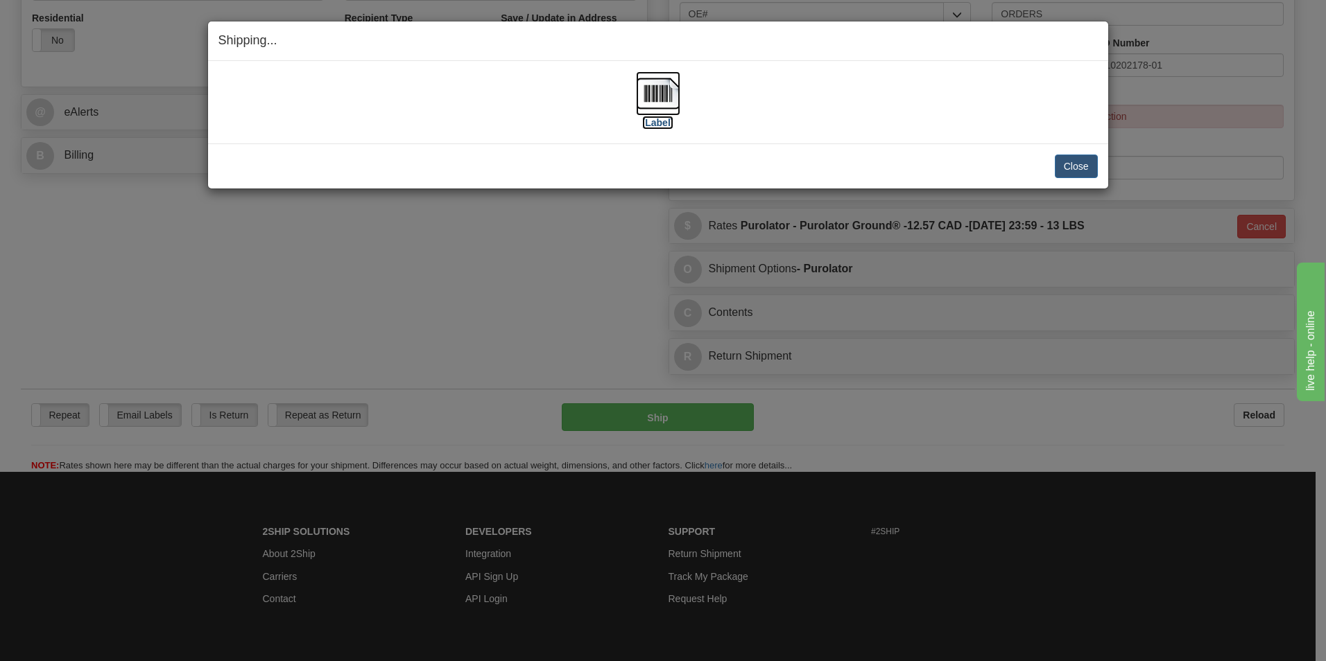
click at [657, 125] on label "[Label]" at bounding box center [658, 123] width 32 height 14
click at [1084, 162] on button "Close" at bounding box center [1075, 167] width 43 height 24
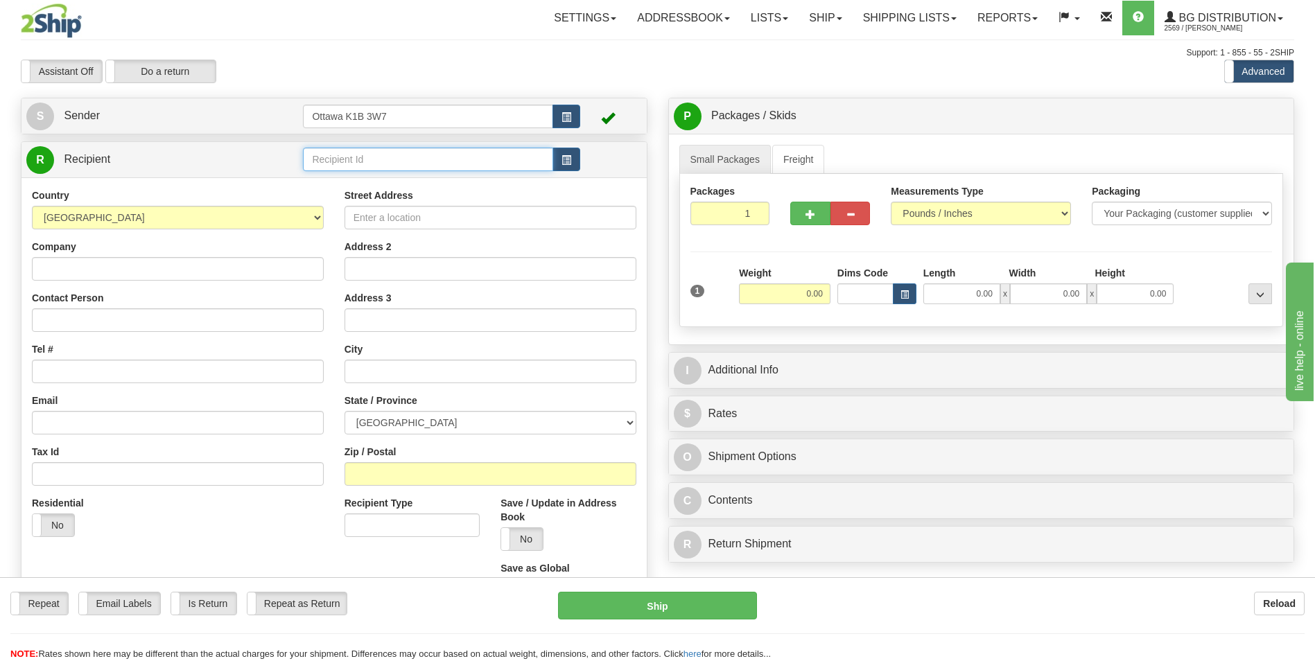
click at [421, 155] on input "text" at bounding box center [428, 160] width 250 height 24
click at [423, 164] on input "text" at bounding box center [428, 160] width 250 height 24
click at [414, 184] on div "910992" at bounding box center [425, 180] width 236 height 15
type input "910992"
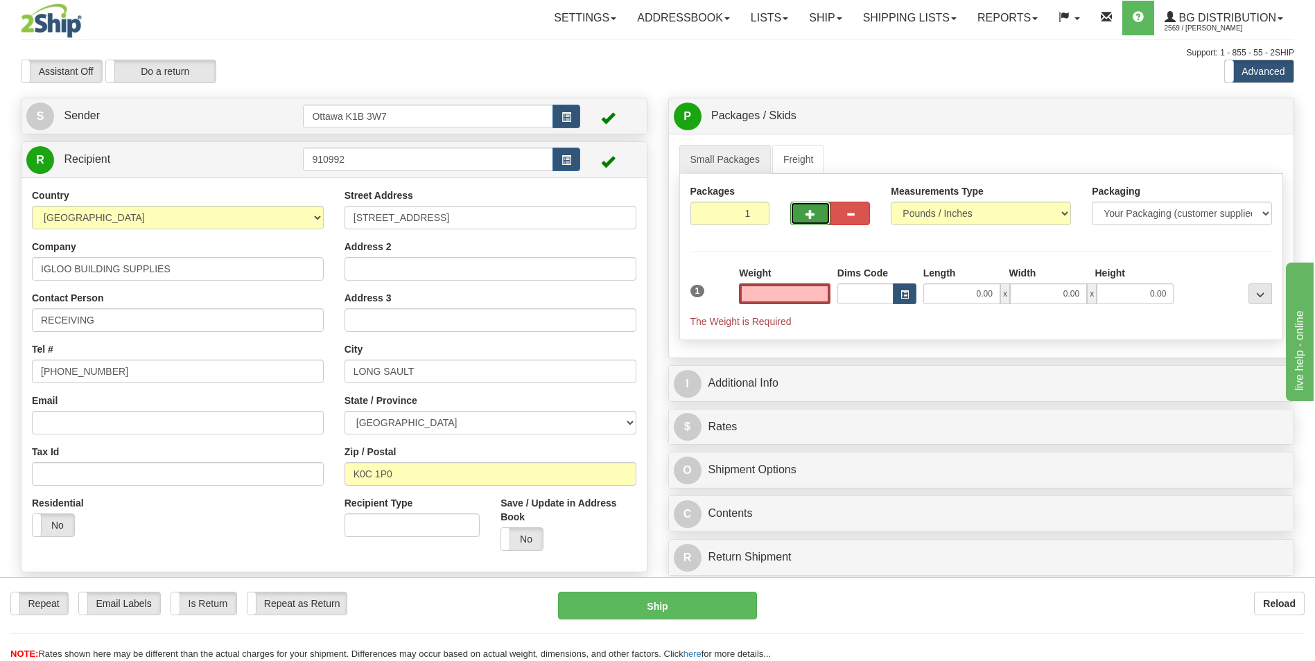
type input "0.00"
click at [799, 205] on button "button" at bounding box center [810, 214] width 40 height 24
type input "2"
click at [1254, 118] on span "Pack / Skid Level" at bounding box center [1249, 117] width 64 height 10
radio input "true"
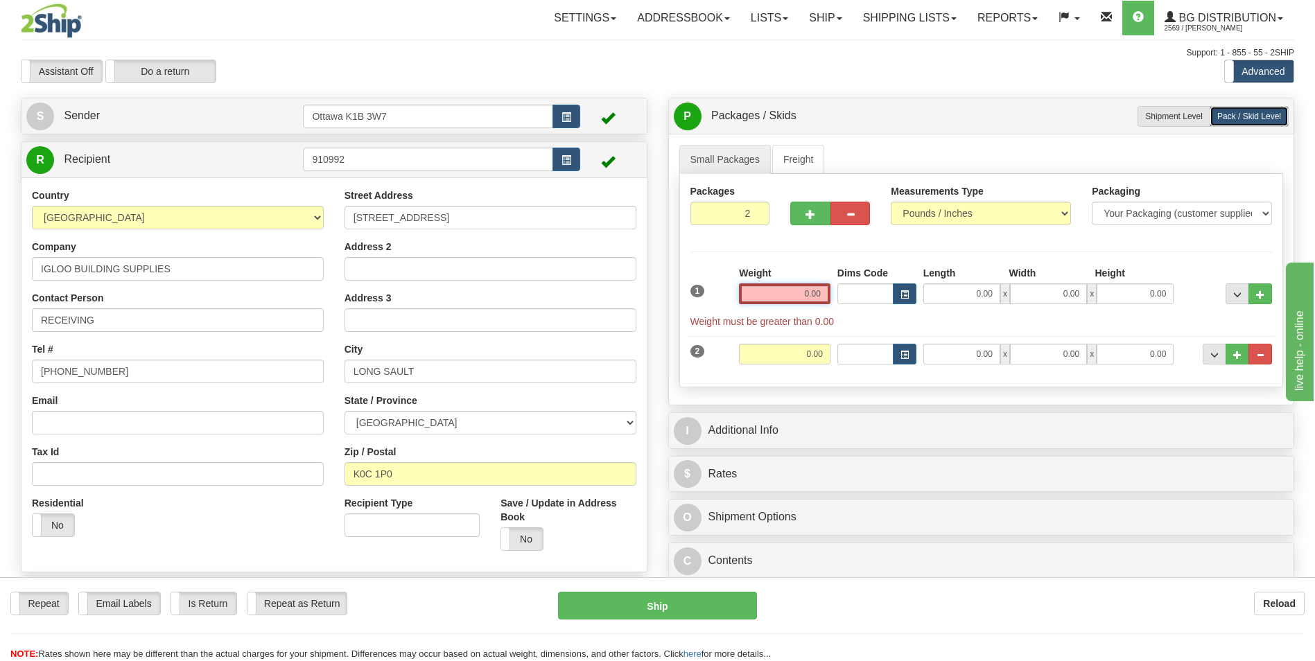
click at [804, 293] on input "0.00" at bounding box center [785, 294] width 92 height 21
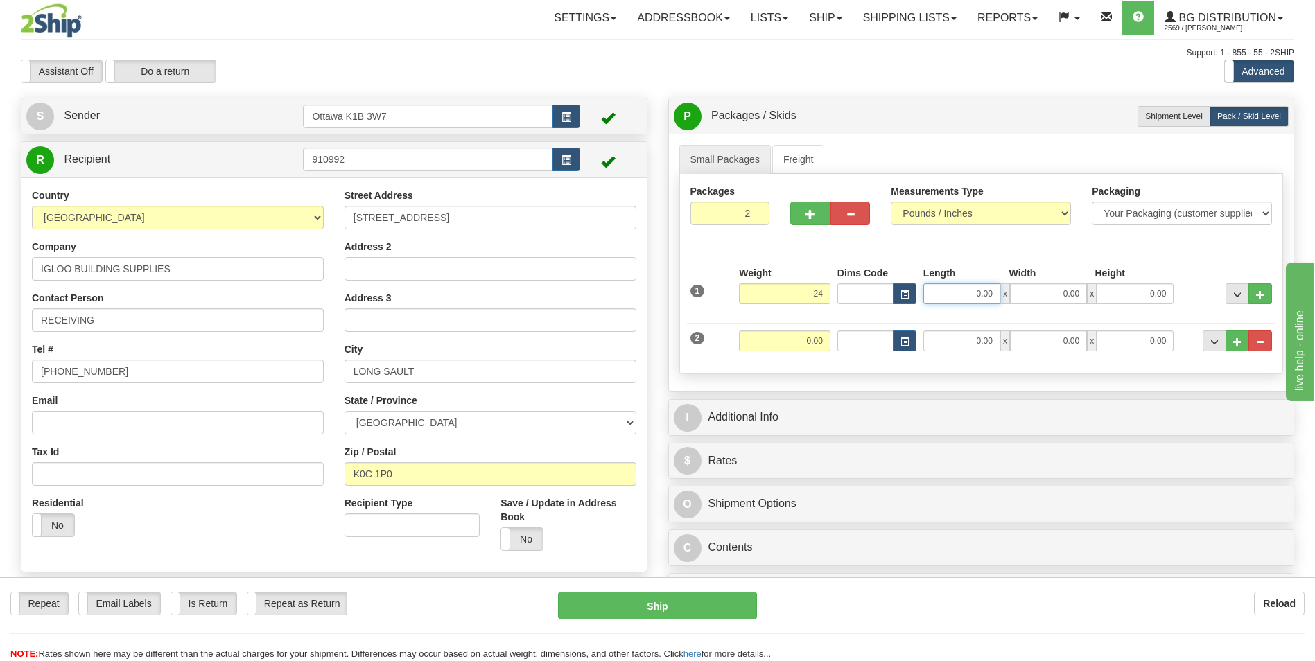
type input "24.00"
click at [984, 292] on input "0.00" at bounding box center [961, 294] width 77 height 21
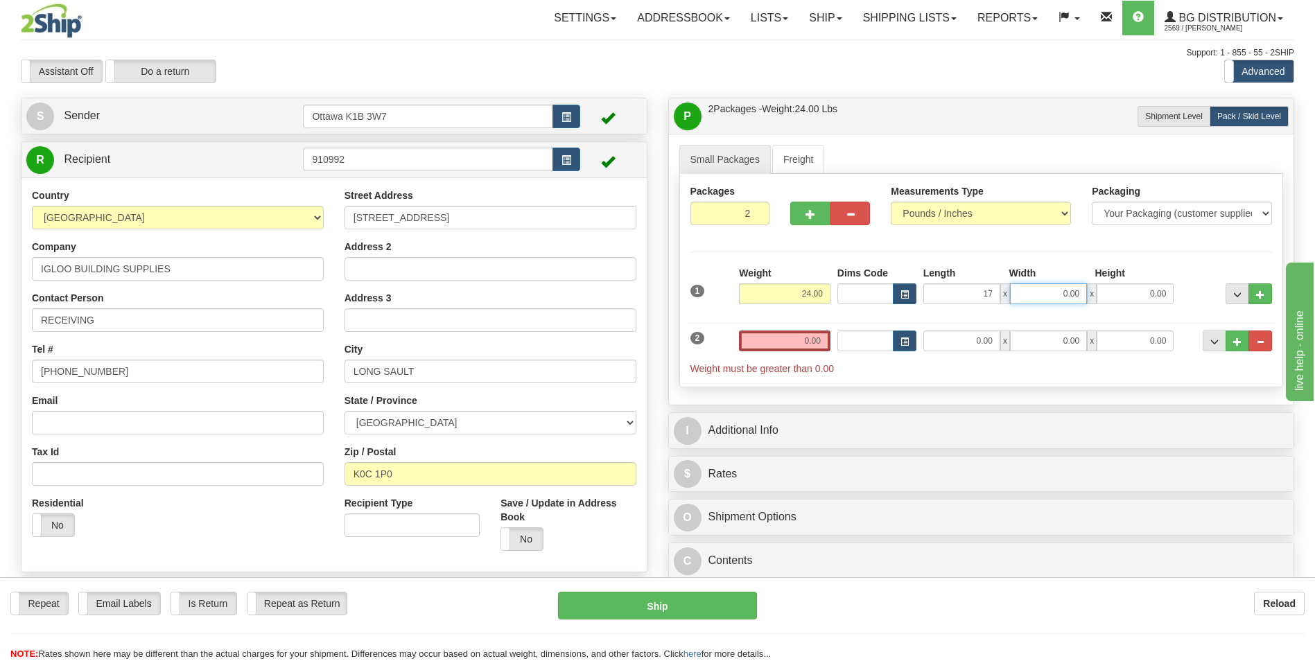
type input "17.00"
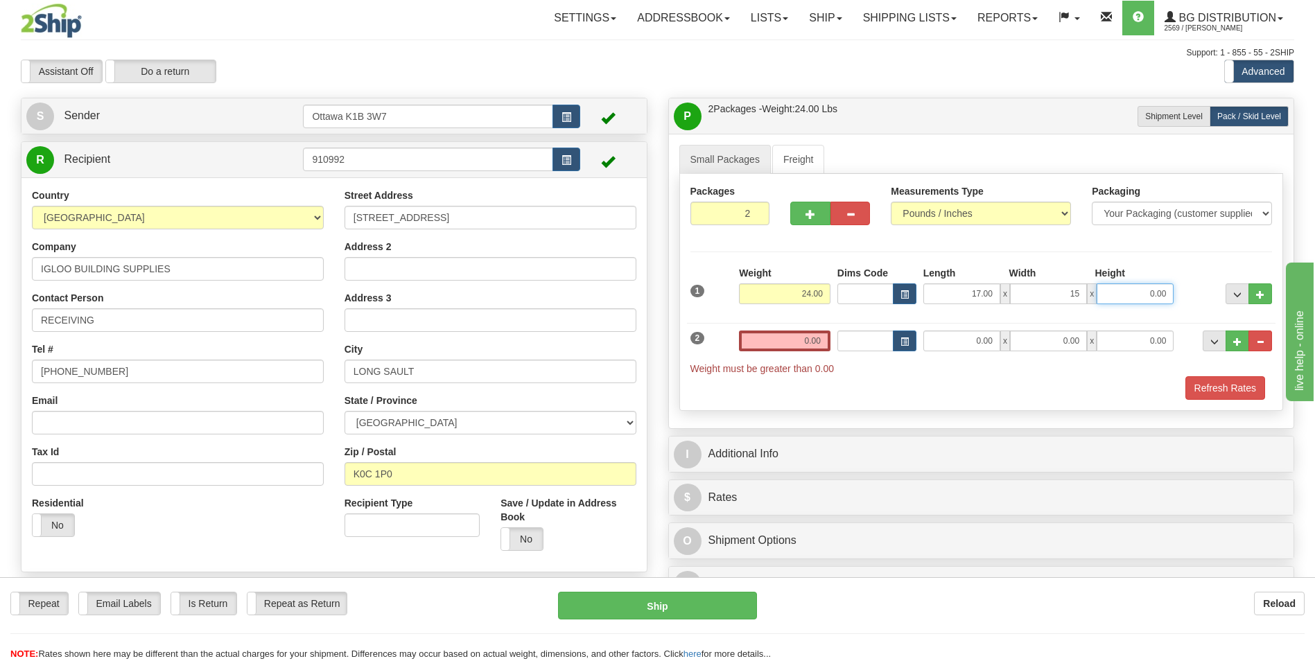
type input "15.00"
type input "11.00"
click at [822, 340] on input "0.00" at bounding box center [785, 341] width 92 height 21
type input "0.00"
click at [993, 342] on input "0.00" at bounding box center [961, 341] width 77 height 21
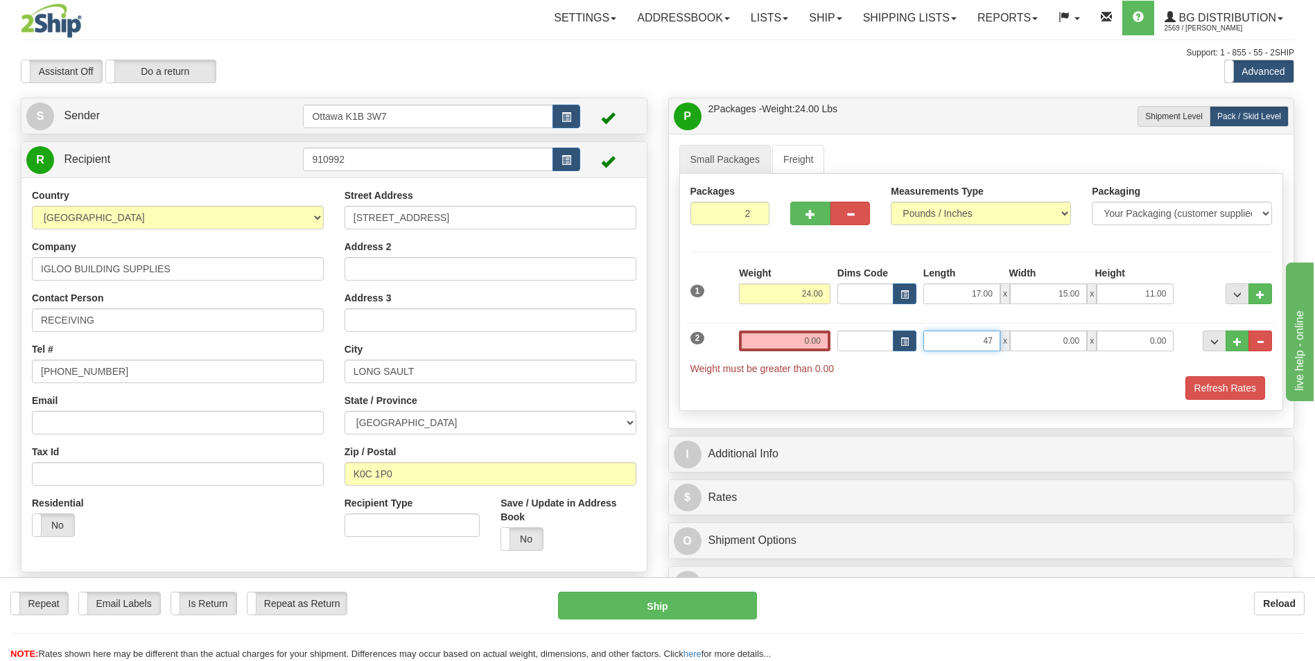
type input "47.00"
type input "14.00"
type input "7.00"
click at [807, 345] on input "0.00" at bounding box center [785, 341] width 92 height 21
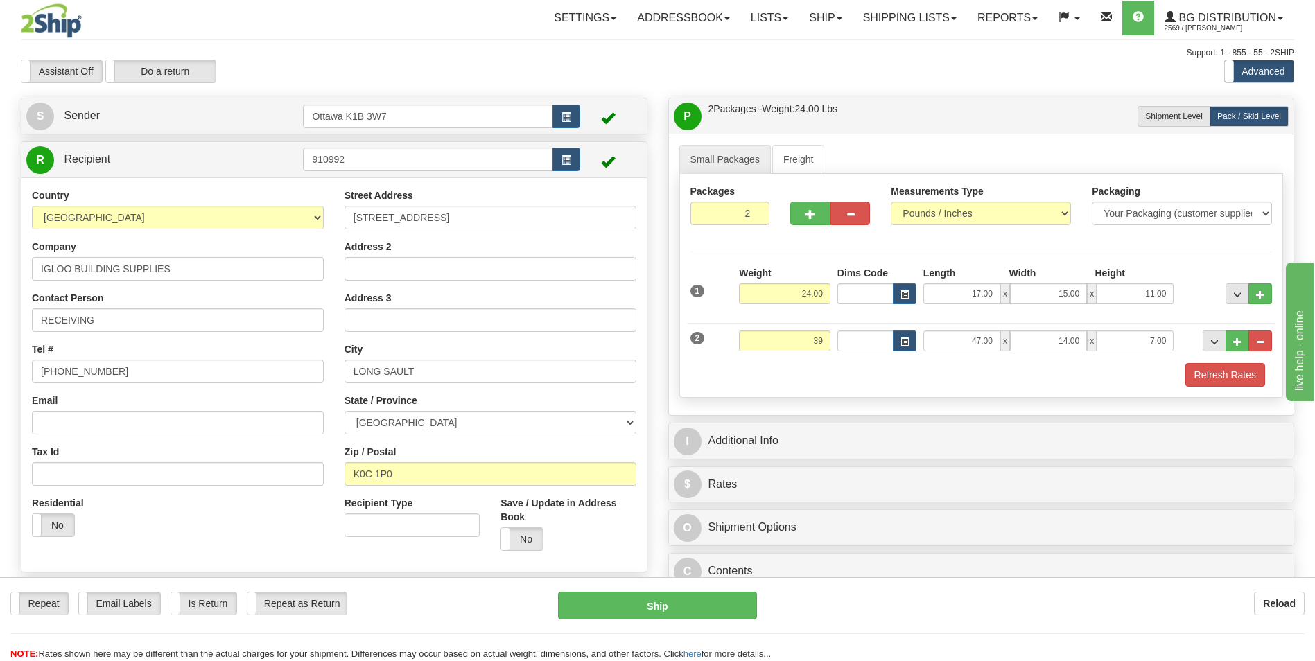
type input "39.00"
click at [713, 375] on div "Refresh Rates" at bounding box center [981, 375] width 589 height 24
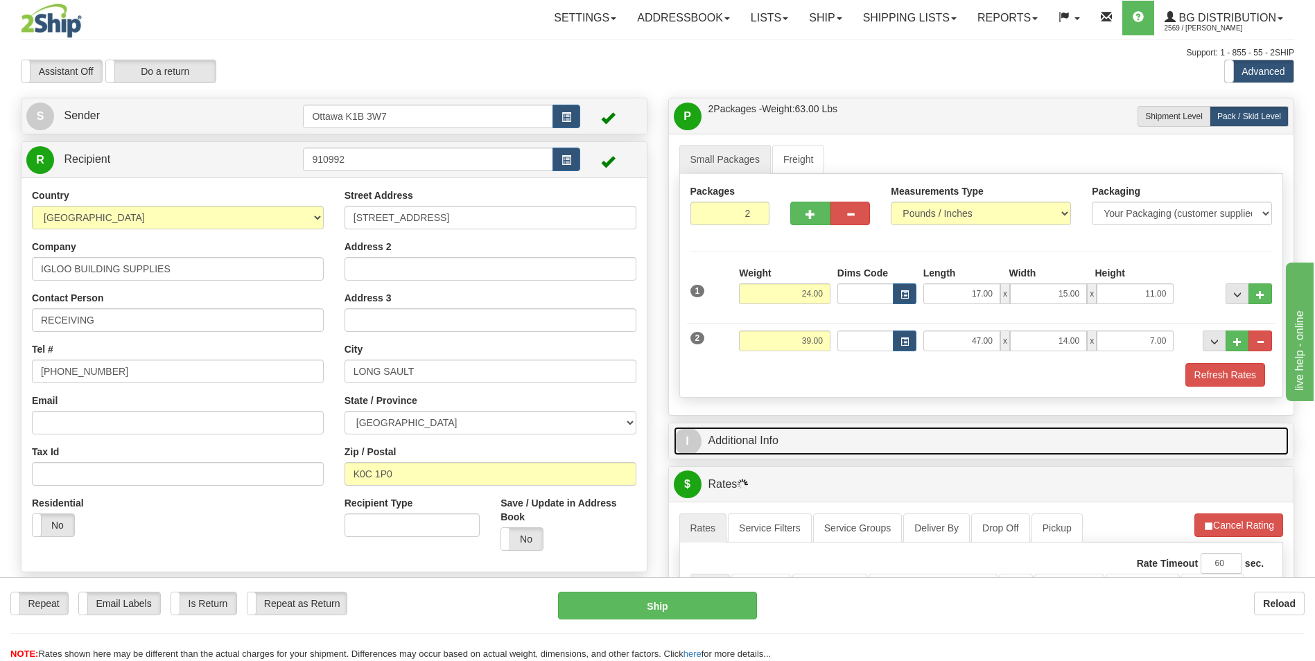
click at [859, 444] on link "I Additional Info" at bounding box center [982, 441] width 616 height 28
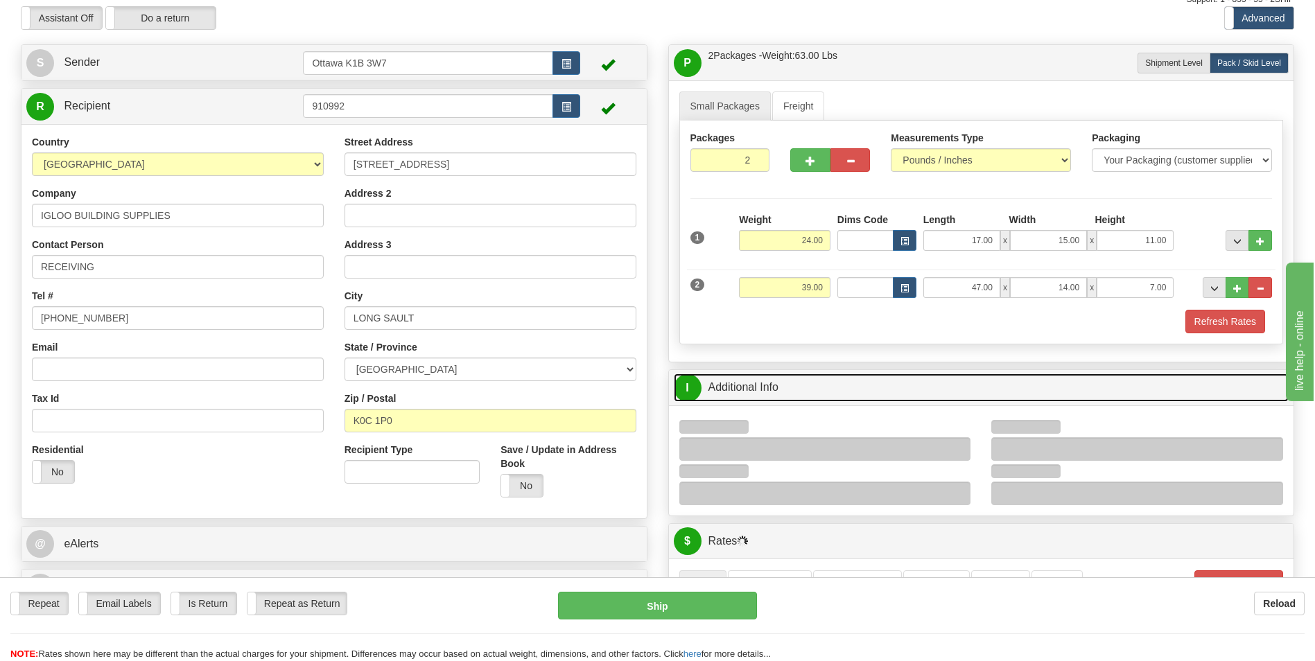
scroll to position [69, 0]
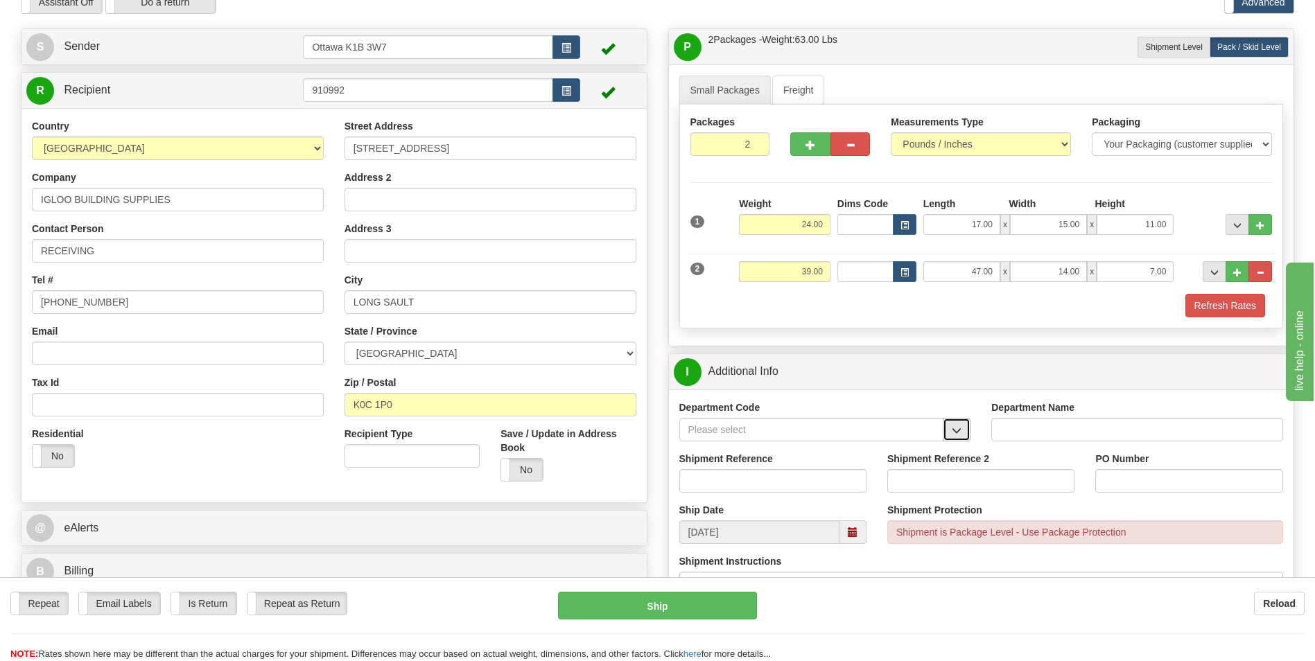
click at [955, 431] on span "button" at bounding box center [957, 430] width 10 height 9
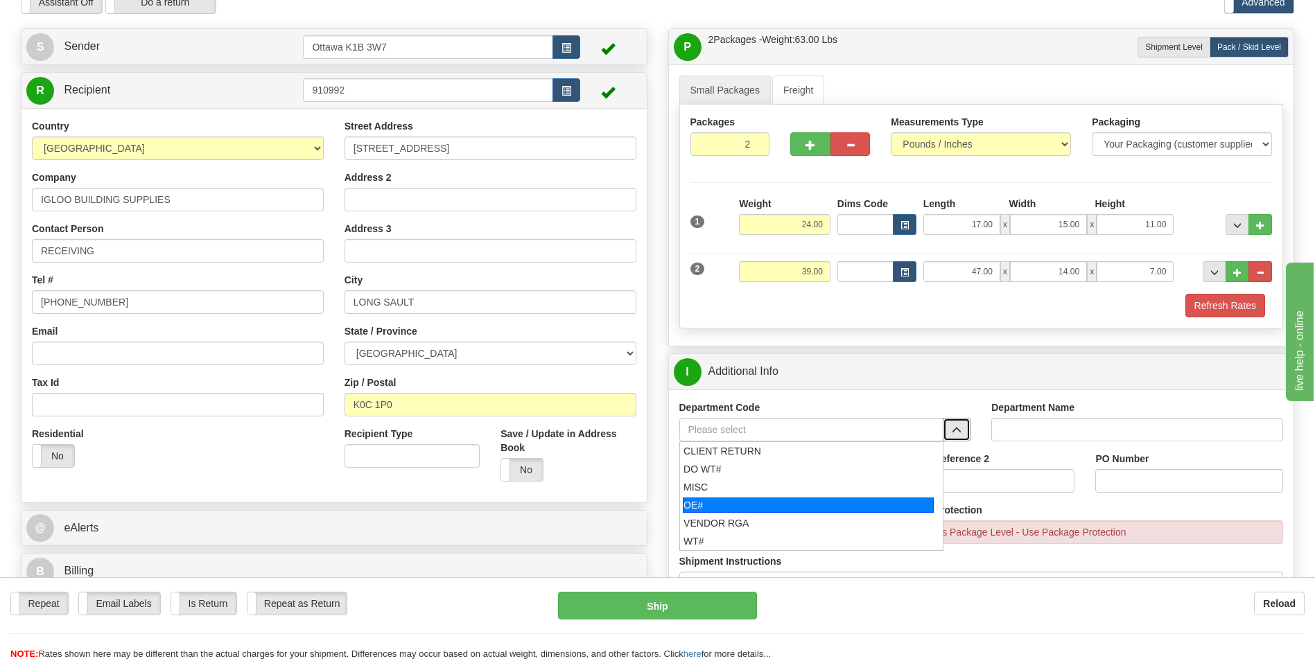
click at [857, 510] on div "OE#" at bounding box center [808, 505] width 251 height 15
type input "OE#"
type input "ORDERS"
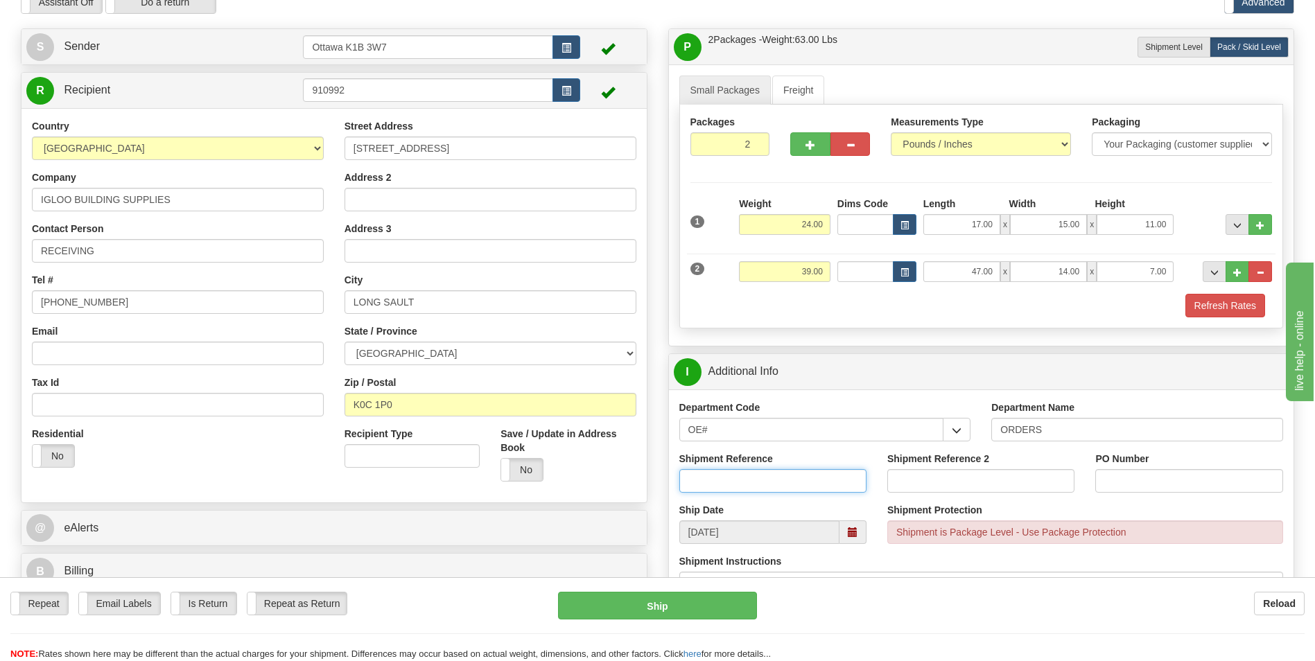
click at [762, 478] on input "Shipment Reference" at bounding box center [772, 481] width 187 height 24
type input "10201481-02"
click at [1129, 478] on input "PO Number" at bounding box center [1188, 481] width 187 height 24
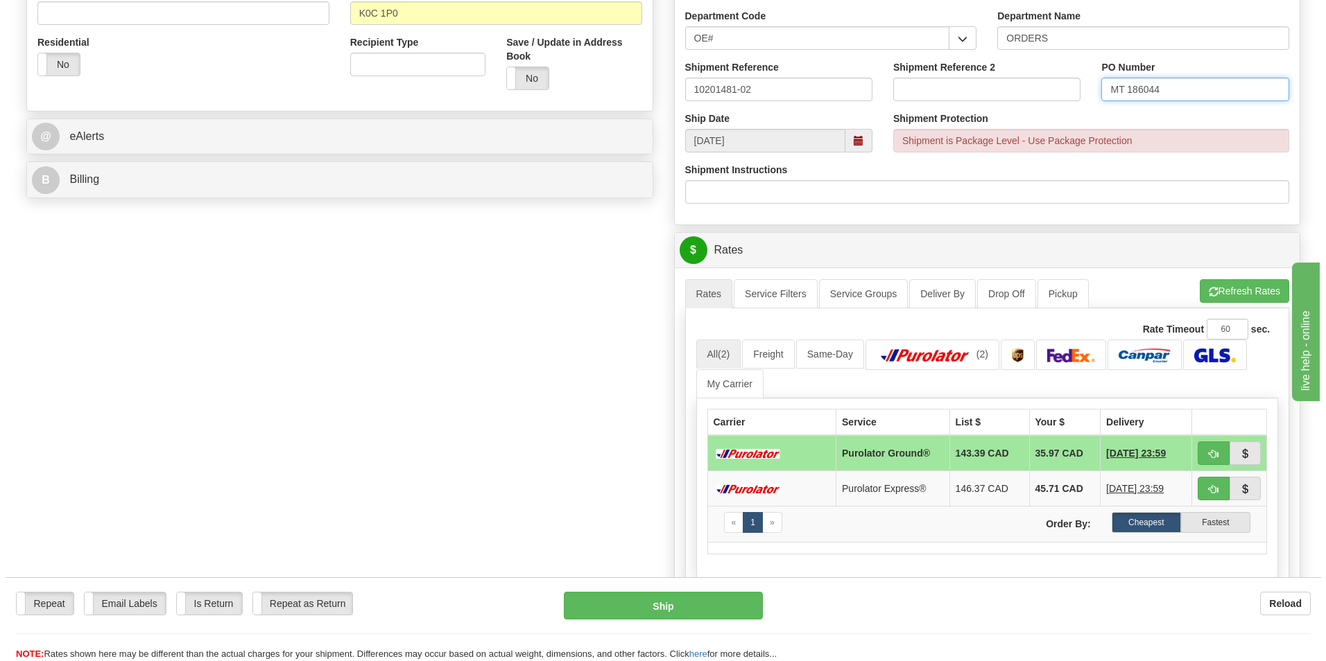
scroll to position [485, 0]
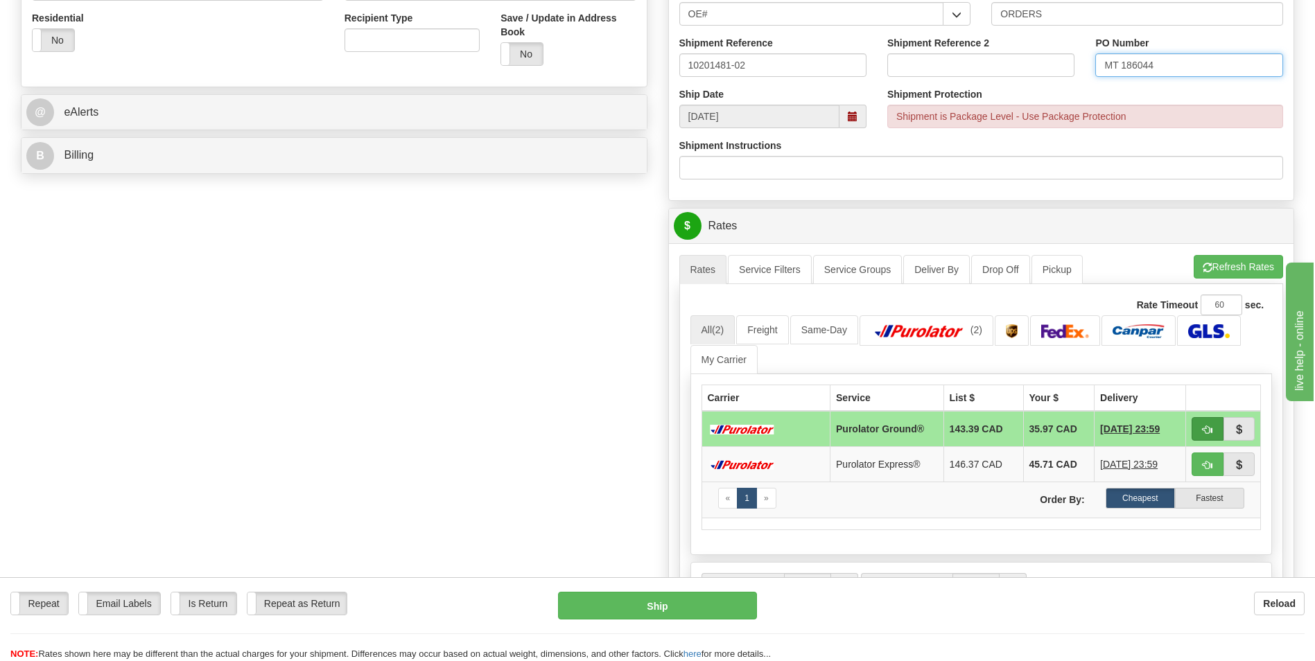
type input "MT 186044"
click at [1206, 426] on span "button" at bounding box center [1208, 430] width 10 height 9
type input "260"
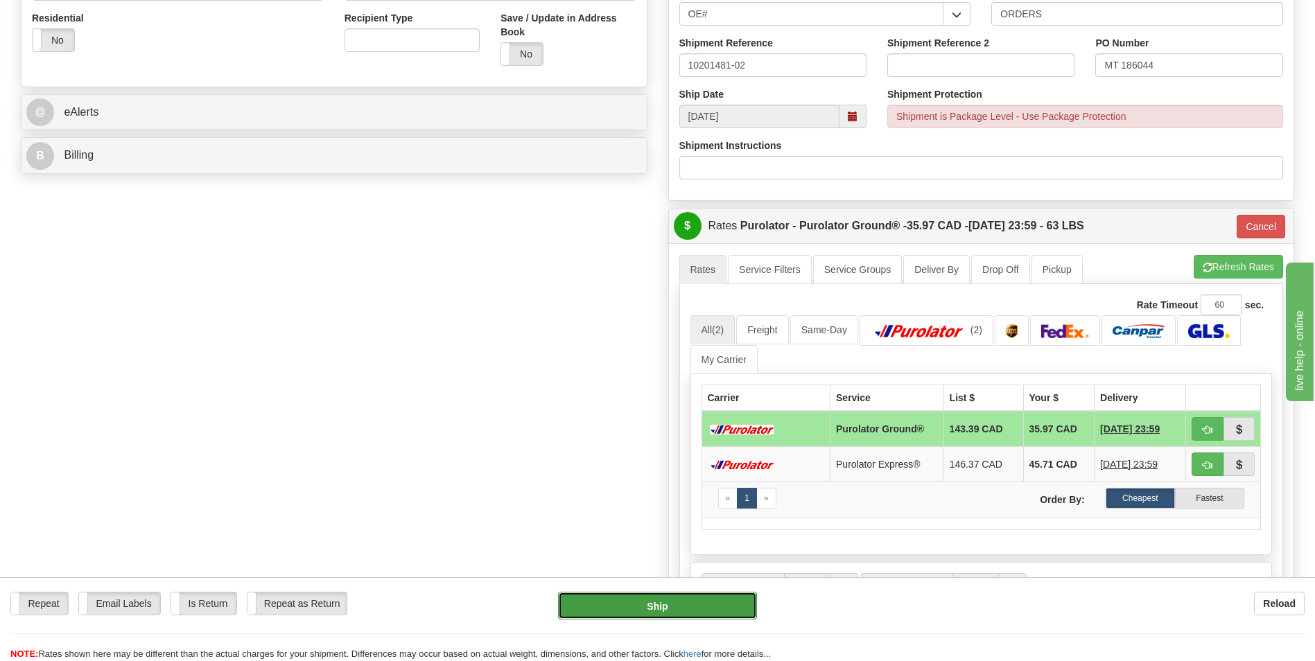
click at [664, 599] on button "Ship" at bounding box center [657, 606] width 198 height 28
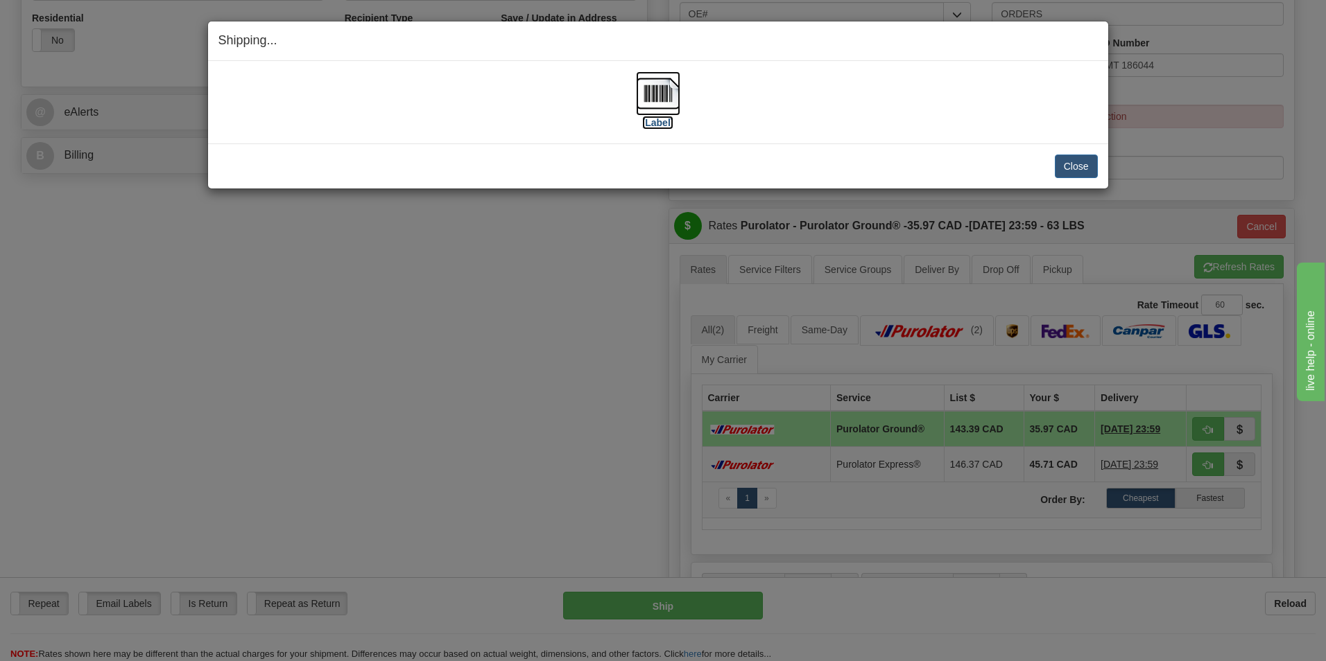
click at [662, 120] on label "[Label]" at bounding box center [658, 123] width 32 height 14
click at [1078, 162] on button "Close" at bounding box center [1075, 167] width 43 height 24
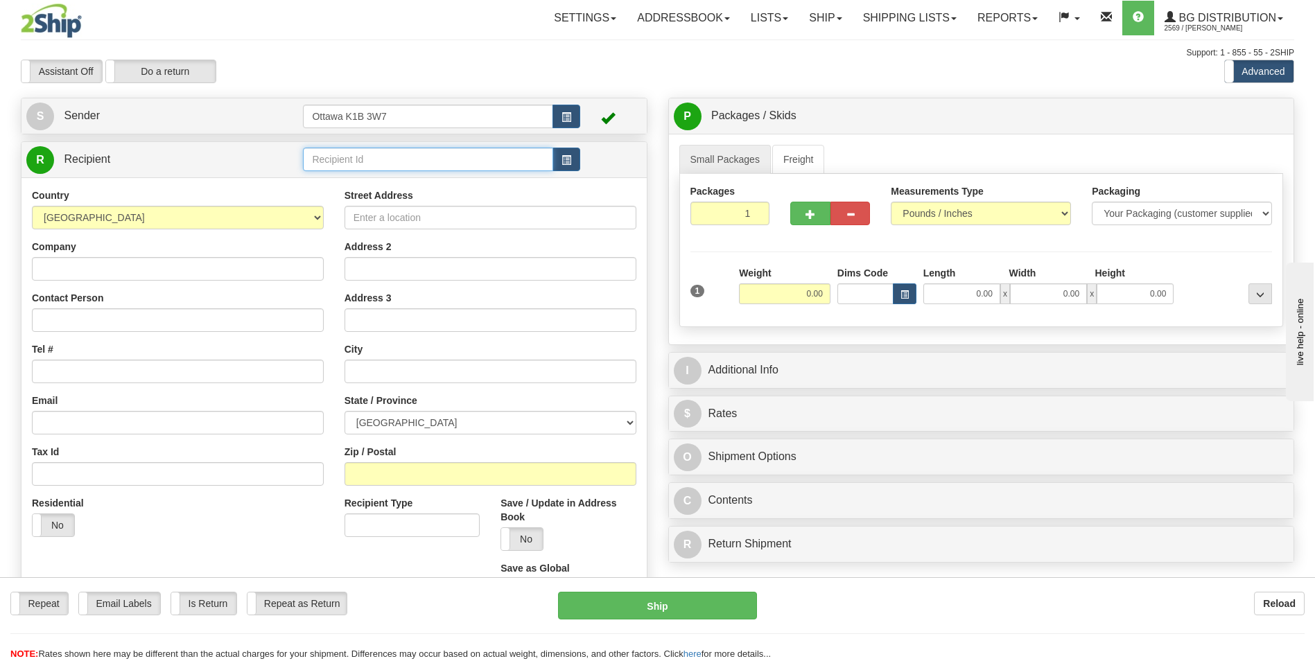
click at [389, 157] on input "text" at bounding box center [428, 160] width 250 height 24
click at [366, 183] on div "910969" at bounding box center [425, 180] width 236 height 15
type input "910969"
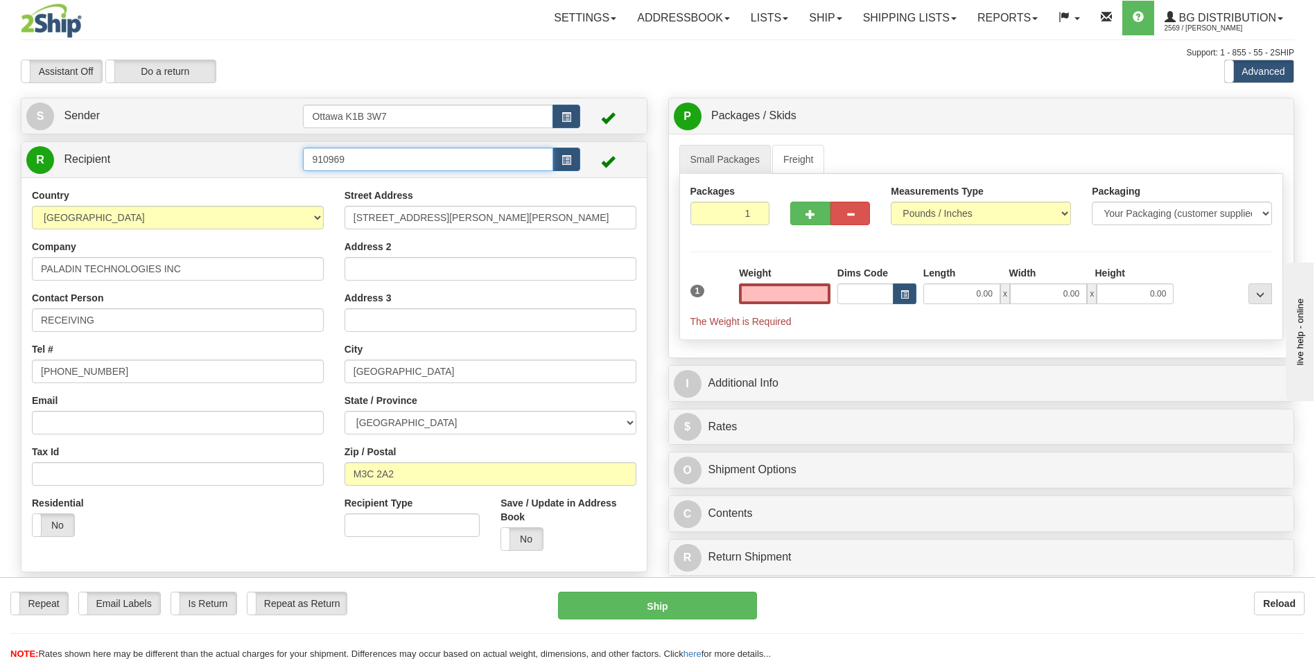
type input "0.00"
click at [377, 168] on input "910969" at bounding box center [428, 160] width 250 height 24
type input "910969"
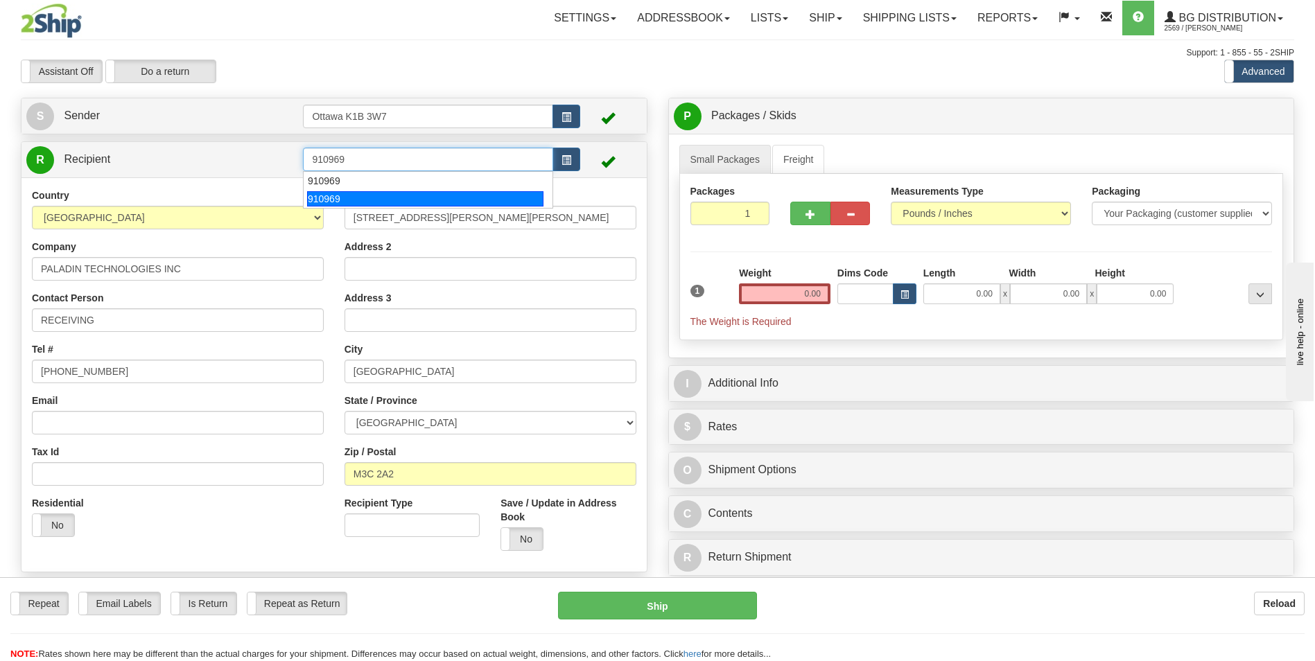
click at [346, 199] on div "910969" at bounding box center [425, 198] width 236 height 15
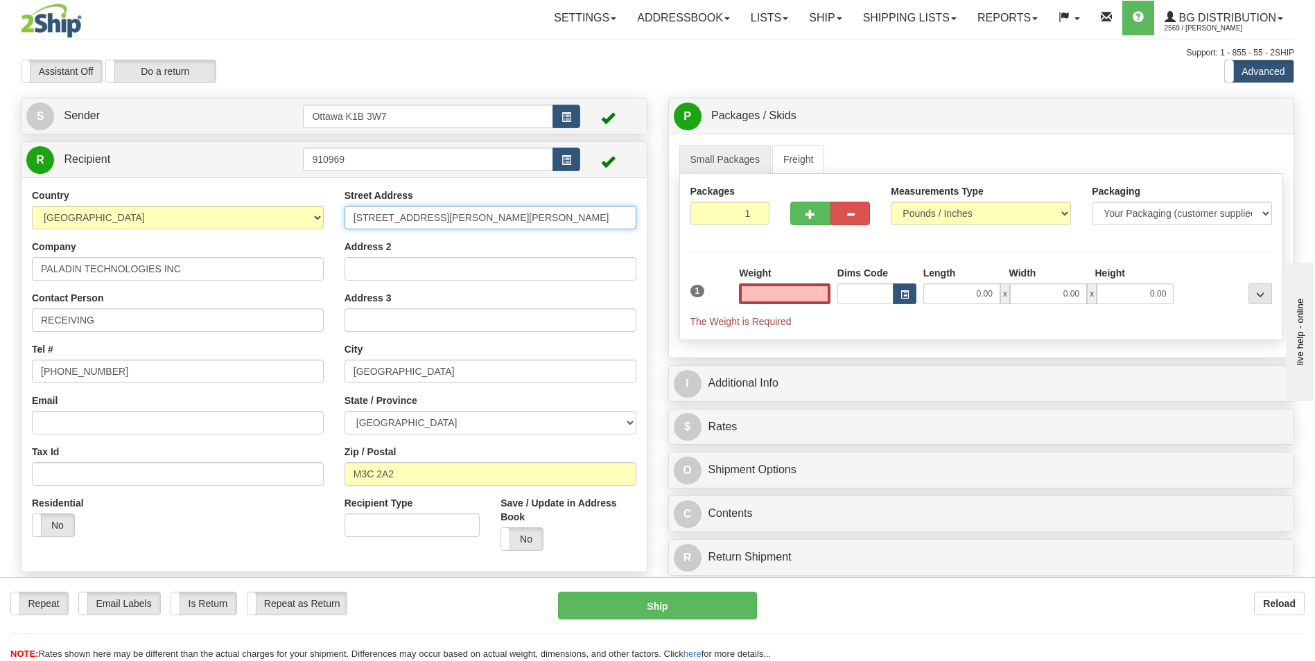
type input "0.00"
click at [501, 216] on input "71 BARBER GREENE RD" at bounding box center [491, 218] width 292 height 24
type input "168 MEMRAMCOOK EAST RD"
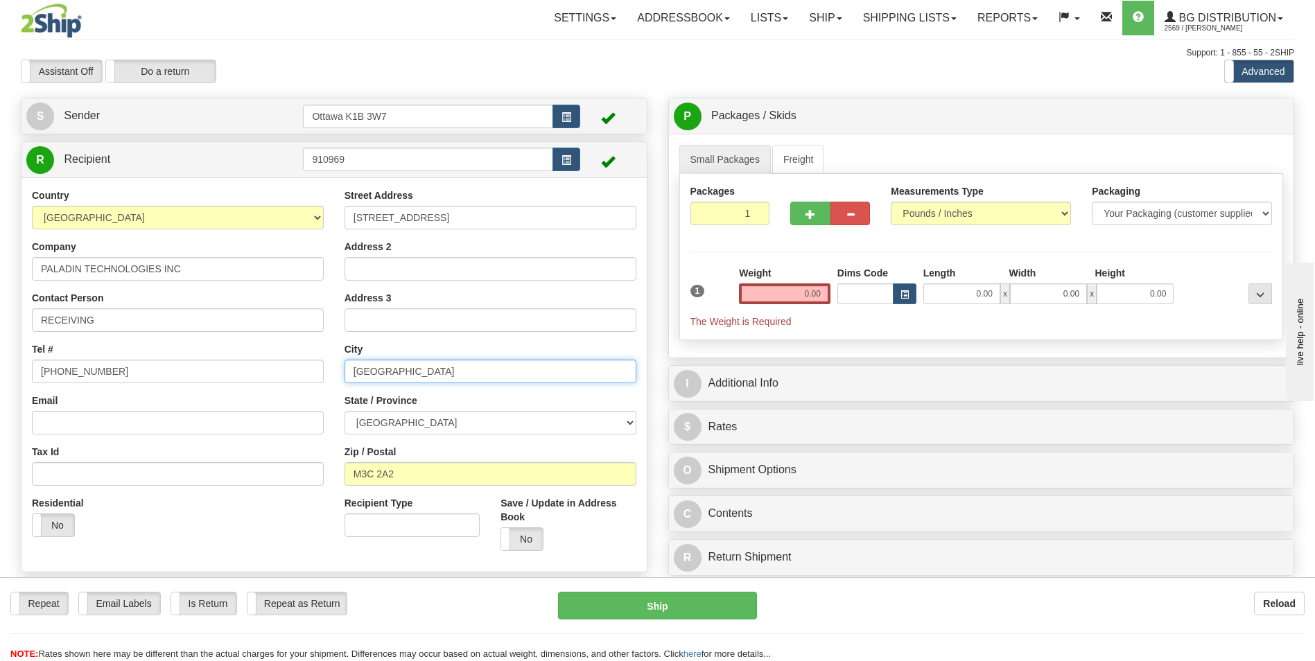
click at [414, 364] on input "TORONTO" at bounding box center [491, 372] width 292 height 24
type input "MEMRAMCOOK"
click at [412, 430] on select "ALBERTA BRITISH COLUMBIA MANITOBA NEW BRUNSWICK NEWFOUNDLAND NOVA SCOTIA NUNAVU…" at bounding box center [491, 423] width 292 height 24
select select "NB"
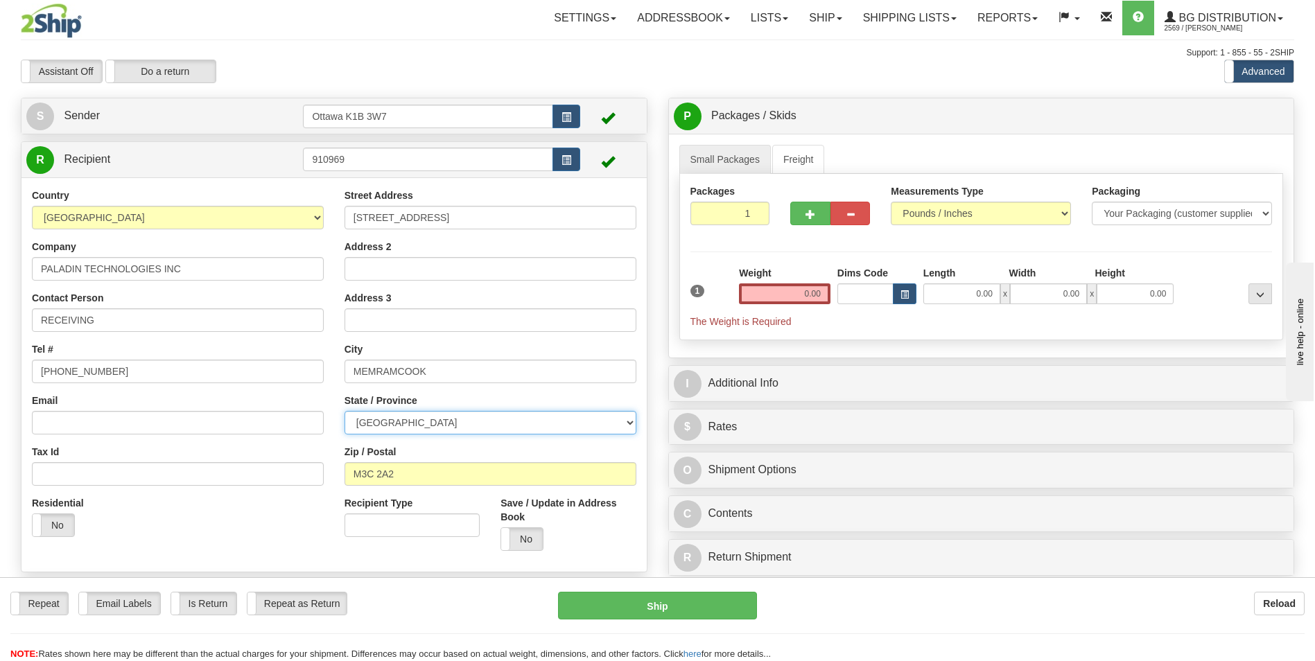
click at [345, 411] on select "ALBERTA BRITISH COLUMBIA MANITOBA NEW BRUNSWICK NEWFOUNDLAND NOVA SCOTIA NUNAVU…" at bounding box center [491, 423] width 292 height 24
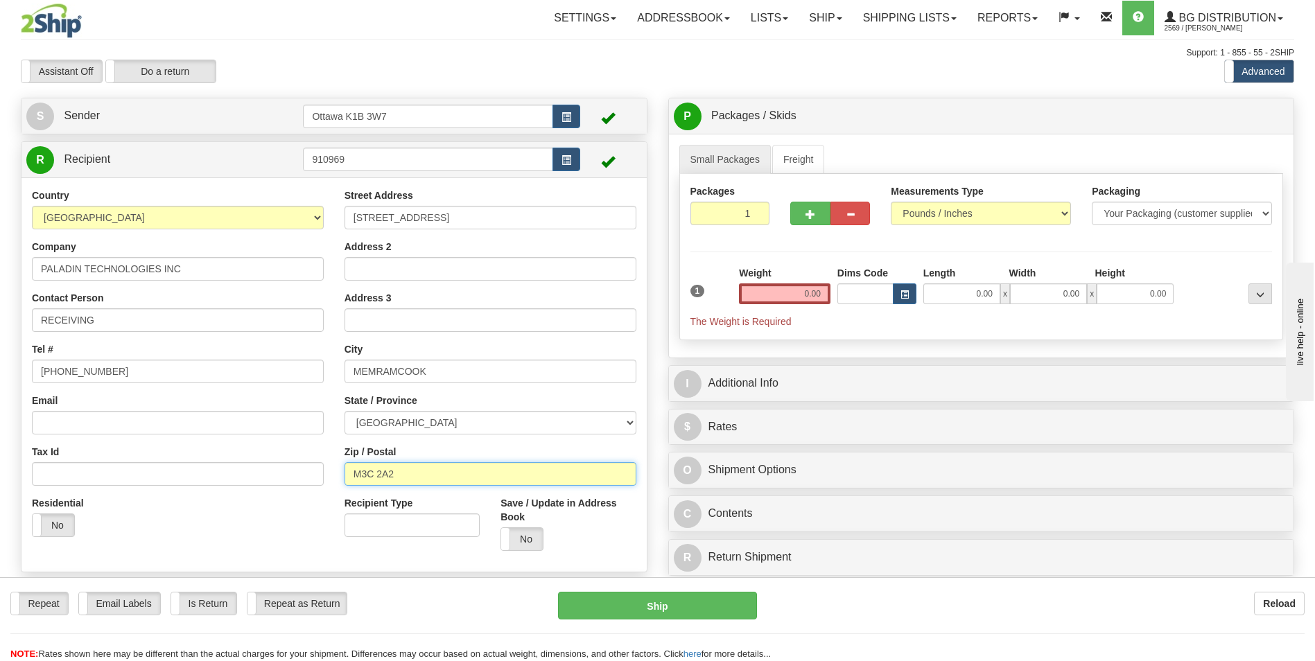
click at [410, 467] on input "M3C 2A2" at bounding box center [491, 474] width 292 height 24
type input "6"
type input "E4K 1P1"
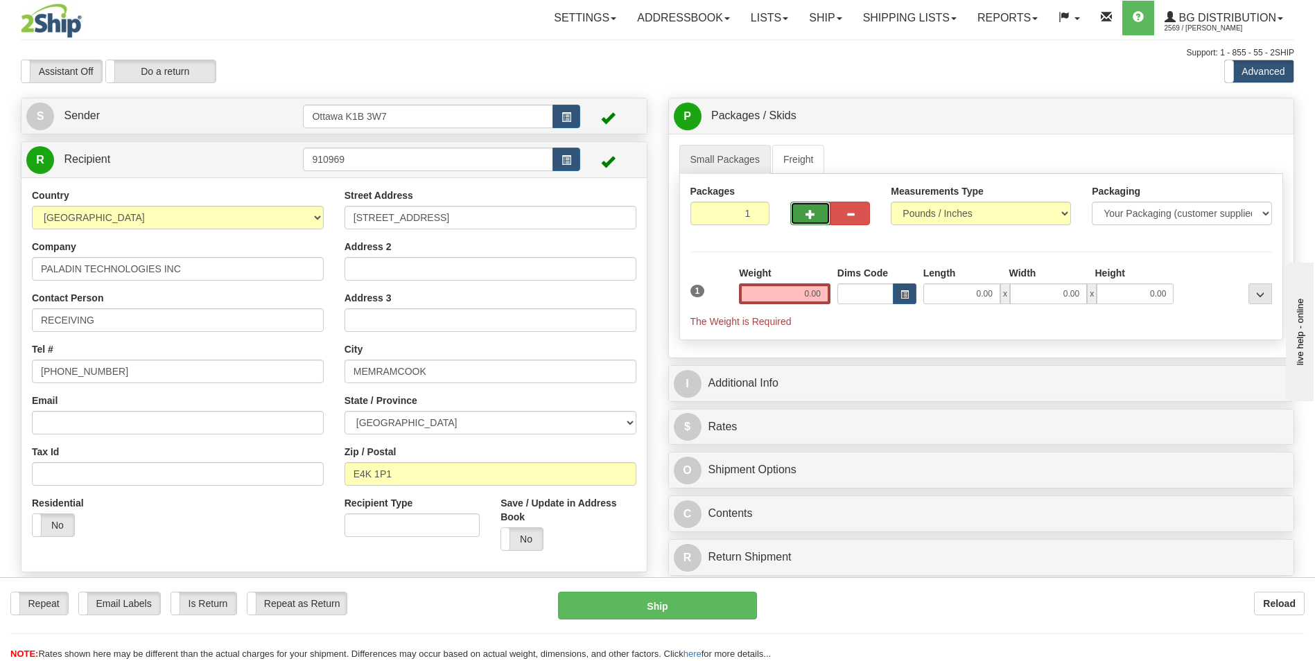
click at [805, 214] on button "button" at bounding box center [810, 214] width 40 height 24
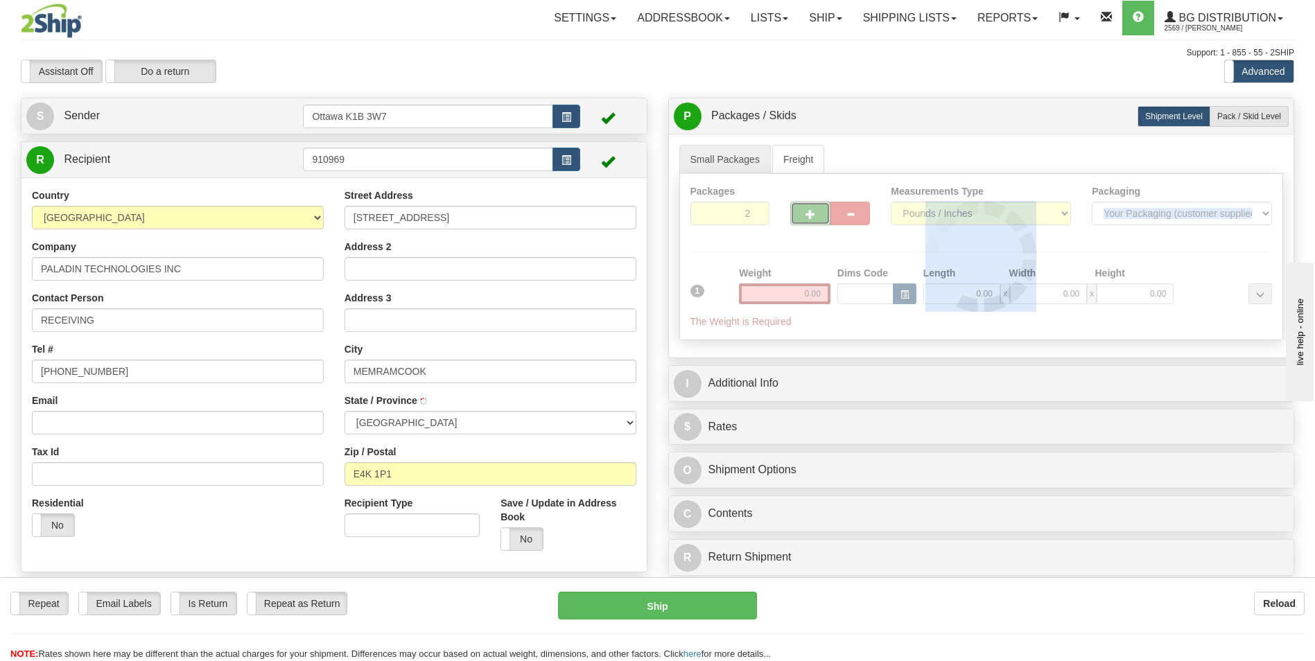
click at [805, 214] on div at bounding box center [981, 257] width 603 height 166
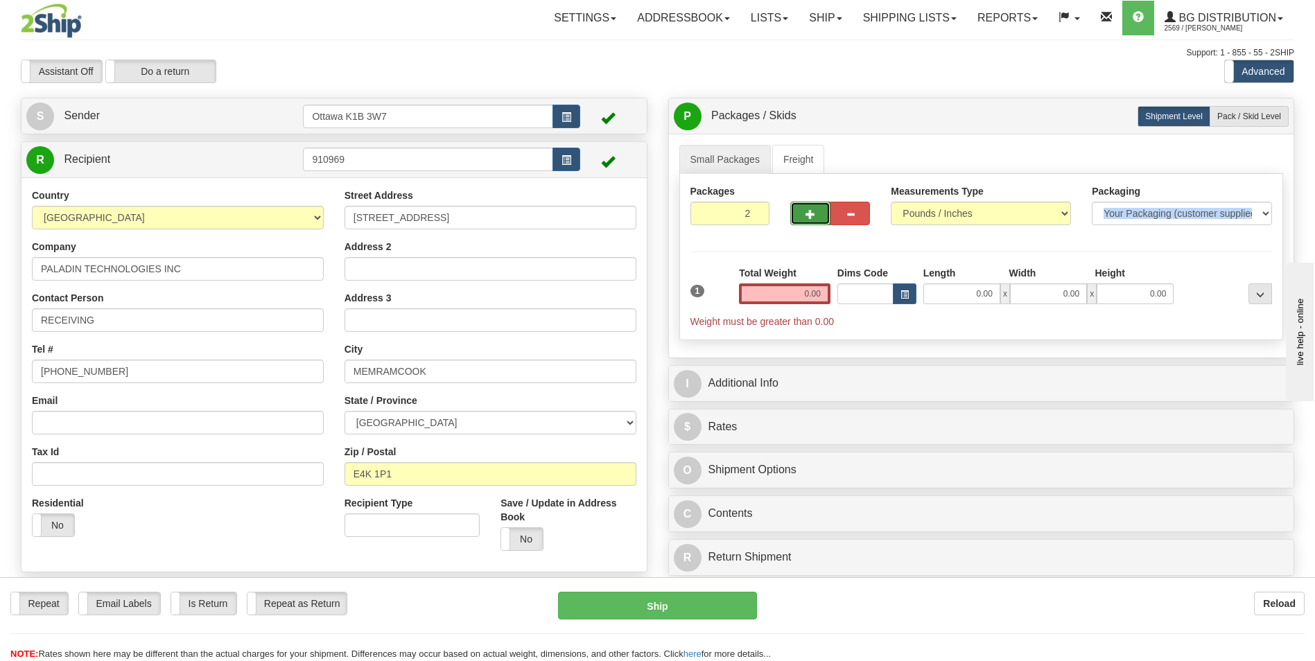
click at [810, 218] on span "button" at bounding box center [811, 214] width 10 height 9
click at [808, 211] on span "button" at bounding box center [811, 214] width 10 height 9
type input "4"
click at [1252, 115] on span "Pack / Skid Level" at bounding box center [1249, 117] width 64 height 10
radio input "true"
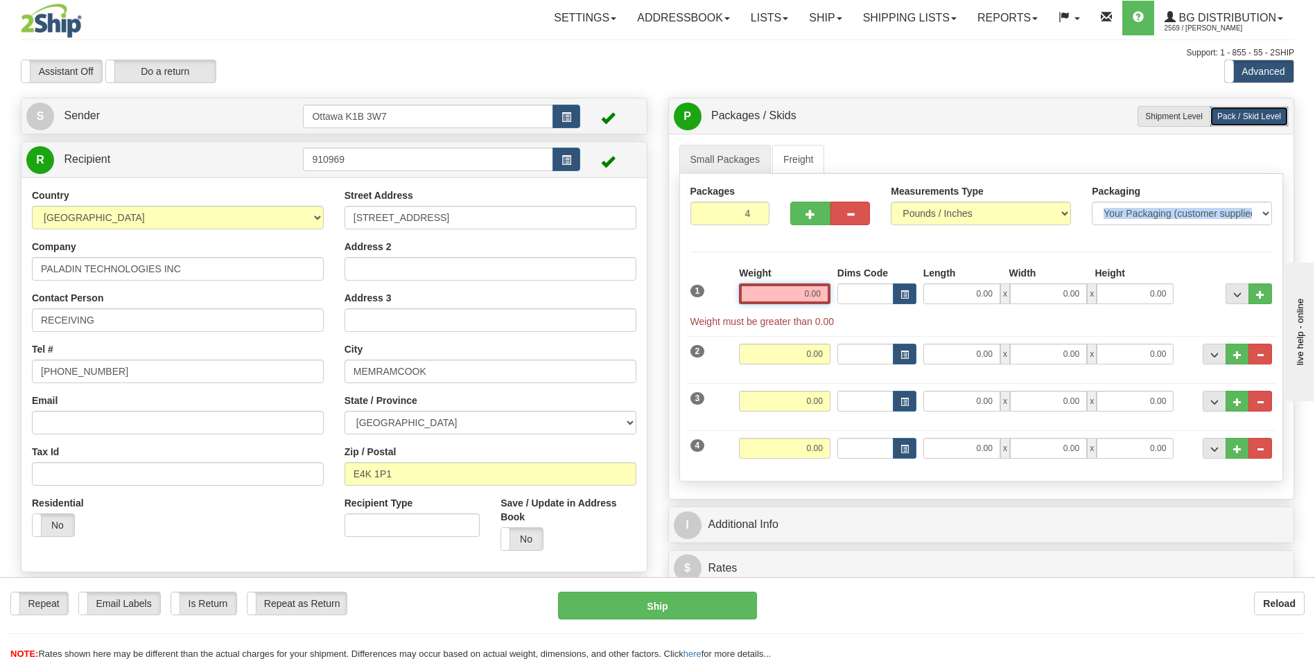
click at [807, 293] on input "0.00" at bounding box center [785, 294] width 92 height 21
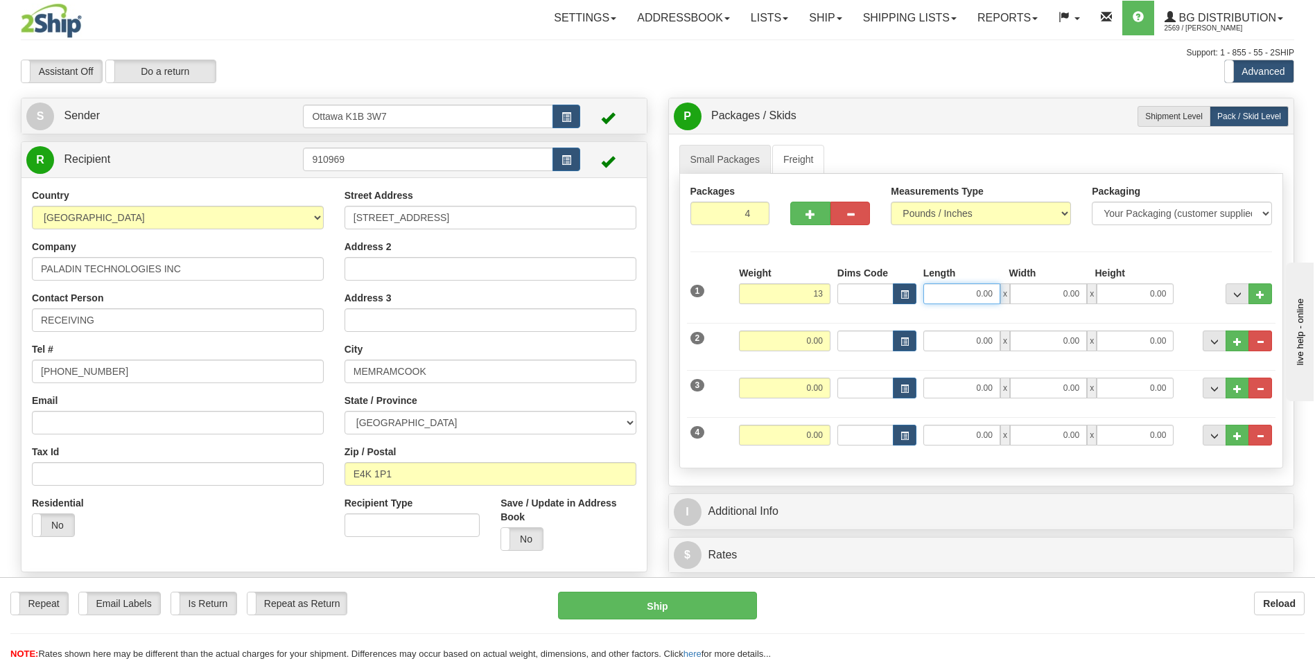
click at [987, 300] on input "0.00" at bounding box center [961, 294] width 77 height 21
type input "13.00"
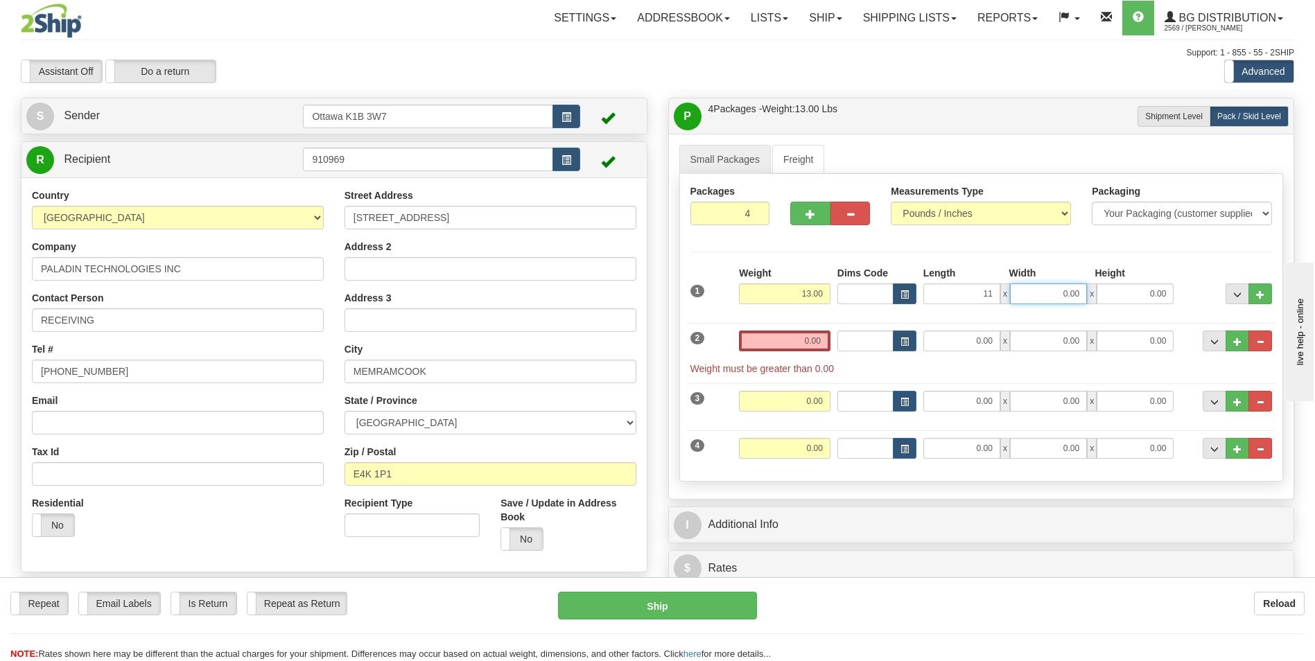
type input "11.00"
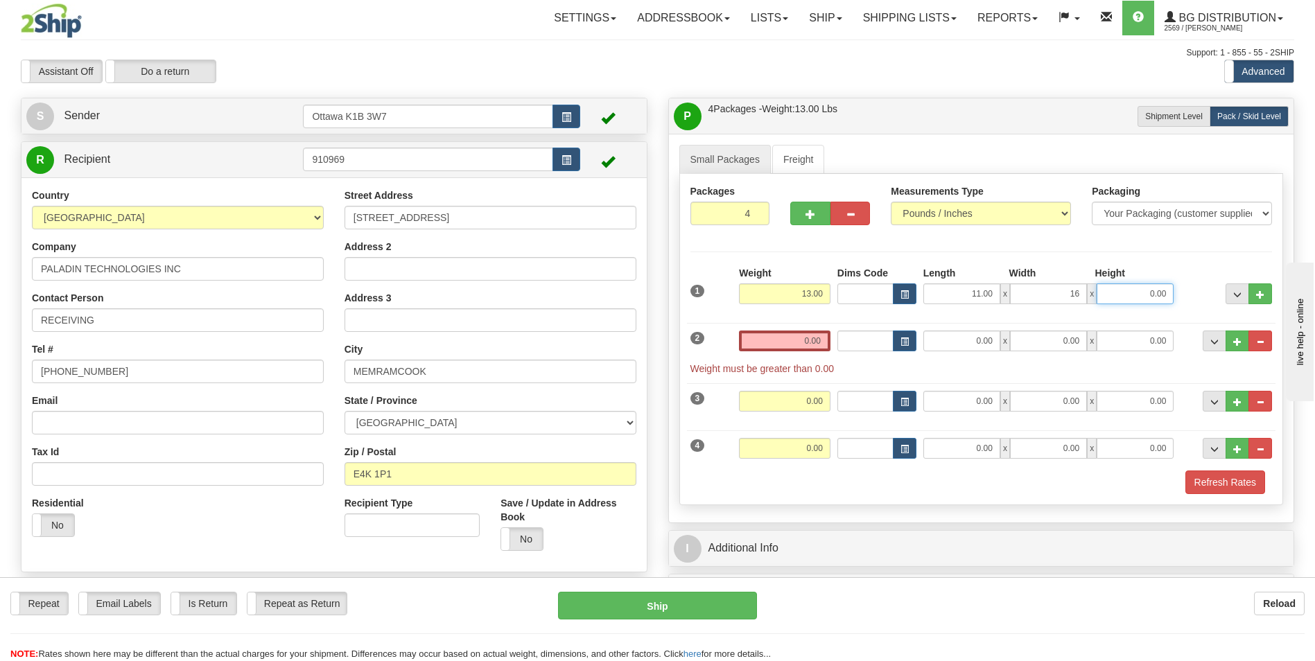
type input "16.00"
type input "8.00"
click at [819, 344] on input "0.00" at bounding box center [785, 341] width 92 height 21
type input "0.00"
click at [980, 344] on input "0.00" at bounding box center [961, 341] width 77 height 21
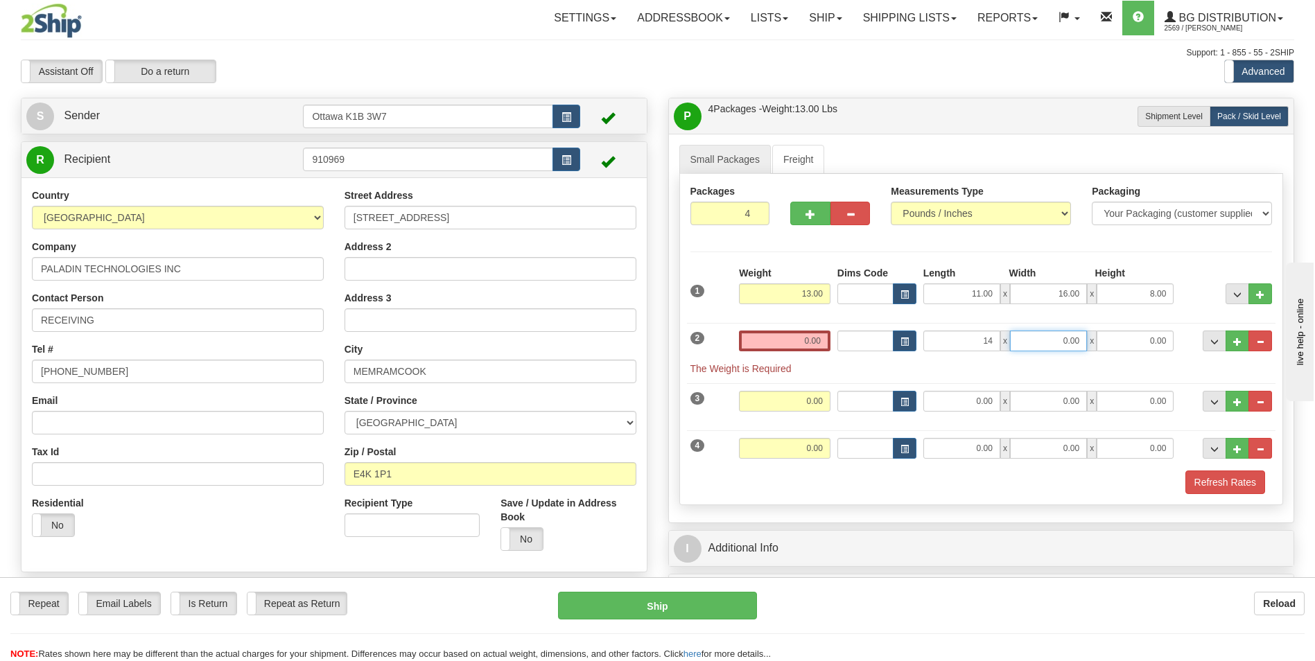
type input "14.00"
type input "13.00"
type input "10.00"
click at [810, 345] on input "0.00" at bounding box center [785, 341] width 92 height 21
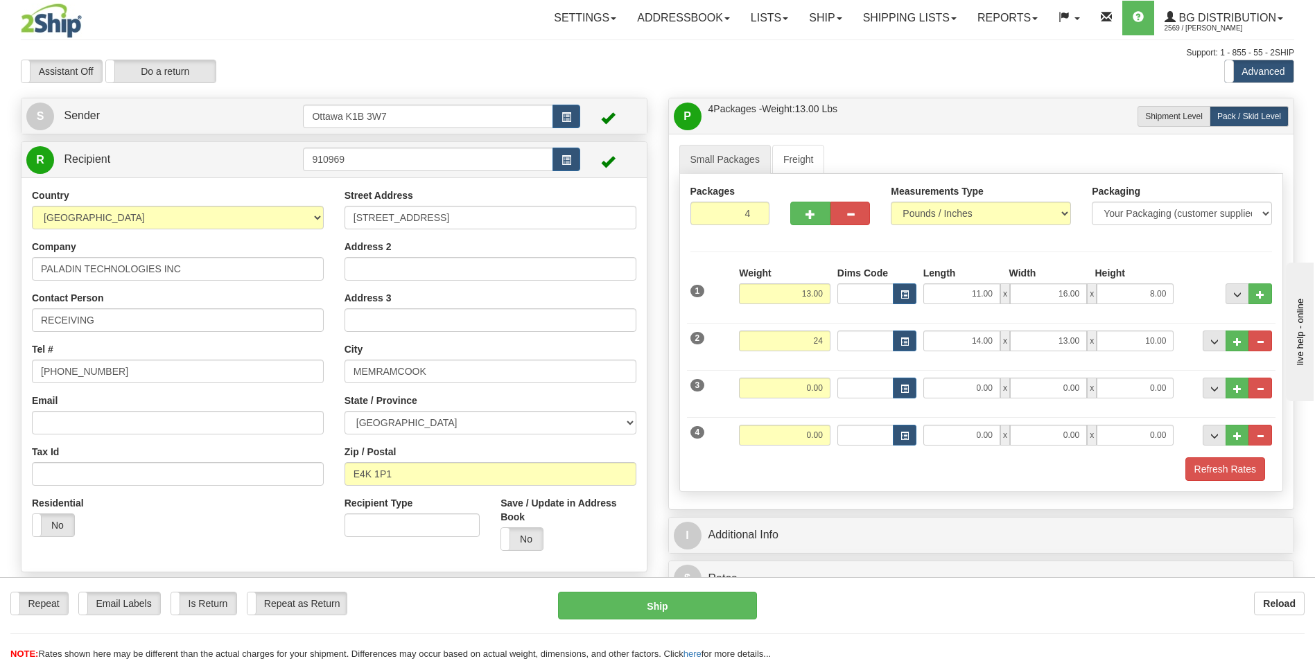
type input "24.00"
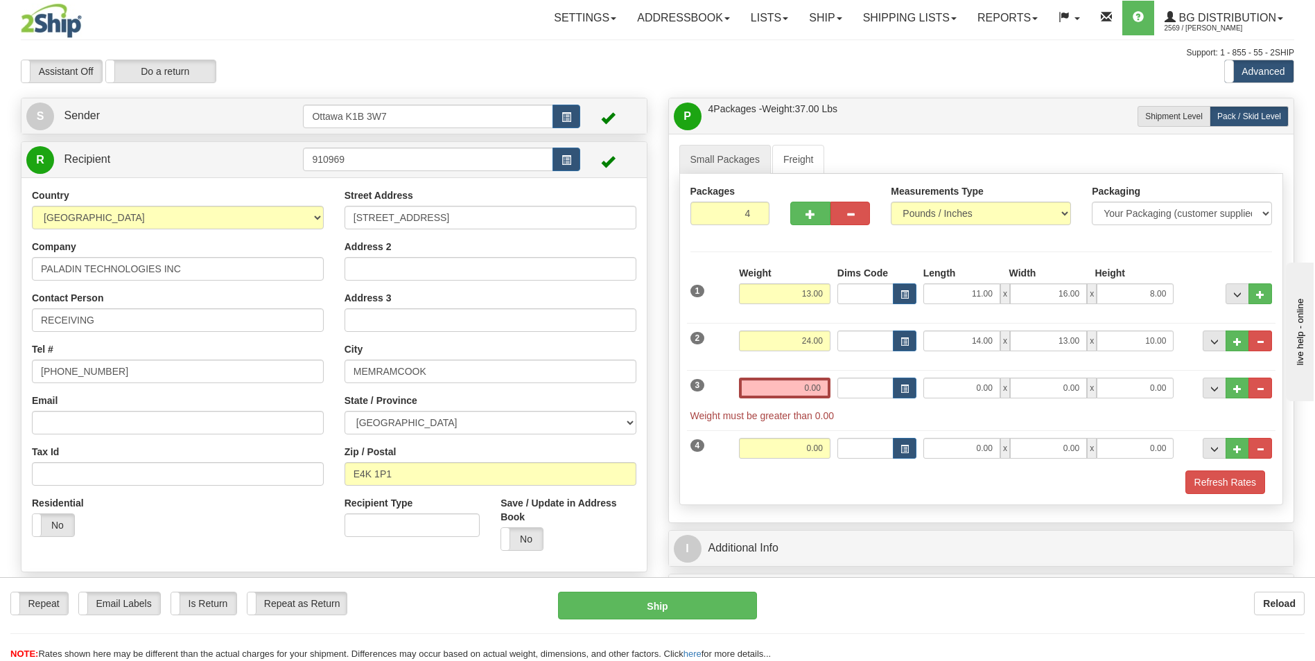
click at [939, 476] on div "Refresh Rates" at bounding box center [981, 483] width 589 height 24
click at [990, 395] on input "0.00" at bounding box center [961, 388] width 77 height 21
type input "13.00"
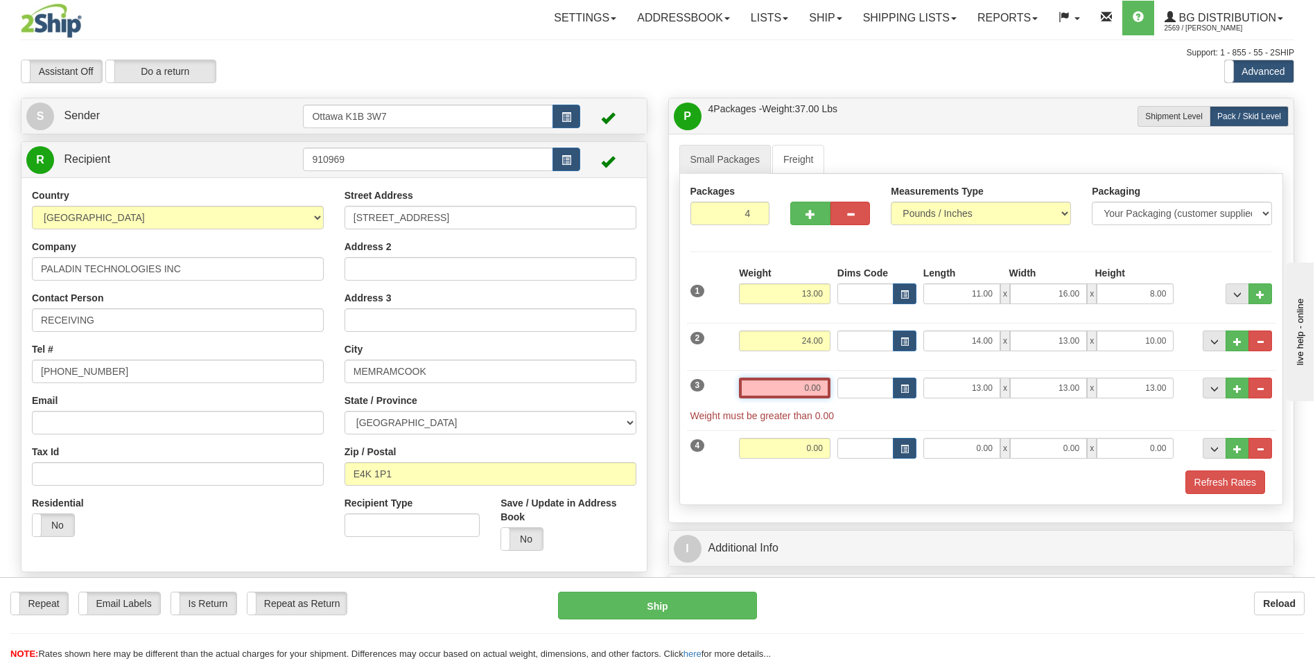
click at [817, 392] on input "0.00" at bounding box center [785, 388] width 92 height 21
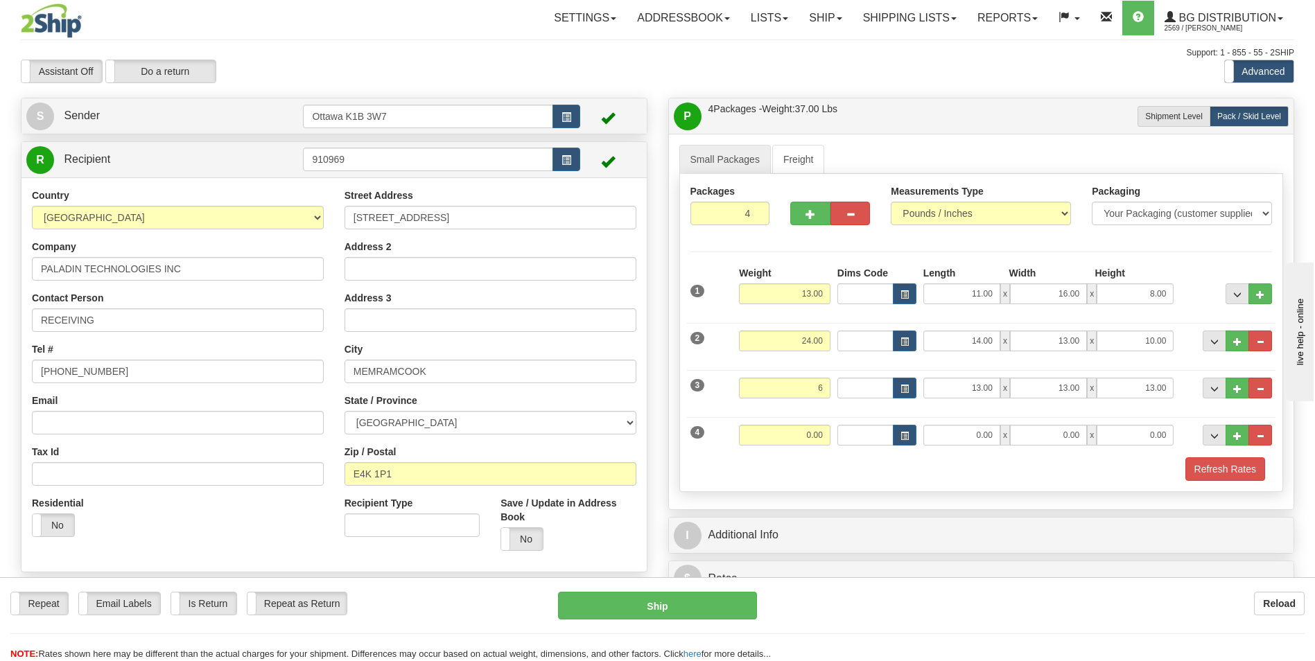
type input "6.00"
click at [806, 483] on div "Packages 4 4 Measurements Type" at bounding box center [981, 333] width 605 height 318
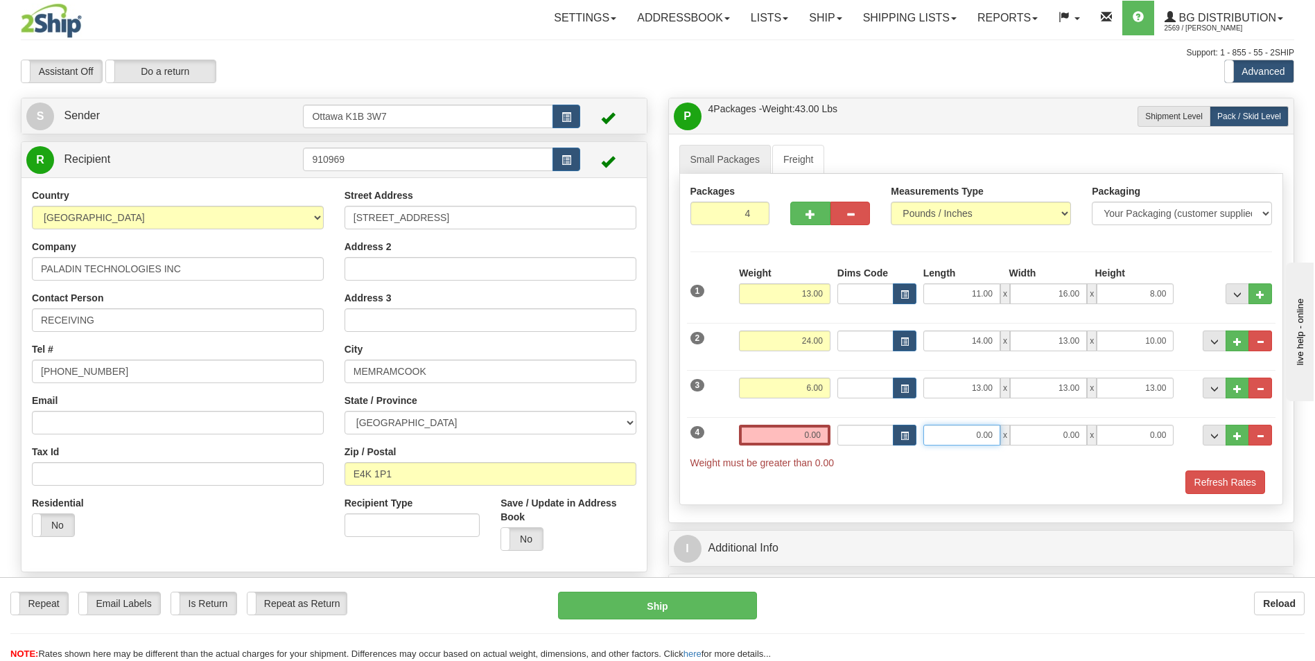
click at [989, 431] on input "0.00" at bounding box center [961, 435] width 77 height 21
type input "13.50"
click at [828, 440] on input "0.00" at bounding box center [785, 435] width 92 height 21
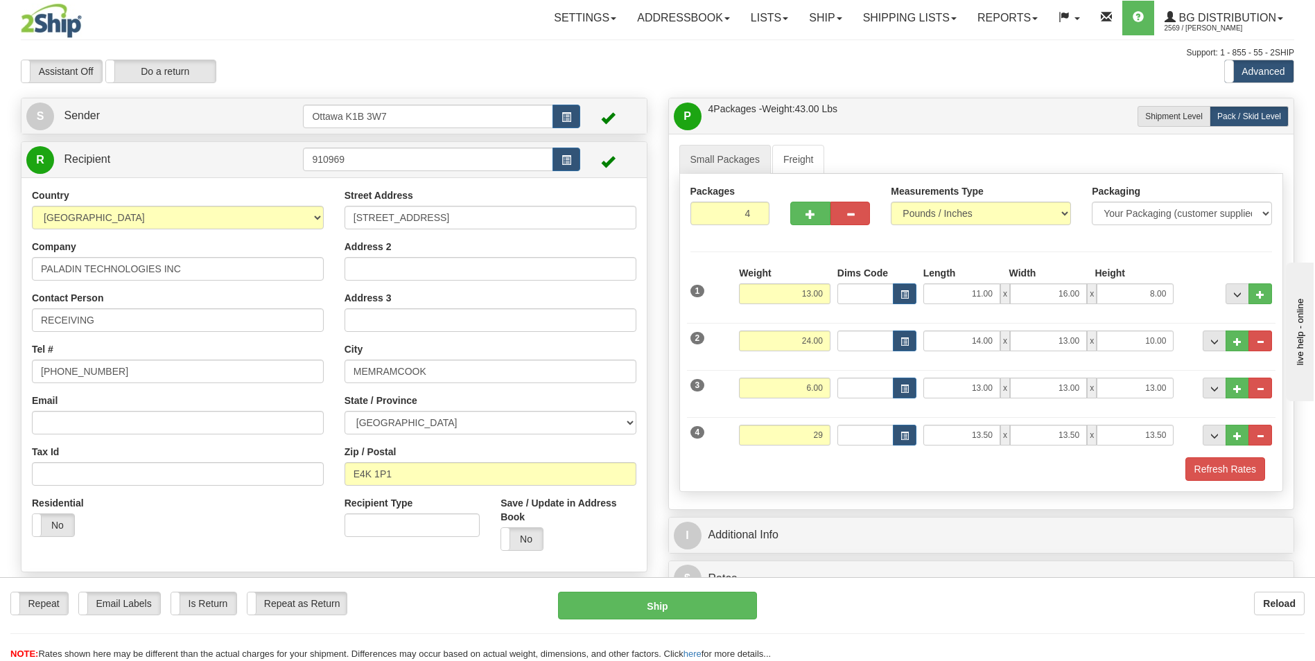
click at [837, 460] on div "Refresh Rates" at bounding box center [981, 470] width 589 height 24
type input "29.00"
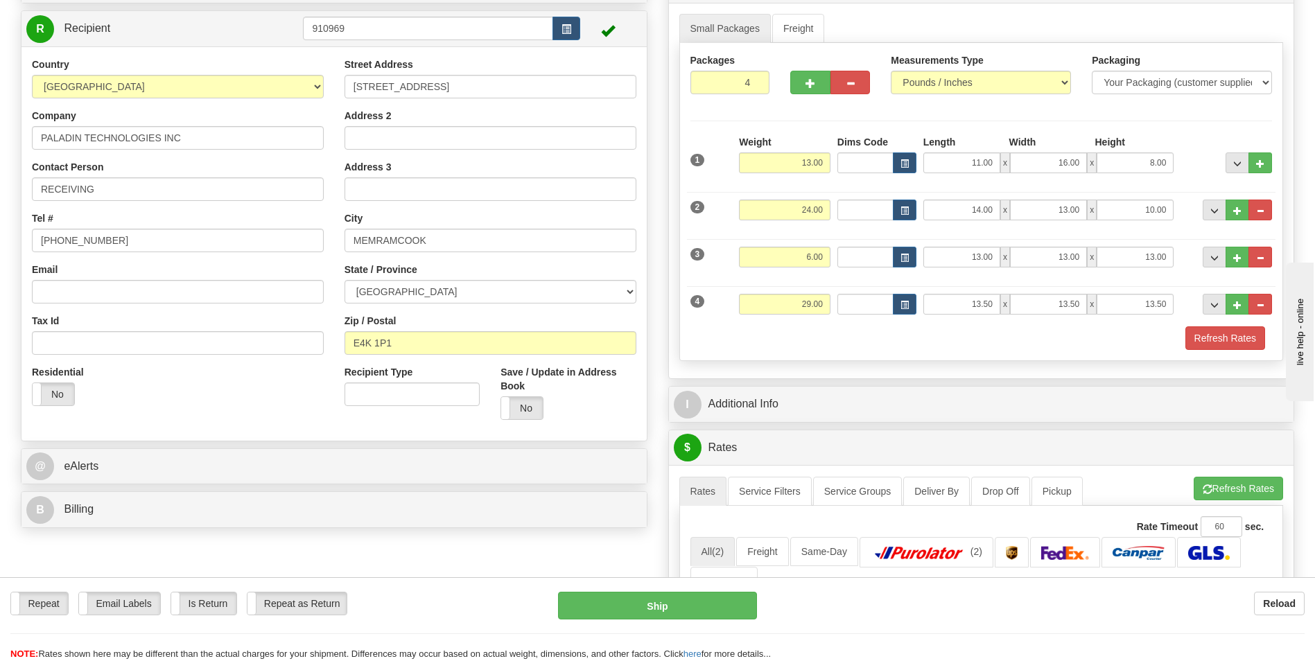
scroll to position [139, 0]
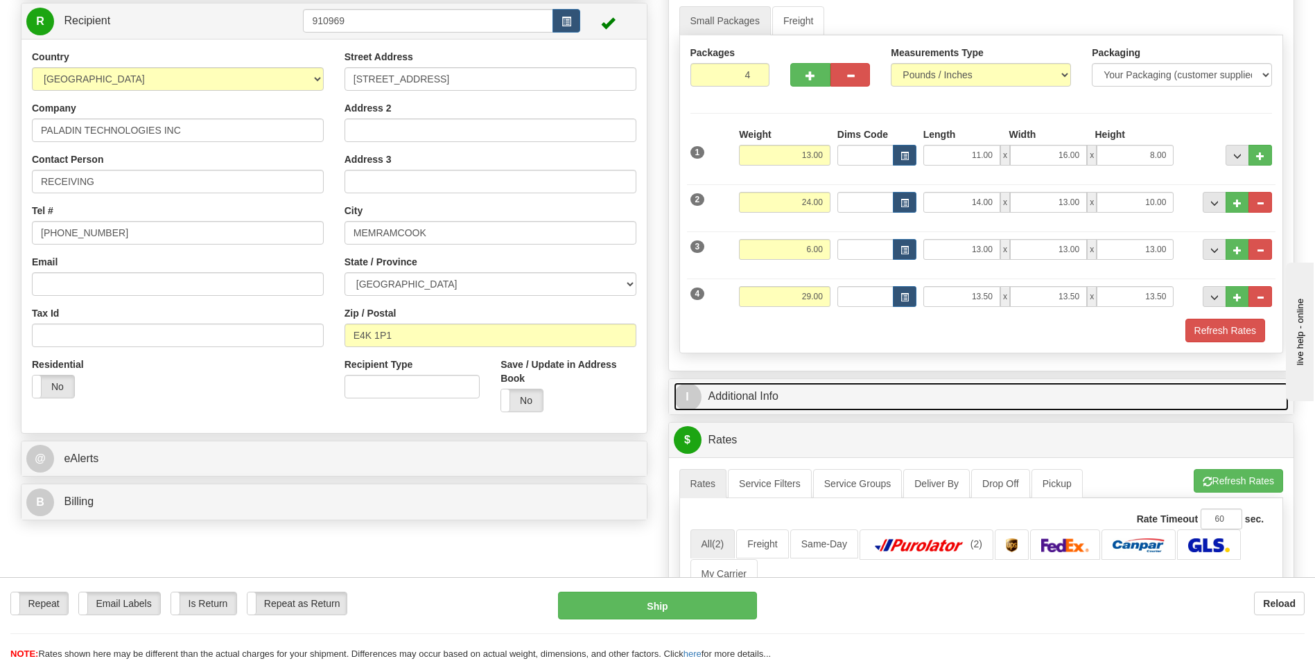
click at [815, 389] on link "I Additional Info" at bounding box center [982, 397] width 616 height 28
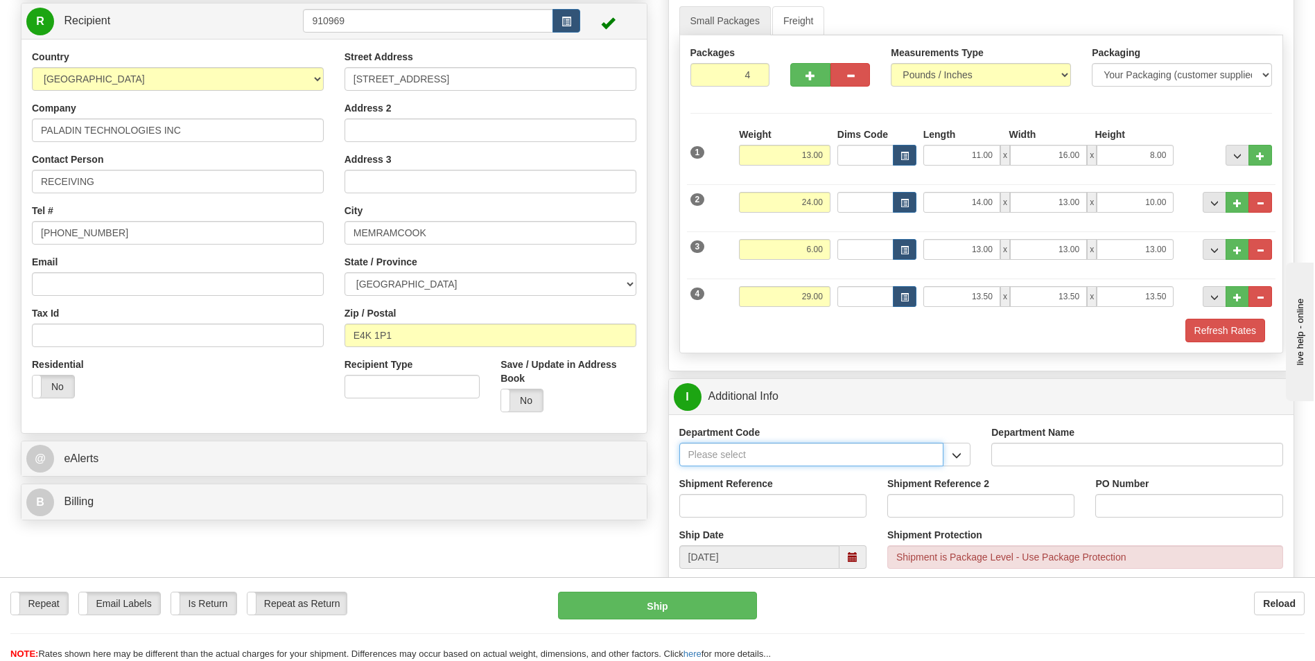
click at [782, 457] on input "Department Code" at bounding box center [811, 455] width 265 height 24
click at [968, 456] on button "button" at bounding box center [957, 455] width 28 height 24
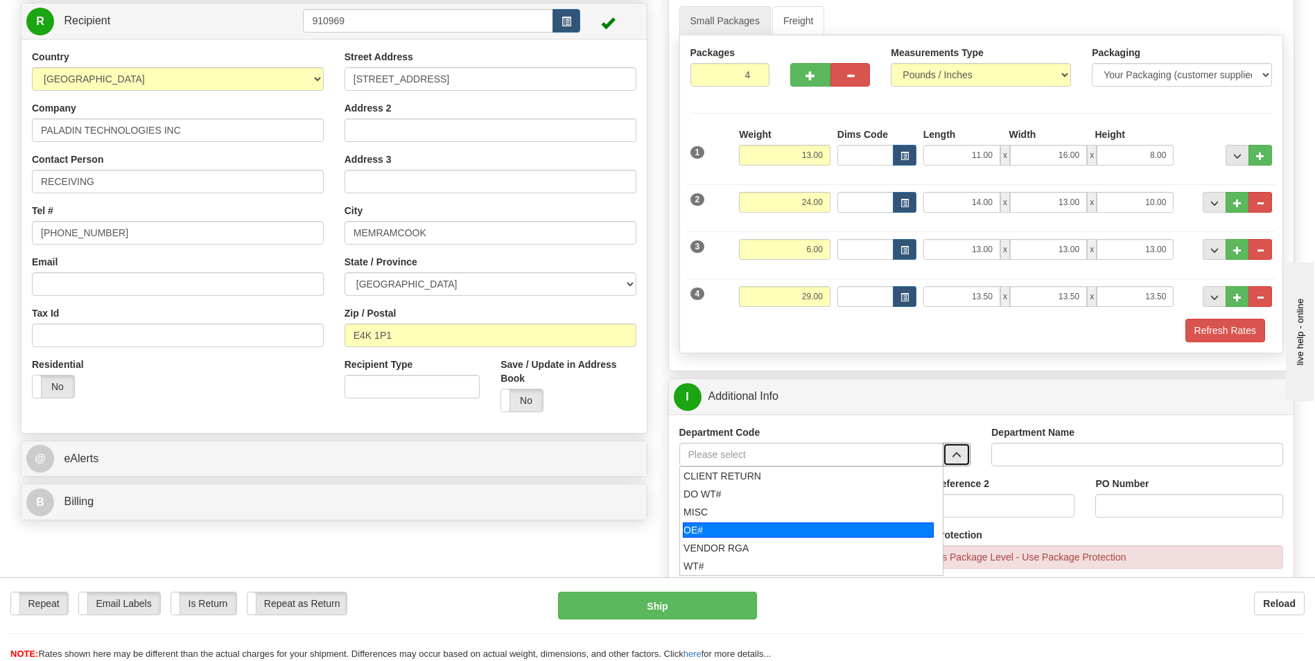
click at [812, 524] on div "OE#" at bounding box center [808, 530] width 251 height 15
type input "OE#"
type input "ORDERS"
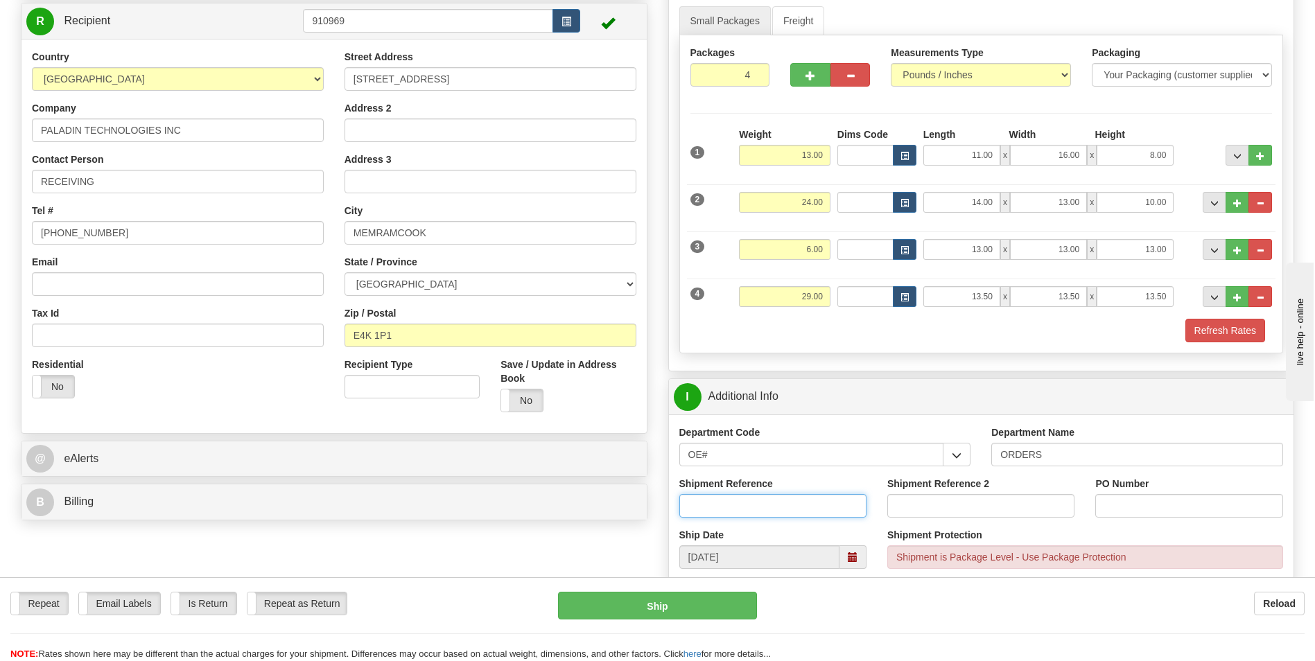
click at [737, 508] on input "Shipment Reference" at bounding box center [772, 506] width 187 height 24
type input "10202791-00"
click at [1115, 506] on input "PO Number" at bounding box center [1188, 506] width 187 height 24
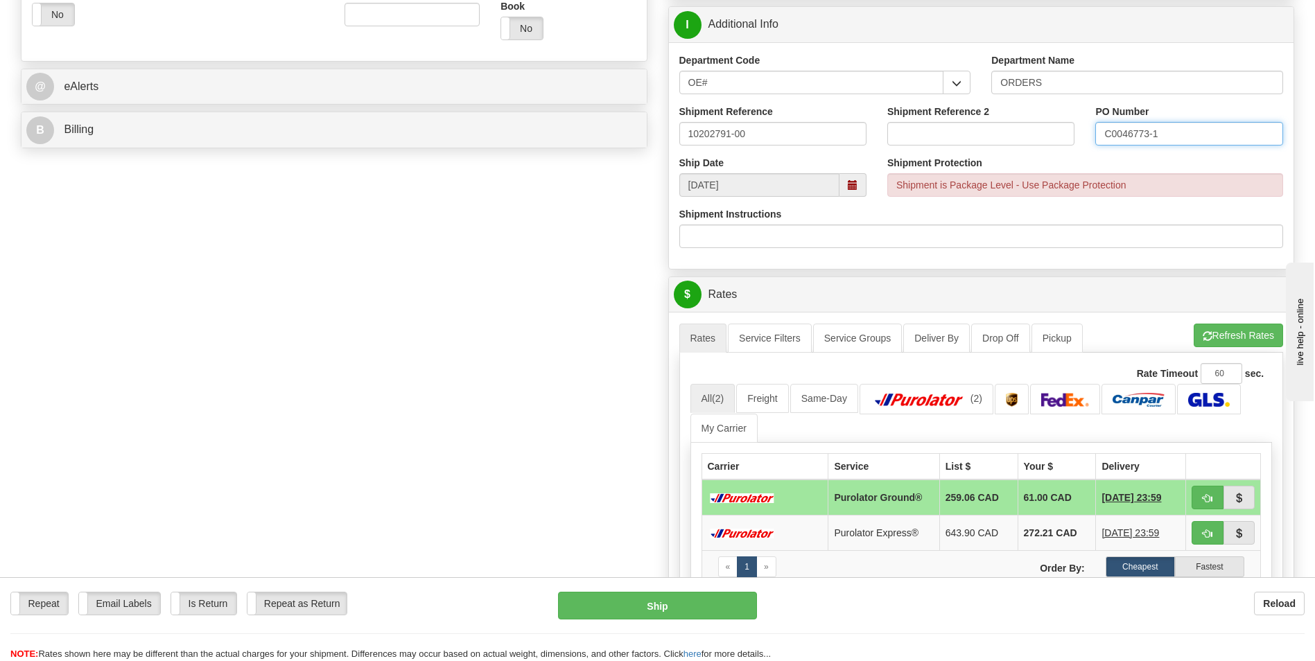
scroll to position [555, 0]
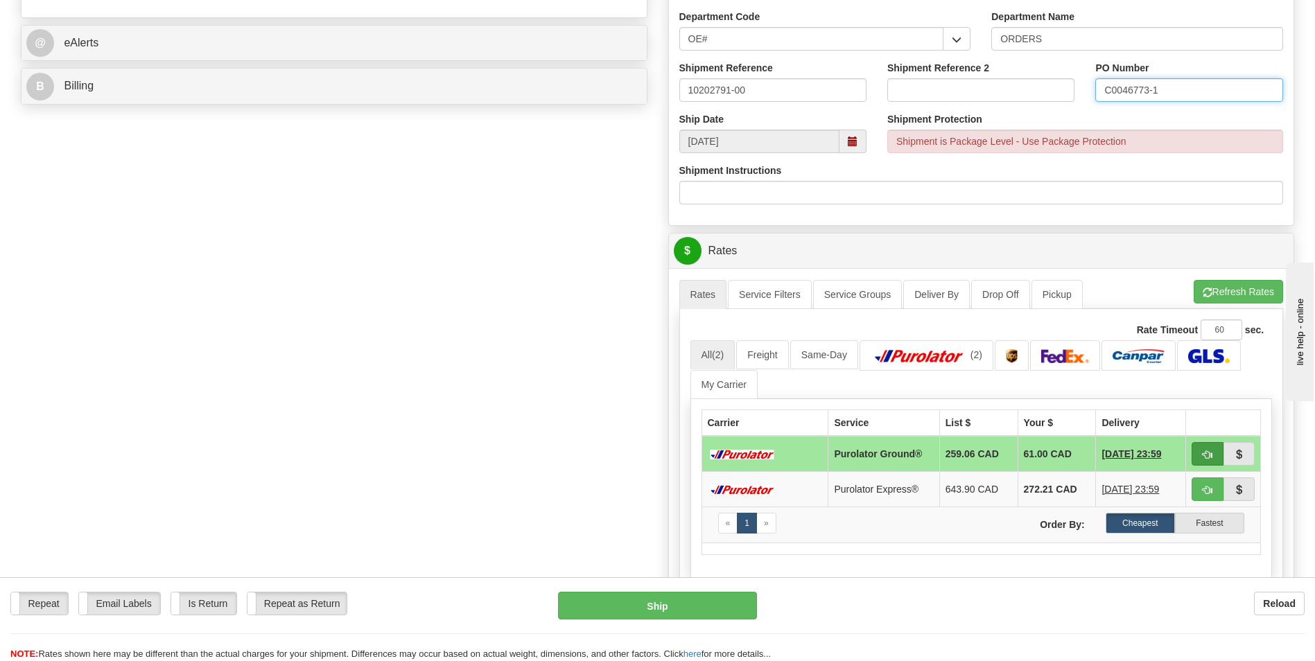
type input "C0046773-1"
click at [1201, 458] on button "button" at bounding box center [1208, 454] width 32 height 24
type input "260"
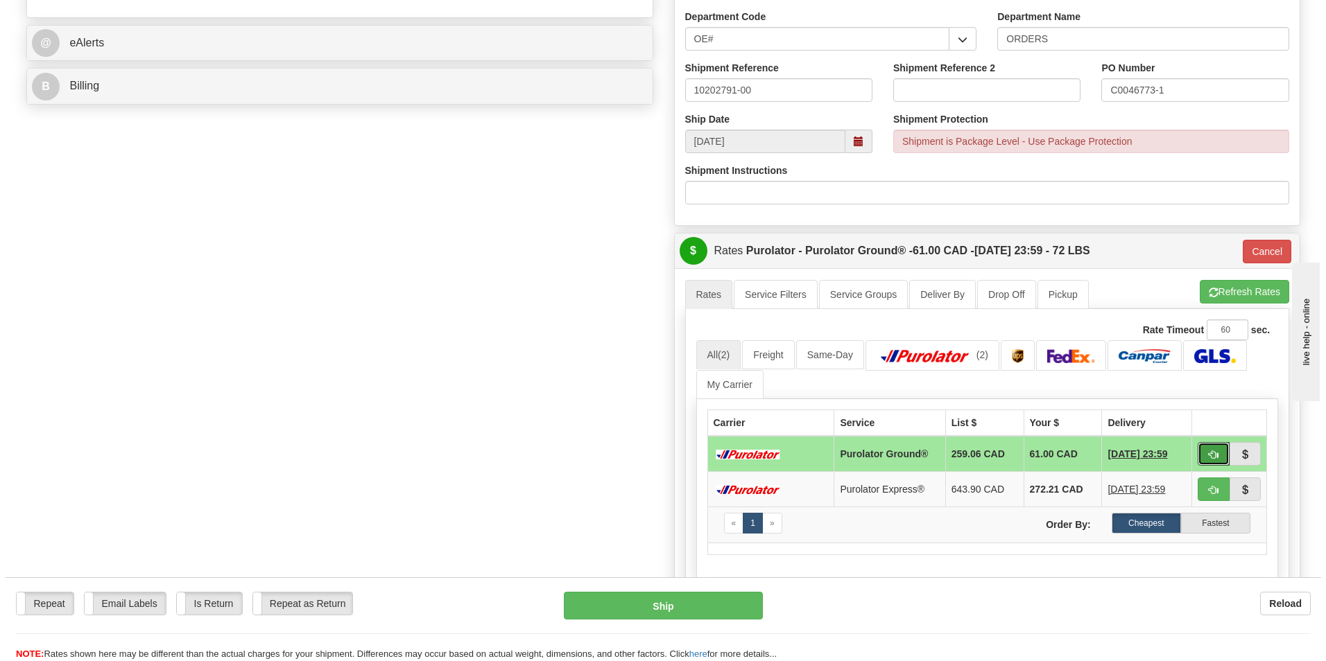
scroll to position [624, 0]
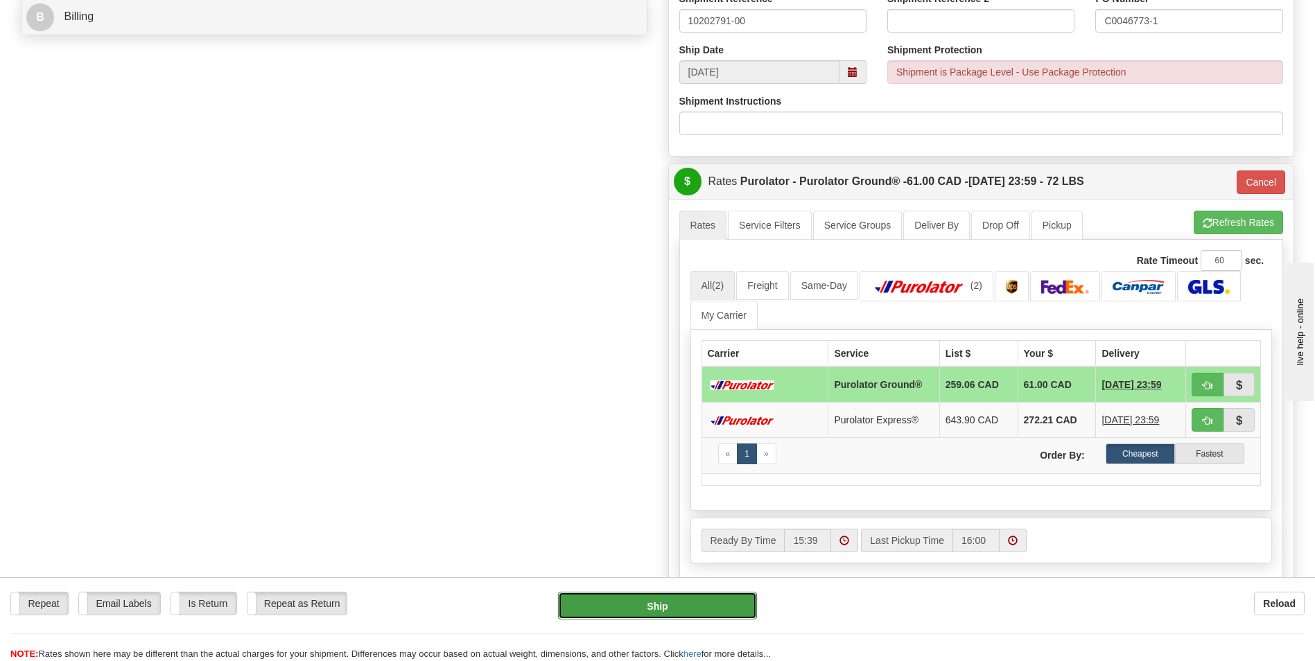
click at [666, 603] on button "Ship" at bounding box center [657, 606] width 198 height 28
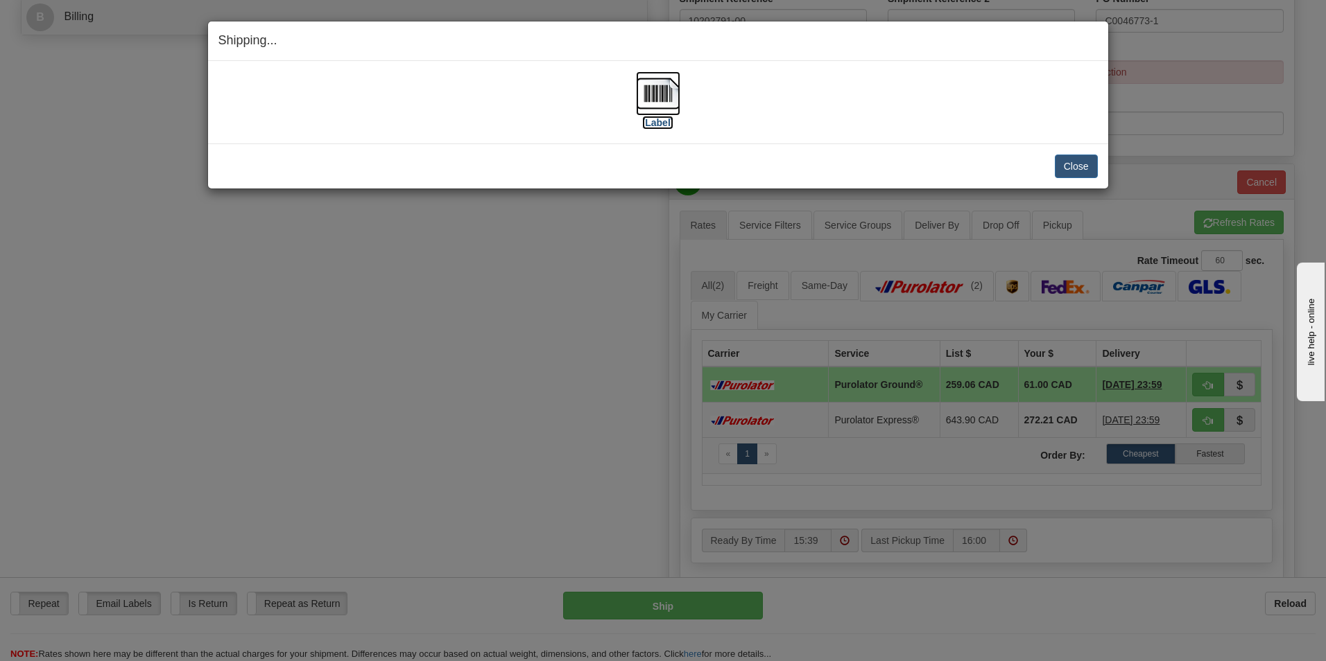
click at [657, 123] on label "[Label]" at bounding box center [658, 123] width 32 height 14
click at [1055, 162] on button "Close" at bounding box center [1075, 167] width 43 height 24
click at [1075, 173] on button "Close" at bounding box center [1075, 167] width 43 height 24
click at [1086, 173] on button "Close" at bounding box center [1075, 167] width 43 height 24
click at [1070, 166] on button "Close" at bounding box center [1075, 167] width 43 height 24
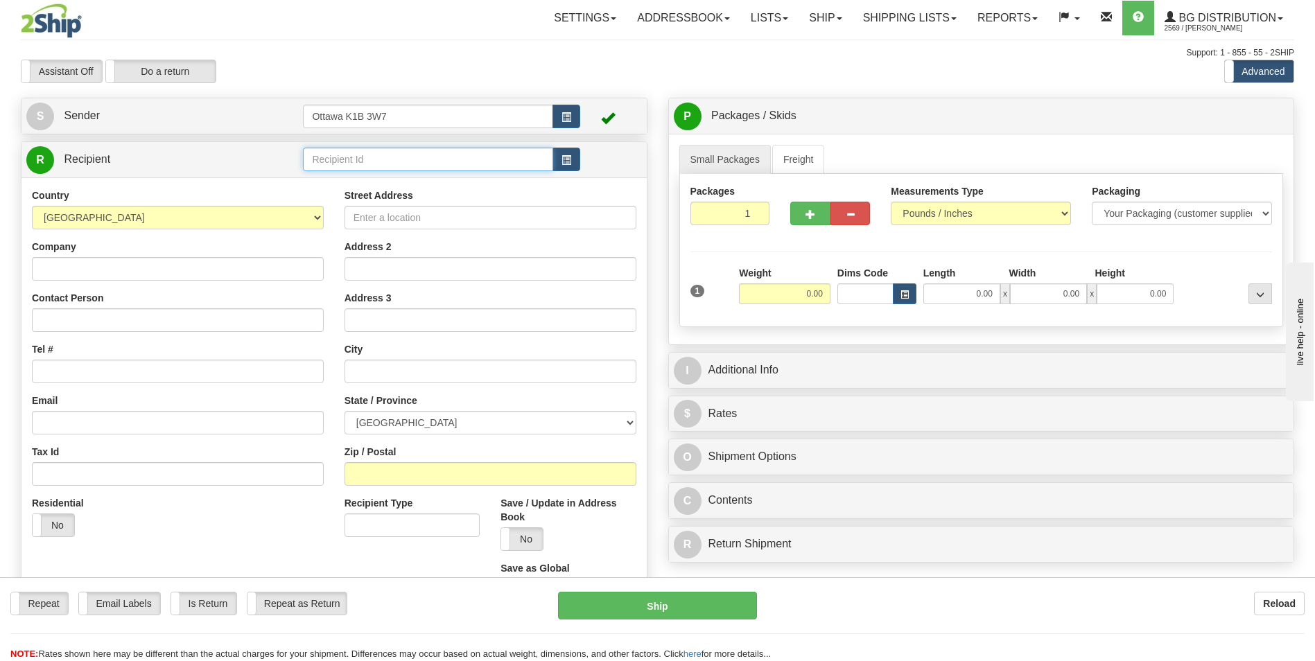
click at [410, 166] on input "text" at bounding box center [428, 160] width 250 height 24
click at [441, 175] on div "910796" at bounding box center [425, 180] width 236 height 15
type input "910796"
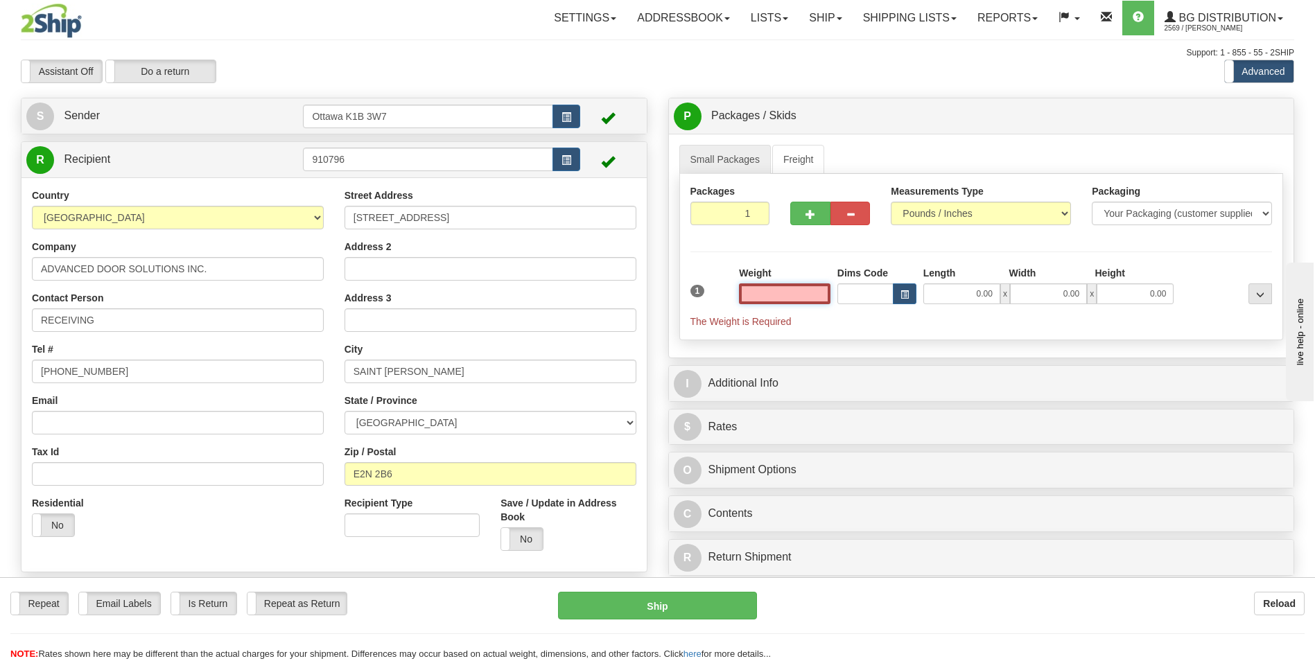
click at [782, 292] on input "text" at bounding box center [785, 294] width 92 height 21
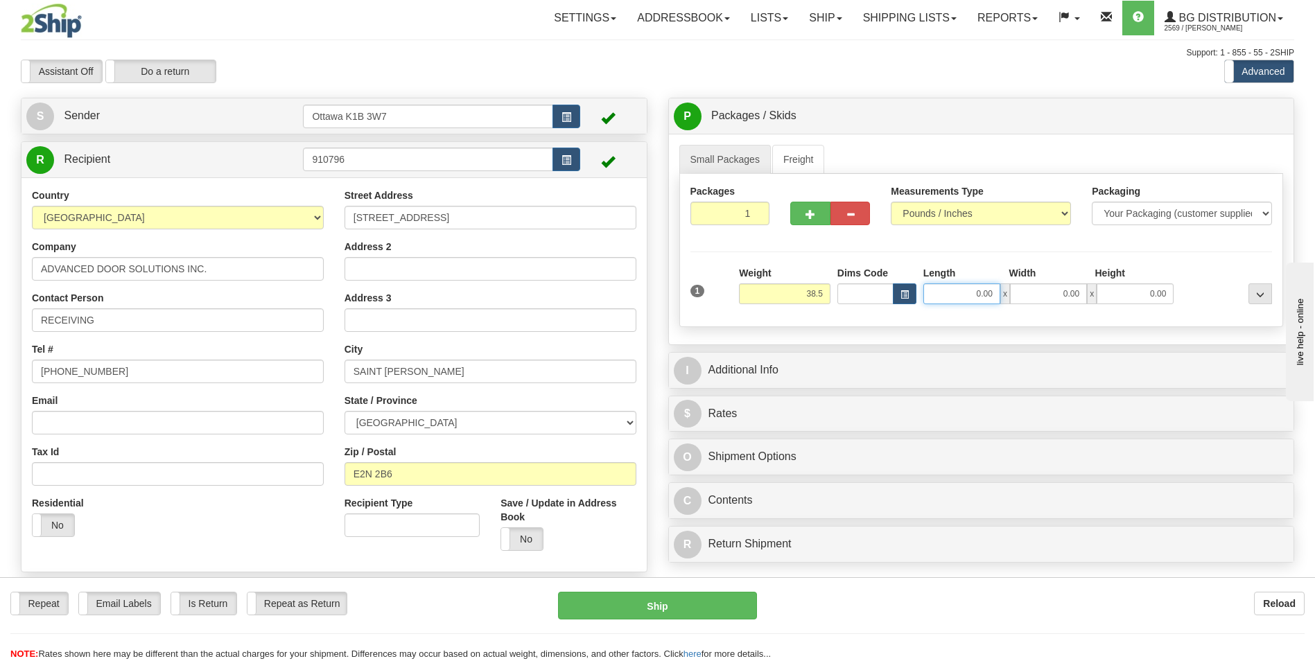
click at [998, 300] on input "0.00" at bounding box center [961, 294] width 77 height 21
type input "38.50"
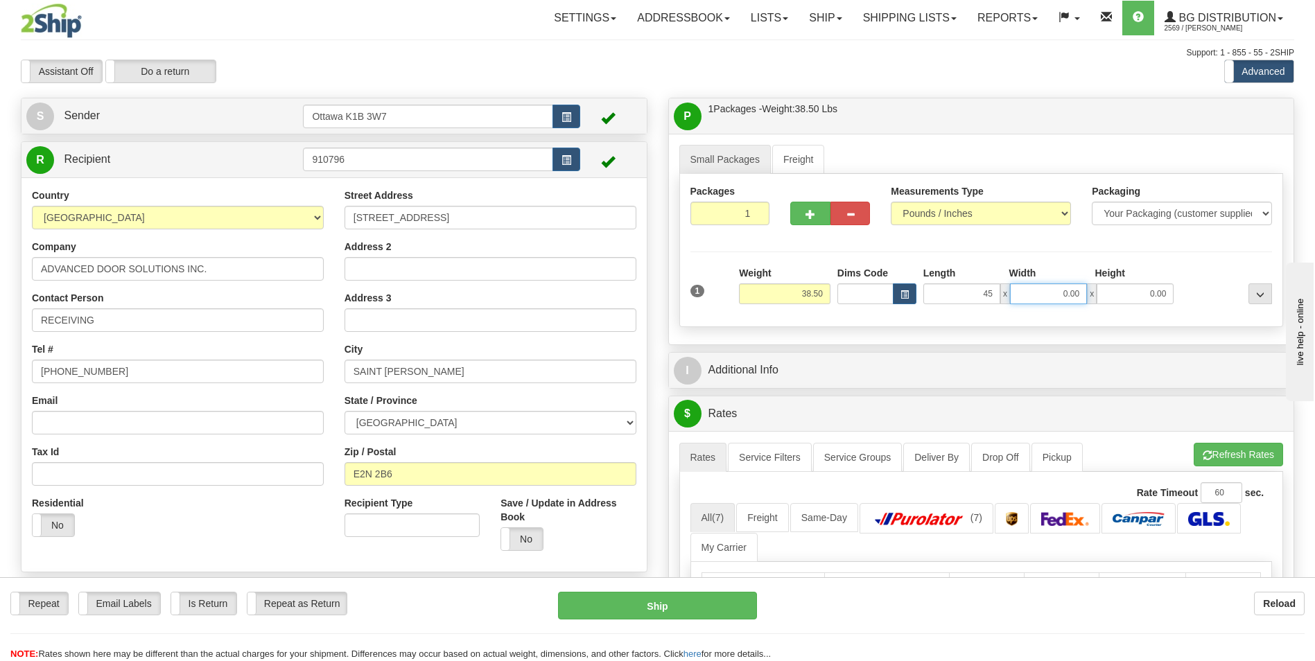
type input "45.00"
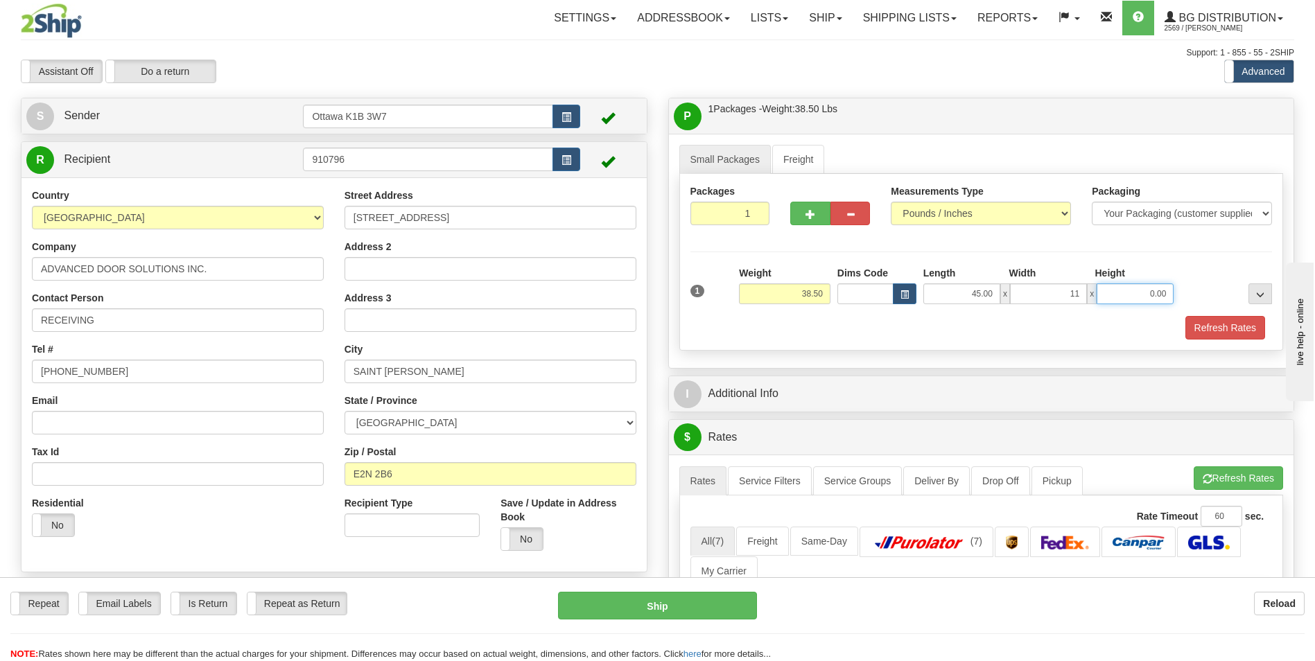
type input "11.00"
type input "8.00"
drag, startPoint x: 803, startPoint y: 322, endPoint x: 816, endPoint y: 328, distance: 14.3
click at [803, 322] on div "Refresh Rates" at bounding box center [981, 328] width 589 height 24
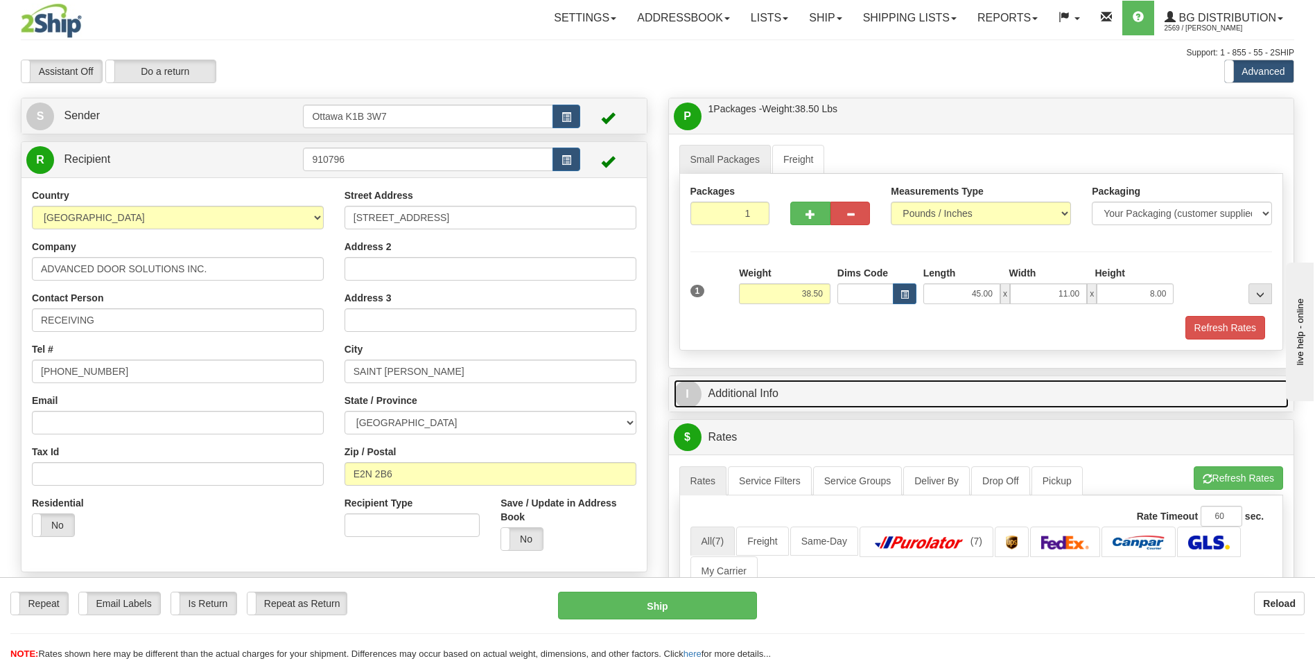
click at [802, 388] on link "I Additional Info" at bounding box center [982, 394] width 616 height 28
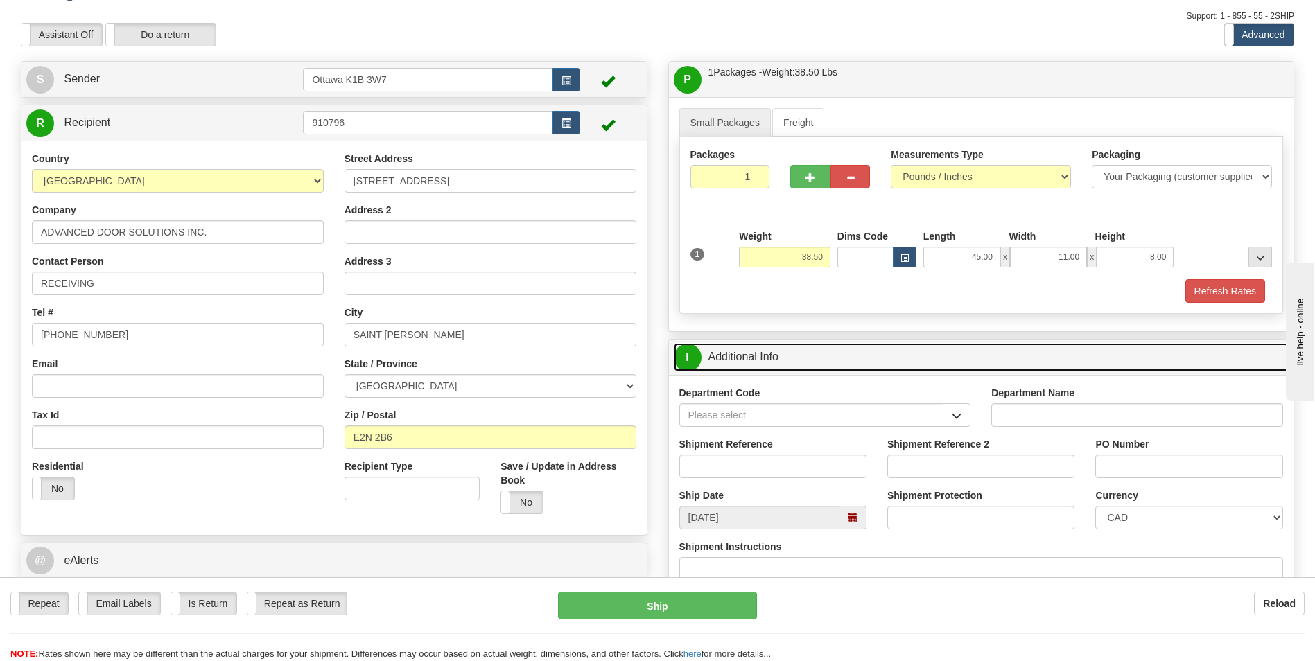
scroll to position [208, 0]
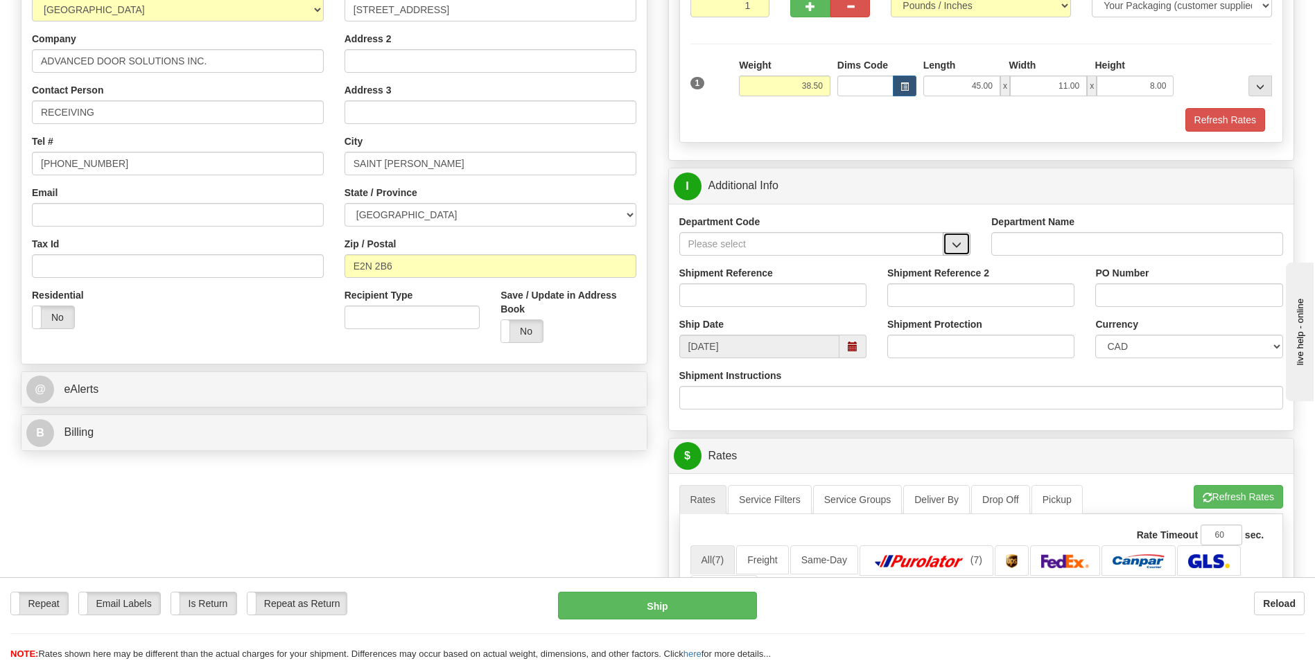
click at [953, 244] on span "button" at bounding box center [957, 245] width 10 height 9
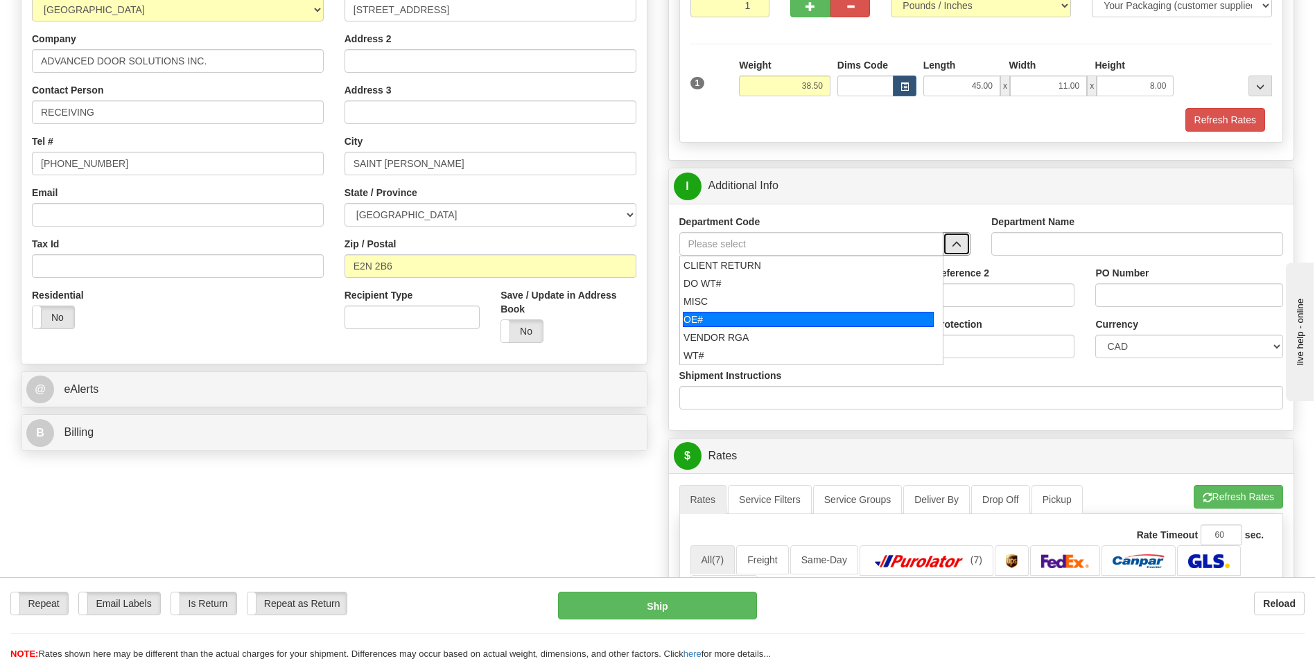
click at [871, 312] on div "OE#" at bounding box center [808, 319] width 251 height 15
type input "OE#"
type input "ORDERS"
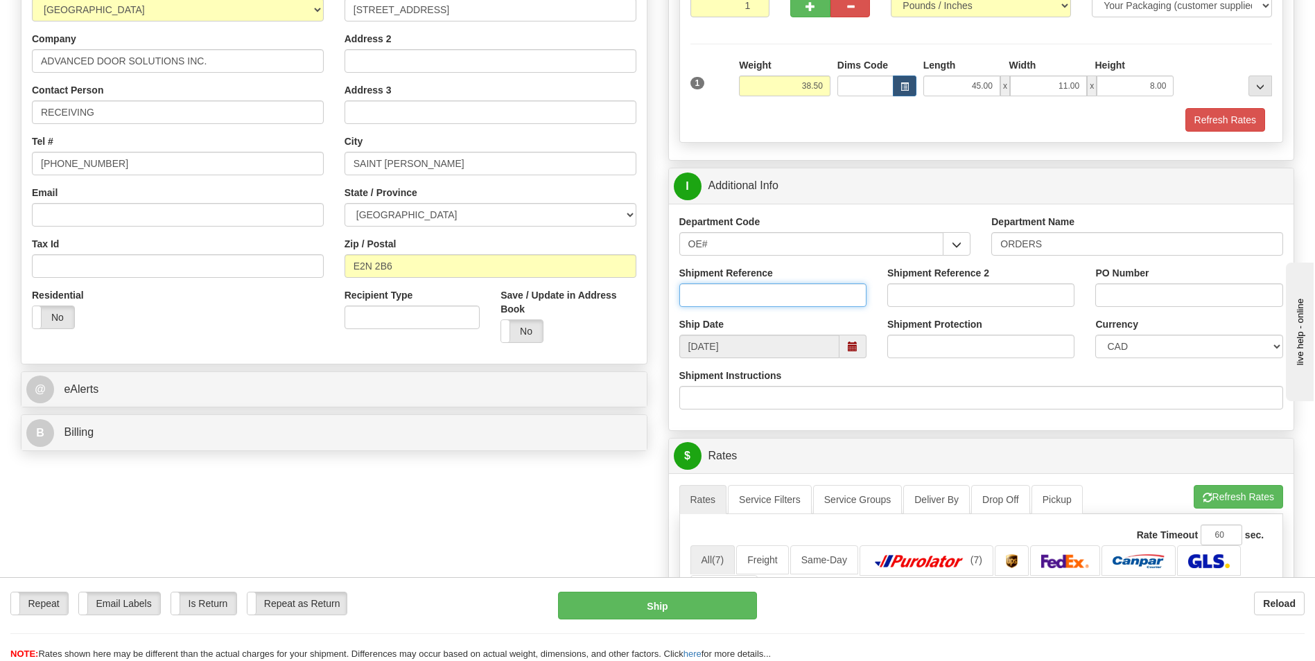
click at [787, 302] on input "Shipment Reference" at bounding box center [772, 296] width 187 height 24
type input "10204106-00"
click at [1106, 287] on input "PO Number" at bounding box center [1188, 296] width 187 height 24
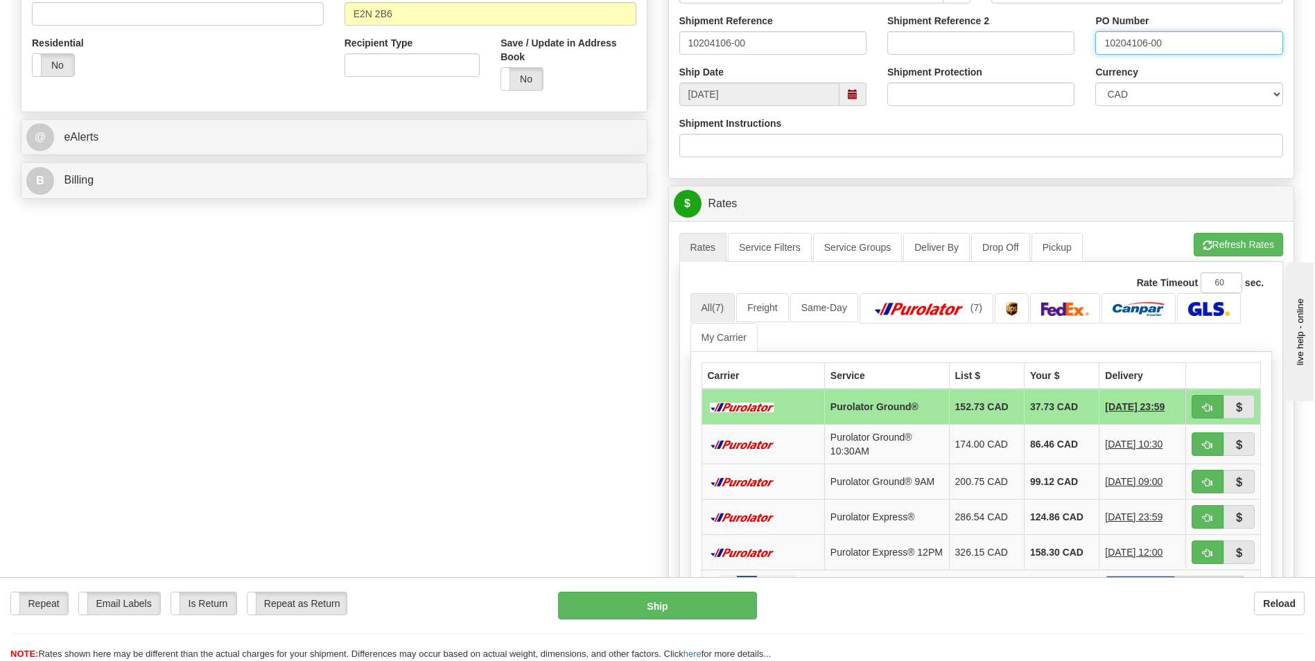
scroll to position [485, 0]
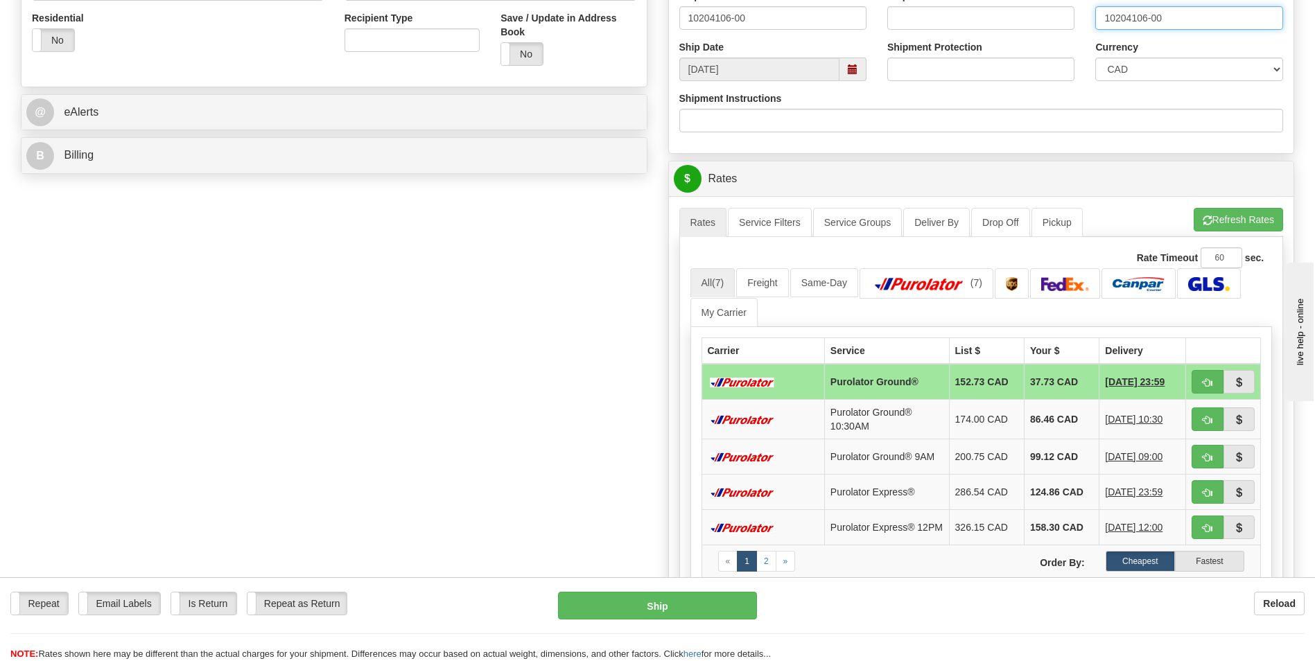
type input "10204106-00"
click at [1204, 486] on button "button" at bounding box center [1208, 492] width 32 height 24
type input "202"
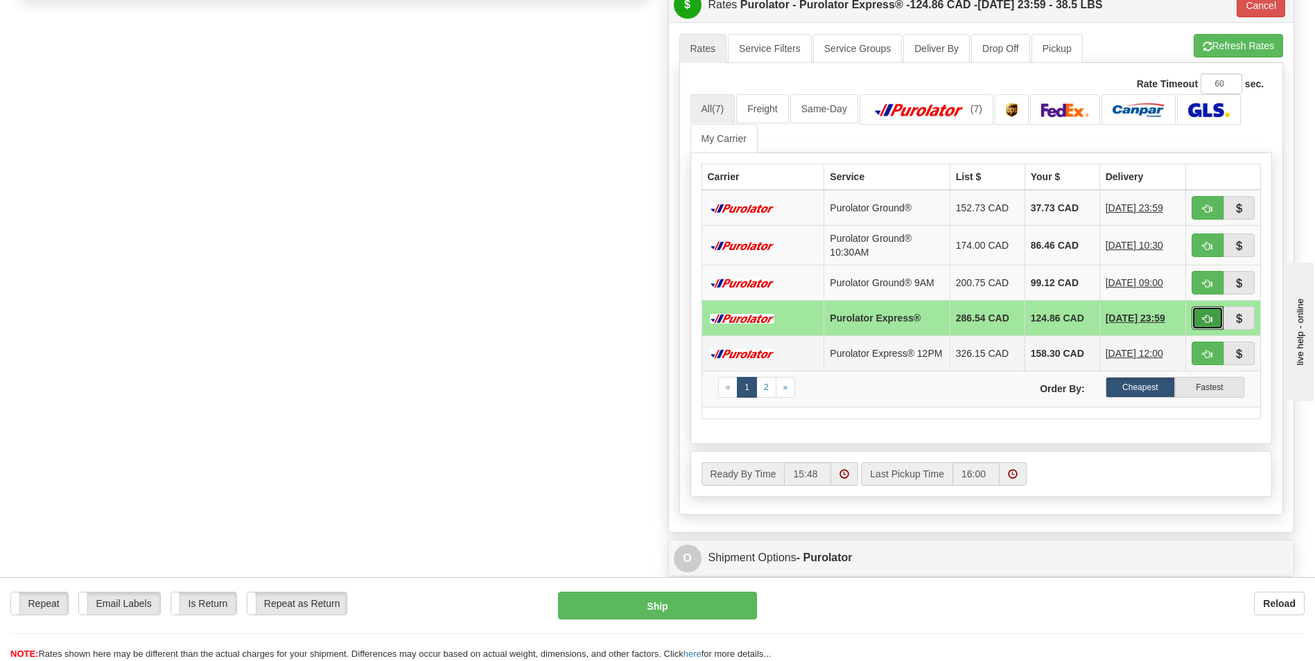
scroll to position [693, 0]
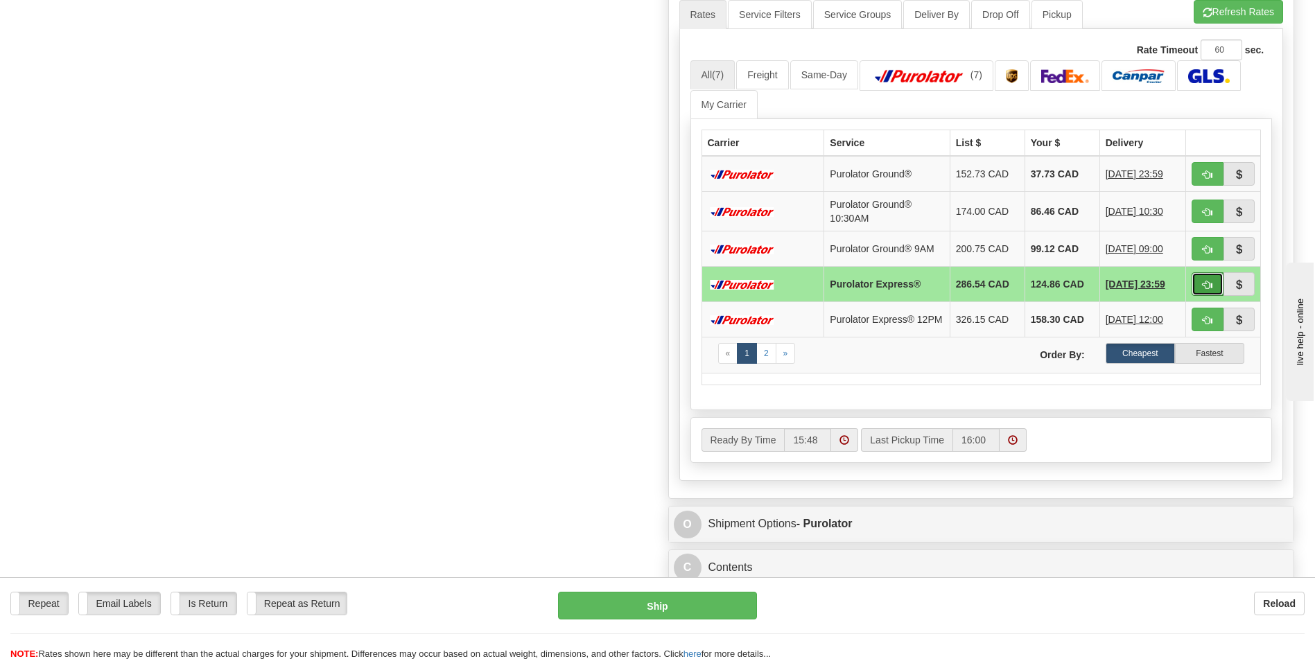
click at [1204, 284] on span "button" at bounding box center [1208, 285] width 10 height 9
click at [706, 604] on button "Ship" at bounding box center [657, 606] width 198 height 28
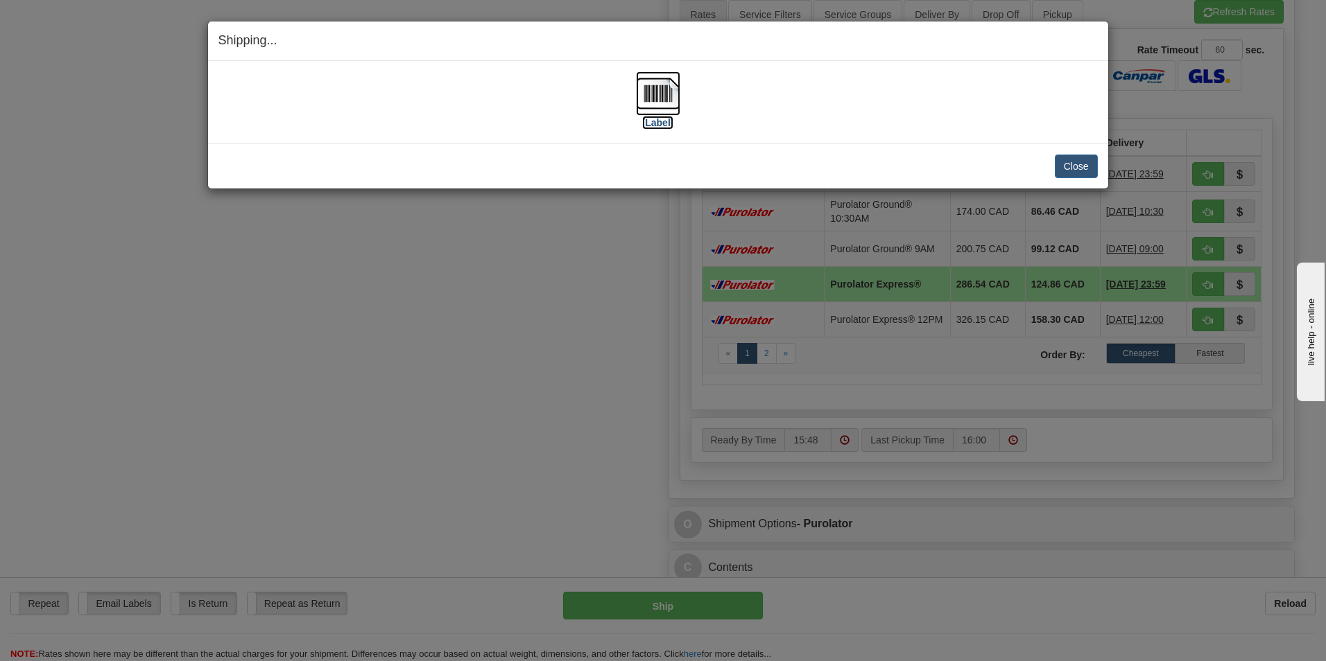
click at [659, 119] on label "[Label]" at bounding box center [658, 123] width 32 height 14
click at [1073, 166] on button "Close" at bounding box center [1075, 167] width 43 height 24
